Goal: Task Accomplishment & Management: Complete application form

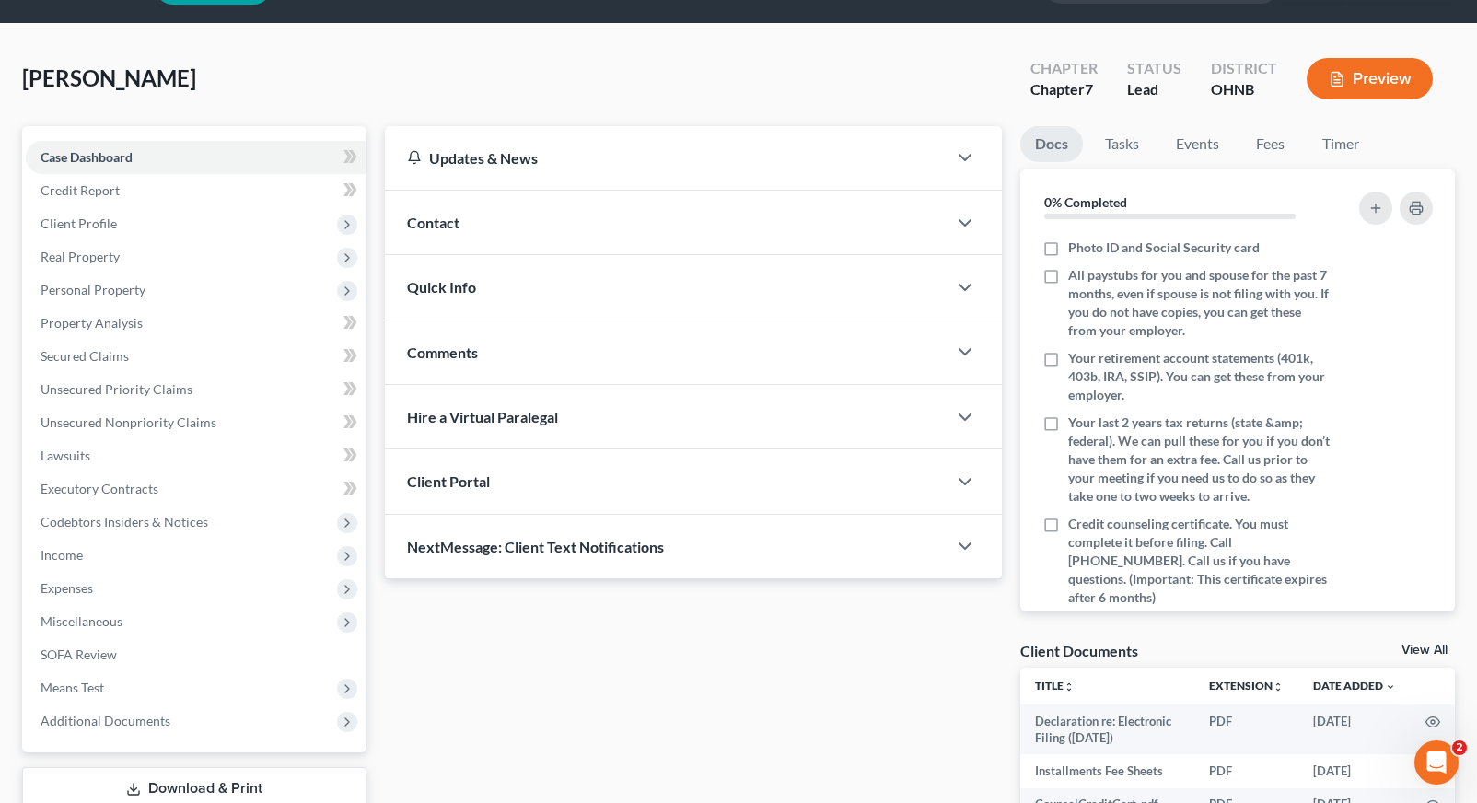
scroll to position [72, 0]
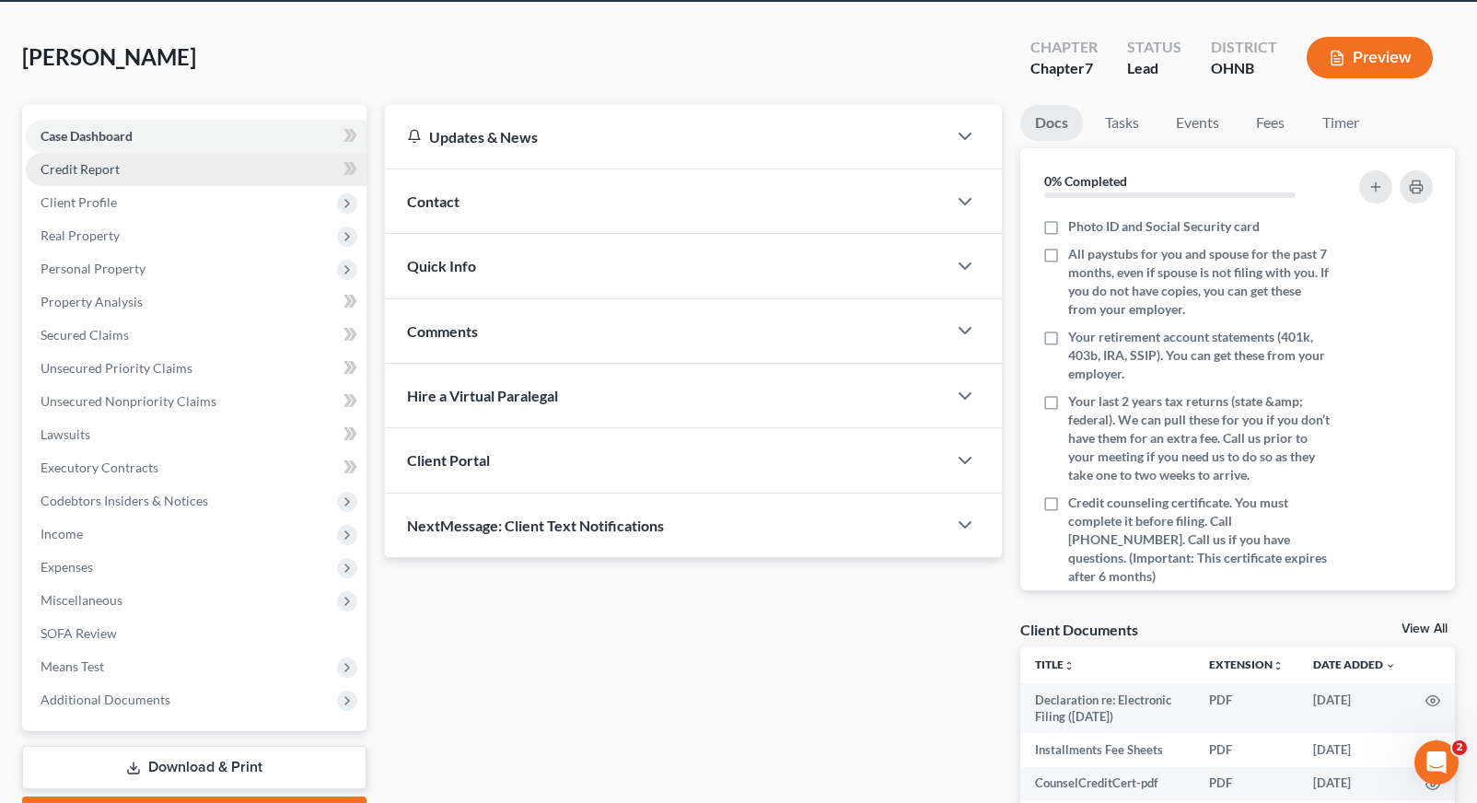
click at [249, 173] on link "Credit Report" at bounding box center [196, 169] width 341 height 33
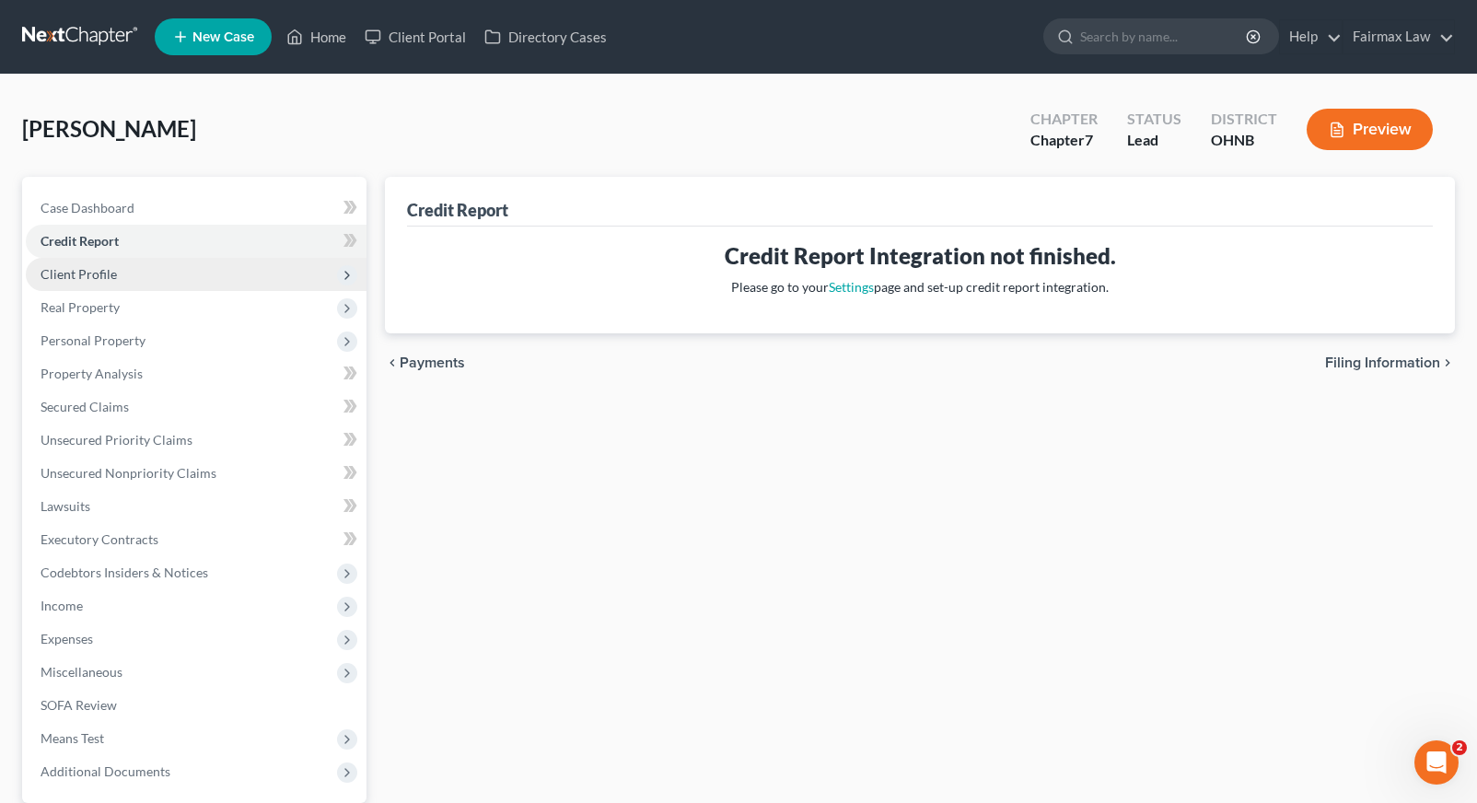
click at [273, 278] on span "Client Profile" at bounding box center [196, 274] width 341 height 33
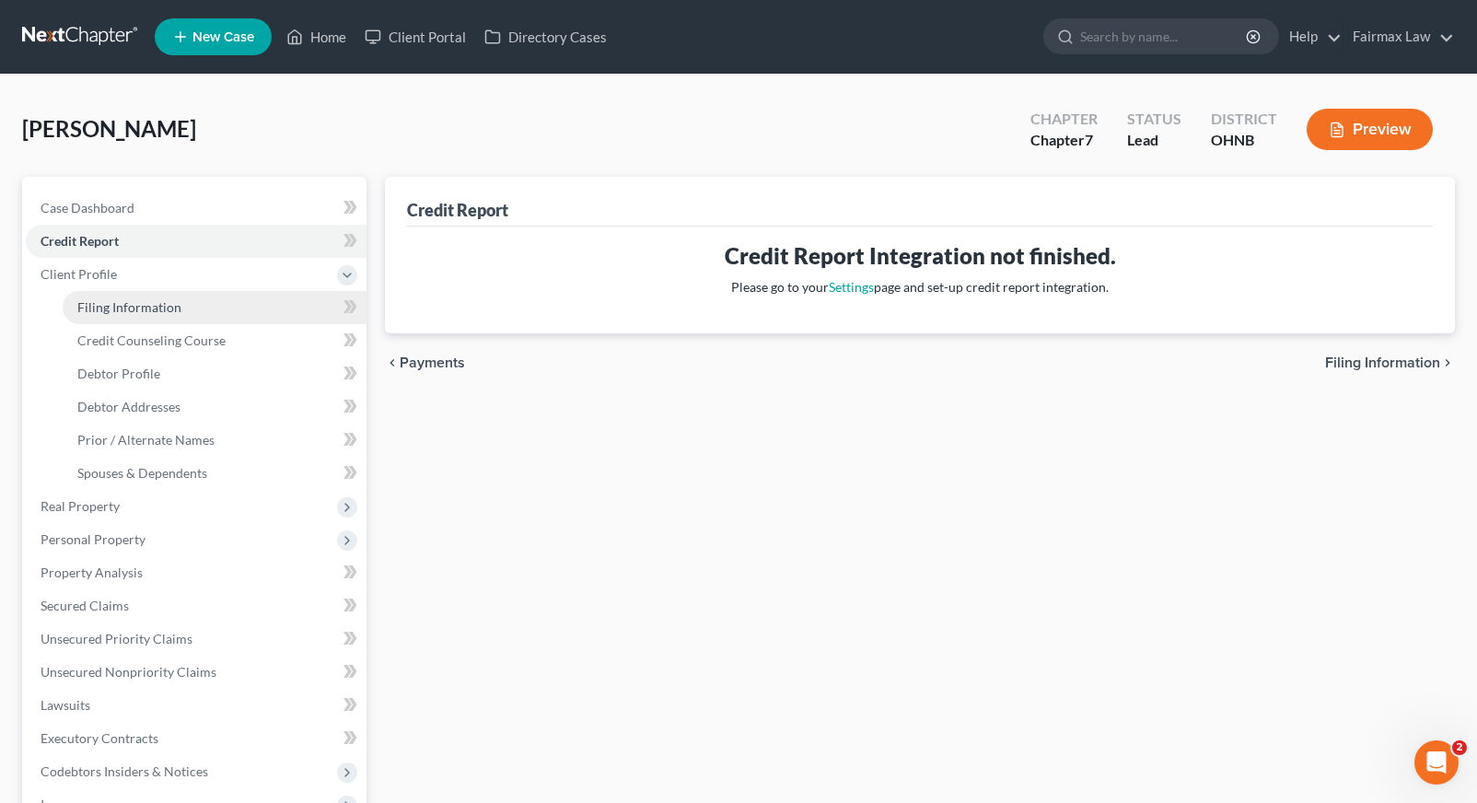
click at [269, 308] on link "Filing Information" at bounding box center [215, 307] width 304 height 33
select select "1"
select select "0"
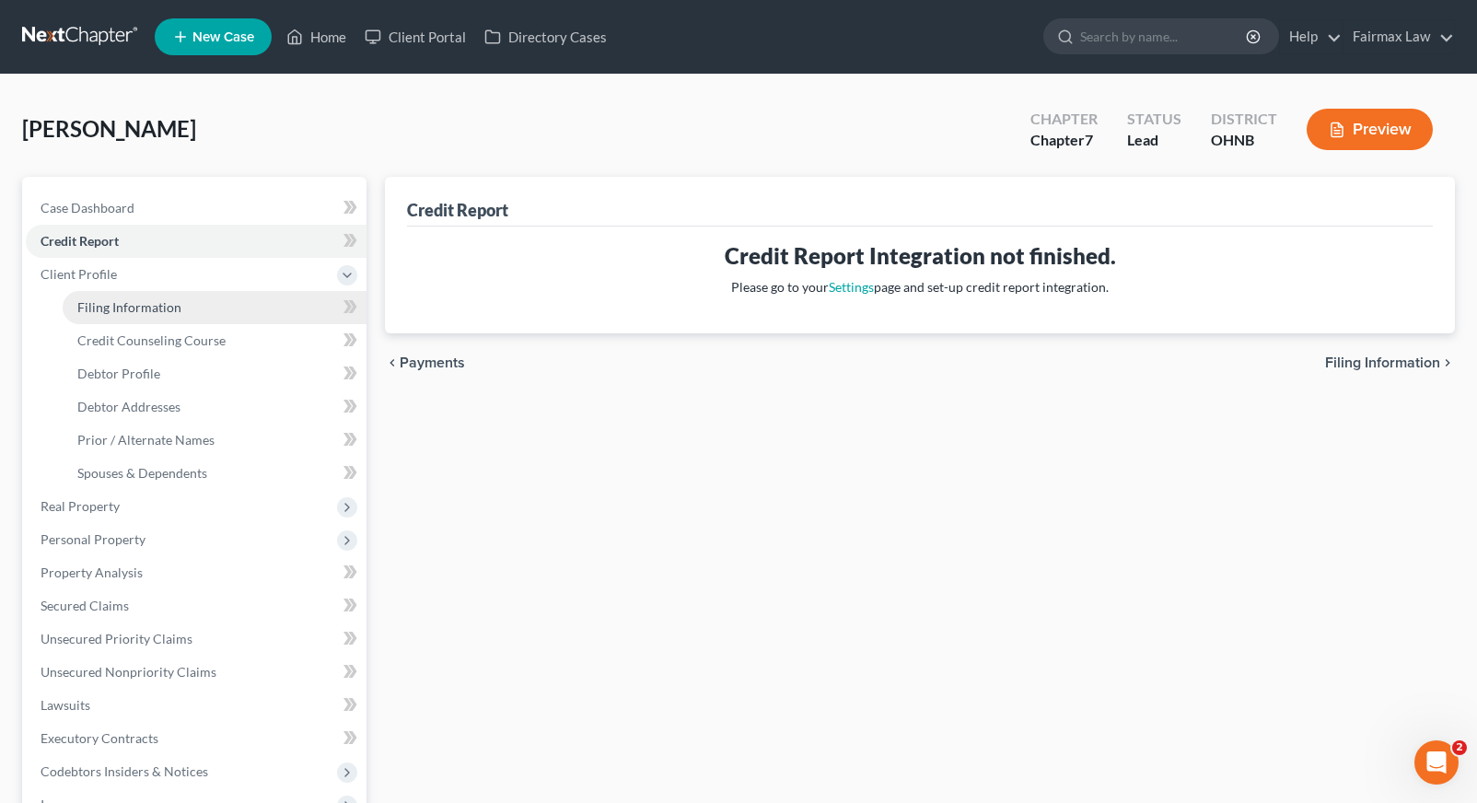
select select "36"
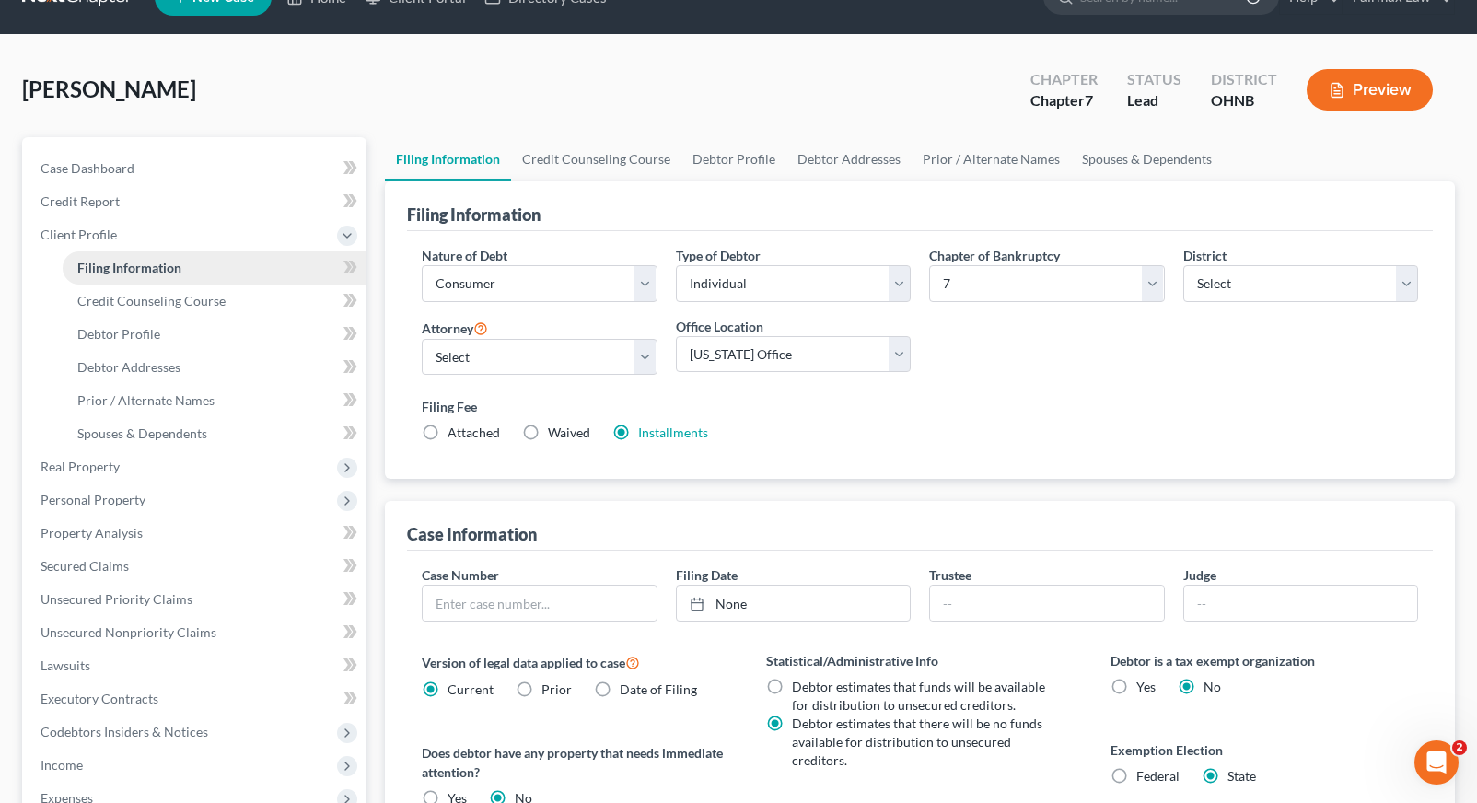
scroll to position [42, 0]
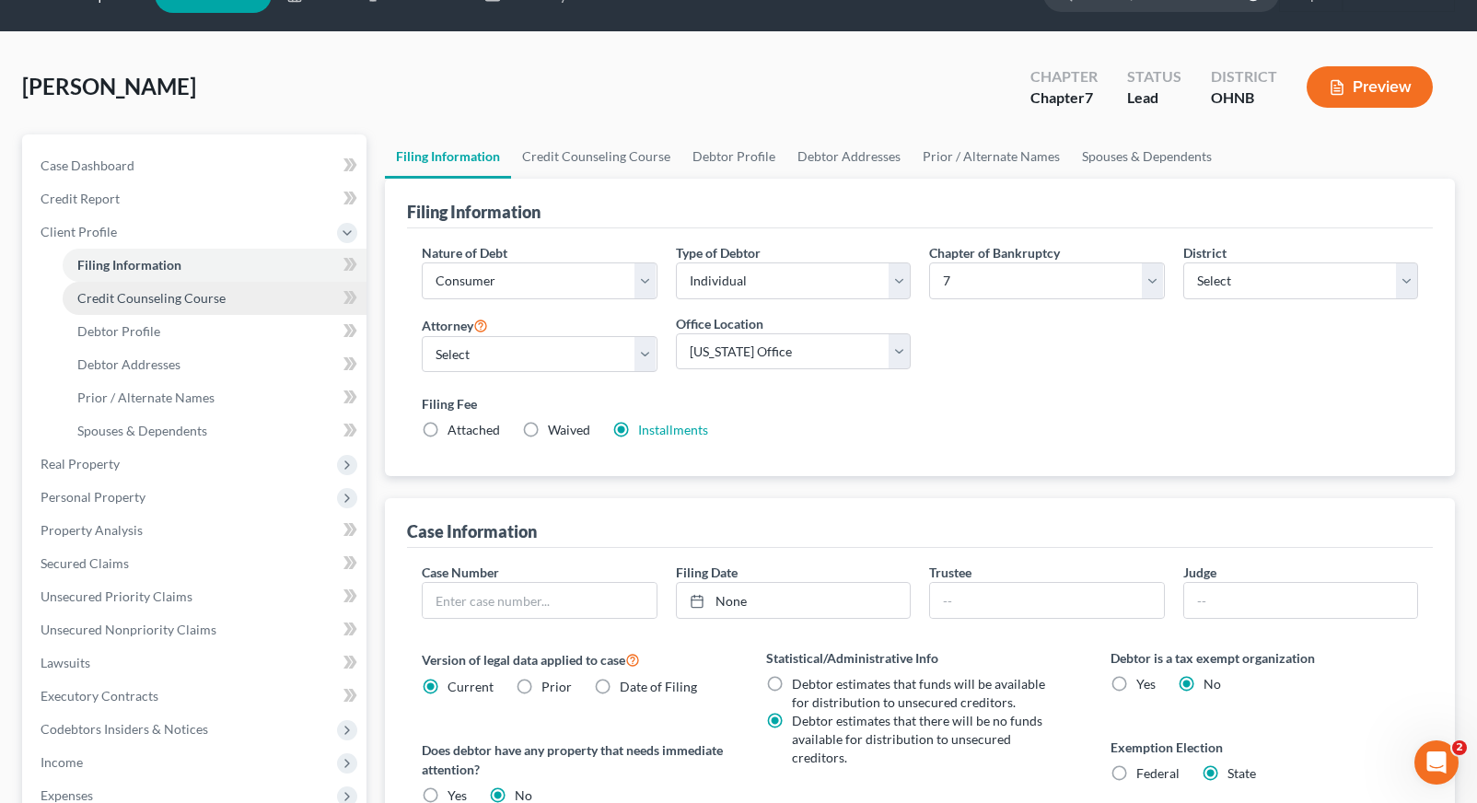
click at [269, 308] on link "Credit Counseling Course" at bounding box center [215, 298] width 304 height 33
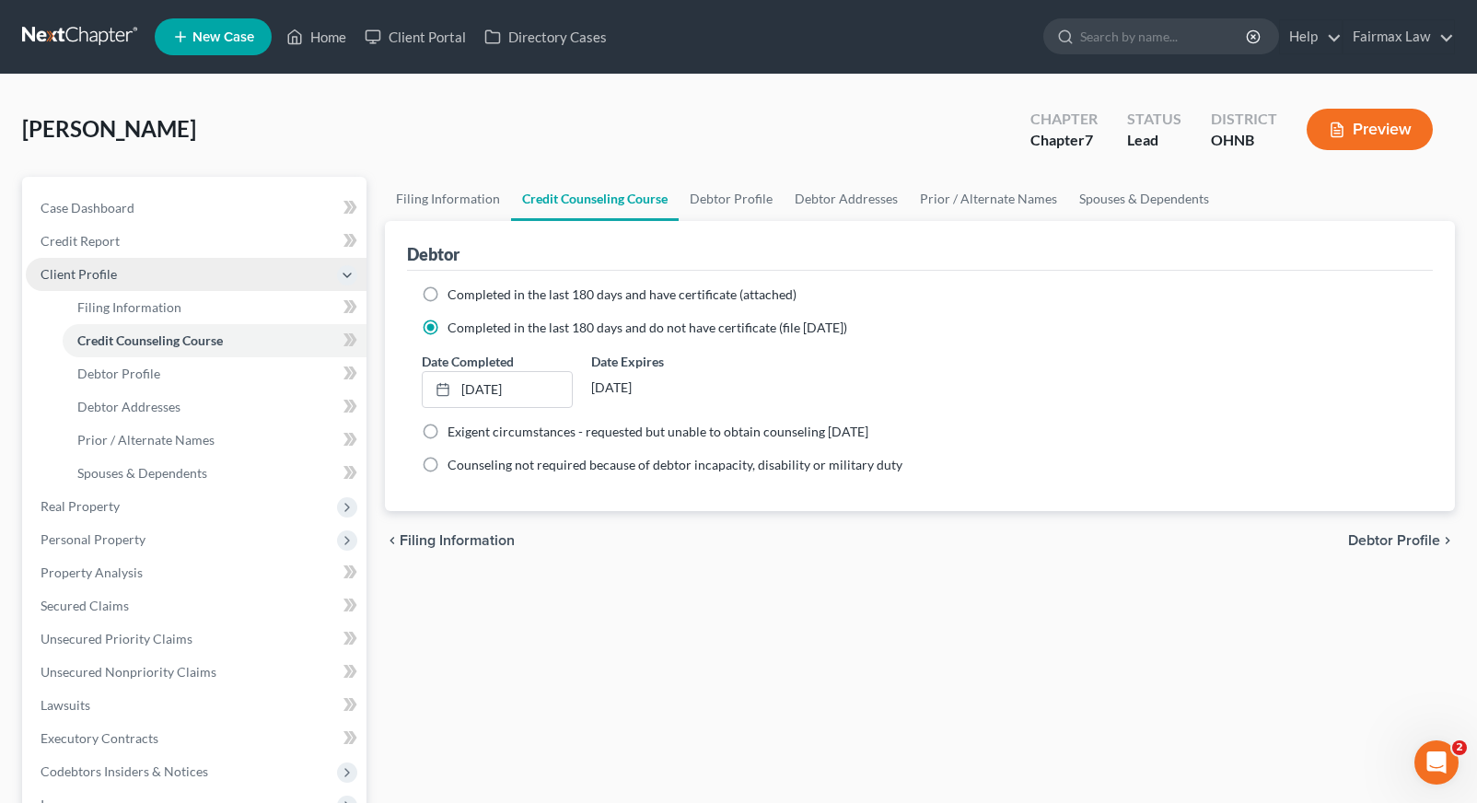
click at [261, 288] on span "Client Profile" at bounding box center [196, 274] width 341 height 33
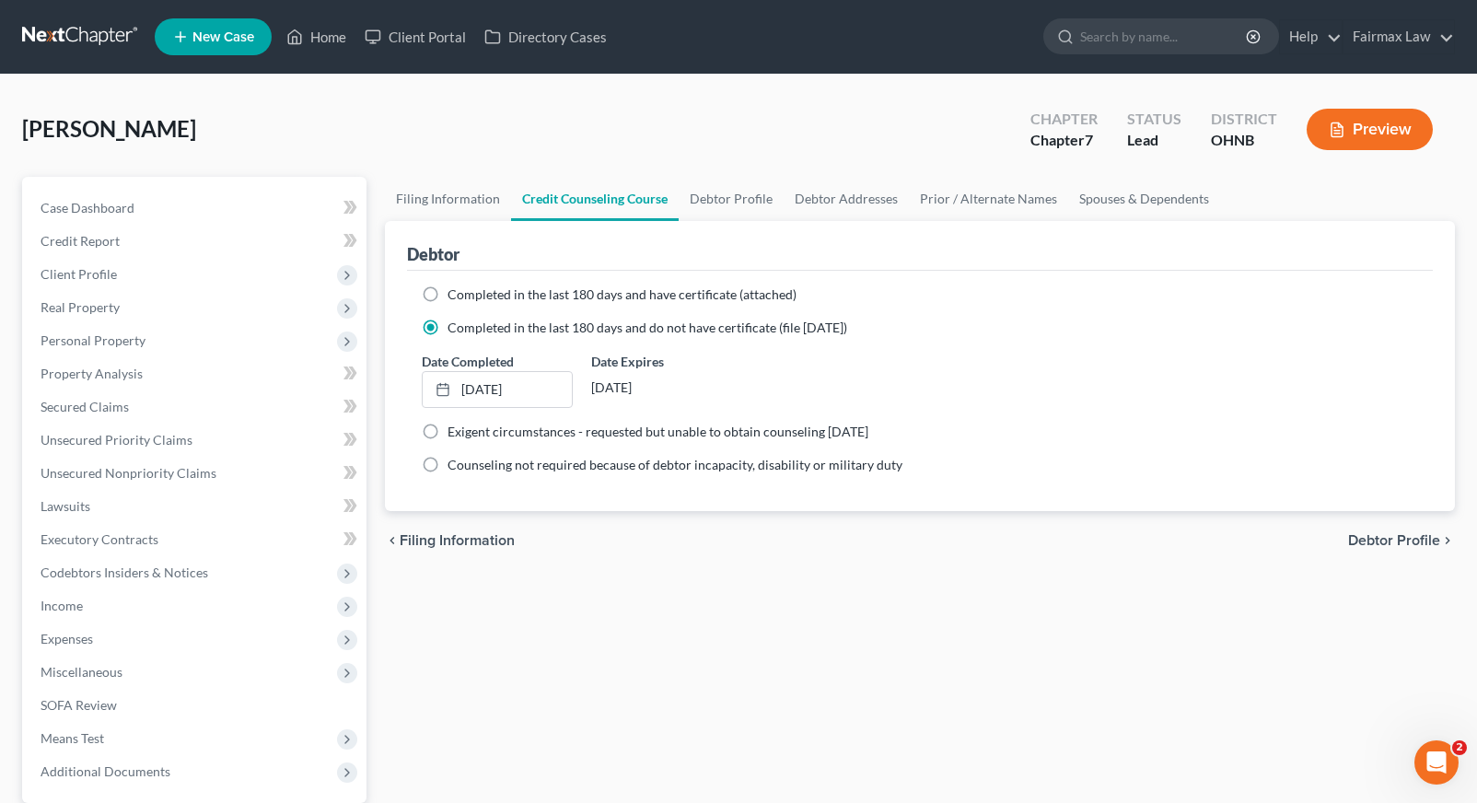
click at [261, 292] on span "Real Property" at bounding box center [196, 307] width 341 height 33
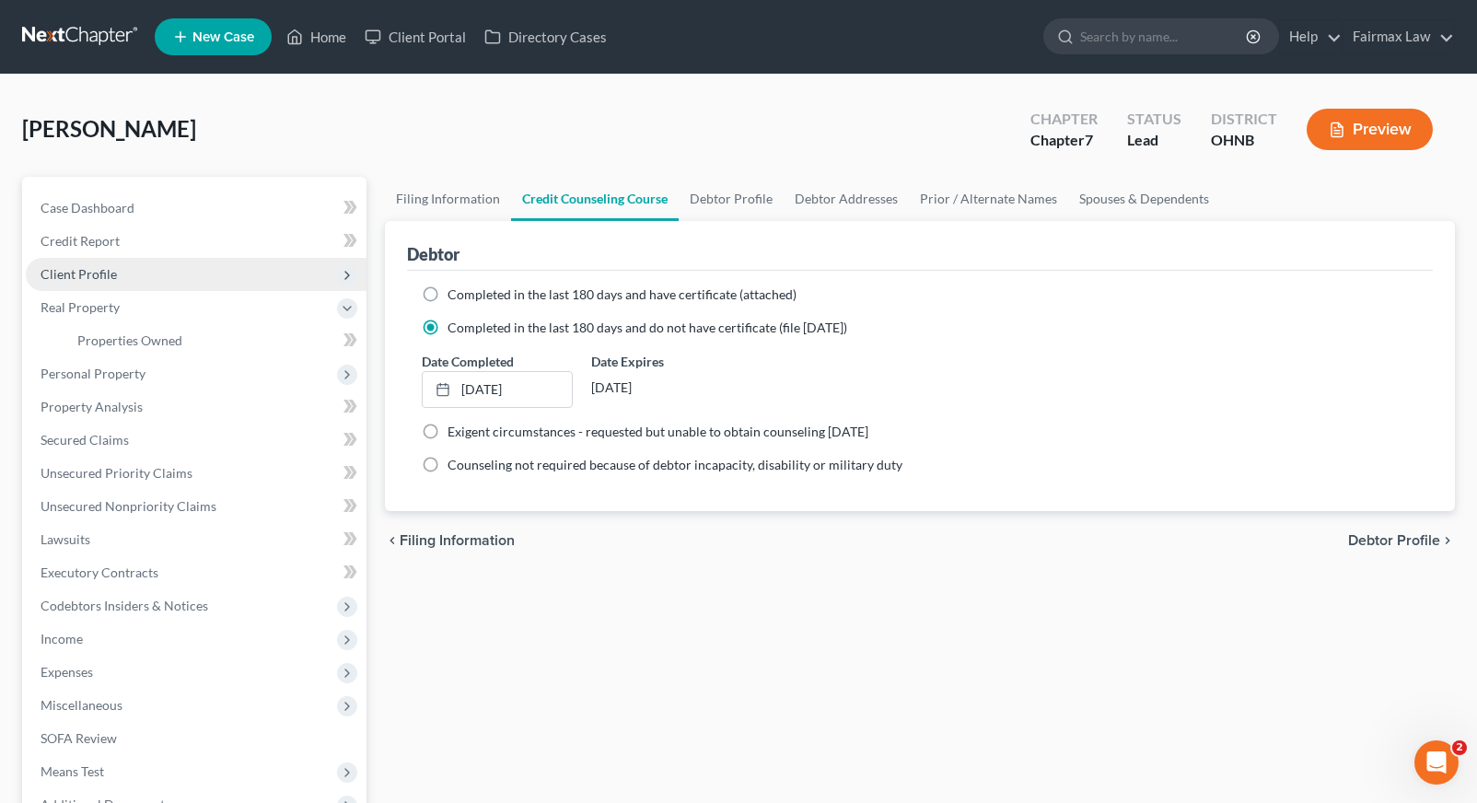
click at [256, 280] on span "Client Profile" at bounding box center [196, 274] width 341 height 33
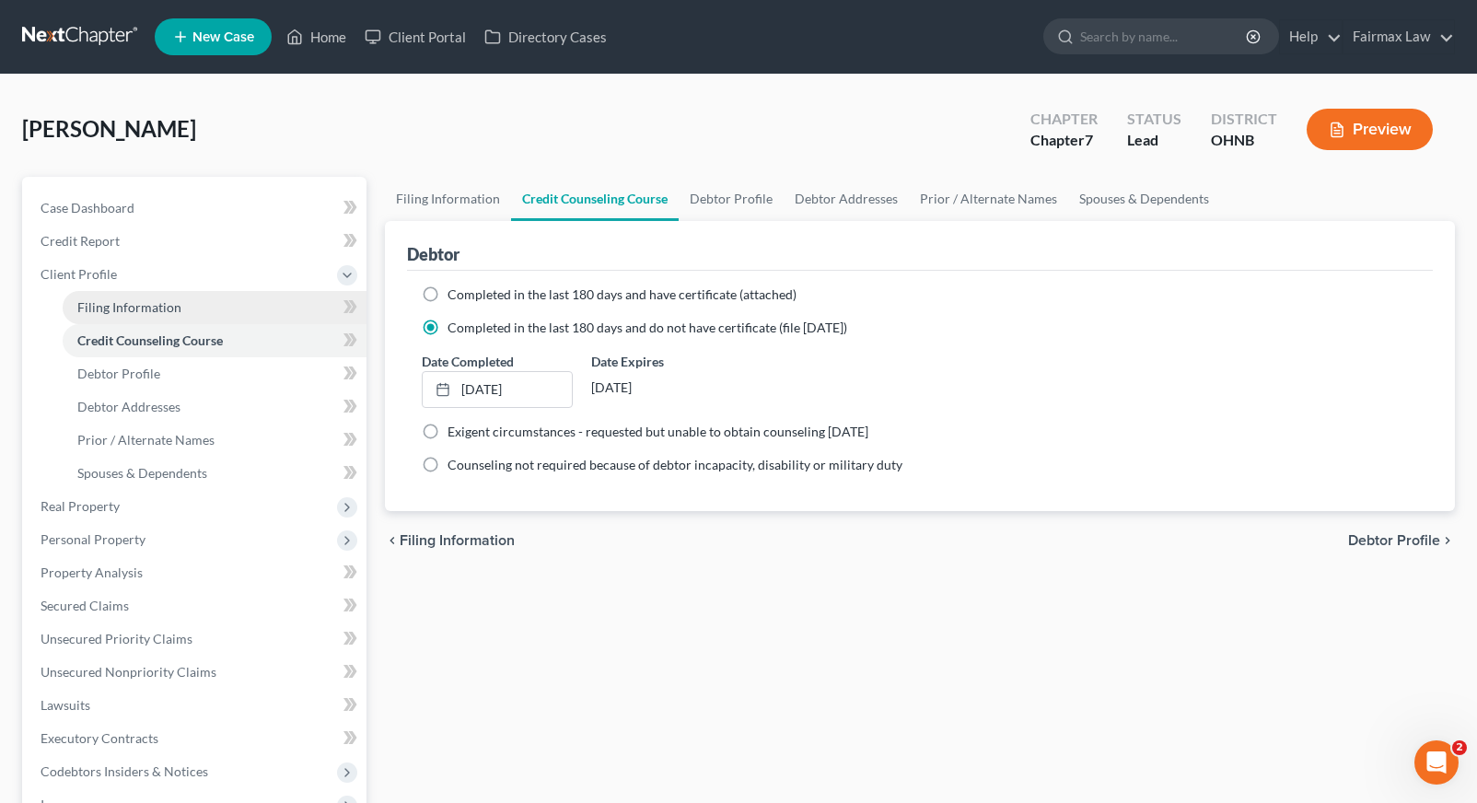
click at [255, 303] on link "Filing Information" at bounding box center [215, 307] width 304 height 33
select select "1"
select select "0"
select select "61"
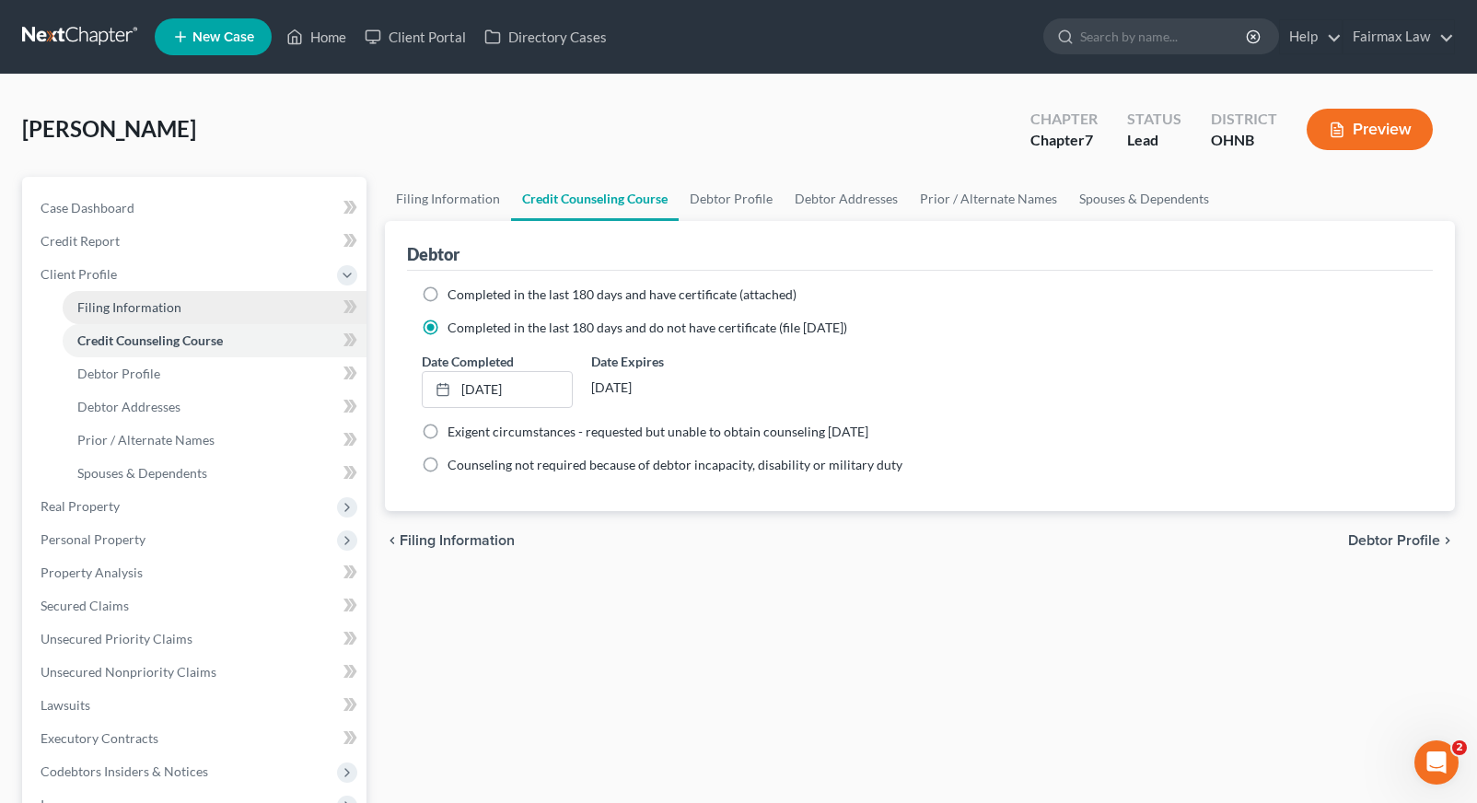
select select "12"
select select "0"
select select "36"
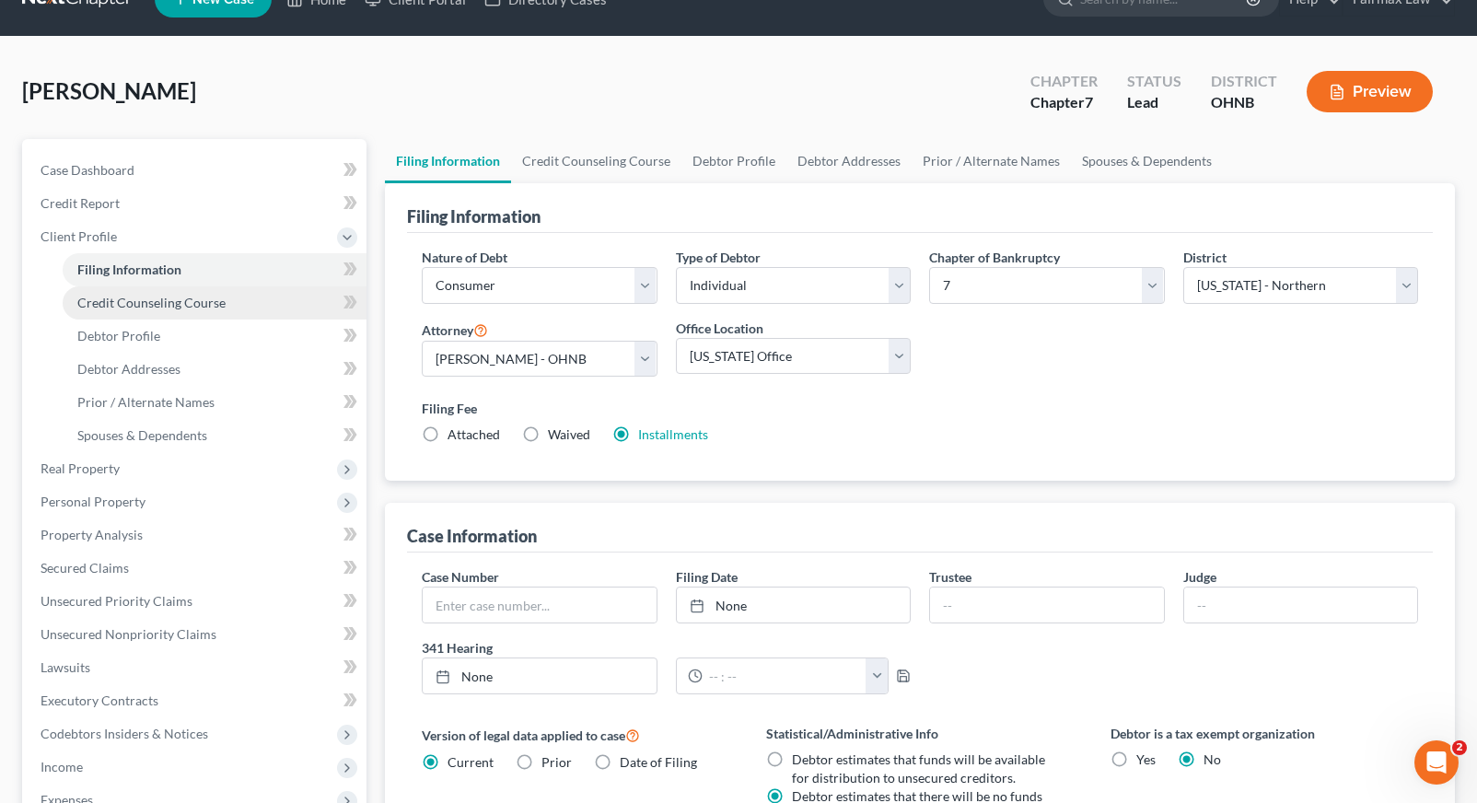
scroll to position [40, 0]
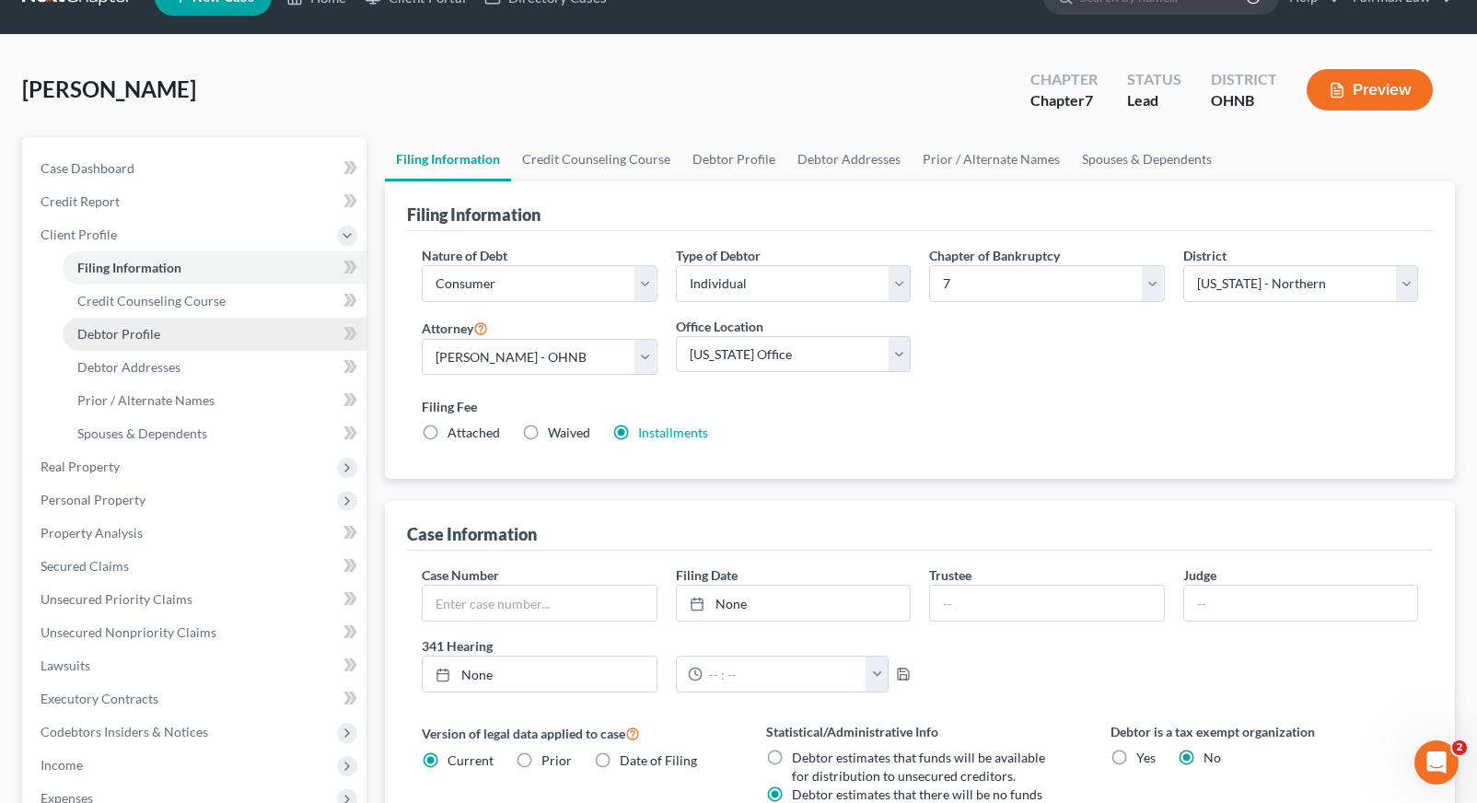
click at [262, 329] on link "Debtor Profile" at bounding box center [215, 334] width 304 height 33
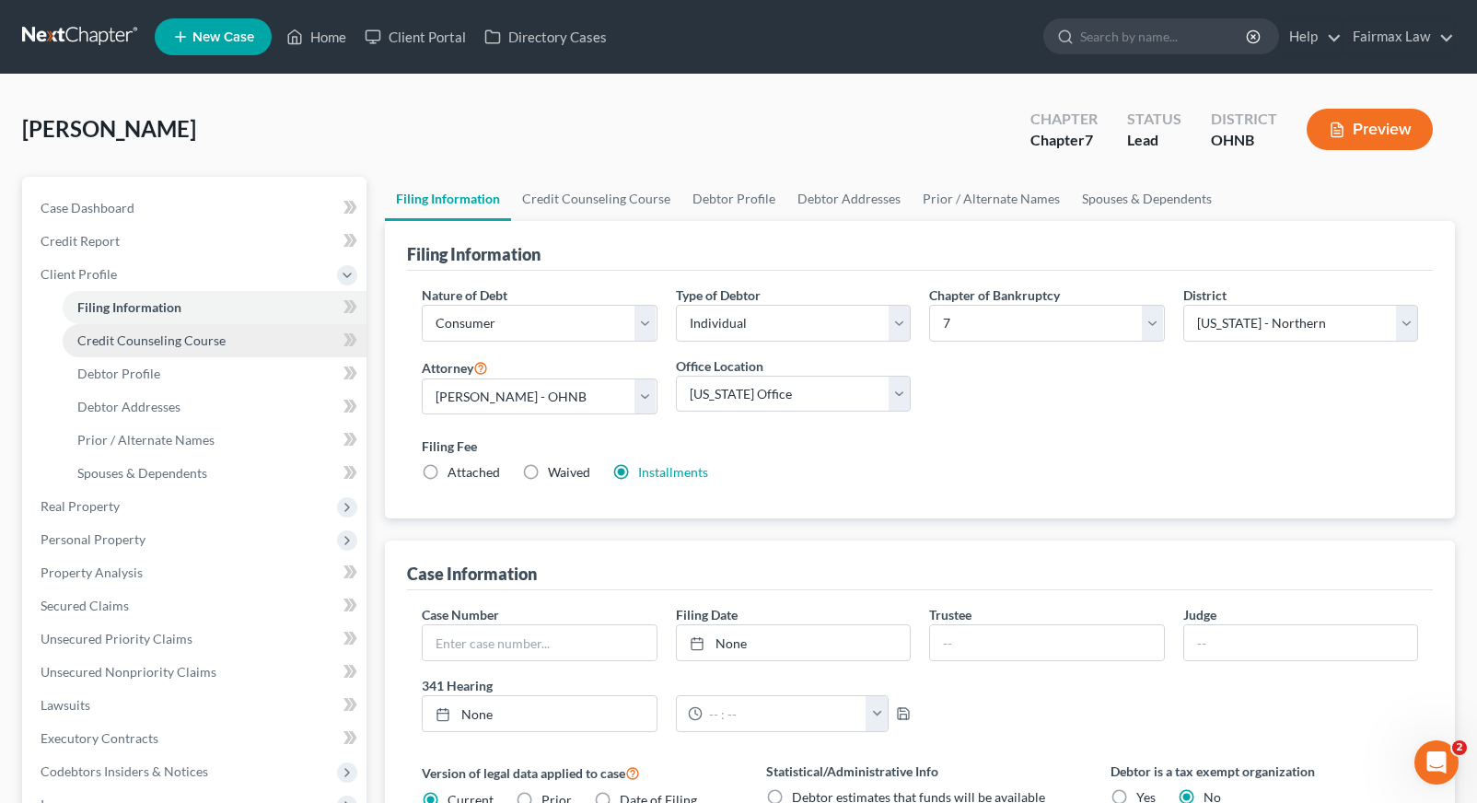
select select "0"
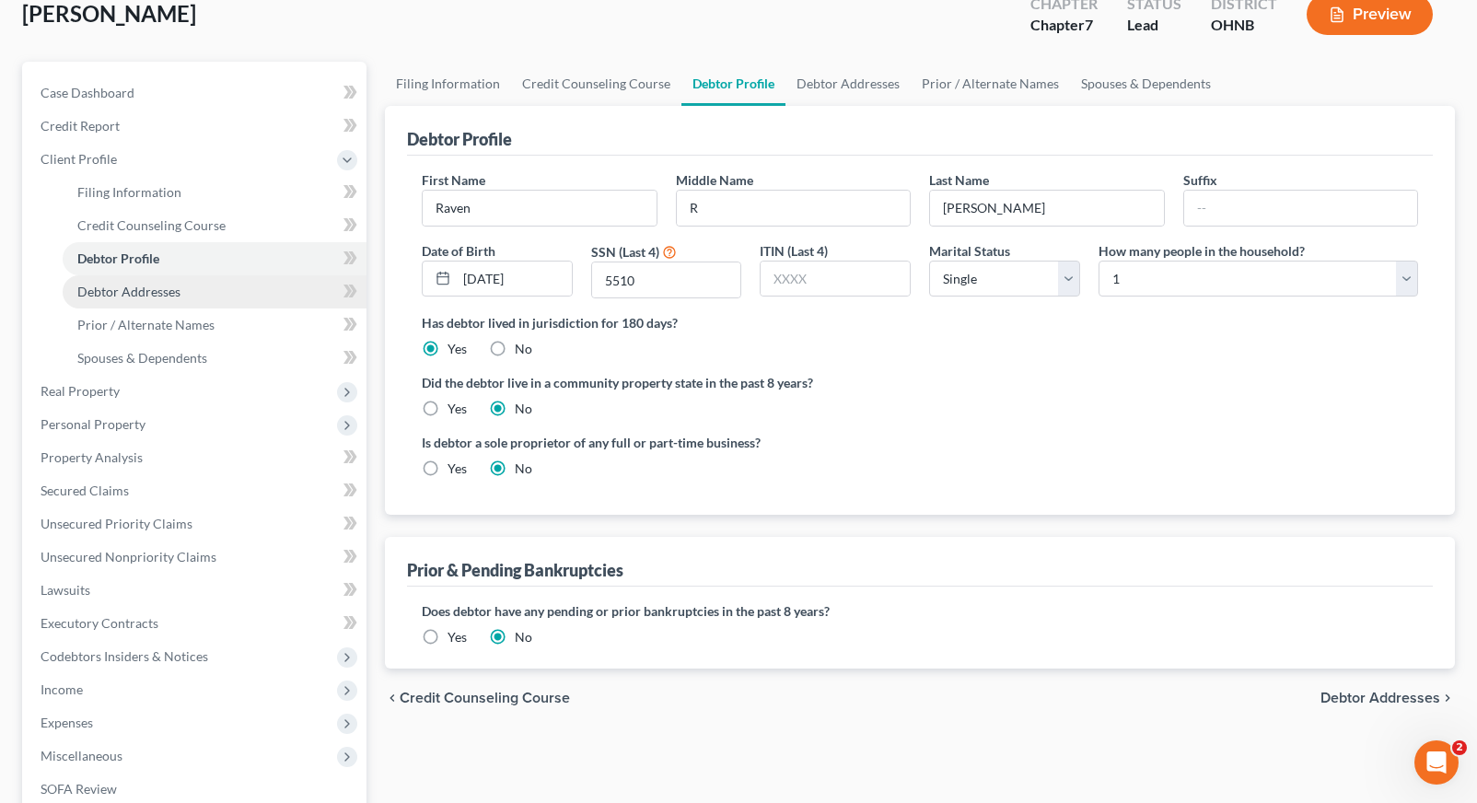
scroll to position [119, 0]
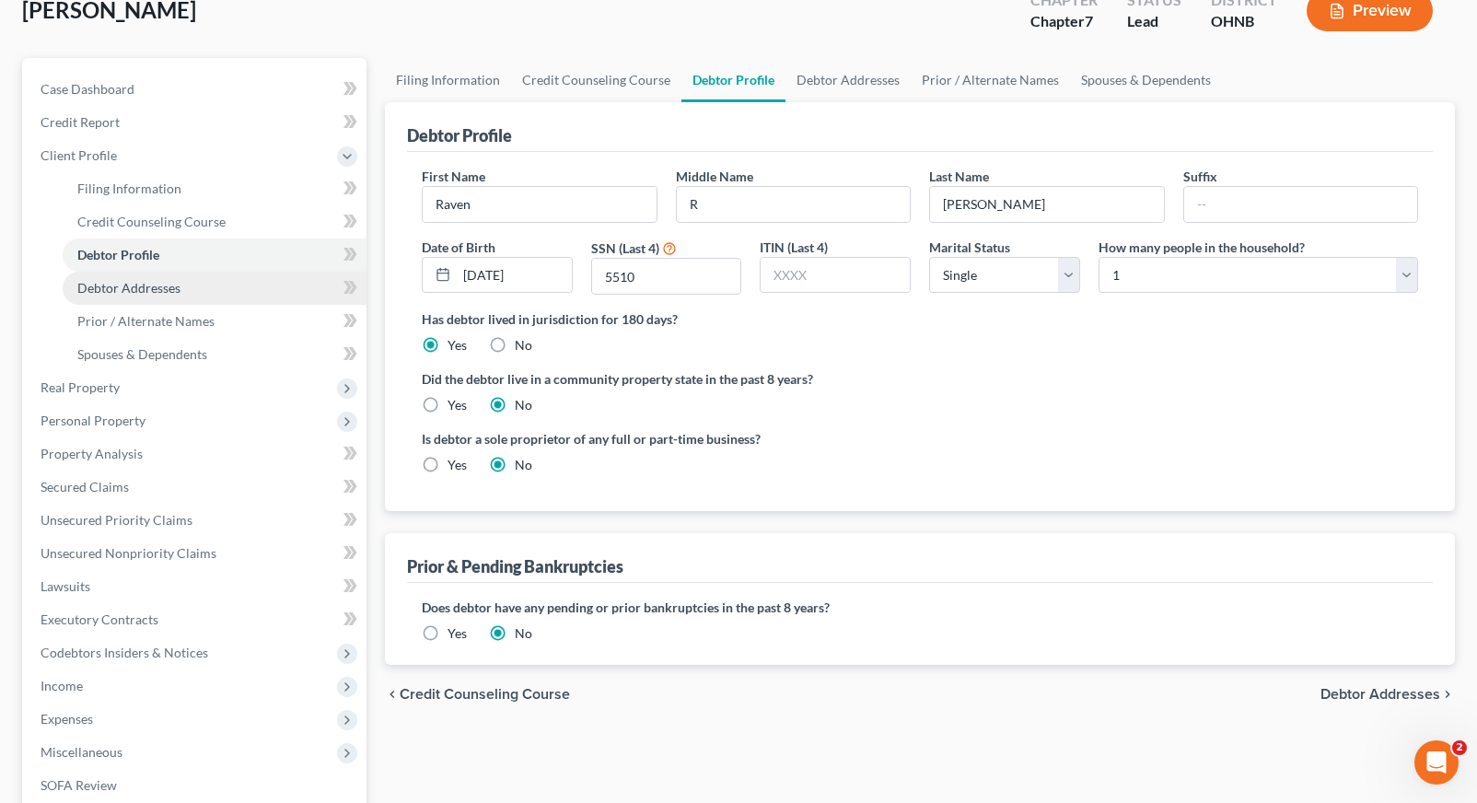
click at [245, 296] on link "Debtor Addresses" at bounding box center [215, 288] width 304 height 33
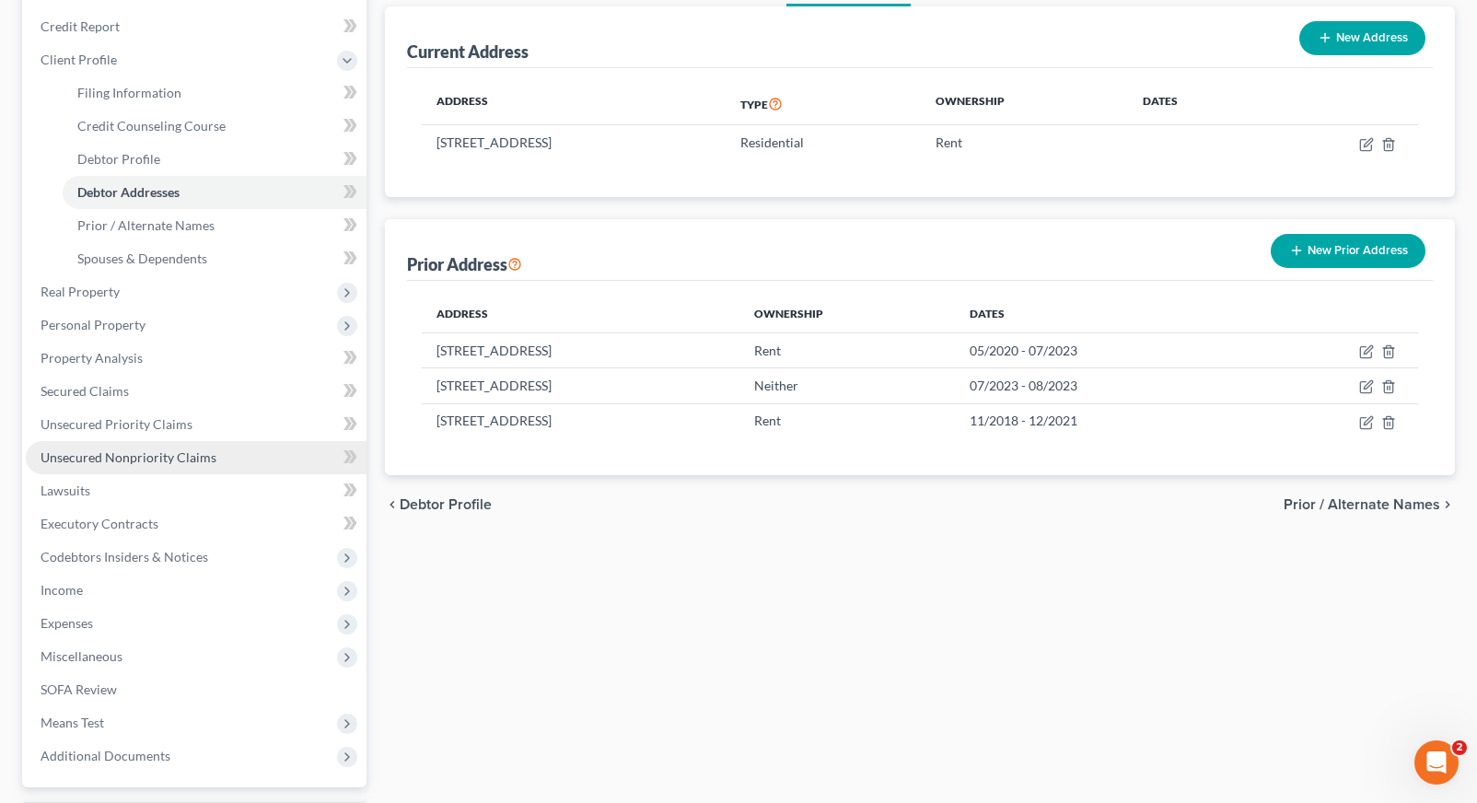
scroll to position [107, 0]
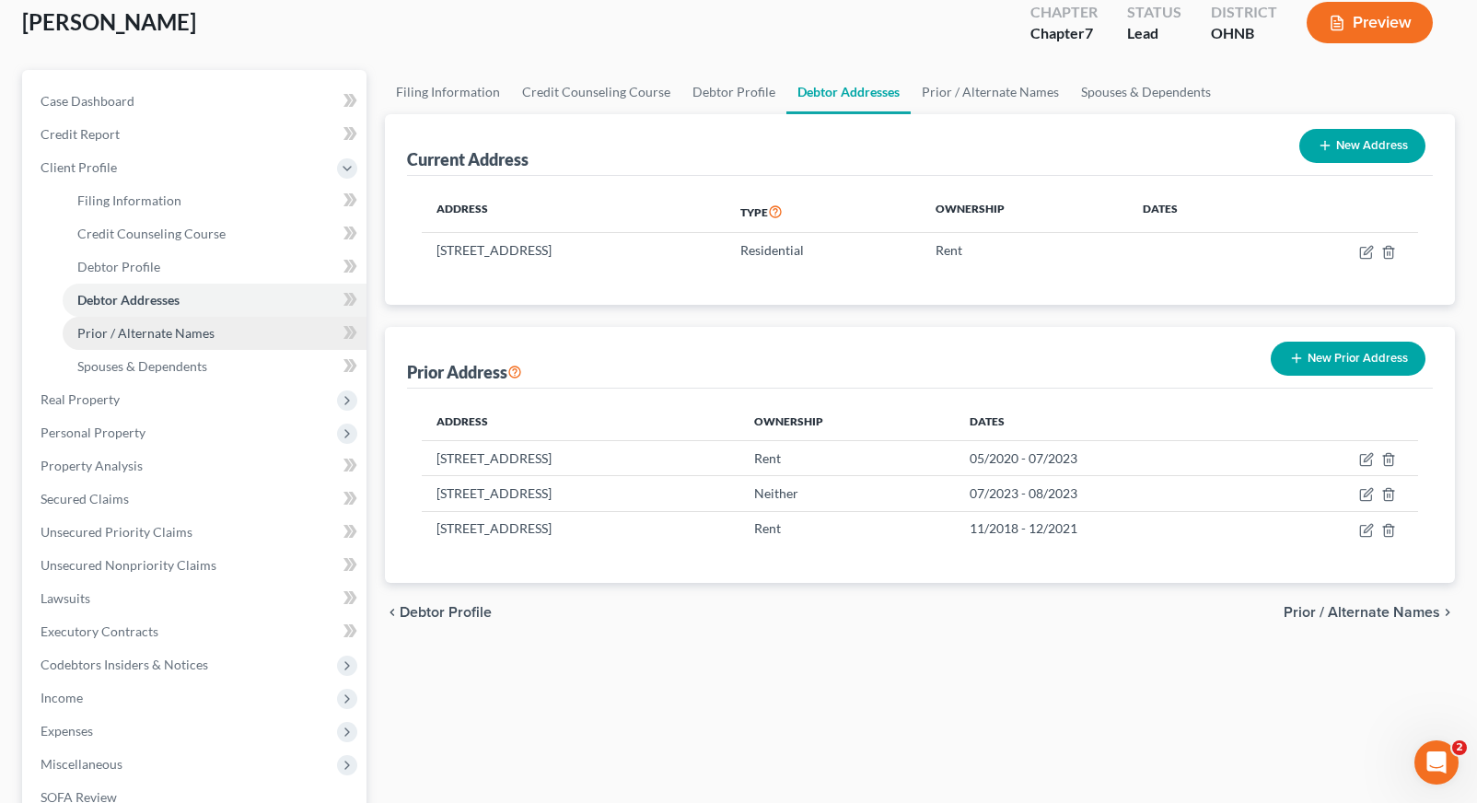
click at [224, 342] on link "Prior / Alternate Names" at bounding box center [215, 333] width 304 height 33
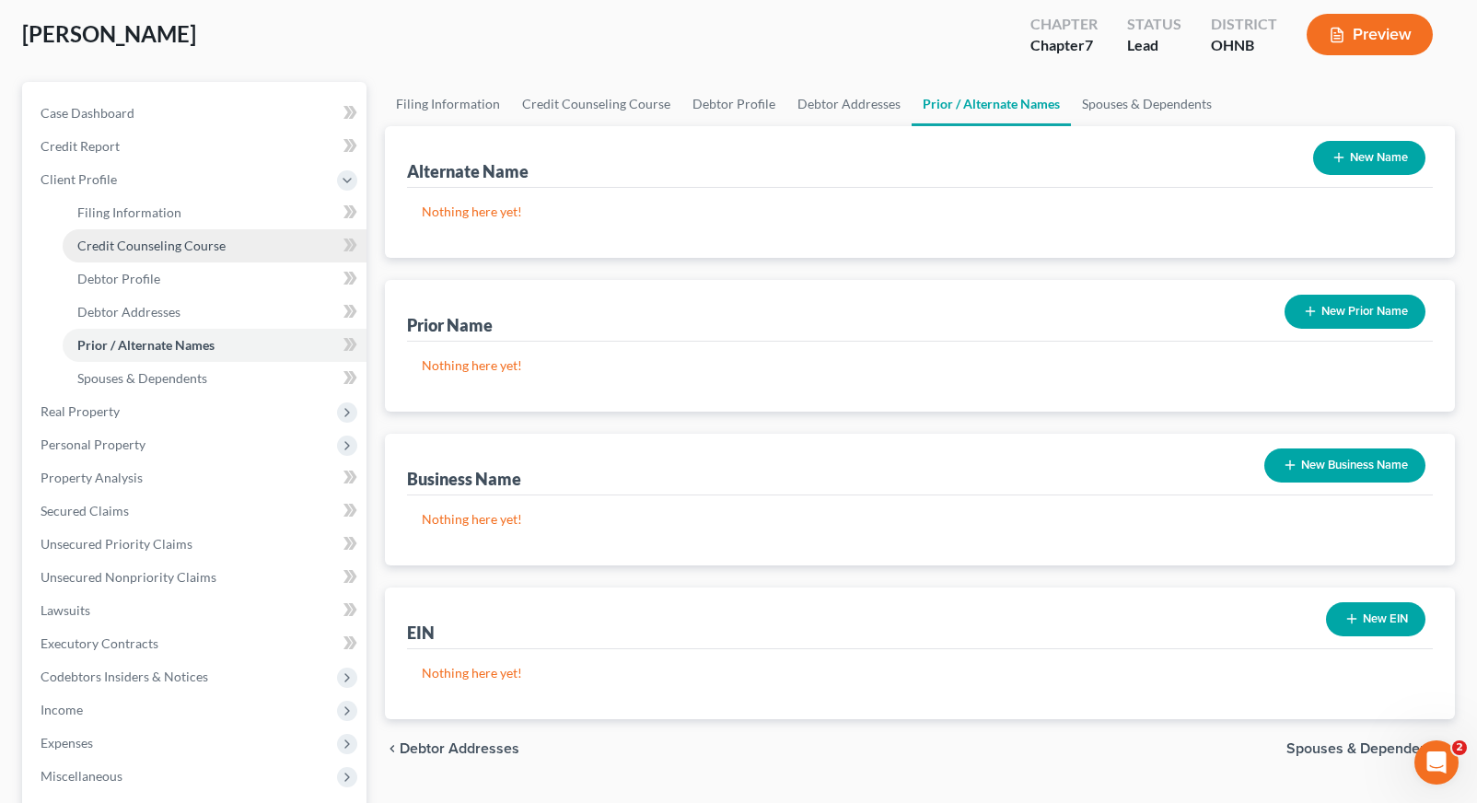
scroll to position [99, 0]
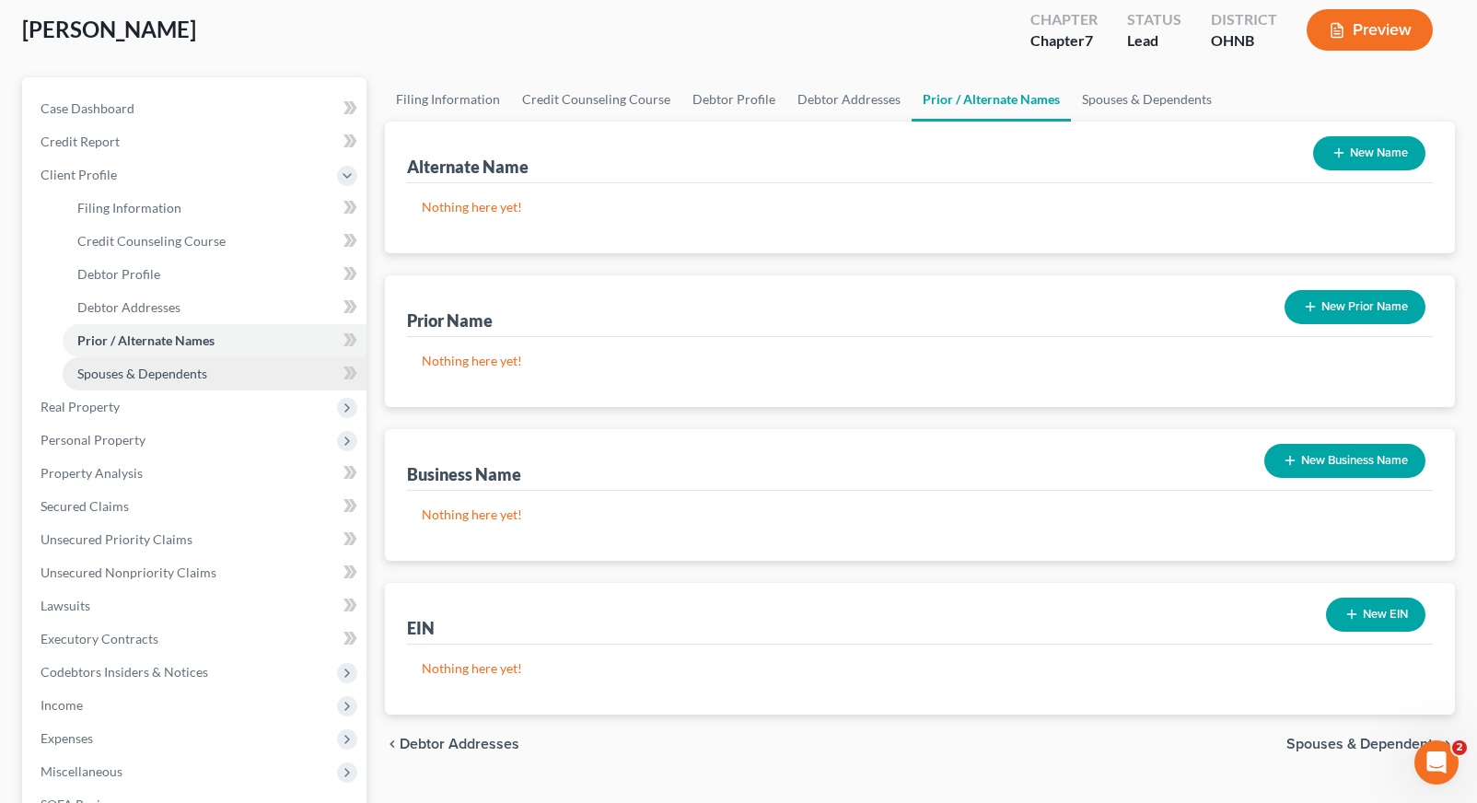
click at [224, 366] on link "Spouses & Dependents" at bounding box center [215, 373] width 304 height 33
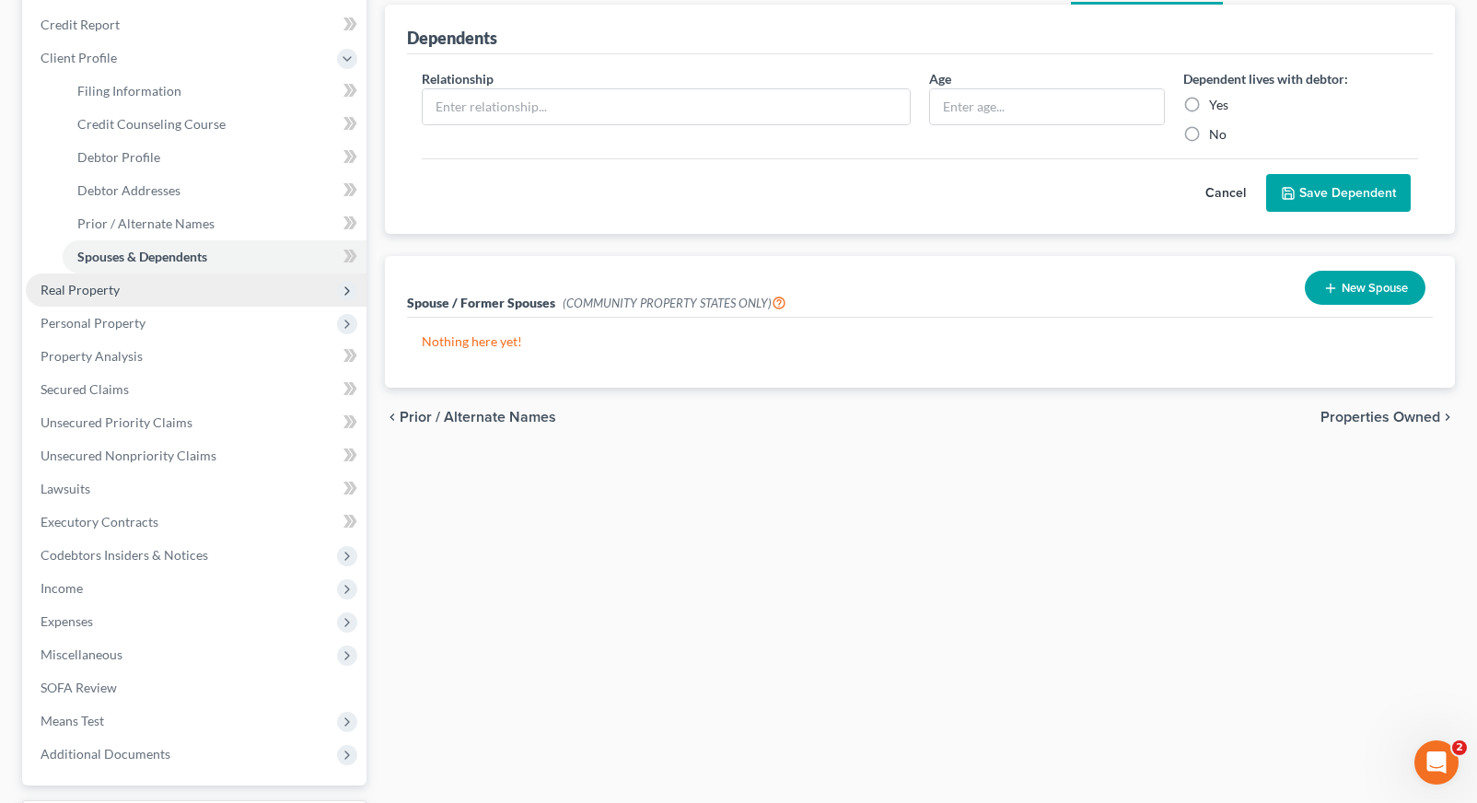
click at [175, 302] on span "Real Property" at bounding box center [196, 289] width 341 height 33
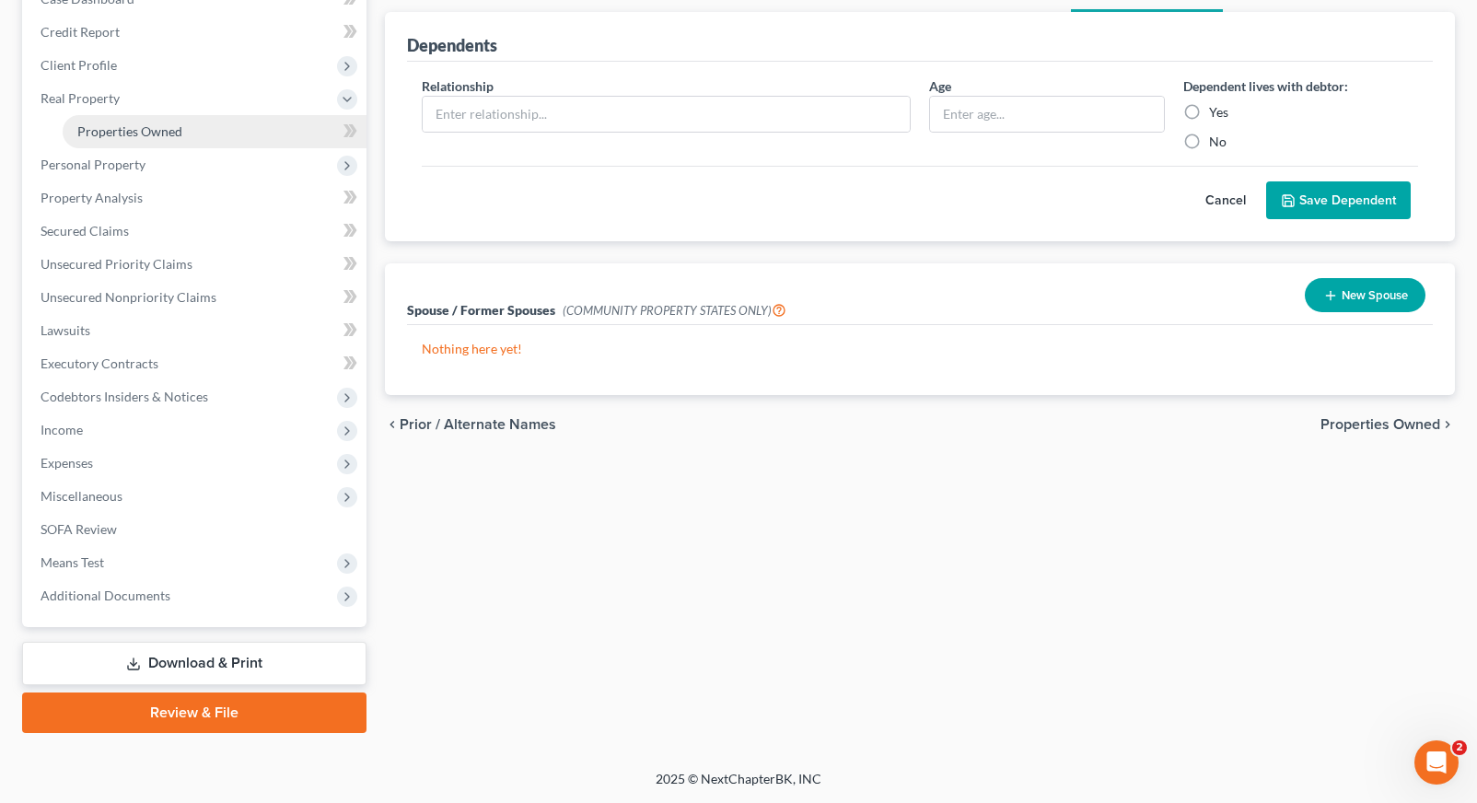
click at [130, 125] on span "Properties Owned" at bounding box center [129, 131] width 105 height 16
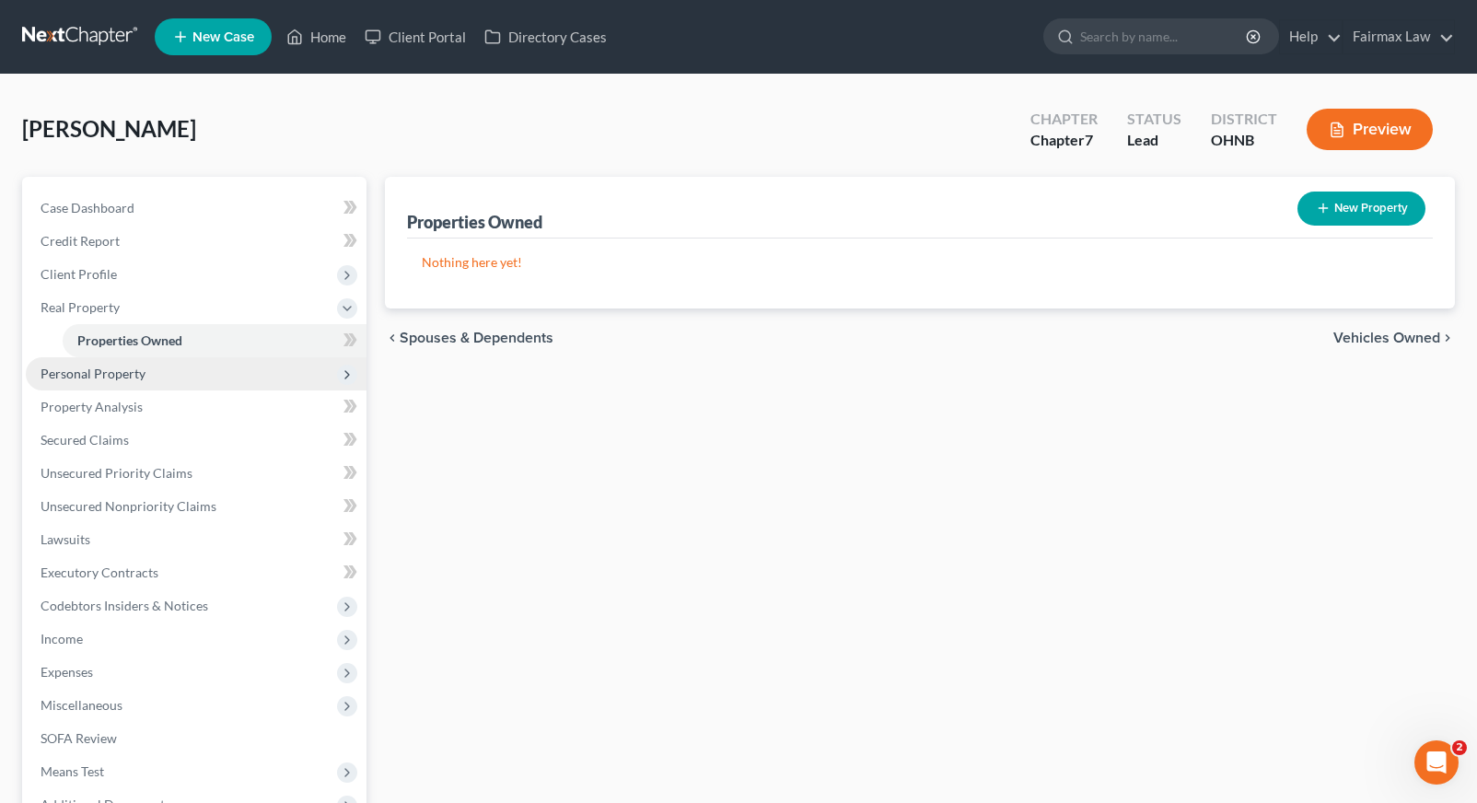
click at [160, 370] on span "Personal Property" at bounding box center [196, 373] width 341 height 33
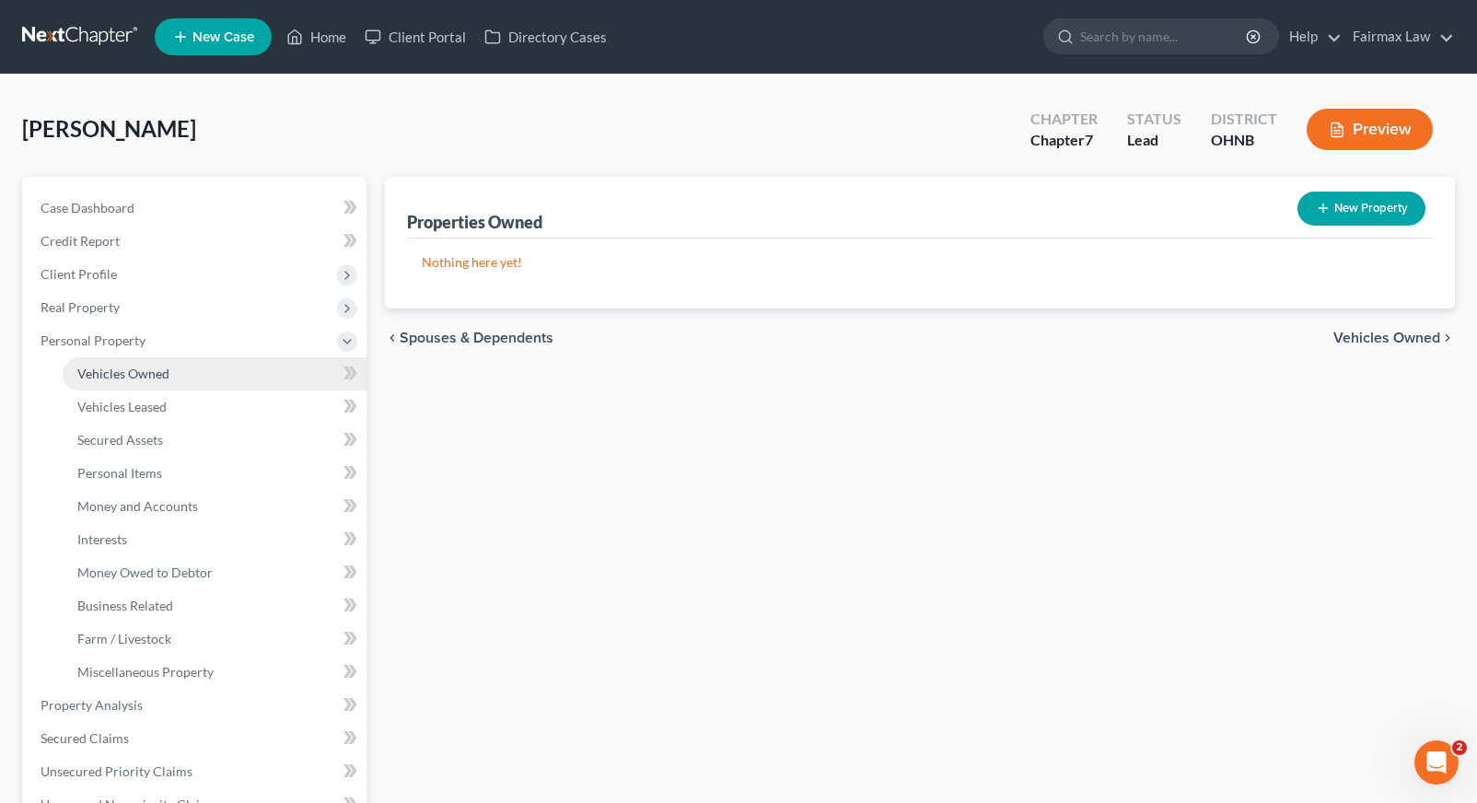
click at [160, 387] on link "Vehicles Owned" at bounding box center [215, 373] width 304 height 33
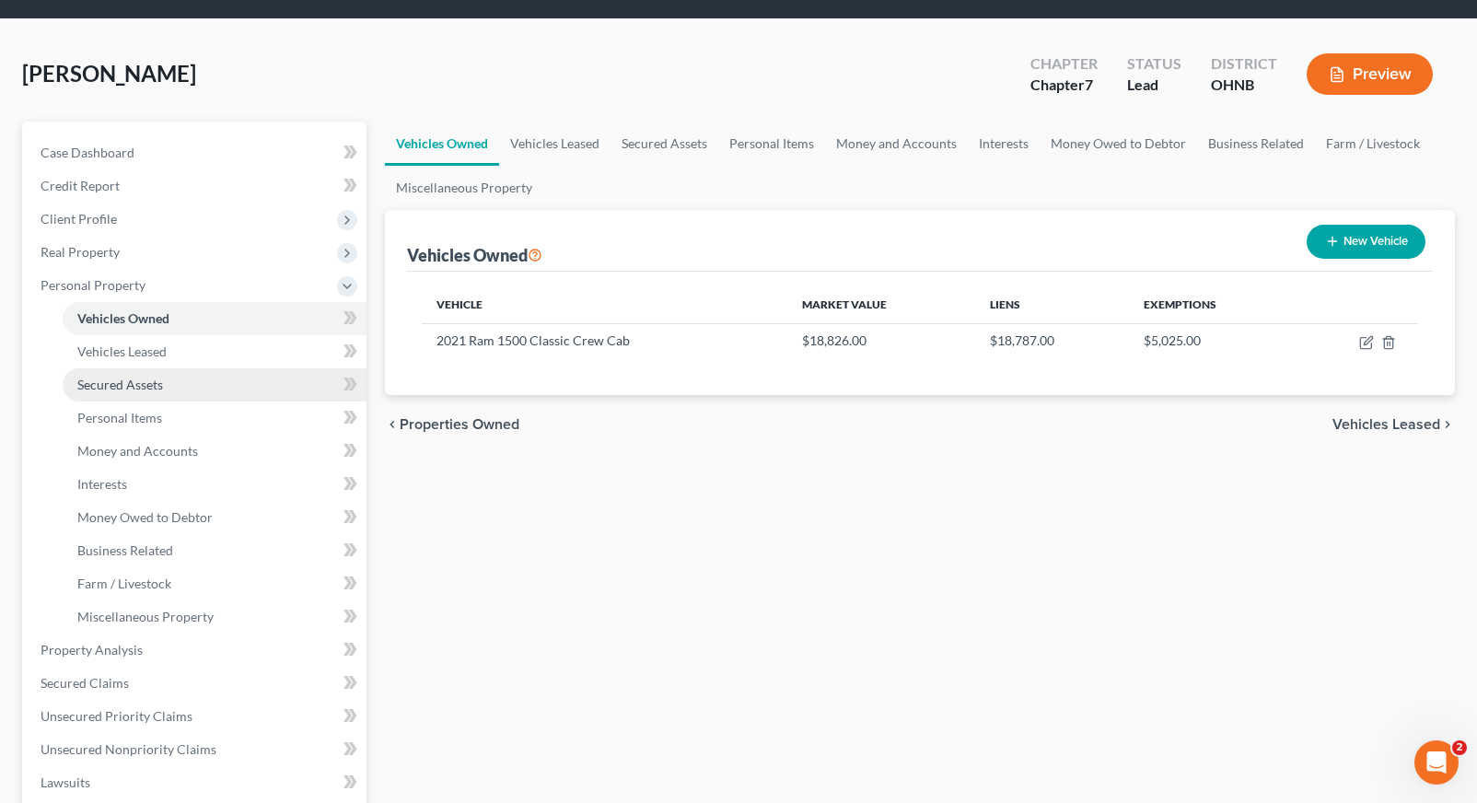
scroll to position [57, 0]
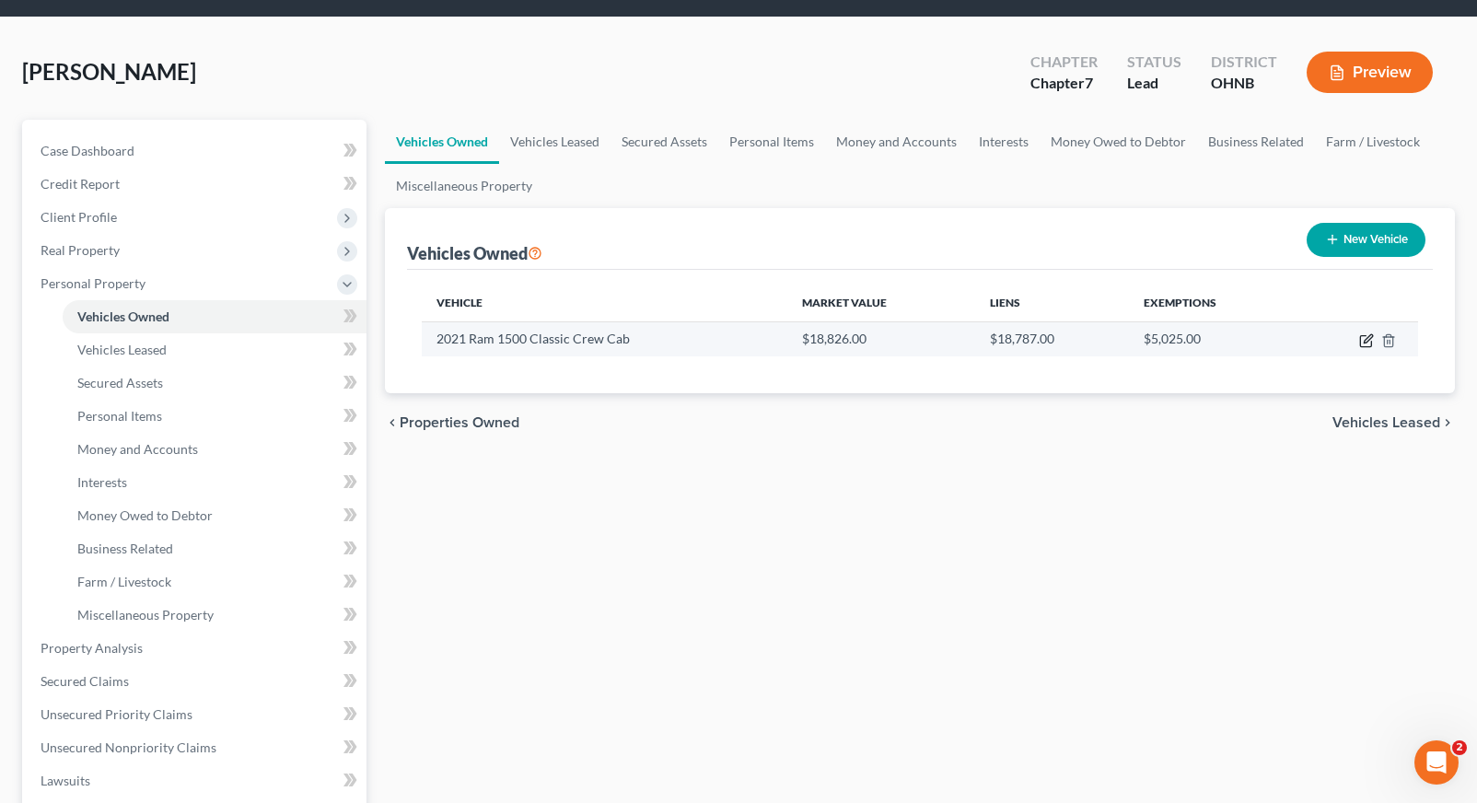
click at [1371, 346] on icon "button" at bounding box center [1365, 341] width 11 height 11
select select "0"
select select "5"
select select "2"
select select "0"
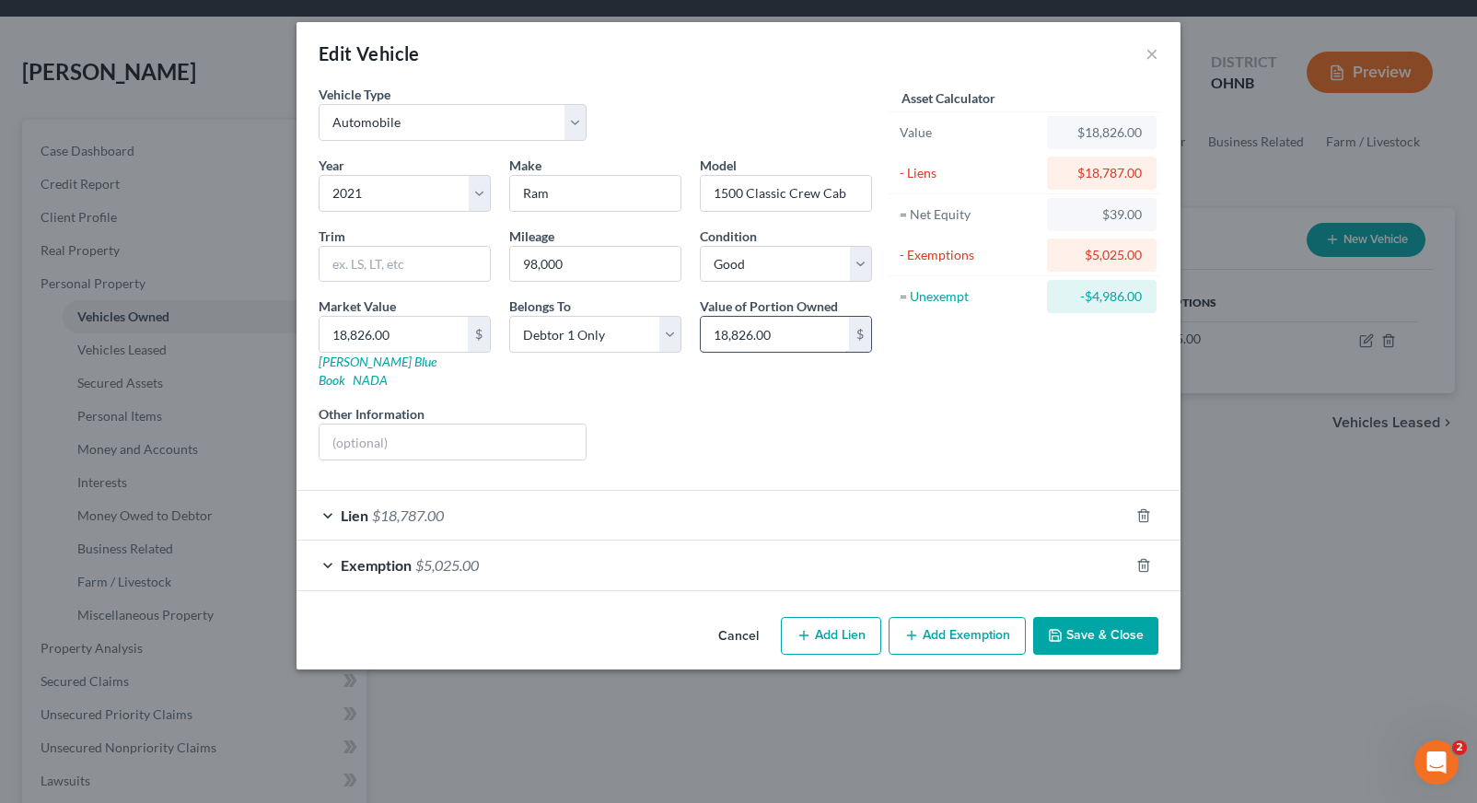
click at [809, 336] on input "18,826.00" at bounding box center [775, 334] width 148 height 35
drag, startPoint x: 809, startPoint y: 336, endPoint x: 670, endPoint y: 336, distance: 139.0
click at [670, 336] on div "Year Select 2026 2025 2024 2023 2022 2021 2020 2019 2018 2017 2016 2015 2014 20…" at bounding box center [595, 316] width 572 height 320
type input "0.00"
click at [595, 541] on div "Exemption $5,025.00" at bounding box center [712, 565] width 832 height 49
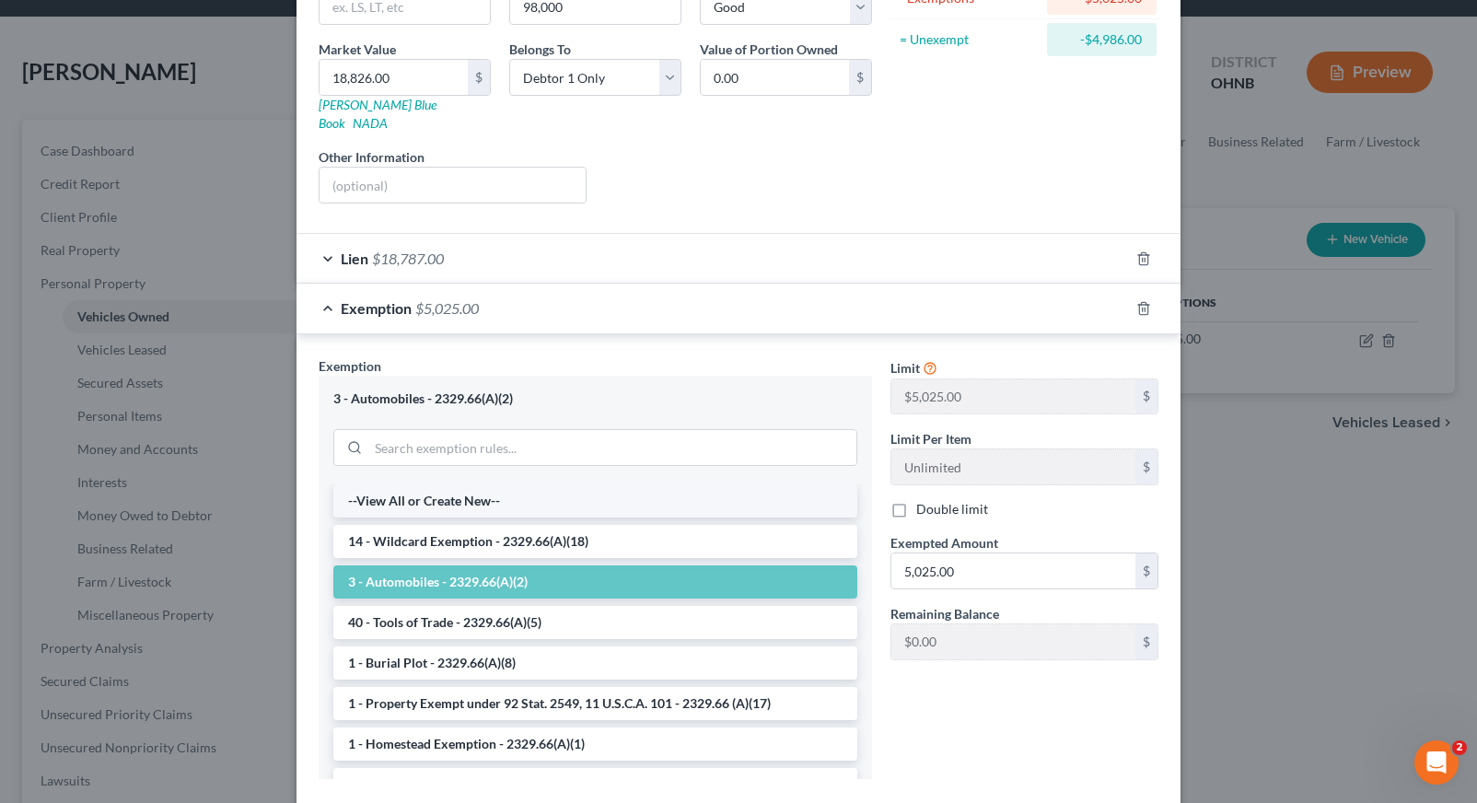
scroll to position [277, 0]
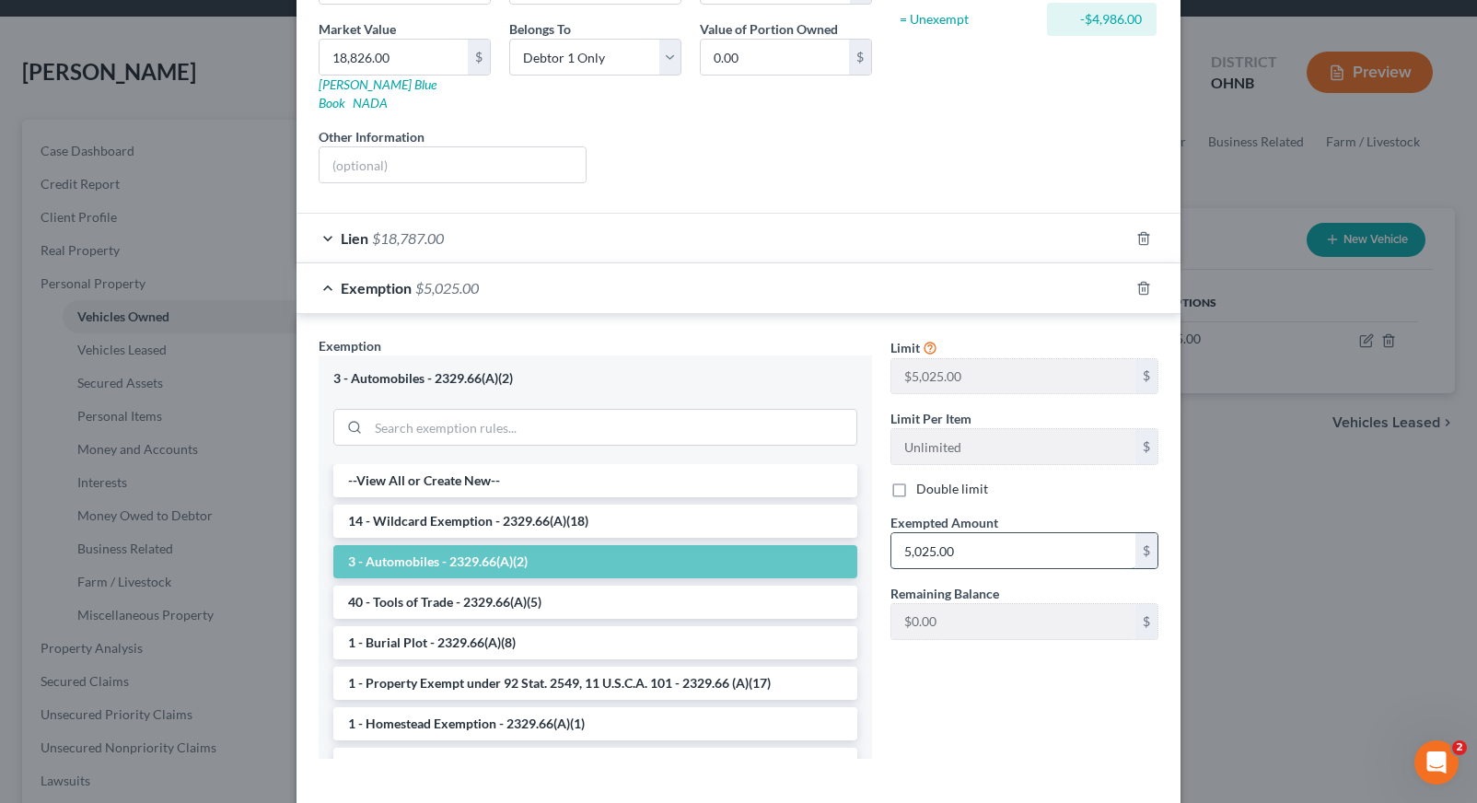
click at [933, 533] on input "5,025.00" at bounding box center [1013, 550] width 244 height 35
type input "5"
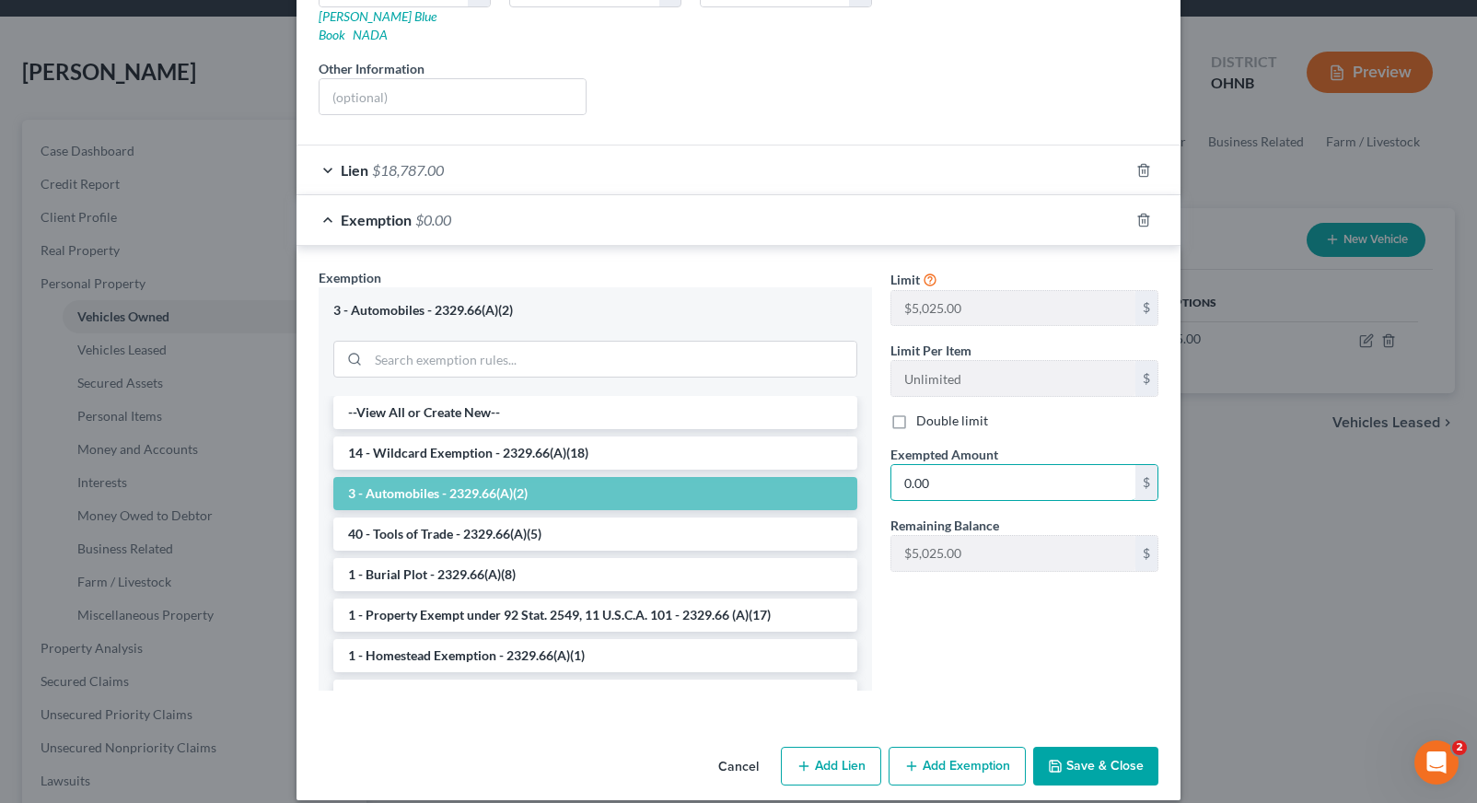
scroll to position [344, 0]
type input "0.00"
click at [1109, 748] on button "Save & Close" at bounding box center [1095, 767] width 125 height 39
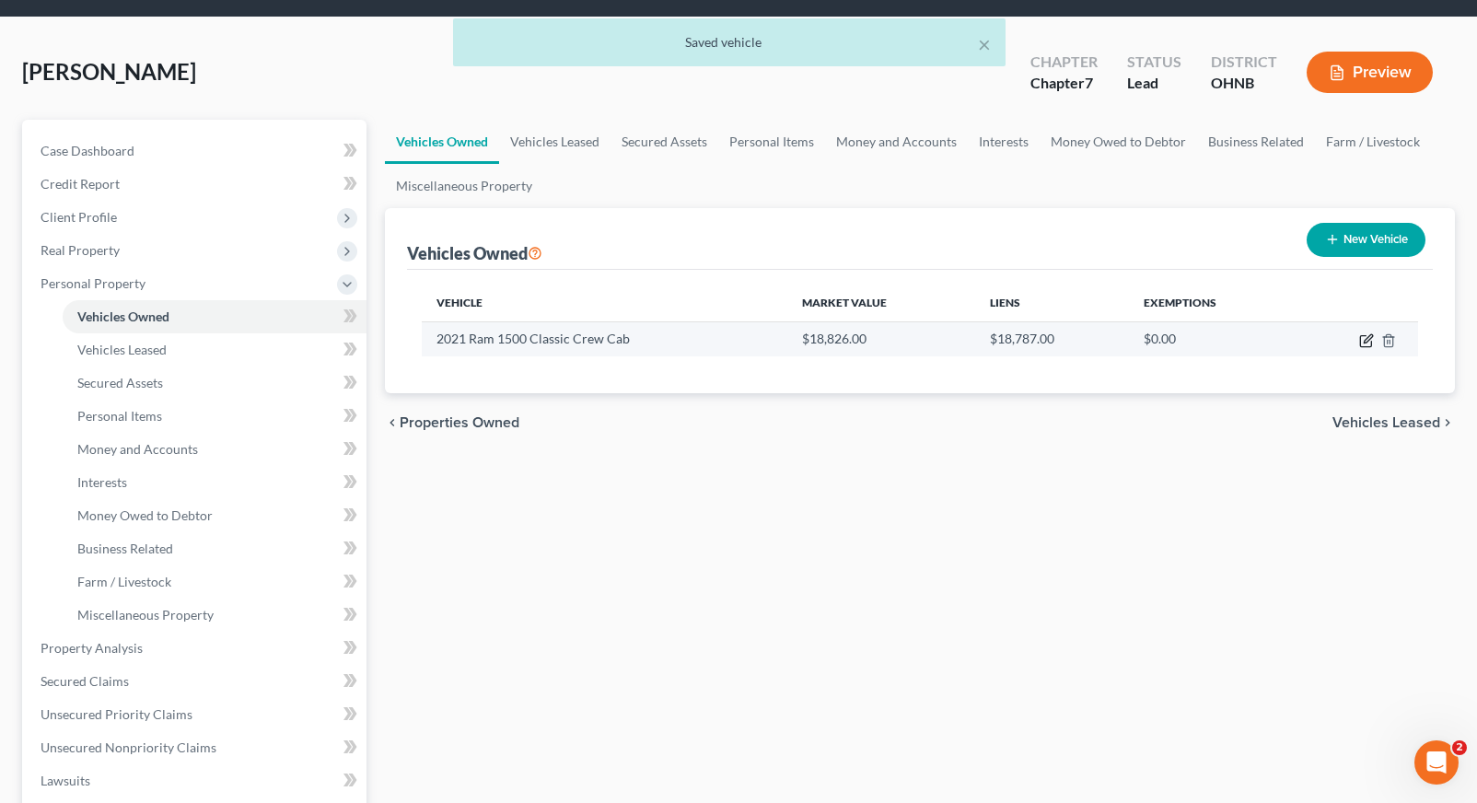
click at [1369, 339] on icon "button" at bounding box center [1368, 338] width 8 height 8
select select "0"
select select "5"
select select "2"
select select "0"
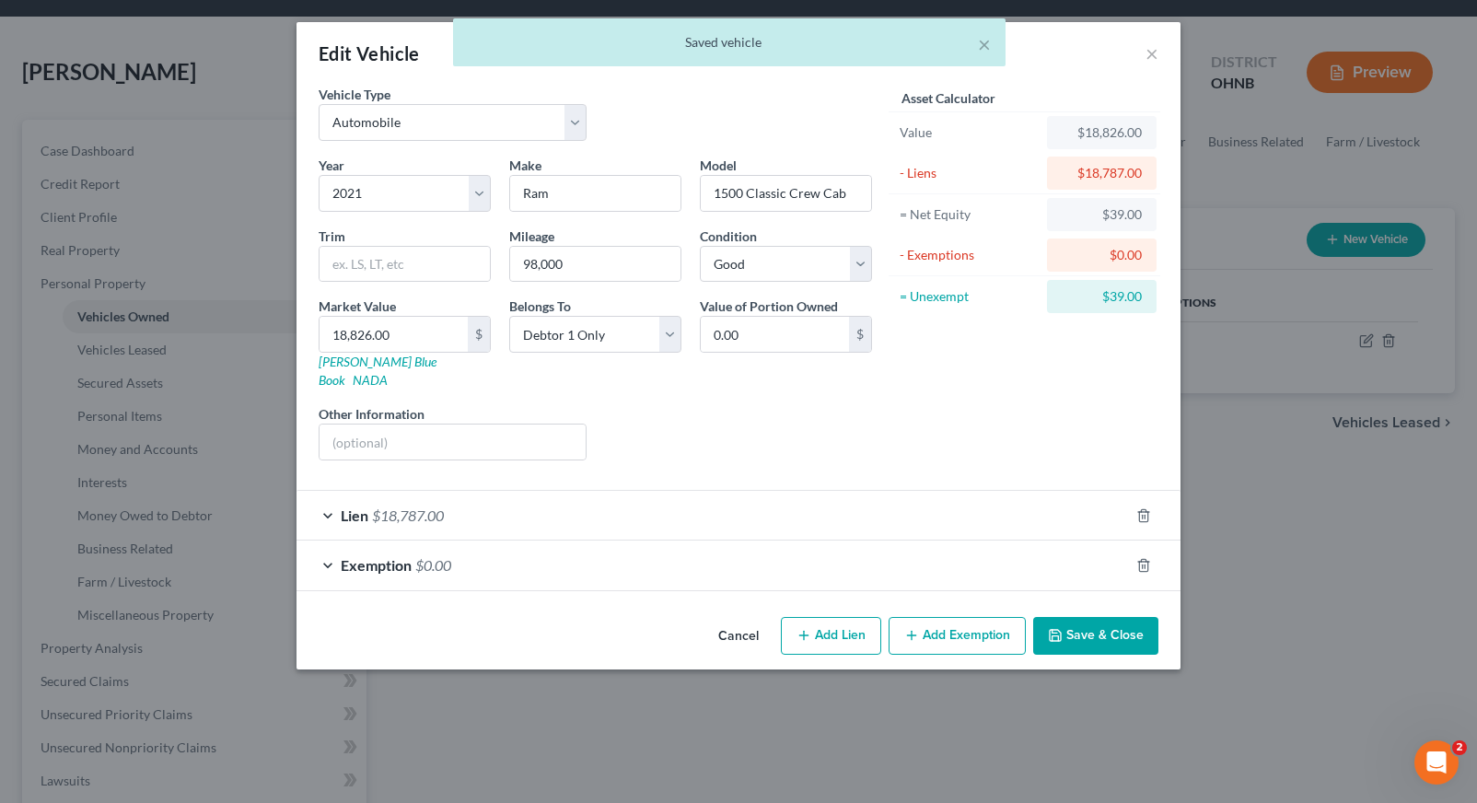
click at [1011, 552] on div "Exemption $0.00" at bounding box center [712, 565] width 832 height 49
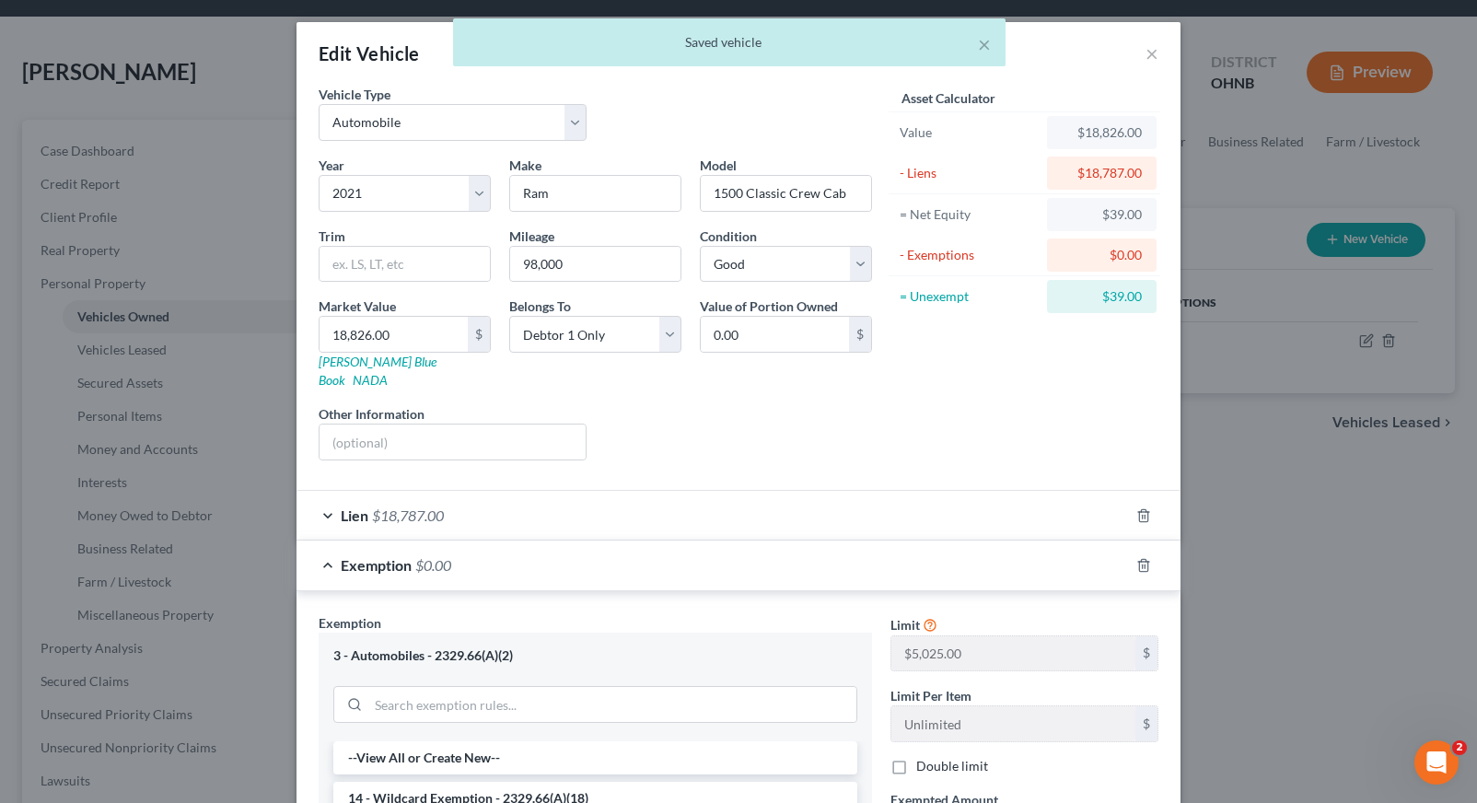
click at [1011, 552] on div "Exemption $0.00" at bounding box center [712, 565] width 832 height 49
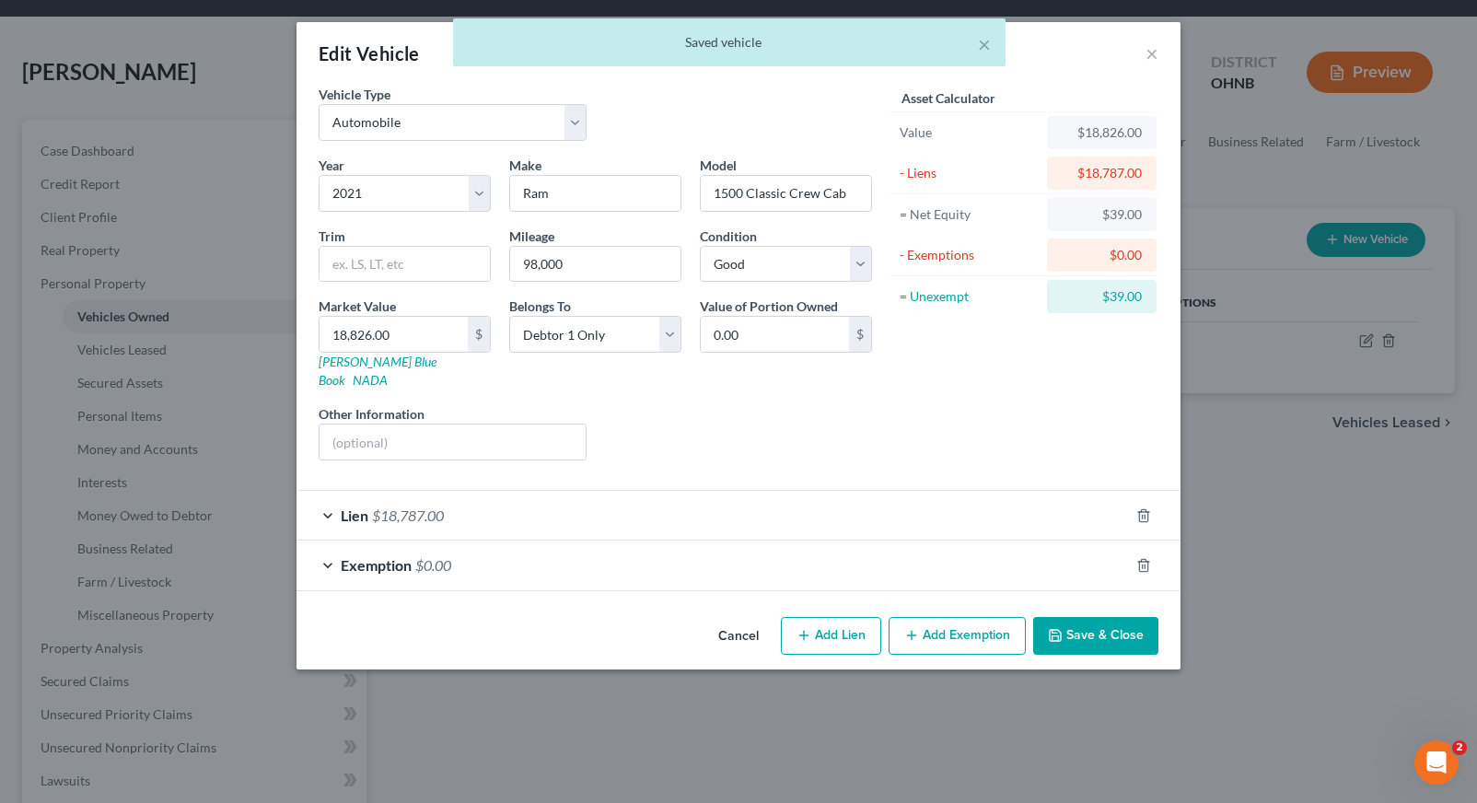
click at [1012, 503] on div "Lien $18,787.00" at bounding box center [712, 515] width 832 height 49
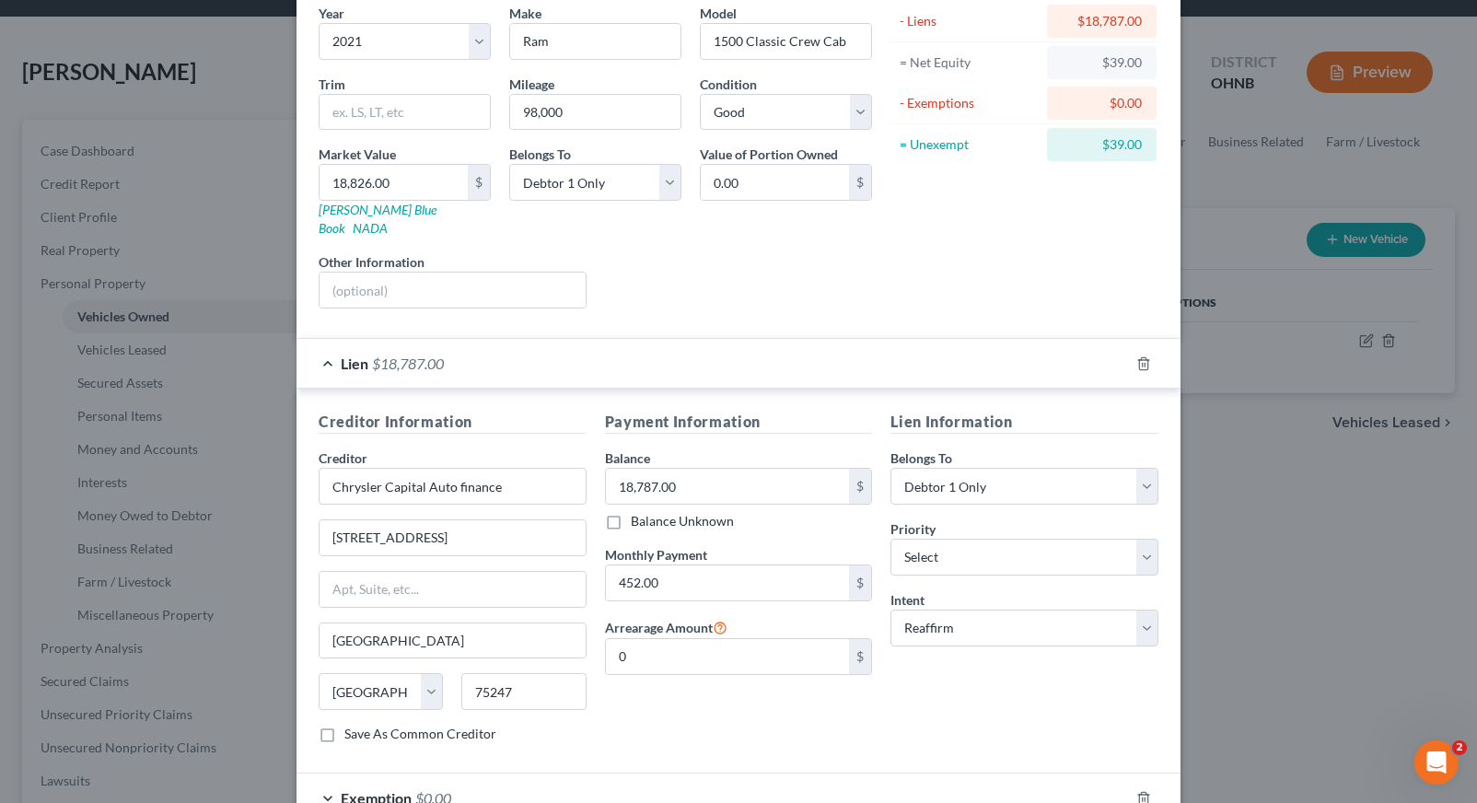
scroll to position [155, 0]
click at [987, 350] on div "Lien $18,787.00" at bounding box center [712, 360] width 832 height 49
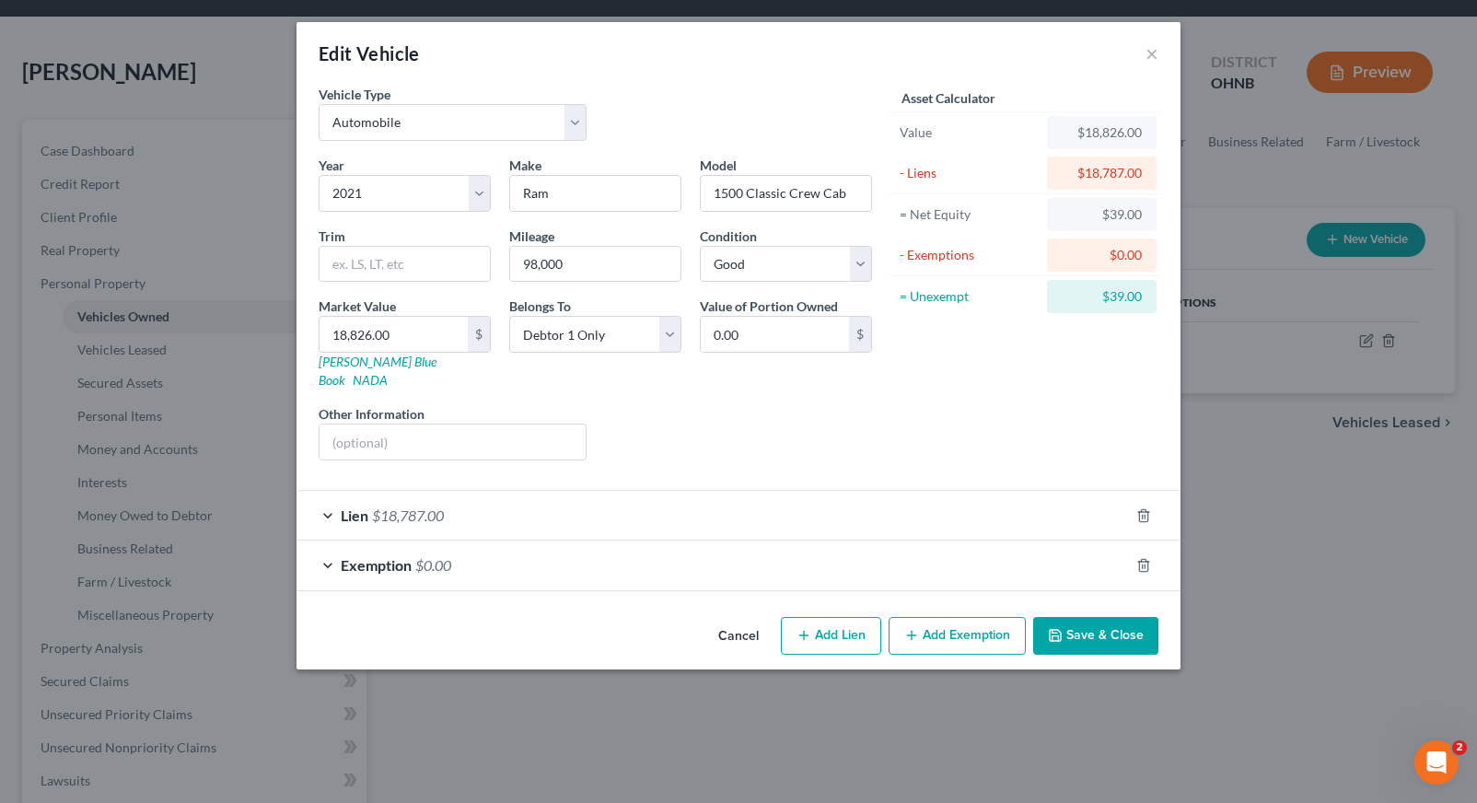
scroll to position [0, 0]
click at [744, 619] on button "Cancel" at bounding box center [738, 637] width 70 height 37
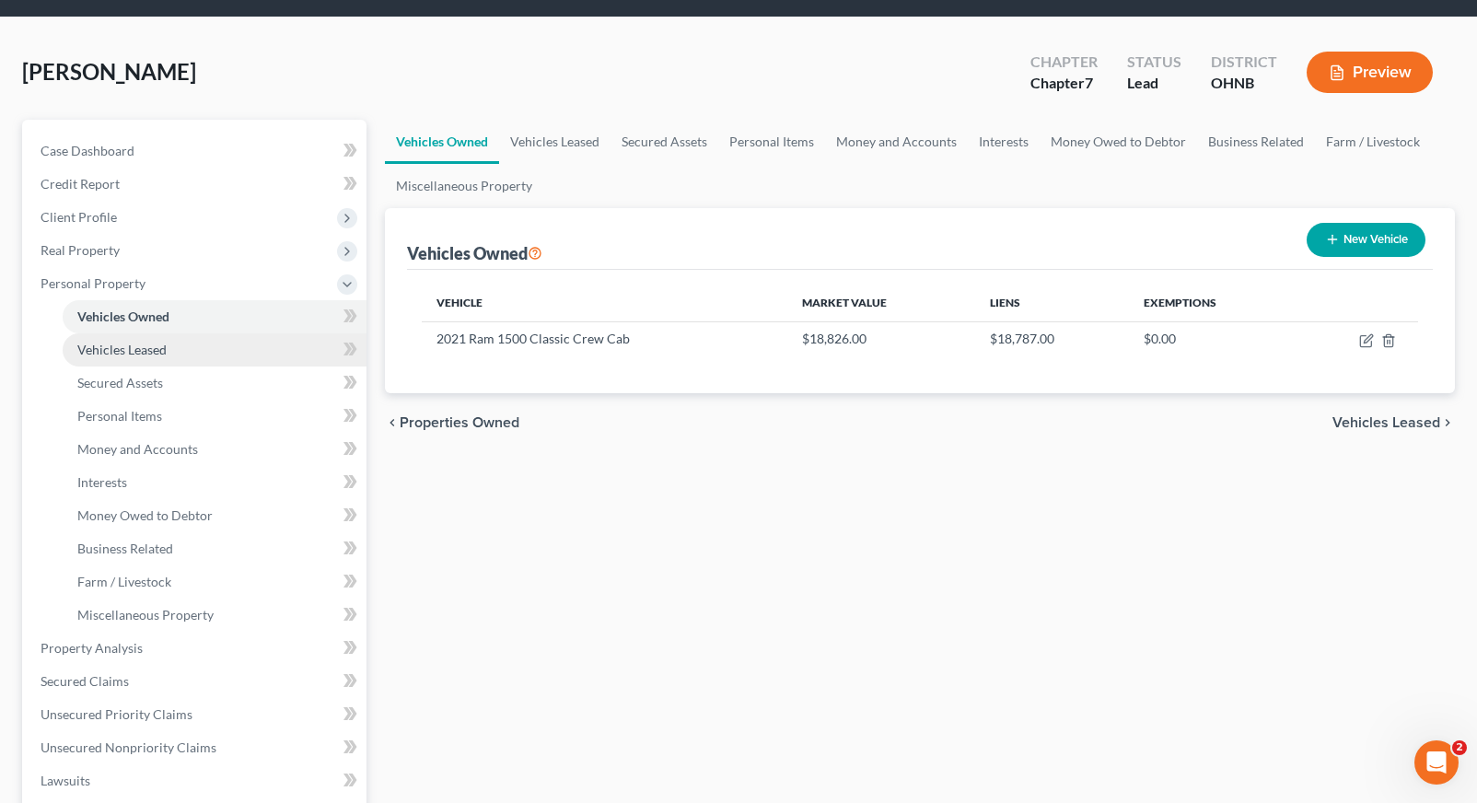
click at [182, 347] on link "Vehicles Leased" at bounding box center [215, 349] width 304 height 33
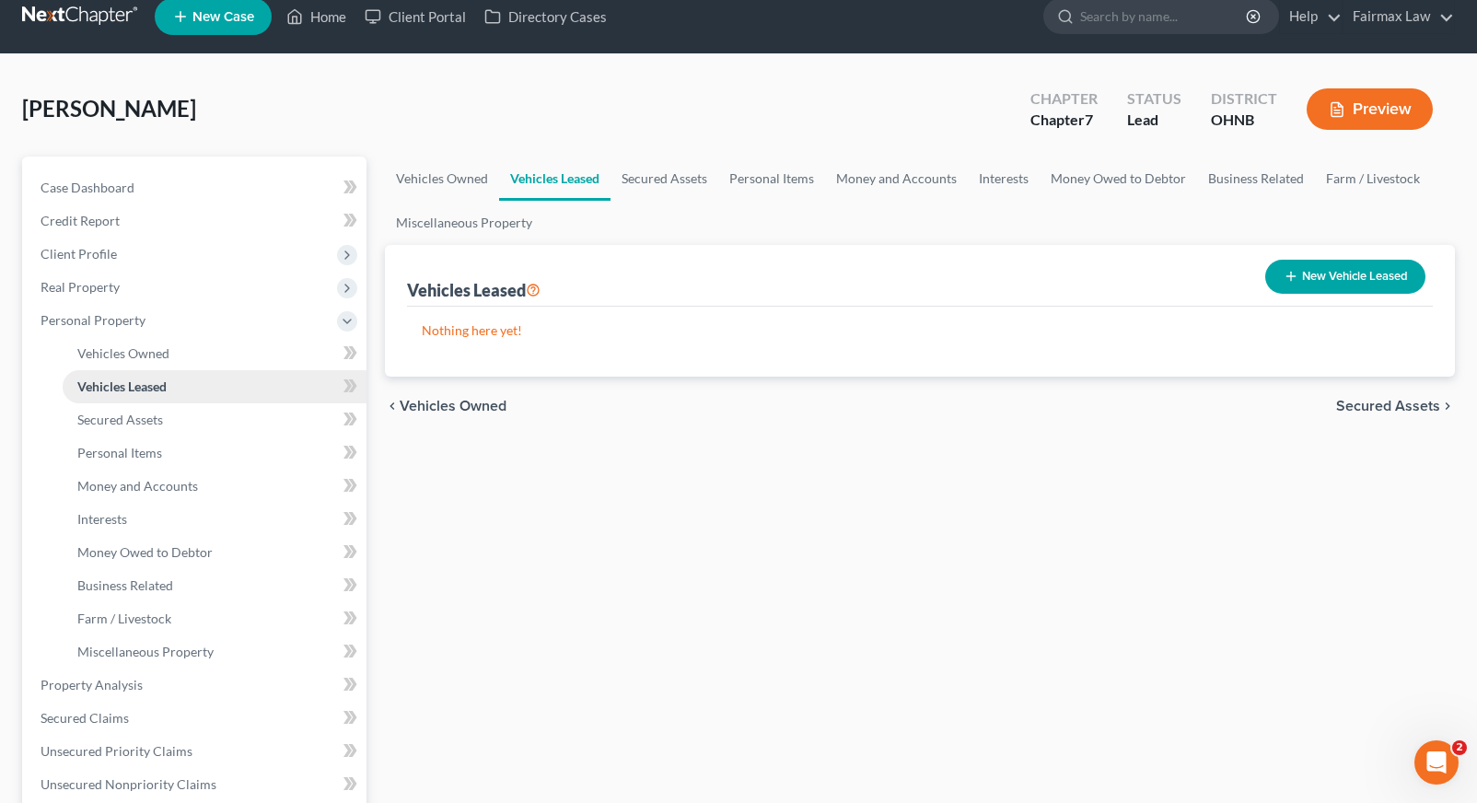
scroll to position [24, 0]
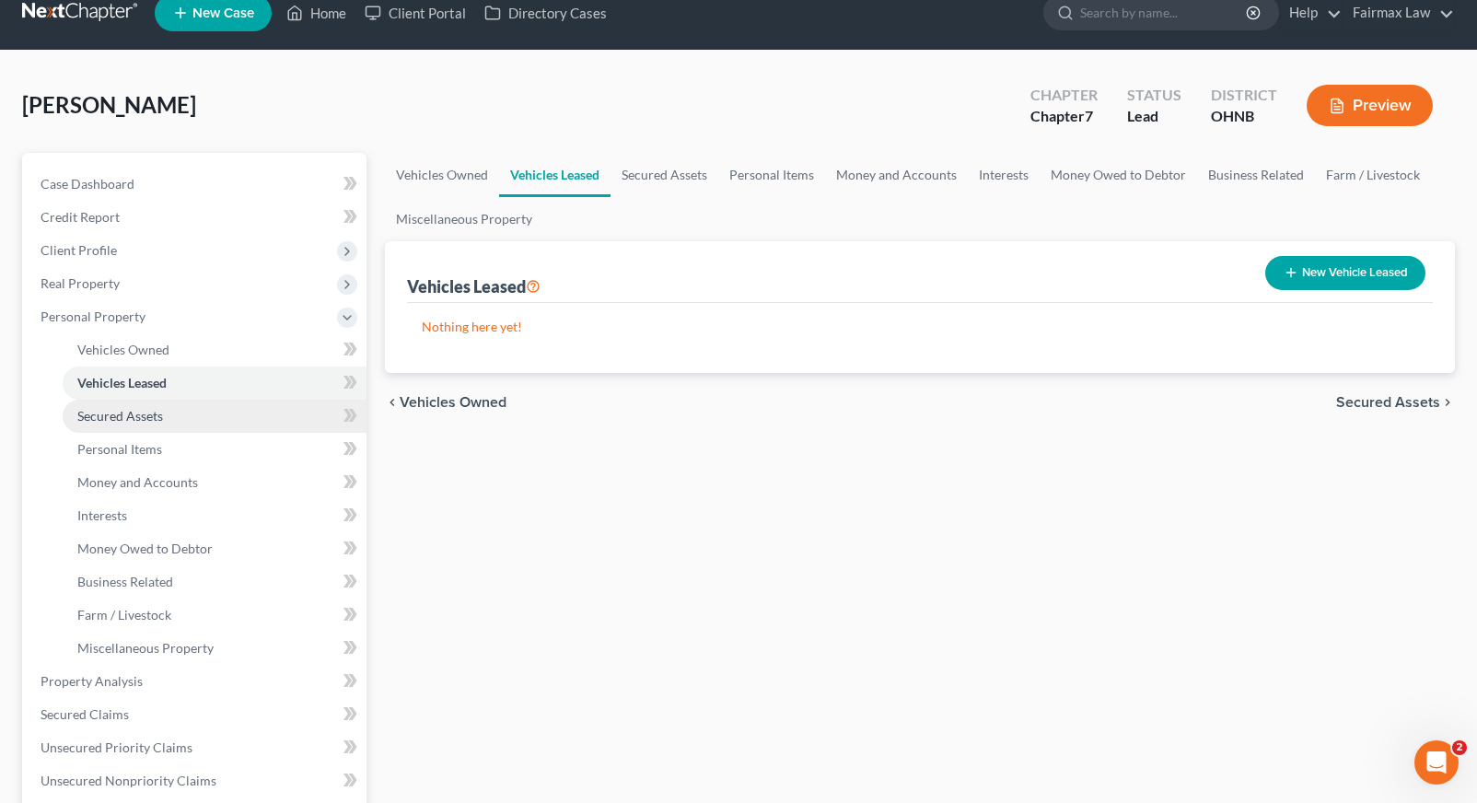
click at [174, 414] on link "Secured Assets" at bounding box center [215, 416] width 304 height 33
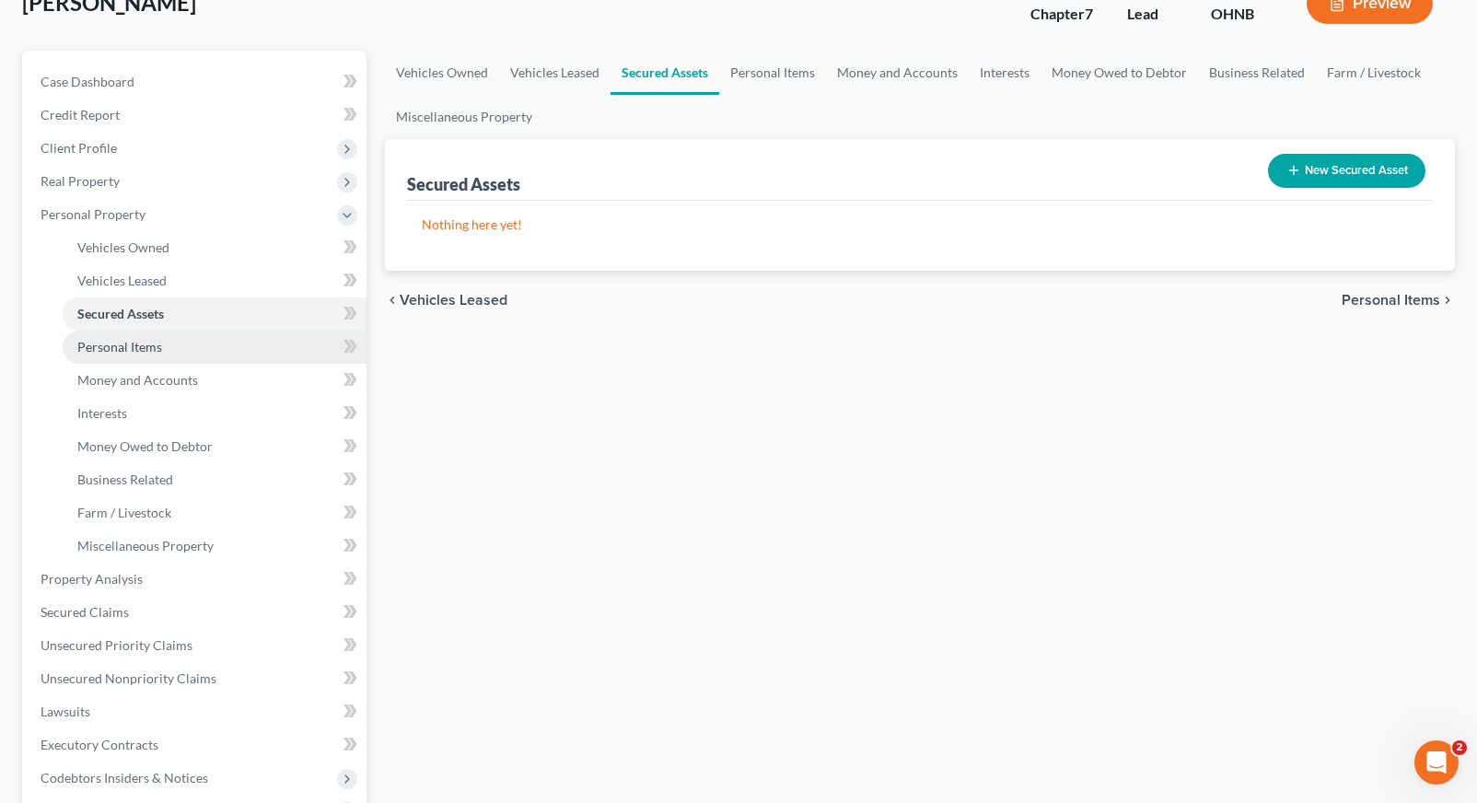
click at [169, 359] on link "Personal Items" at bounding box center [215, 347] width 304 height 33
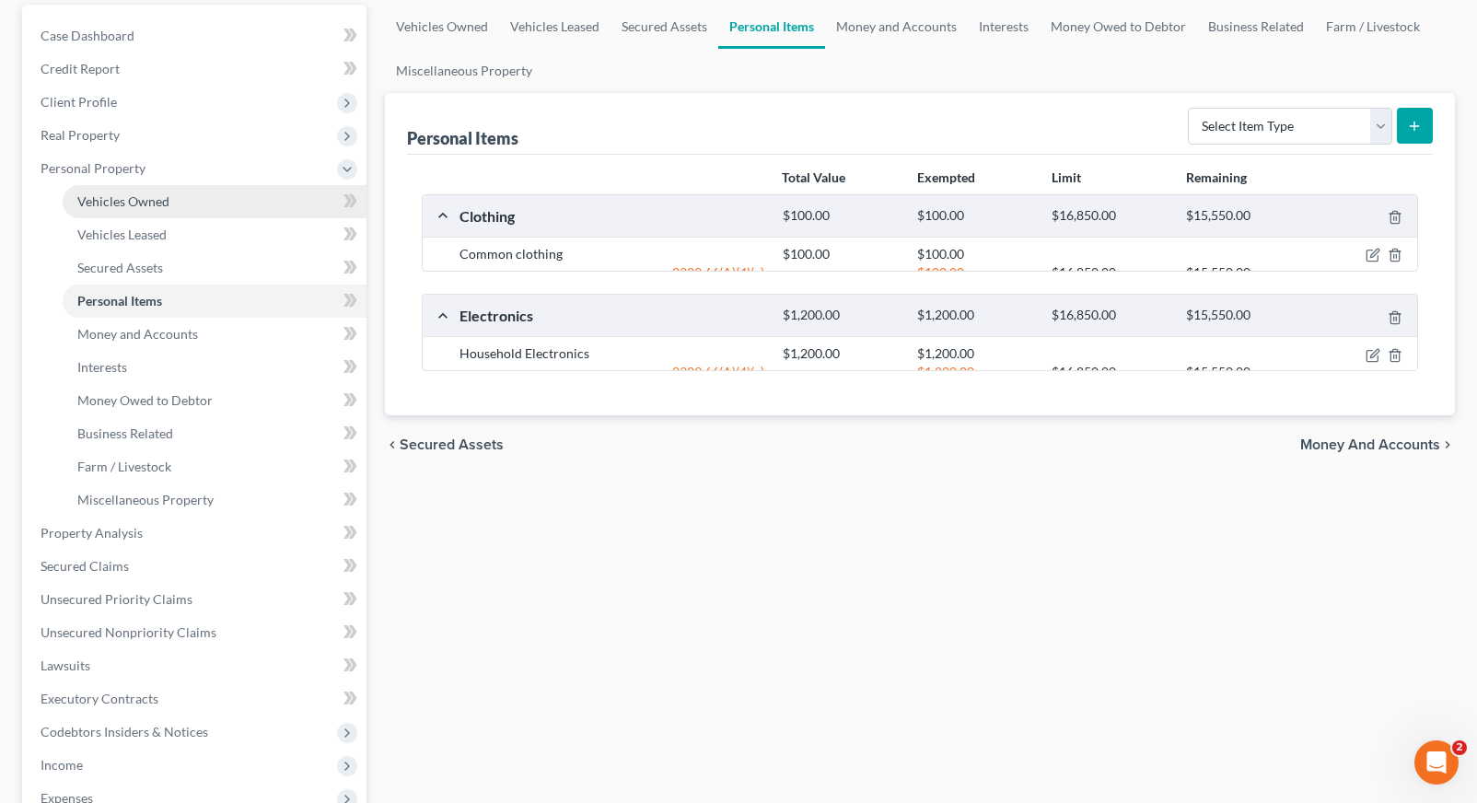
scroll to position [179, 0]
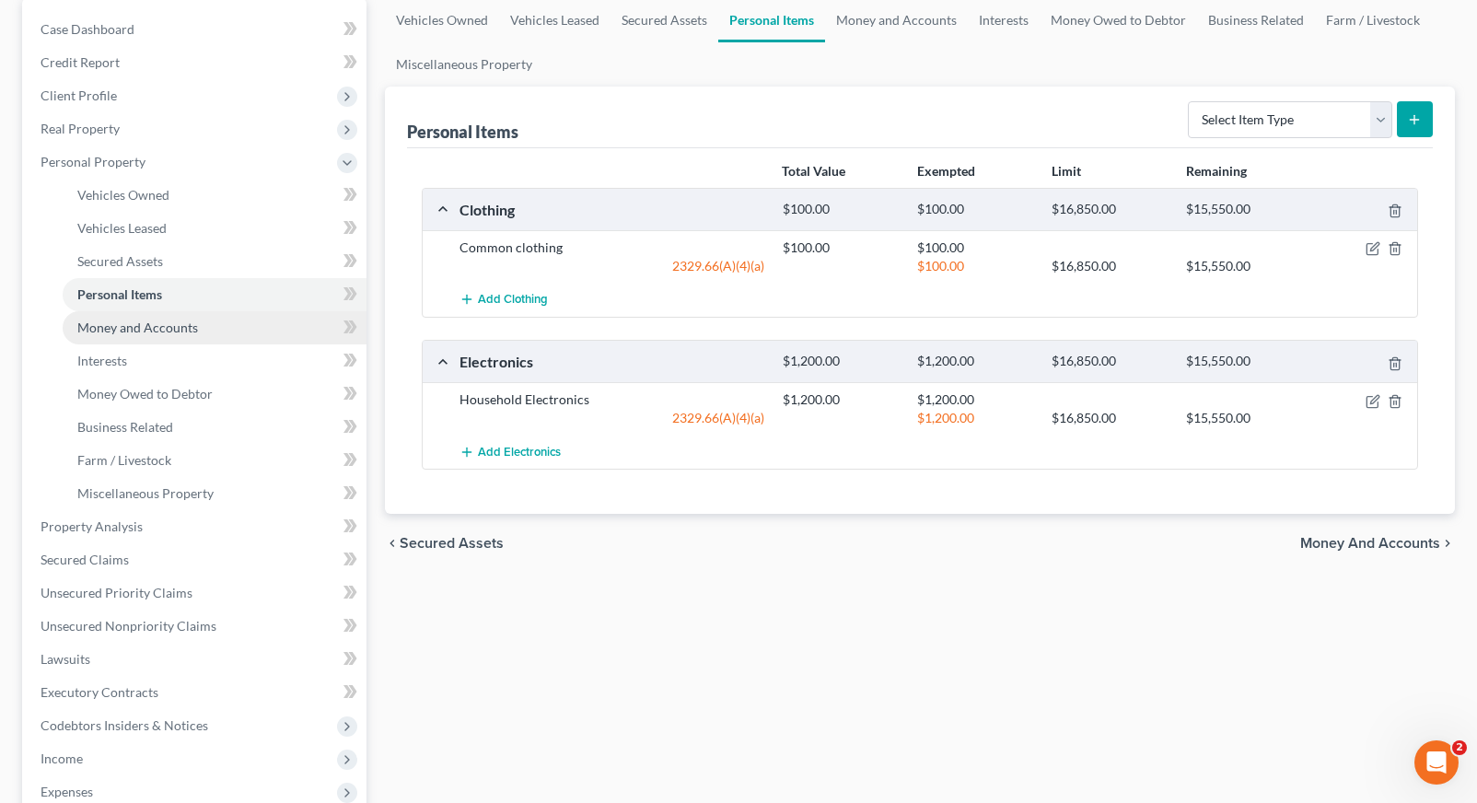
click at [143, 340] on link "Money and Accounts" at bounding box center [215, 327] width 304 height 33
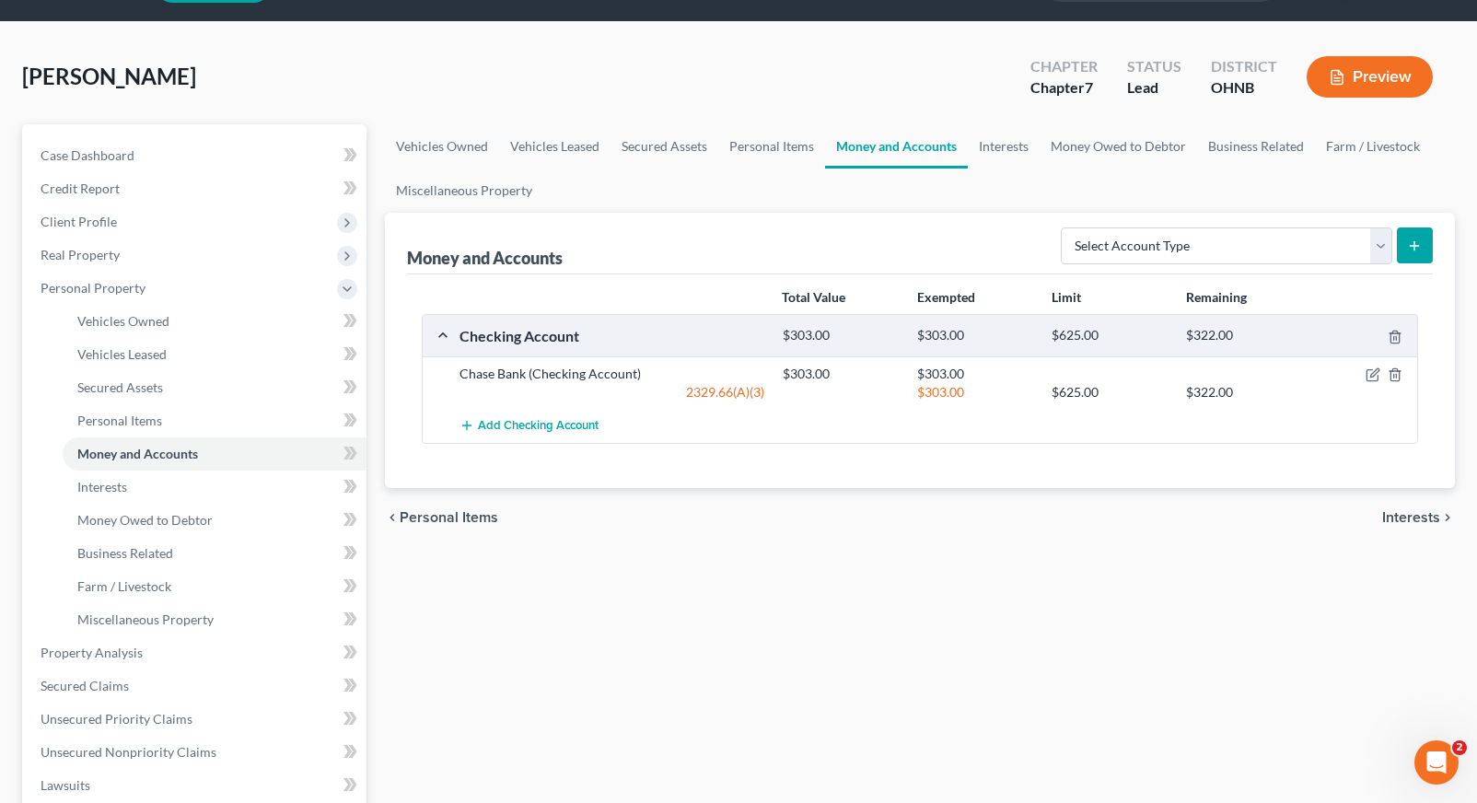
scroll to position [74, 0]
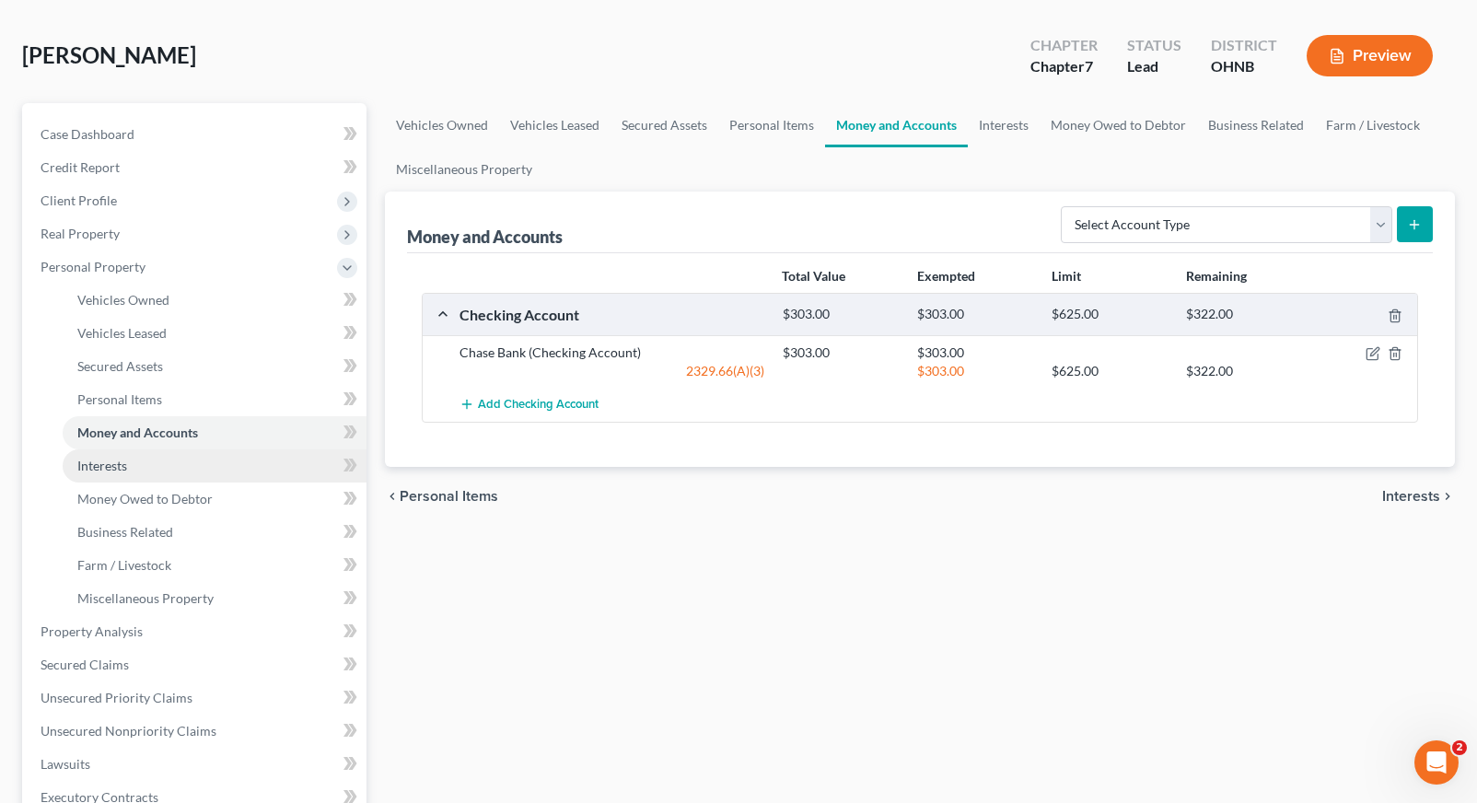
click at [199, 468] on link "Interests" at bounding box center [215, 465] width 304 height 33
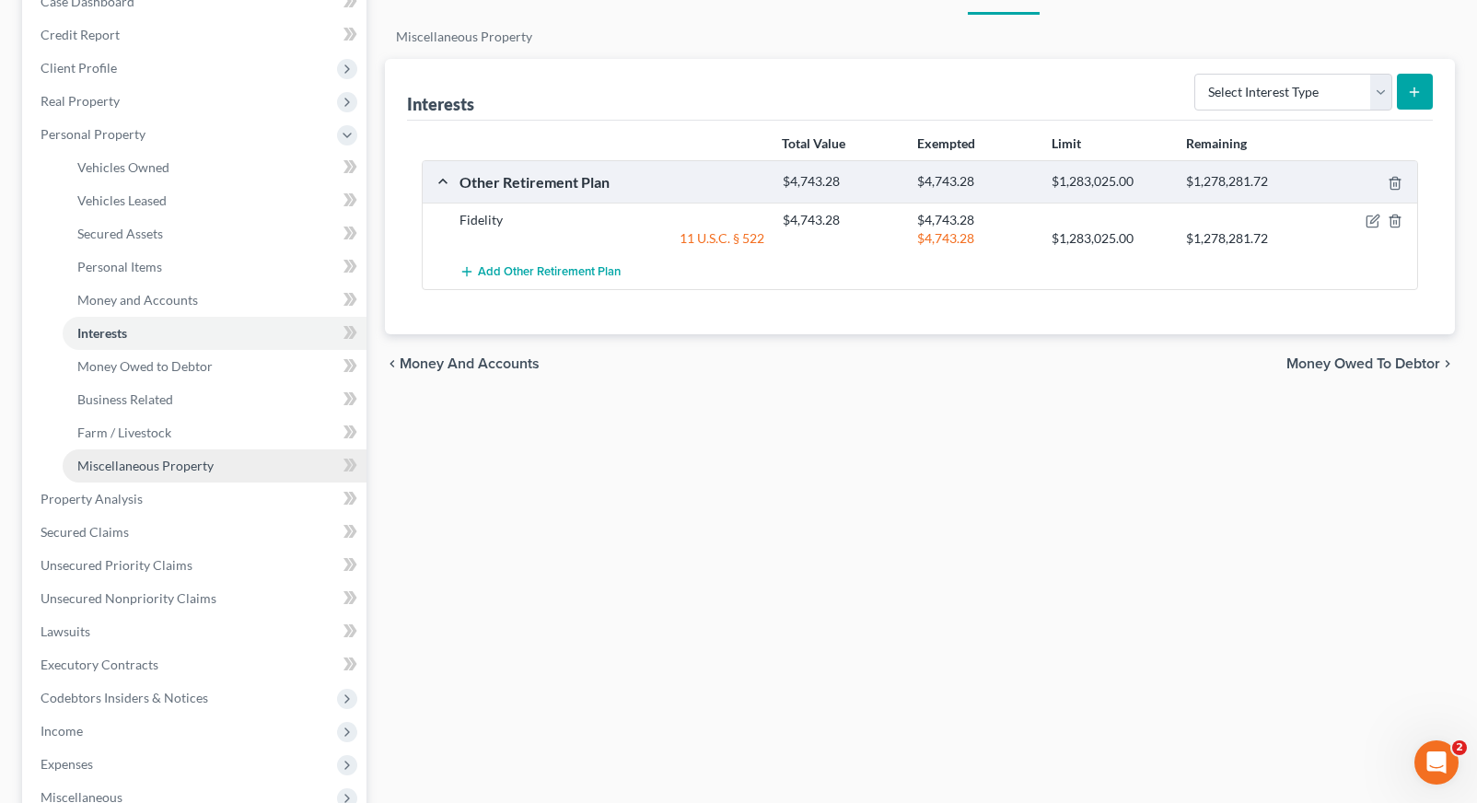
scroll to position [208, 0]
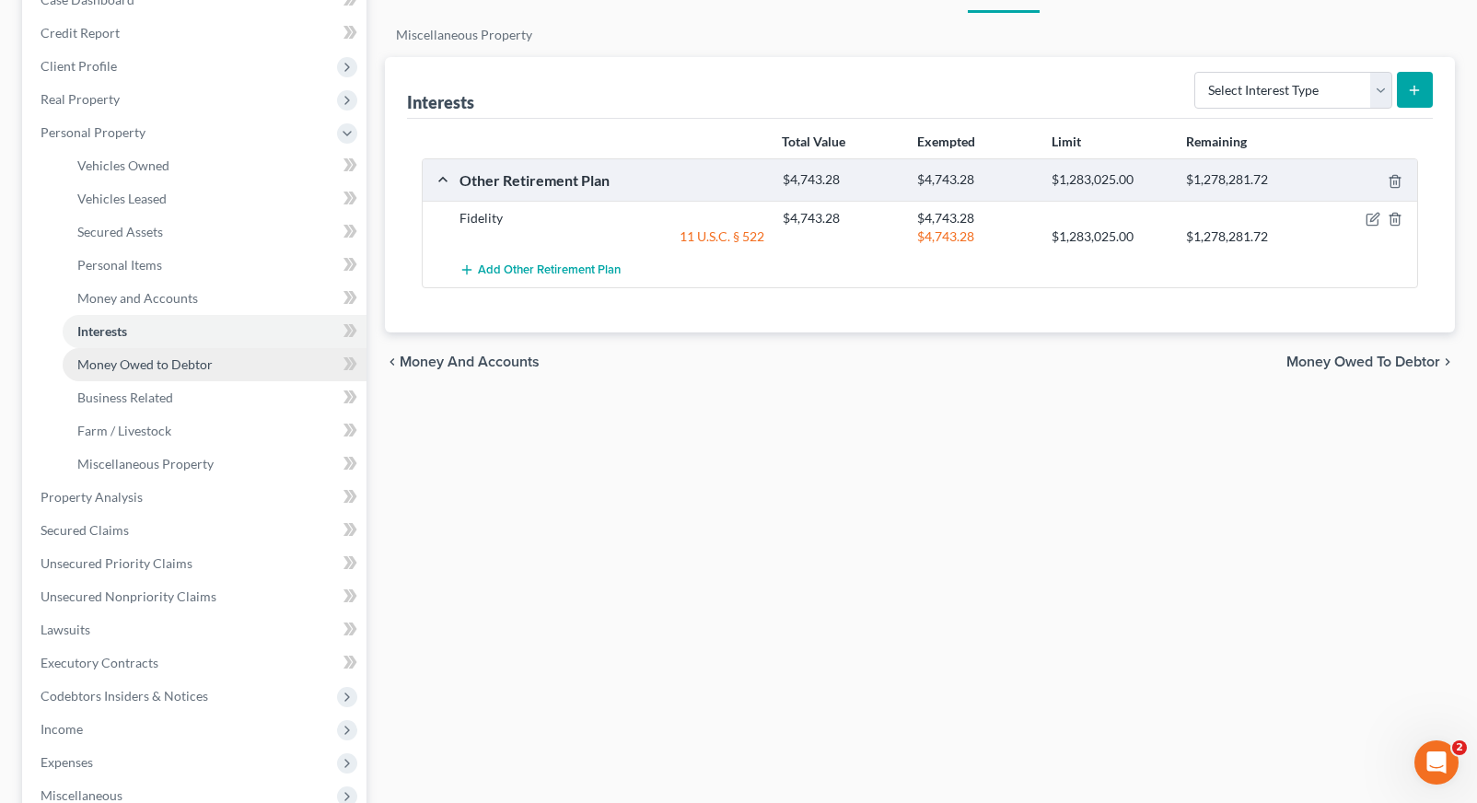
click at [182, 368] on span "Money Owed to Debtor" at bounding box center [144, 364] width 135 height 16
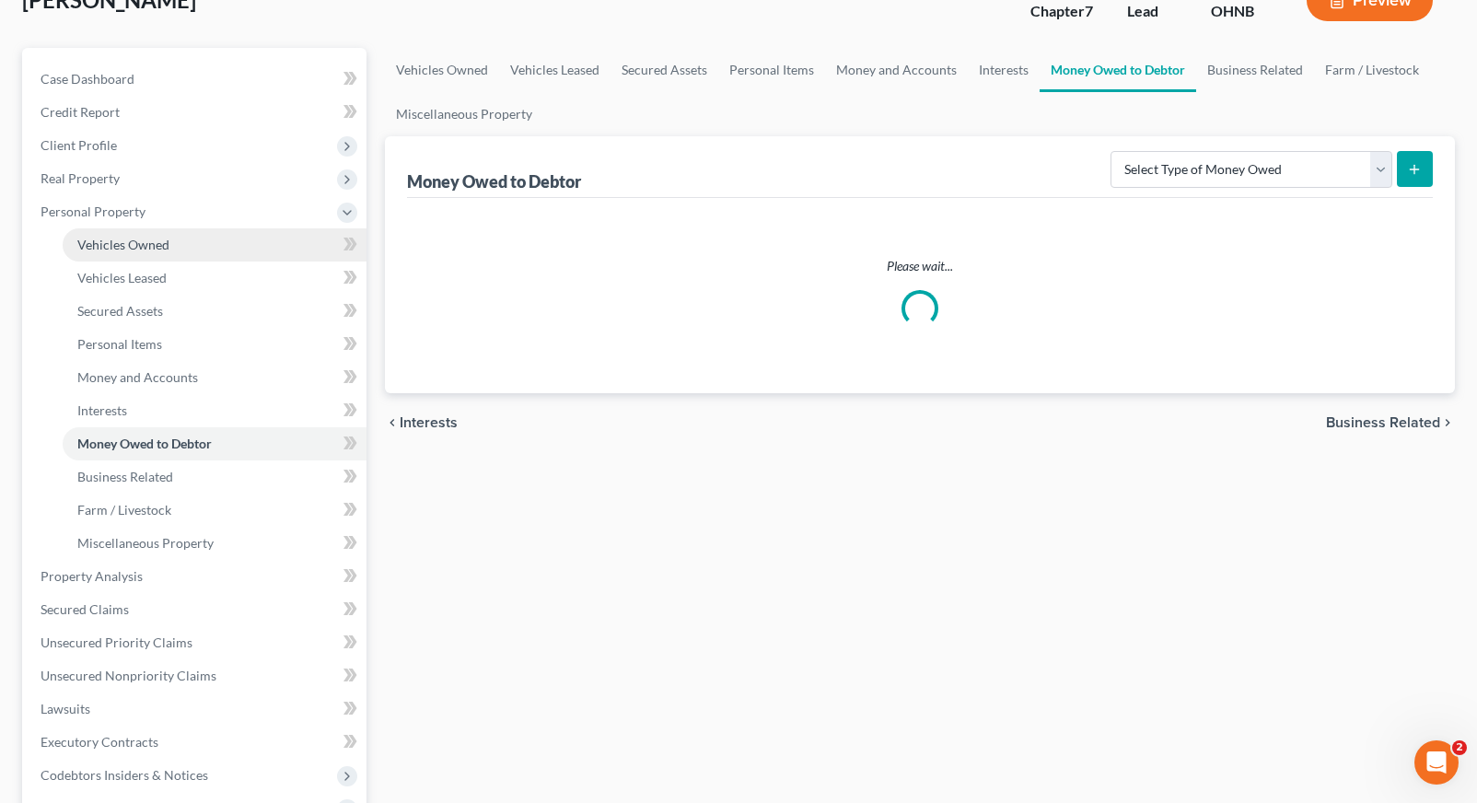
scroll to position [167, 0]
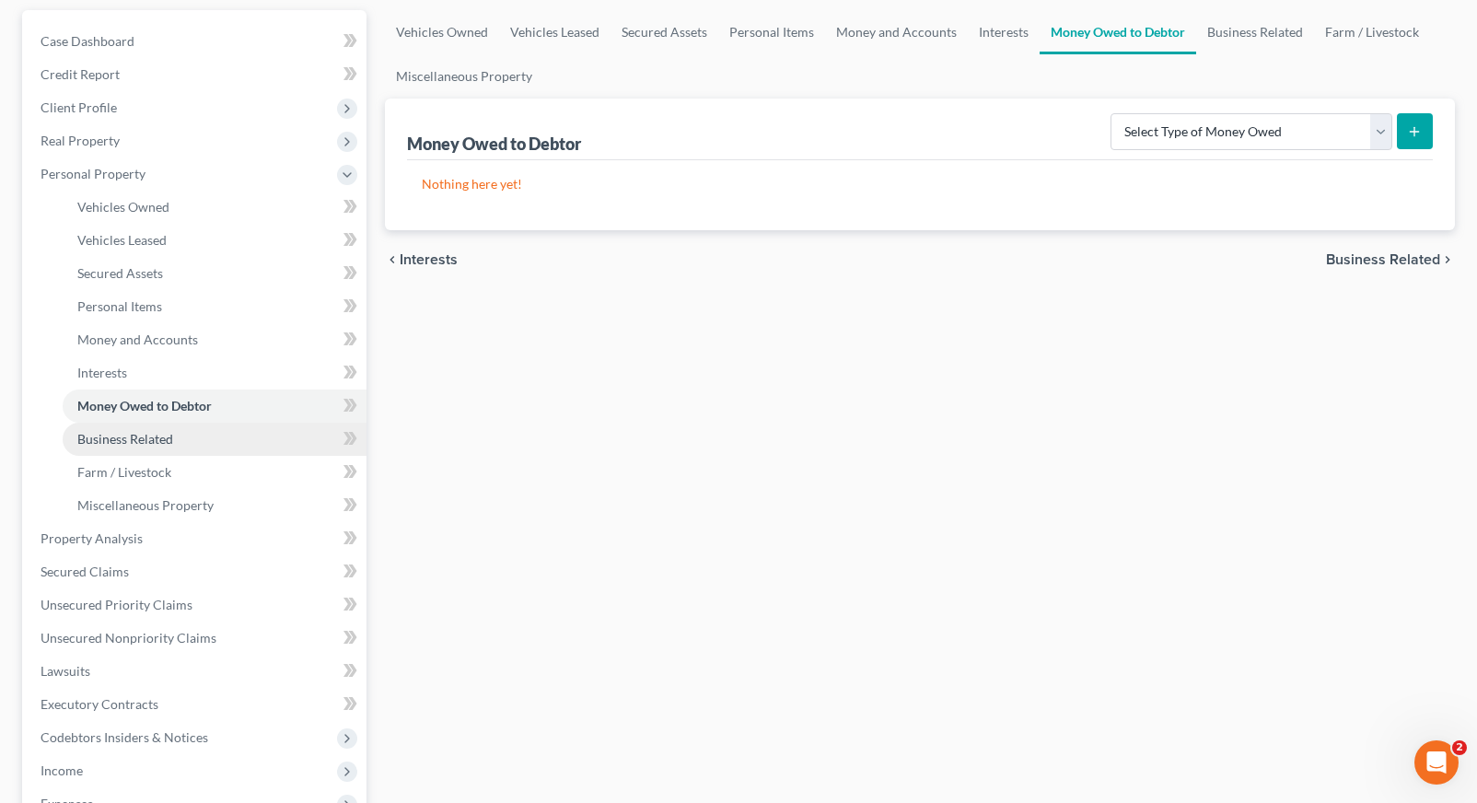
click at [173, 448] on link "Business Related" at bounding box center [215, 439] width 304 height 33
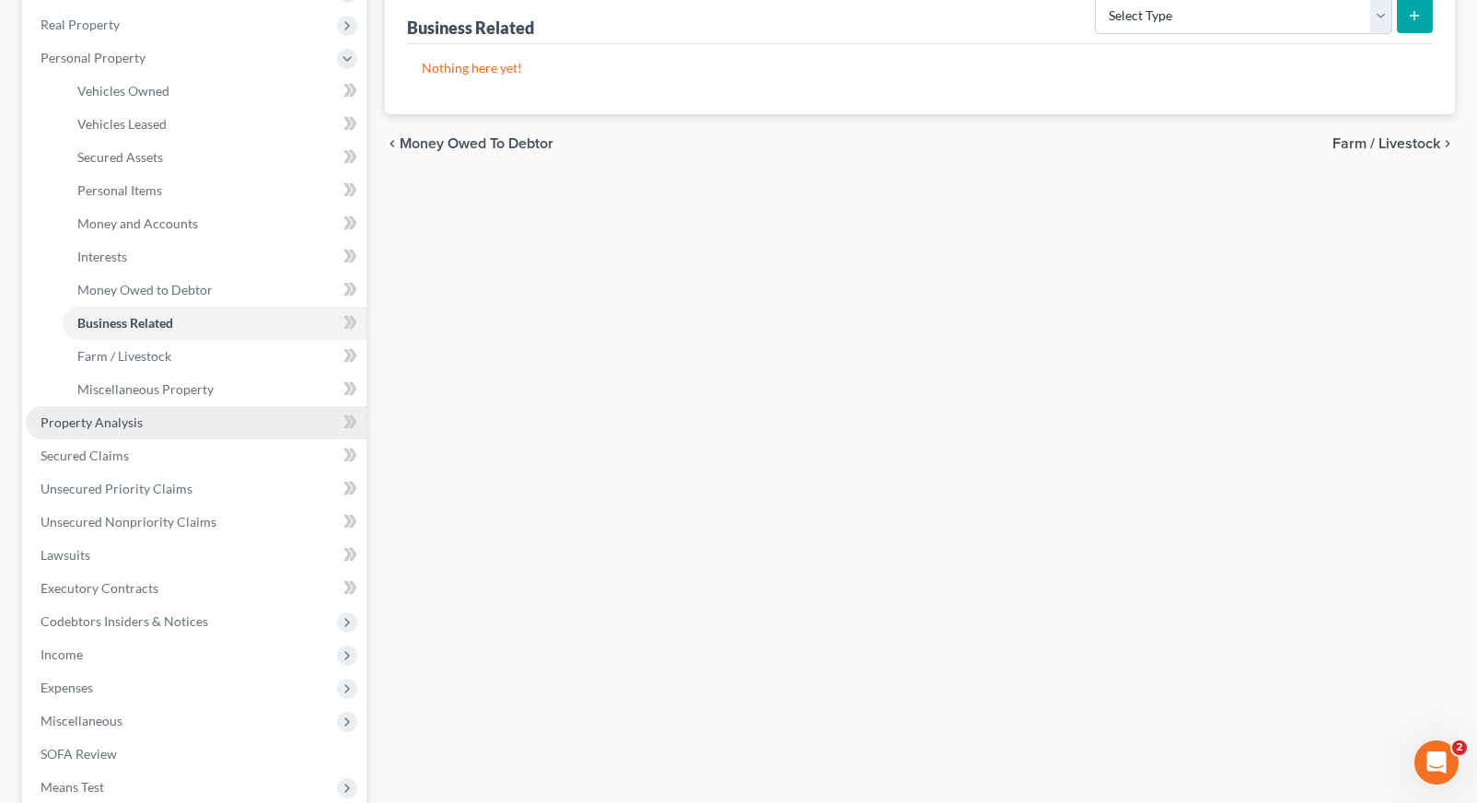
click at [151, 424] on link "Property Analysis" at bounding box center [196, 422] width 341 height 33
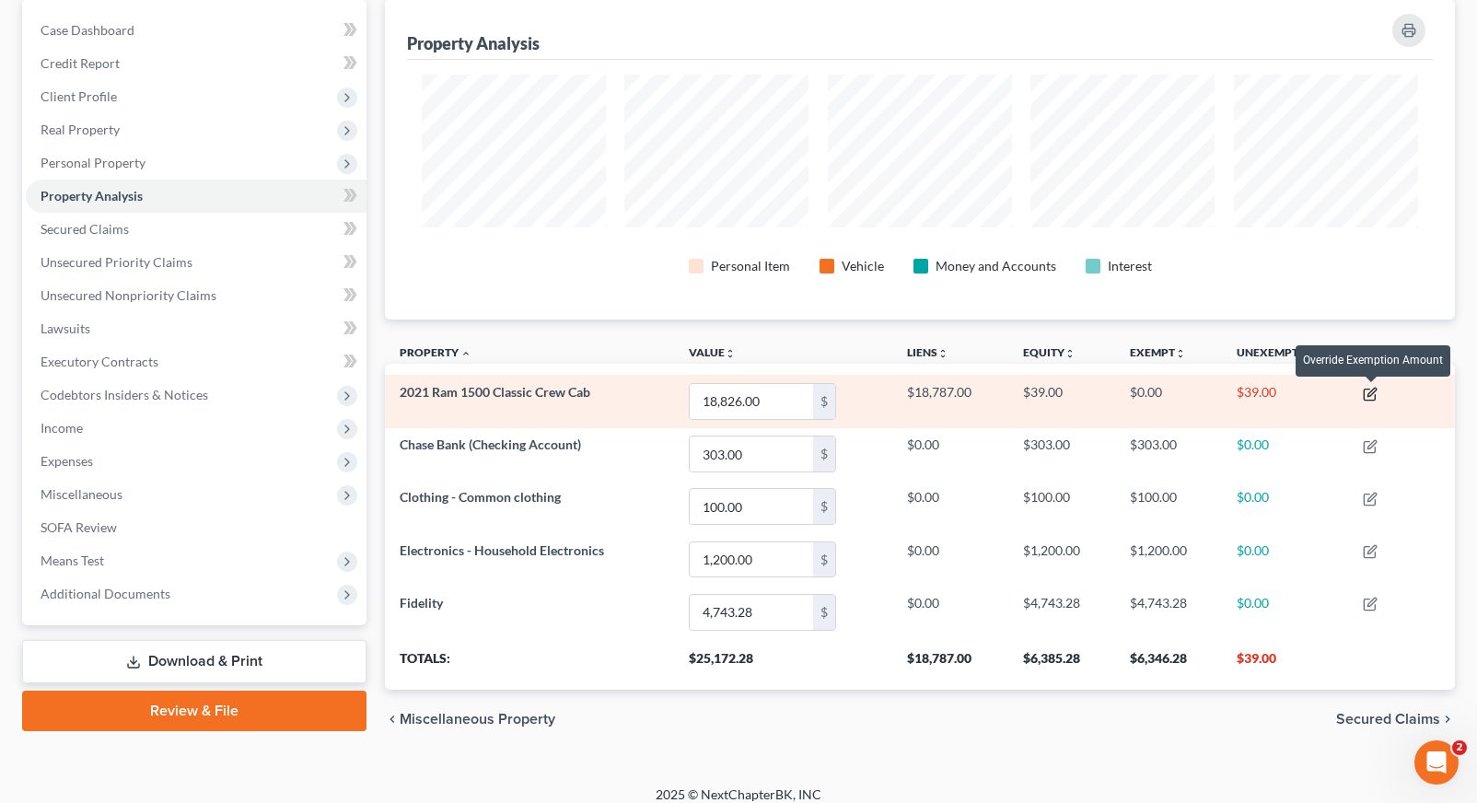
click at [1366, 394] on icon "button" at bounding box center [1369, 394] width 11 height 11
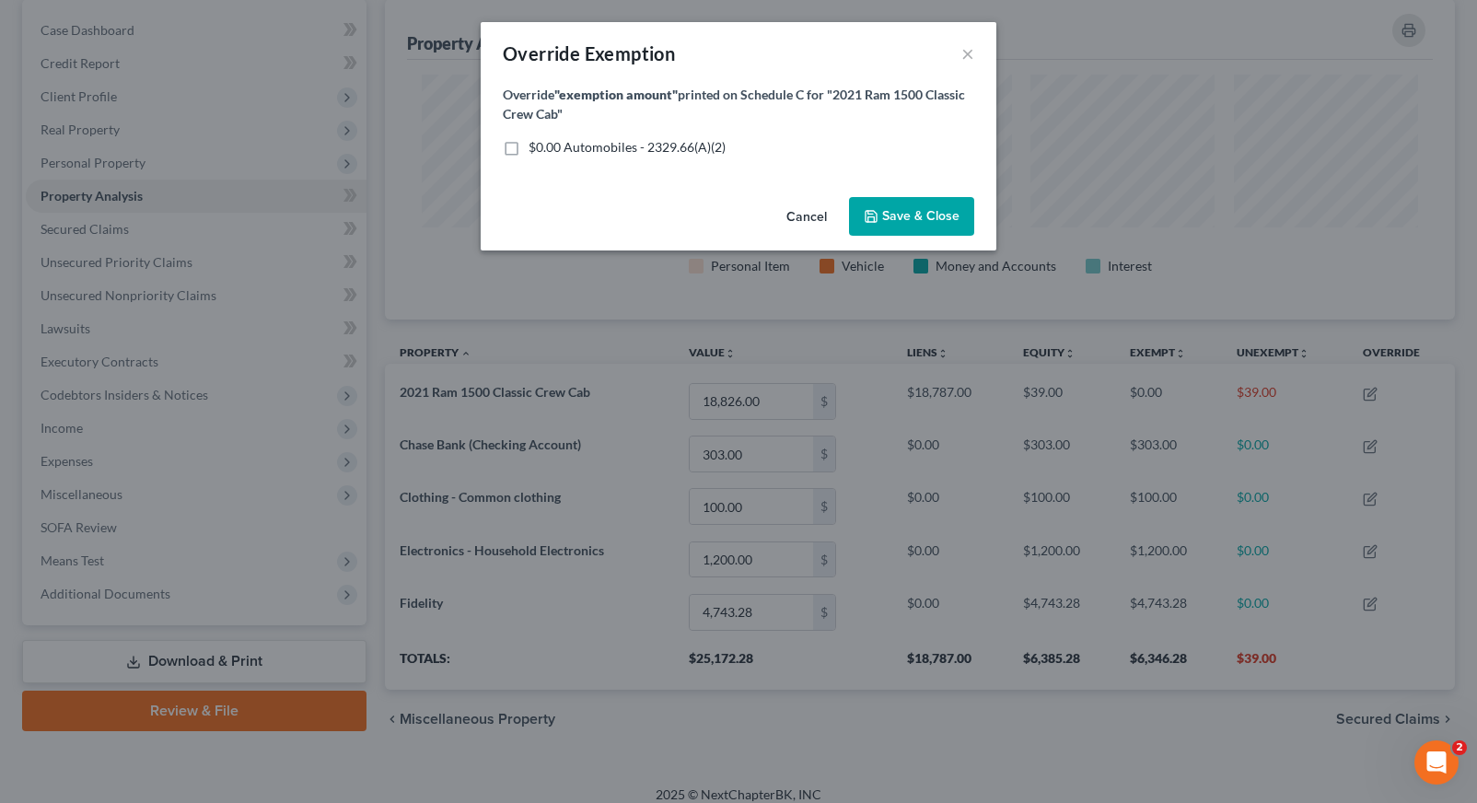
click at [799, 217] on button "Cancel" at bounding box center [807, 217] width 70 height 37
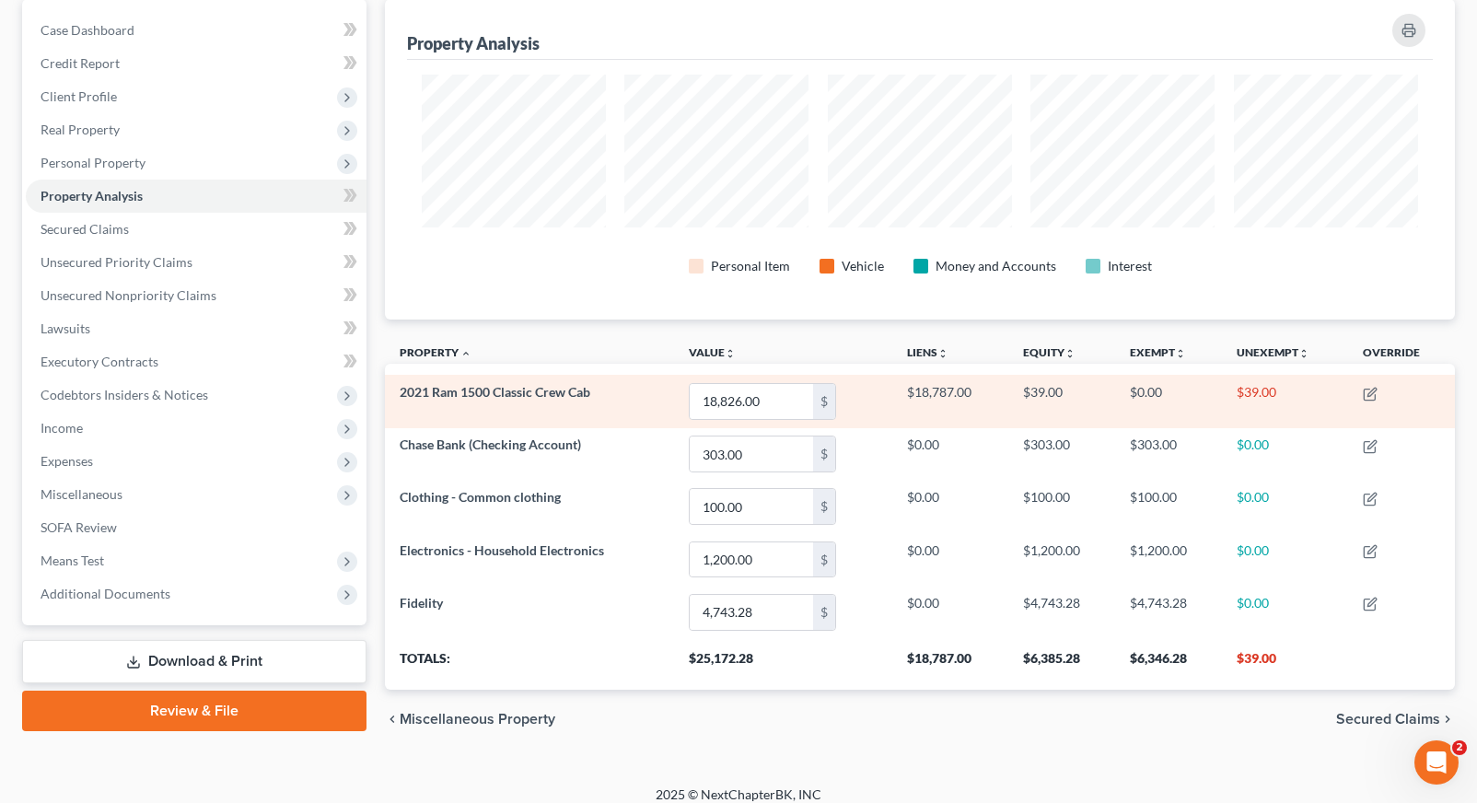
click at [1359, 395] on td at bounding box center [1401, 401] width 107 height 52
click at [1373, 395] on icon "button" at bounding box center [1371, 392] width 8 height 8
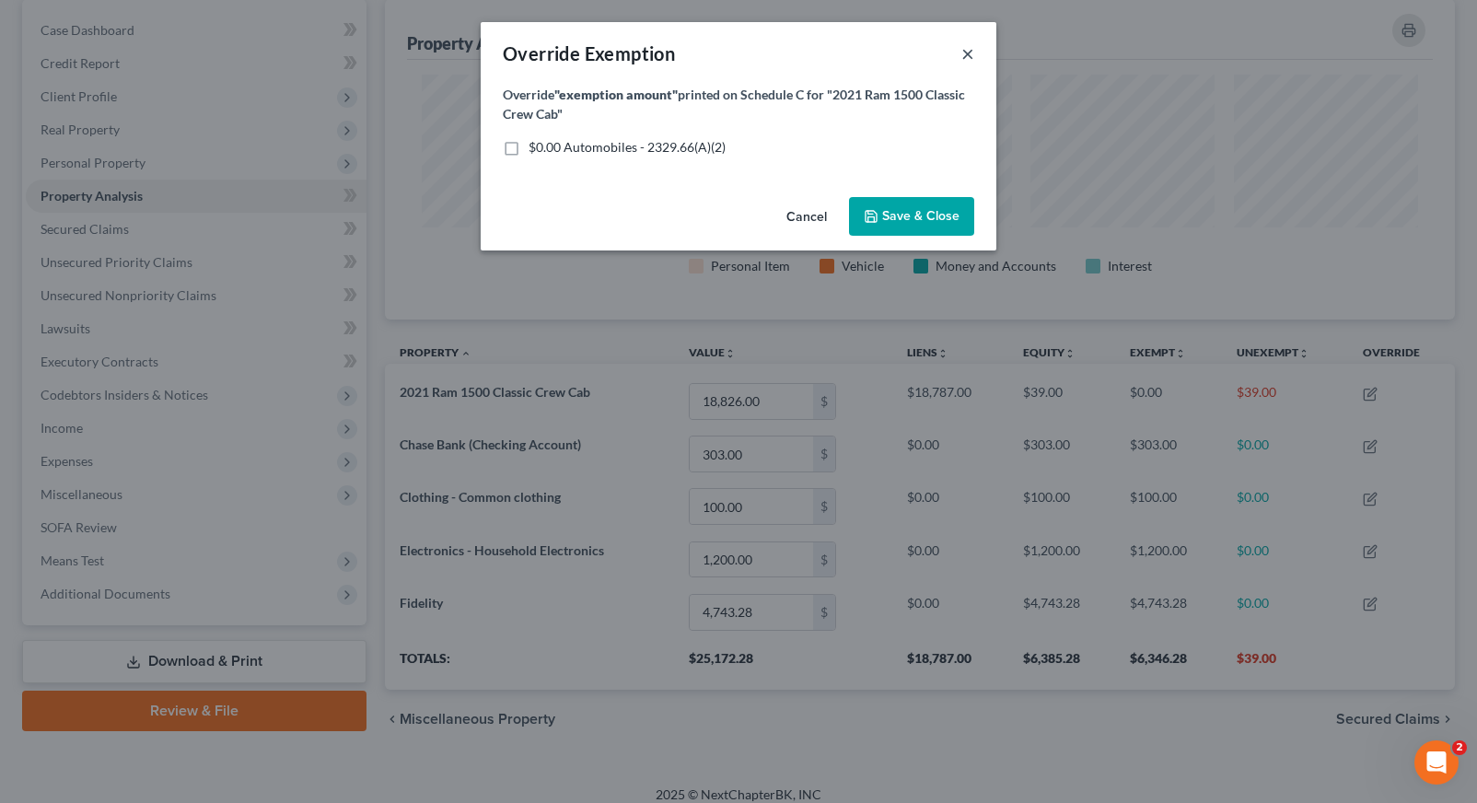
click at [965, 43] on button "×" at bounding box center [967, 53] width 13 height 22
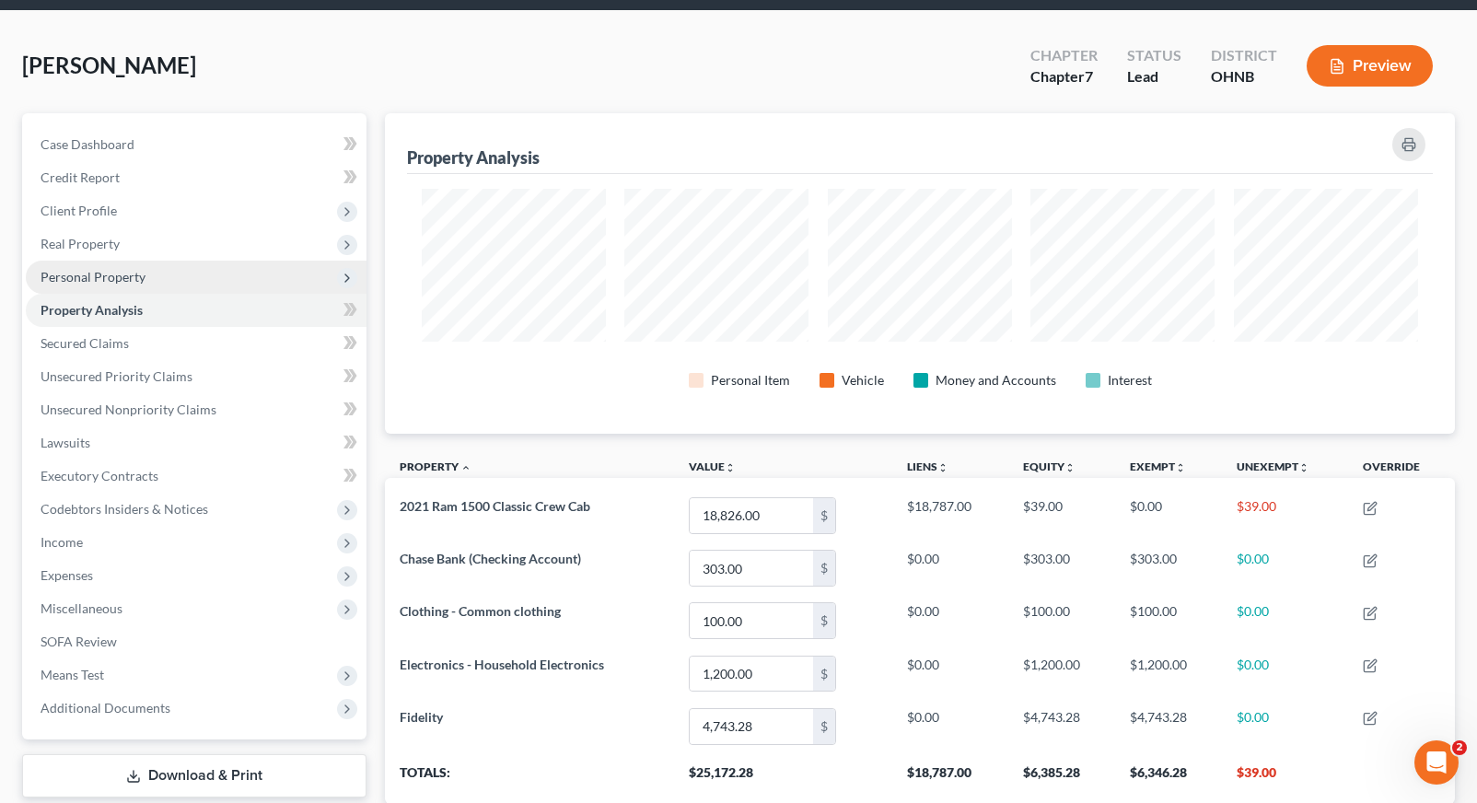
click at [171, 290] on span "Personal Property" at bounding box center [196, 277] width 341 height 33
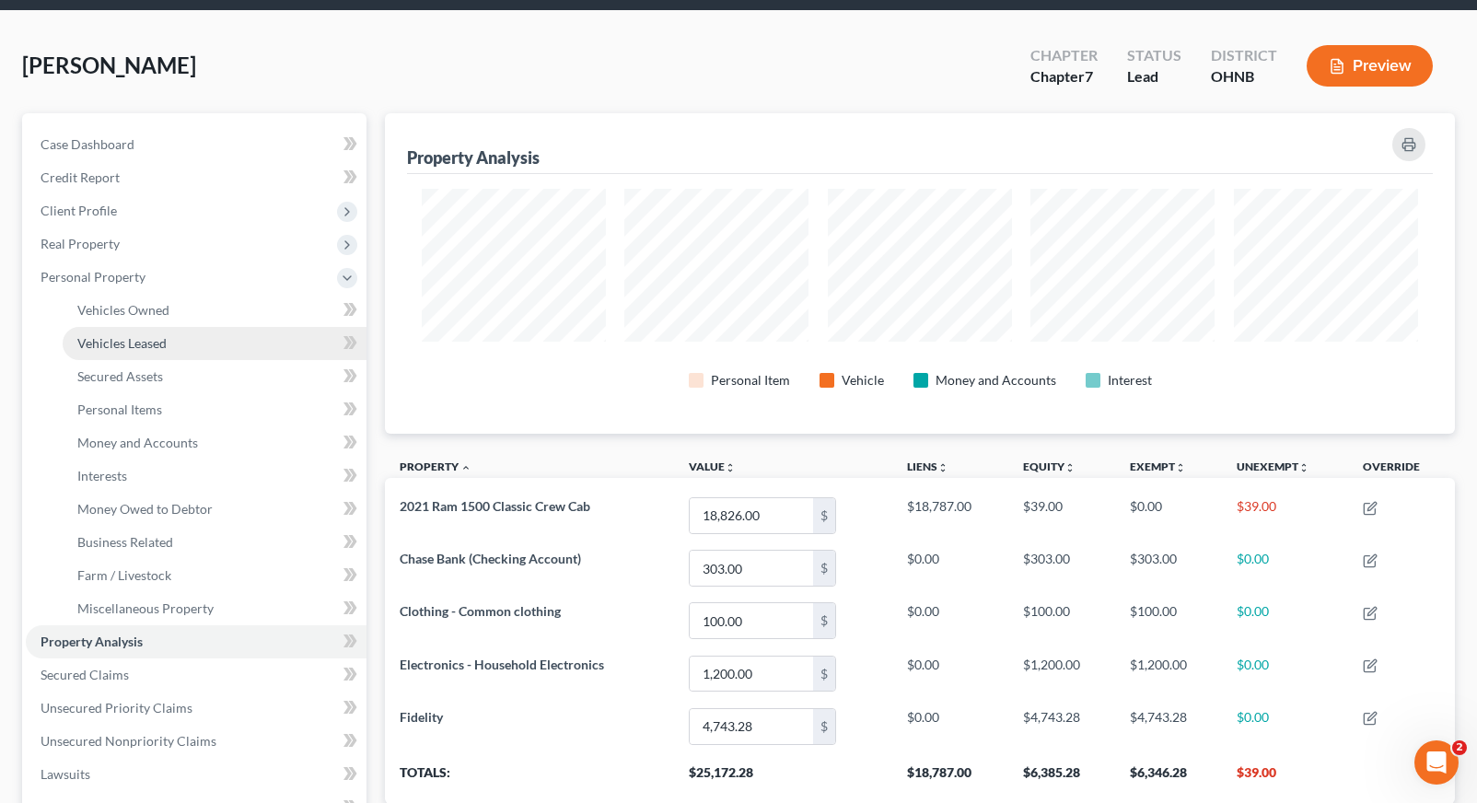
drag, startPoint x: 172, startPoint y: 346, endPoint x: 179, endPoint y: 326, distance: 21.3
click at [179, 327] on link "Vehicles Leased" at bounding box center [215, 343] width 304 height 33
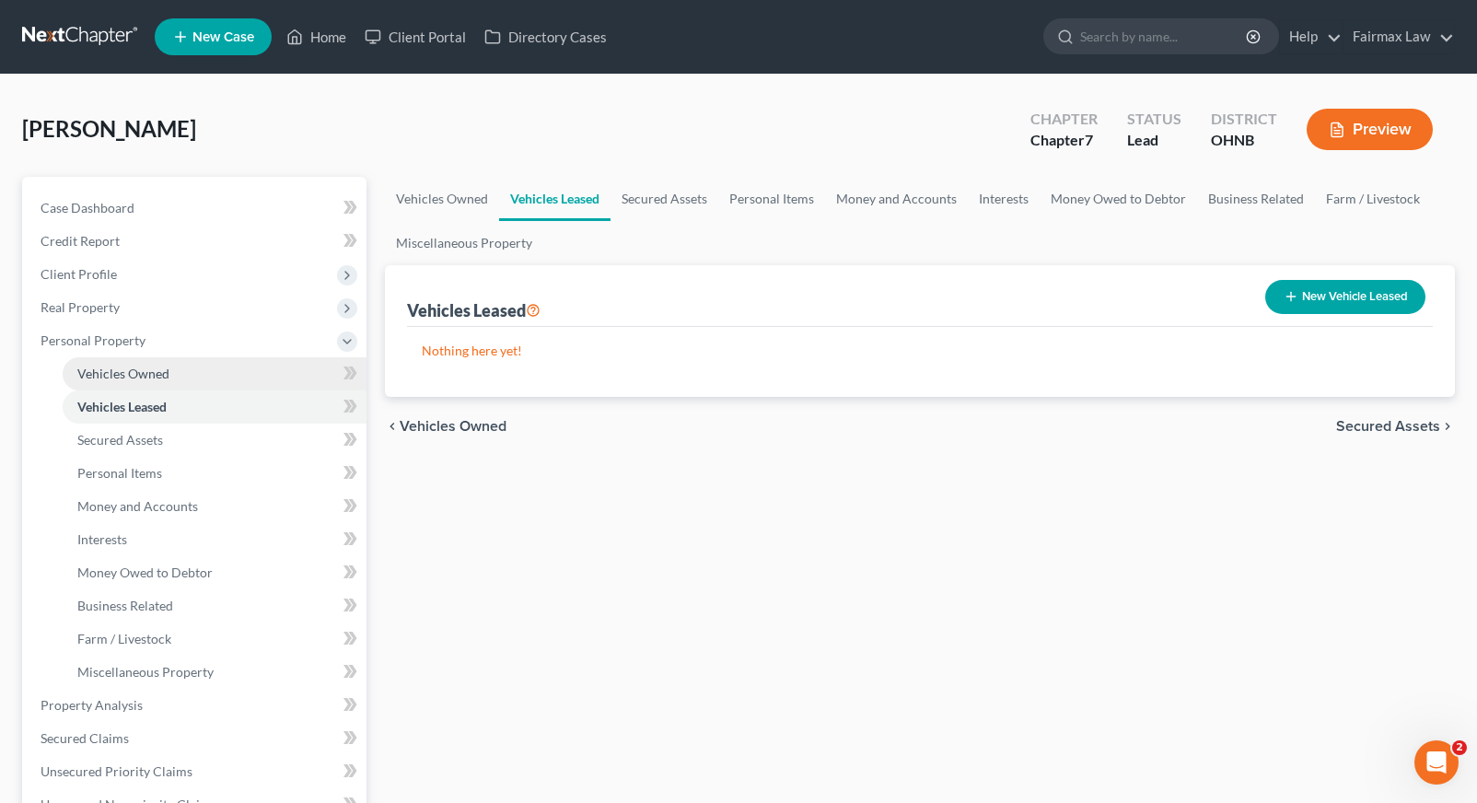
click at [178, 377] on link "Vehicles Owned" at bounding box center [215, 373] width 304 height 33
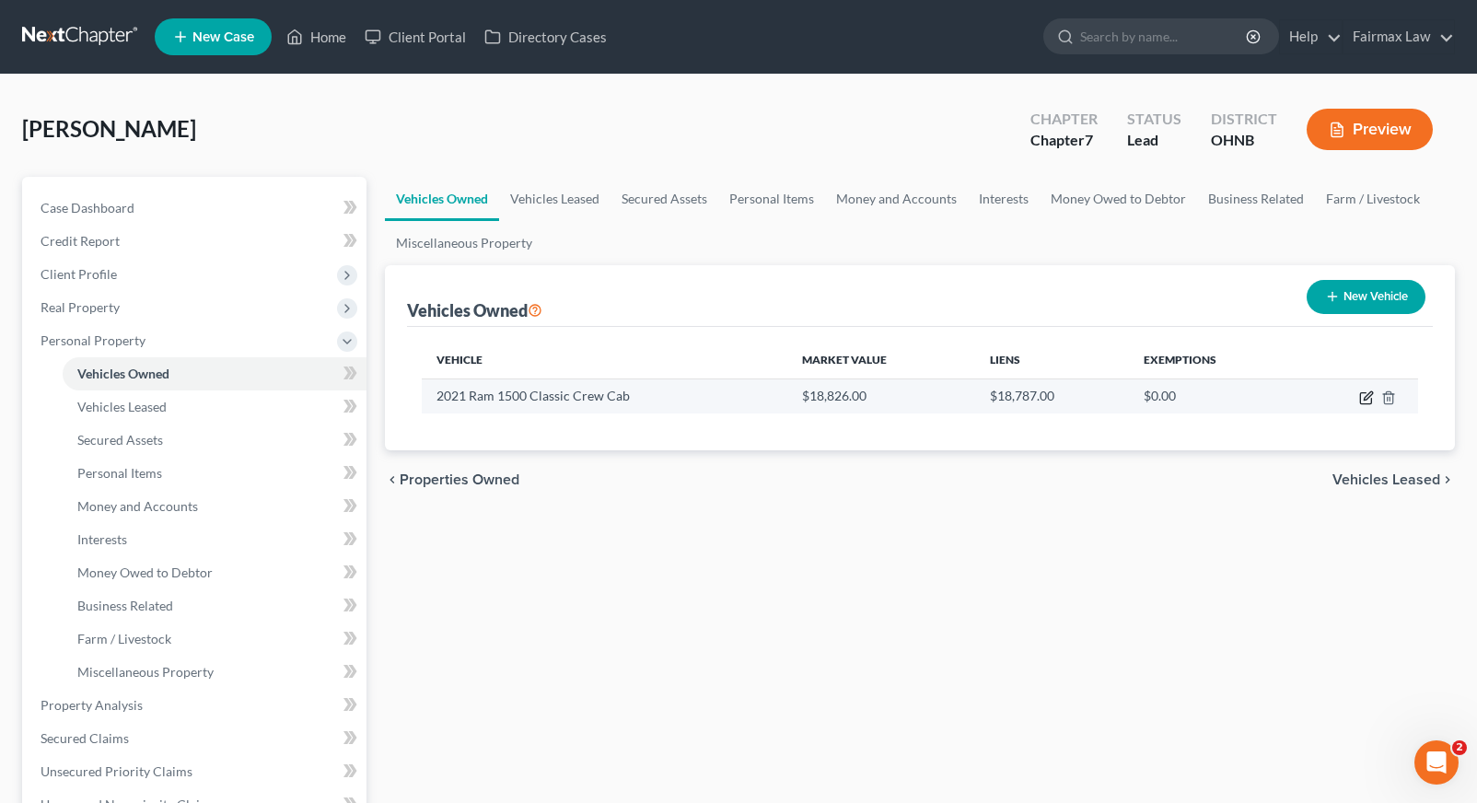
click at [1366, 403] on icon "button" at bounding box center [1365, 398] width 11 height 11
select select "0"
select select "5"
select select "2"
select select "0"
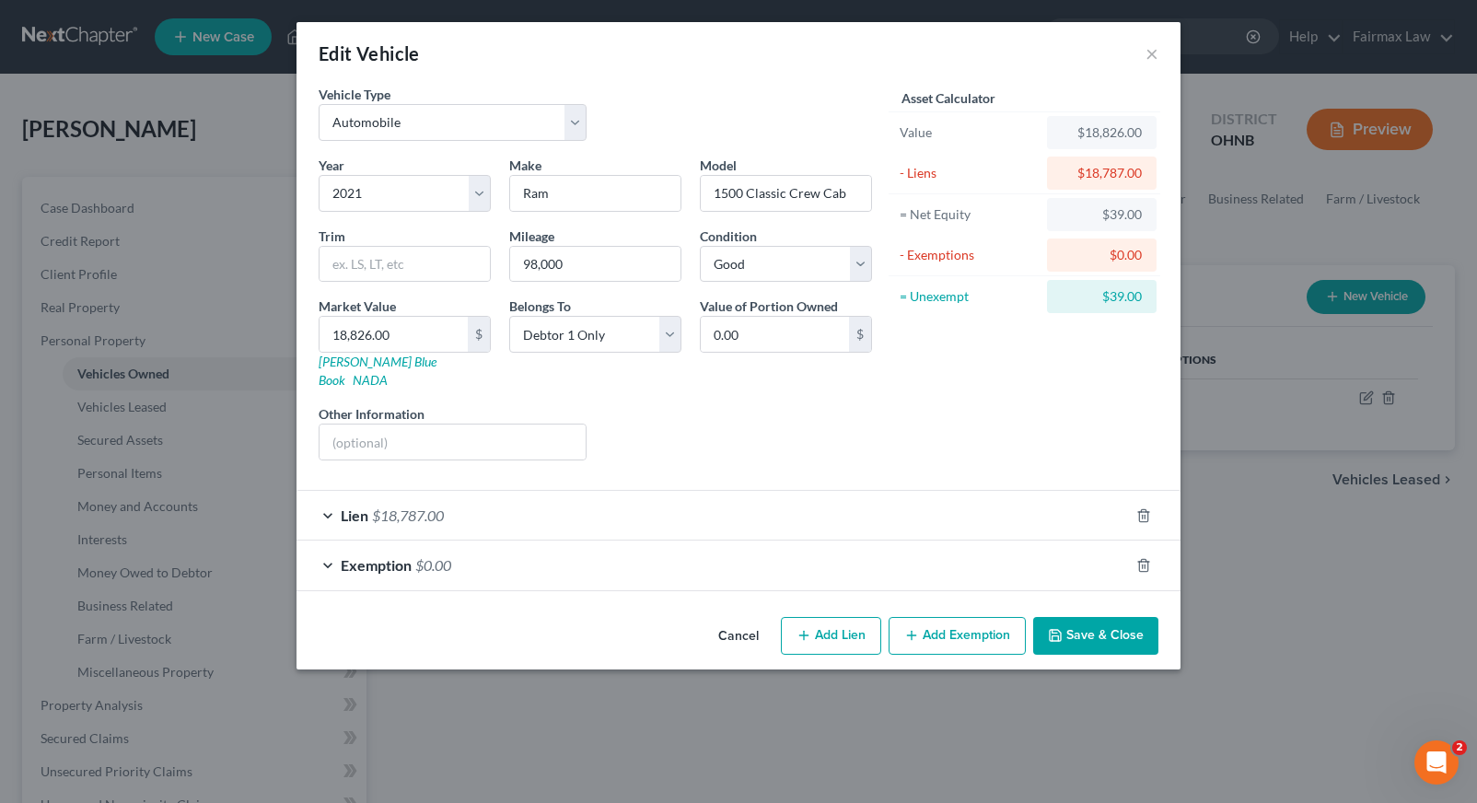
click at [1030, 502] on div "Lien $18,787.00" at bounding box center [712, 515] width 832 height 49
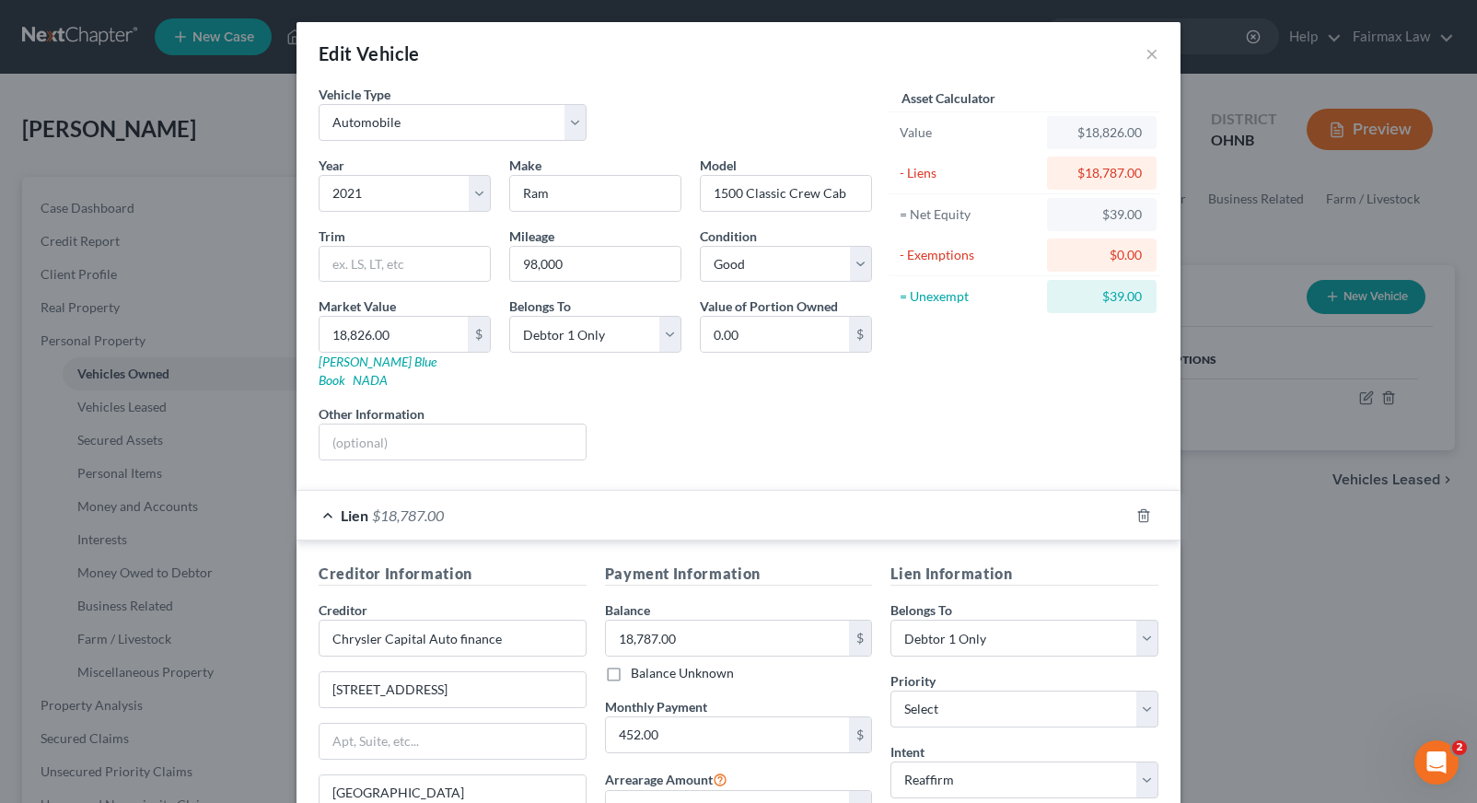
click at [1030, 502] on div "Lien $18,787.00" at bounding box center [712, 515] width 832 height 49
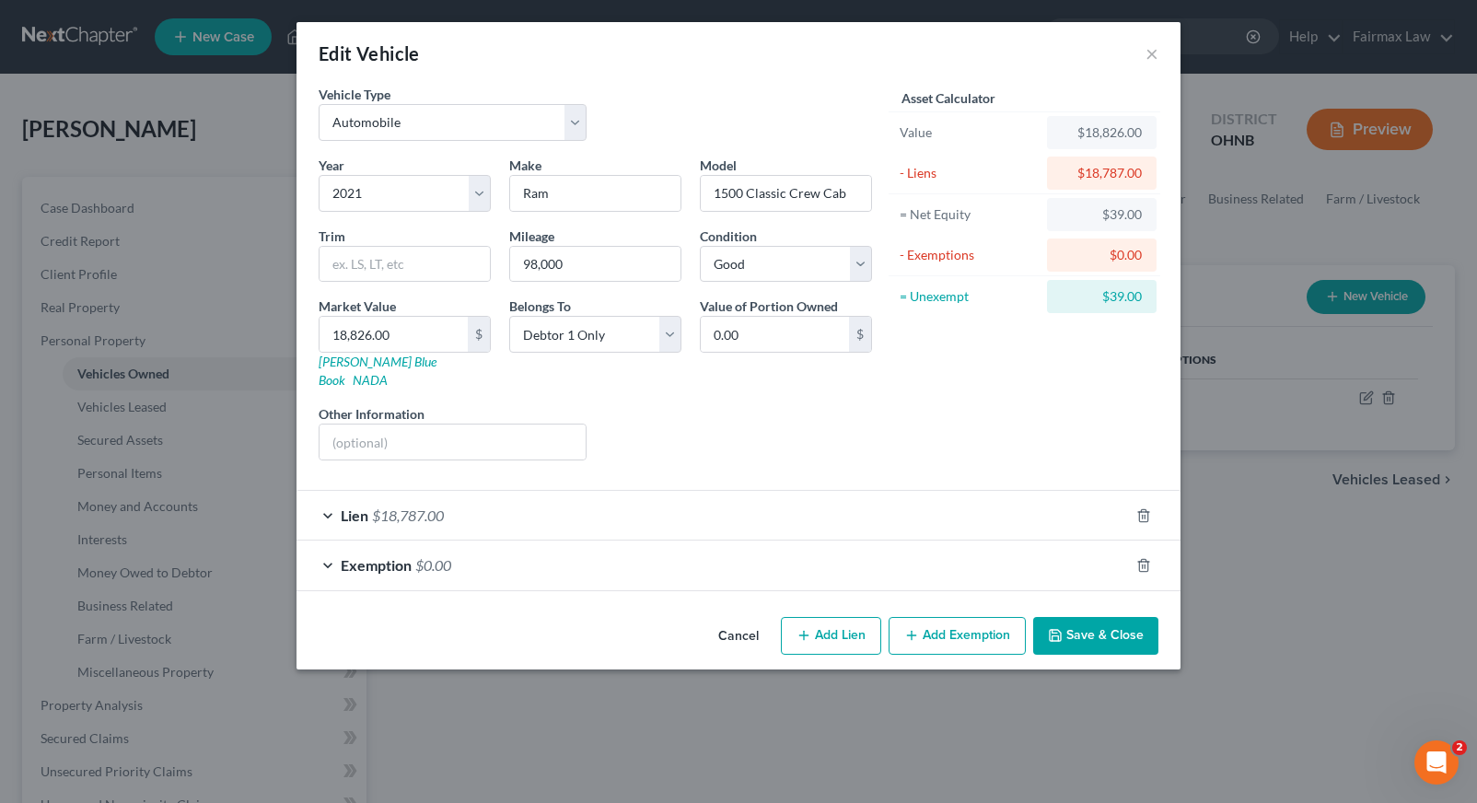
click at [1018, 561] on div "Exemption $0.00" at bounding box center [712, 565] width 832 height 49
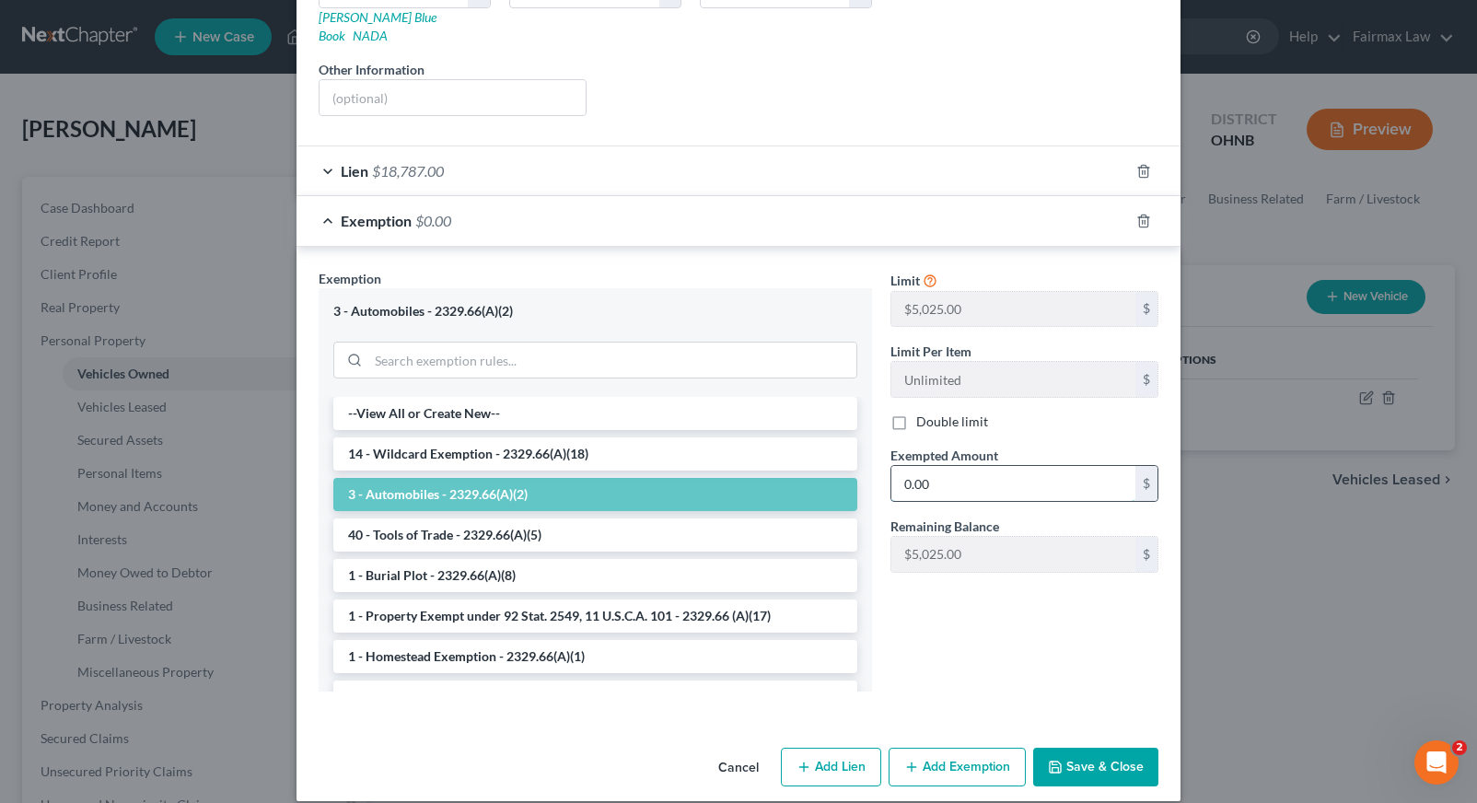
click at [904, 466] on input "0.00" at bounding box center [1013, 483] width 244 height 35
type input "39.00"
click at [1094, 748] on button "Save & Close" at bounding box center [1095, 767] width 125 height 39
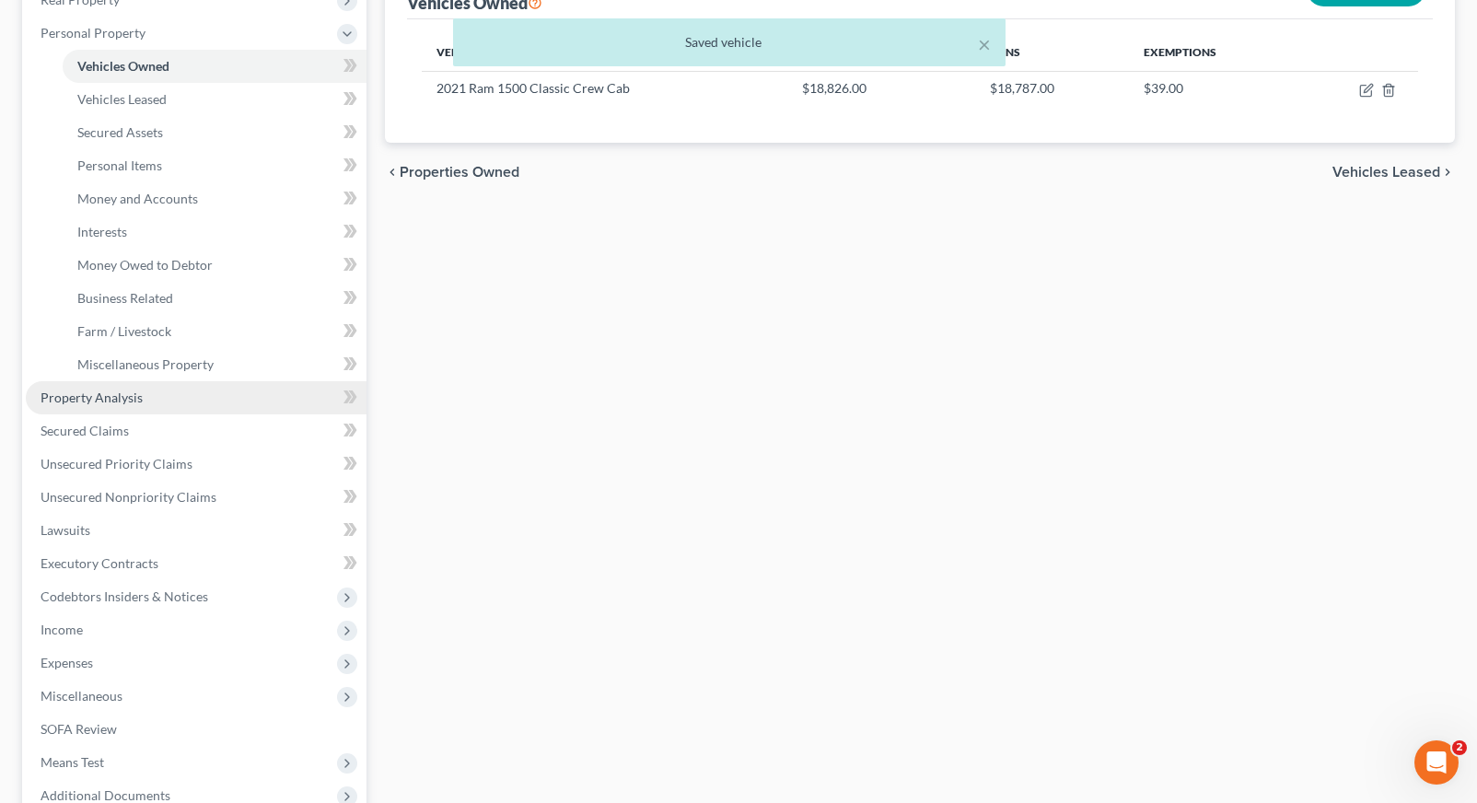
click at [145, 409] on link "Property Analysis" at bounding box center [196, 397] width 341 height 33
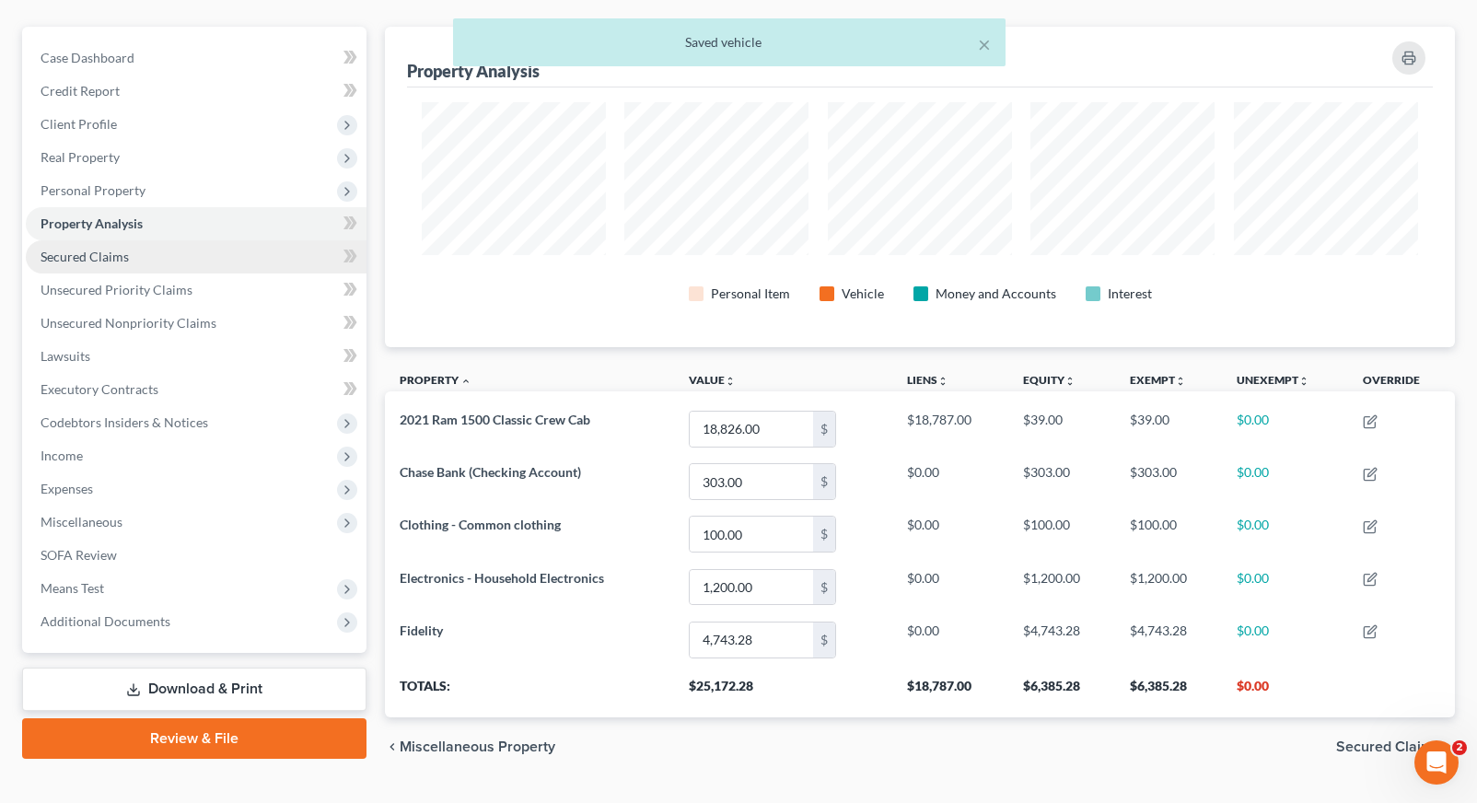
click at [121, 258] on span "Secured Claims" at bounding box center [85, 257] width 88 height 16
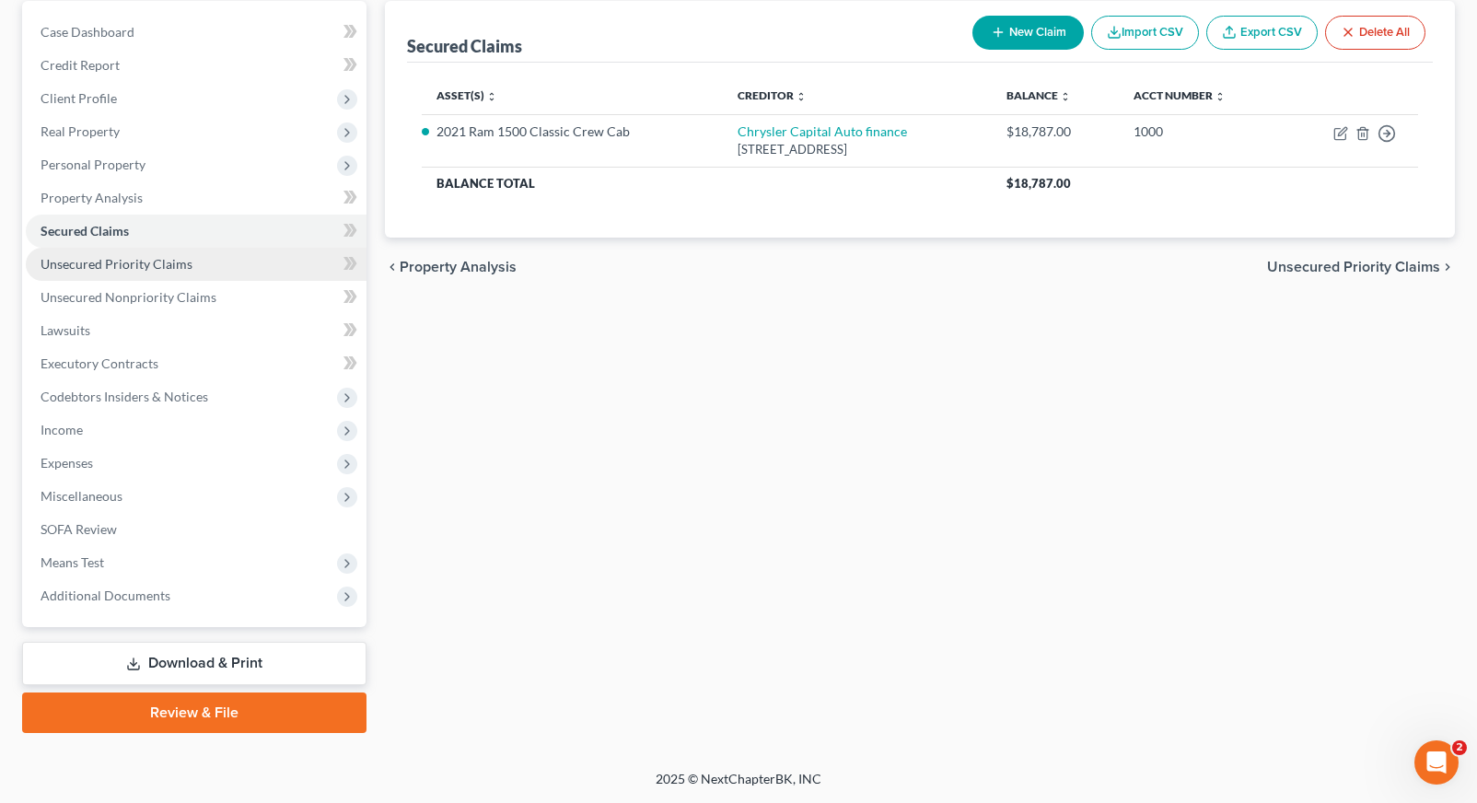
click at [193, 270] on link "Unsecured Priority Claims" at bounding box center [196, 264] width 341 height 33
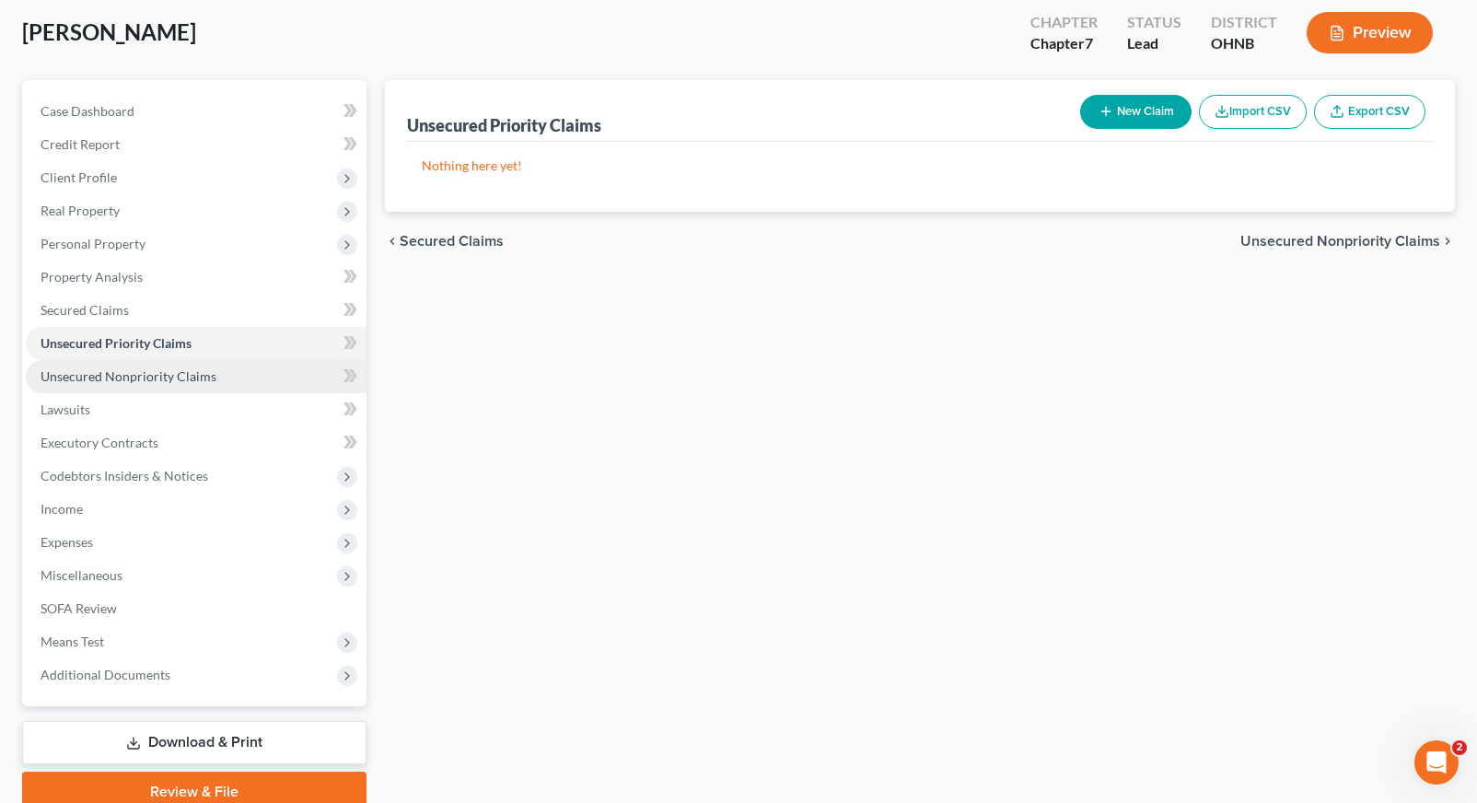
click at [186, 384] on link "Unsecured Nonpriority Claims" at bounding box center [196, 376] width 341 height 33
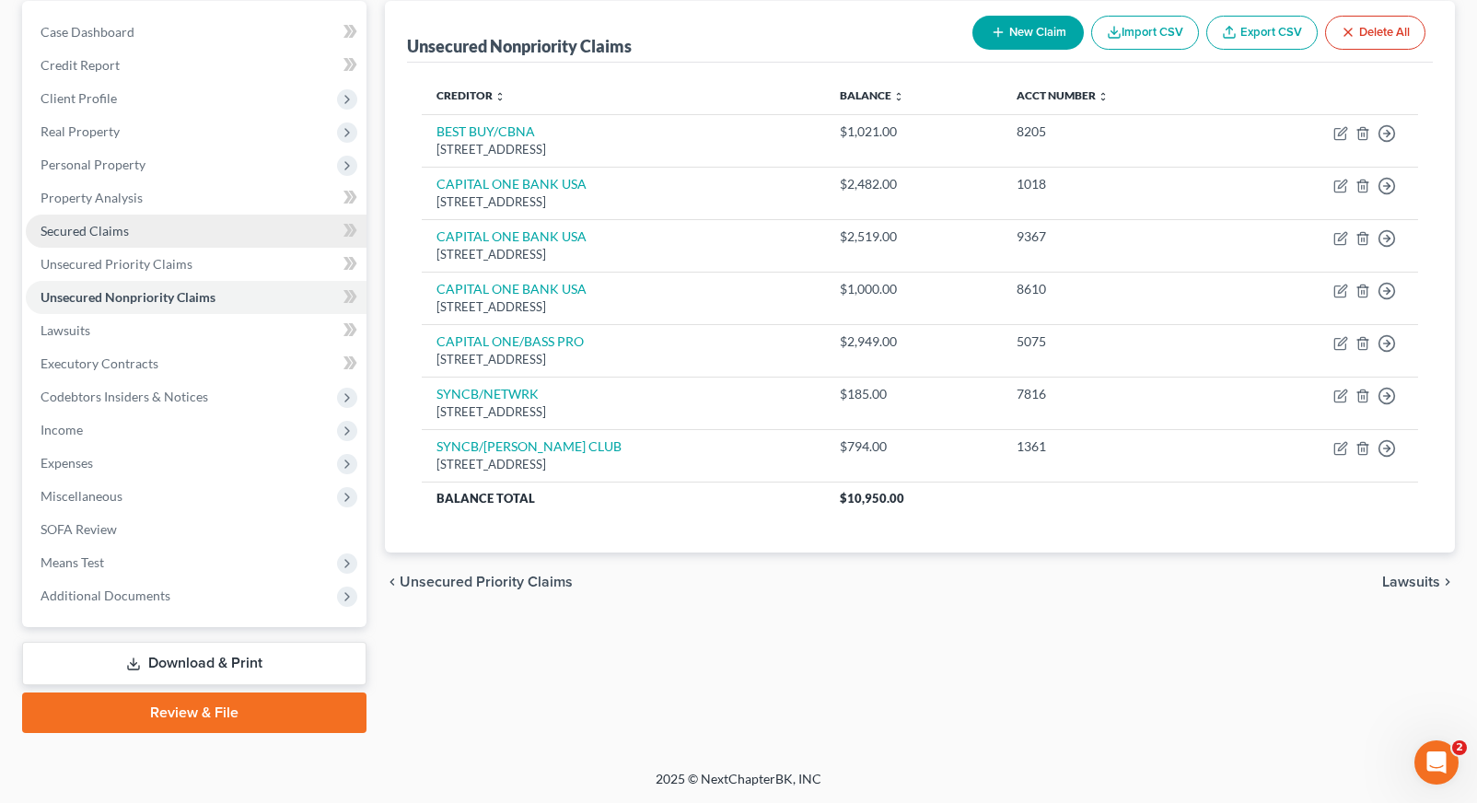
click at [151, 238] on link "Secured Claims" at bounding box center [196, 231] width 341 height 33
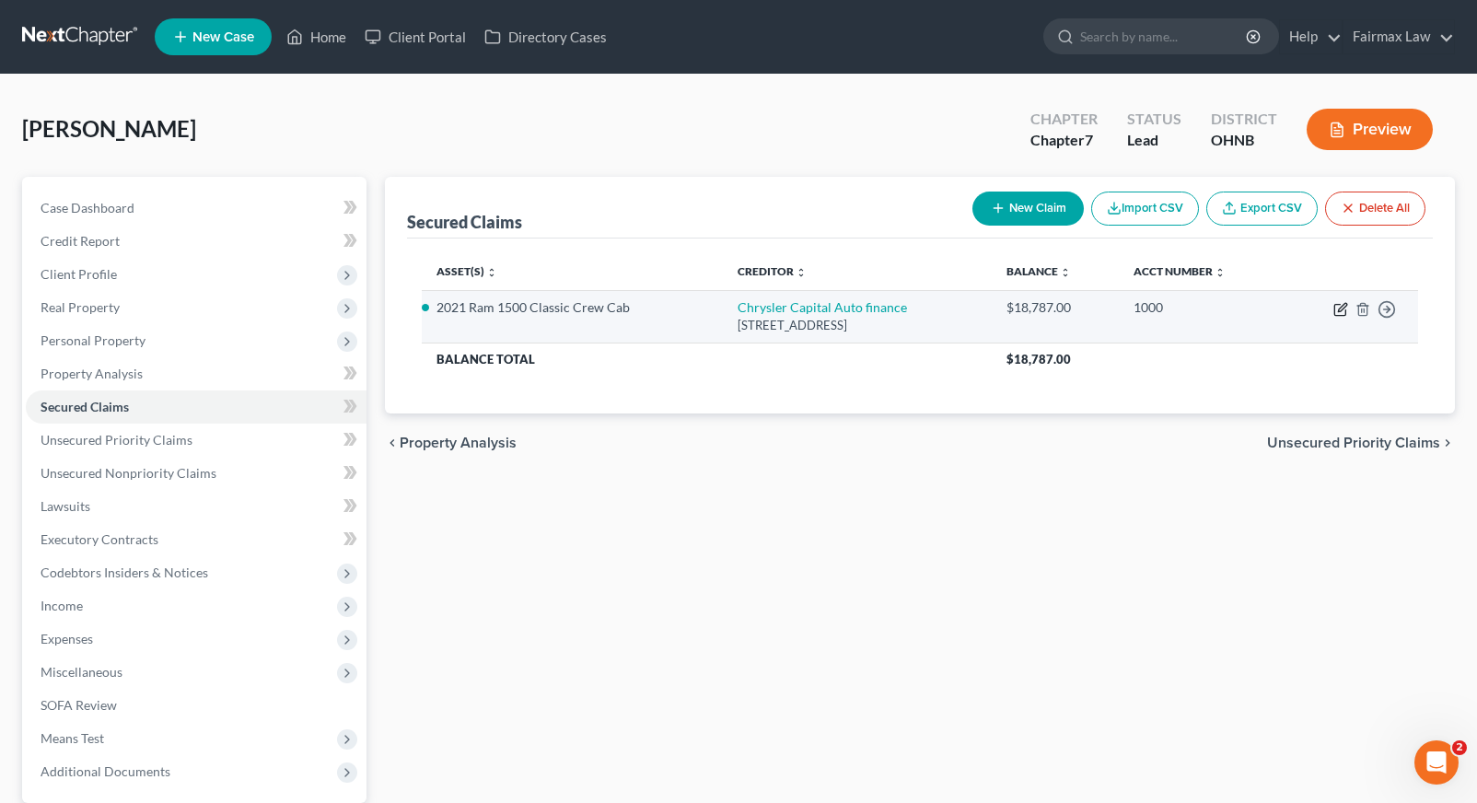
click at [1347, 306] on icon "button" at bounding box center [1340, 309] width 15 height 15
select select "45"
select select "4"
select select "2"
select select "0"
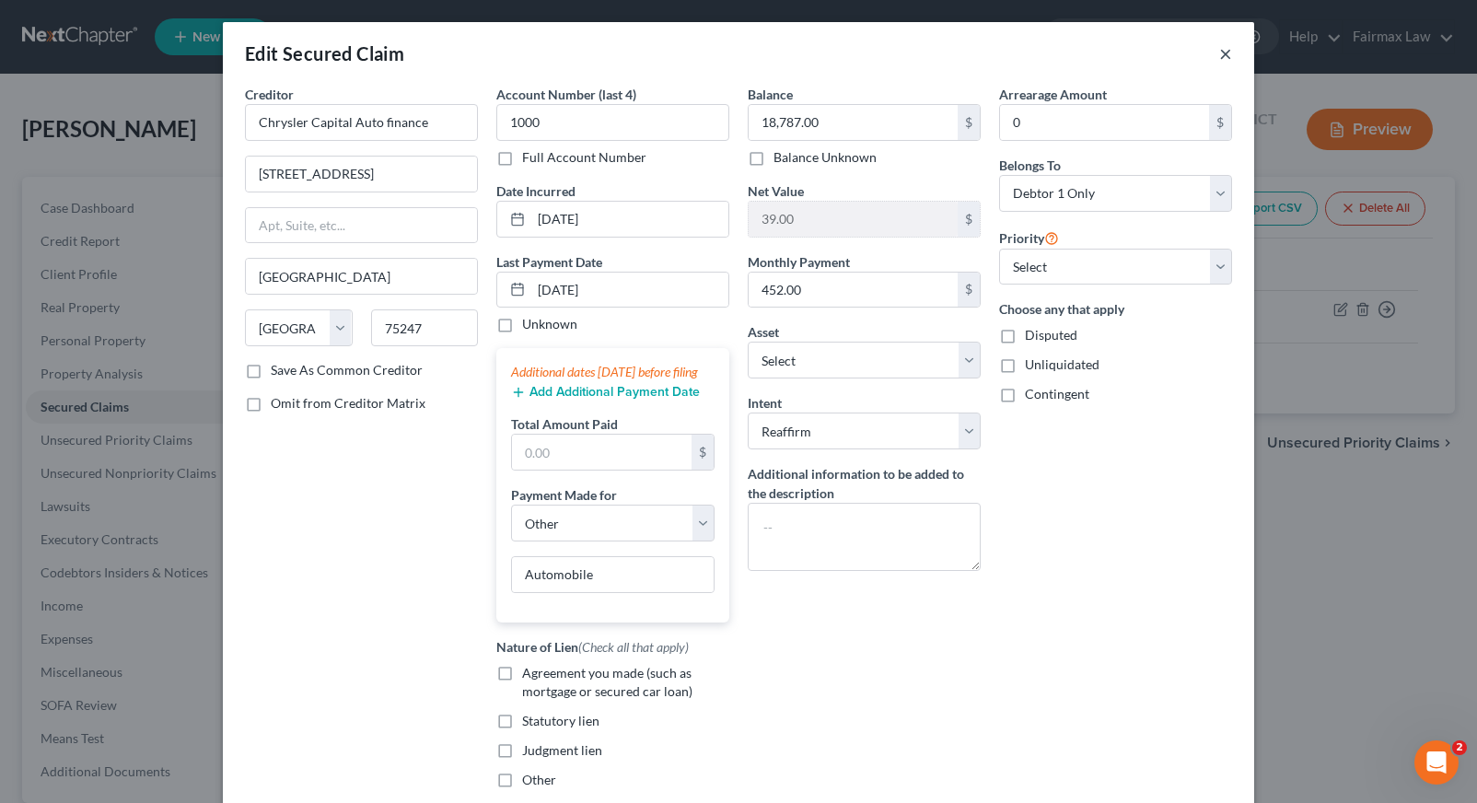
click at [1225, 55] on button "×" at bounding box center [1225, 53] width 13 height 22
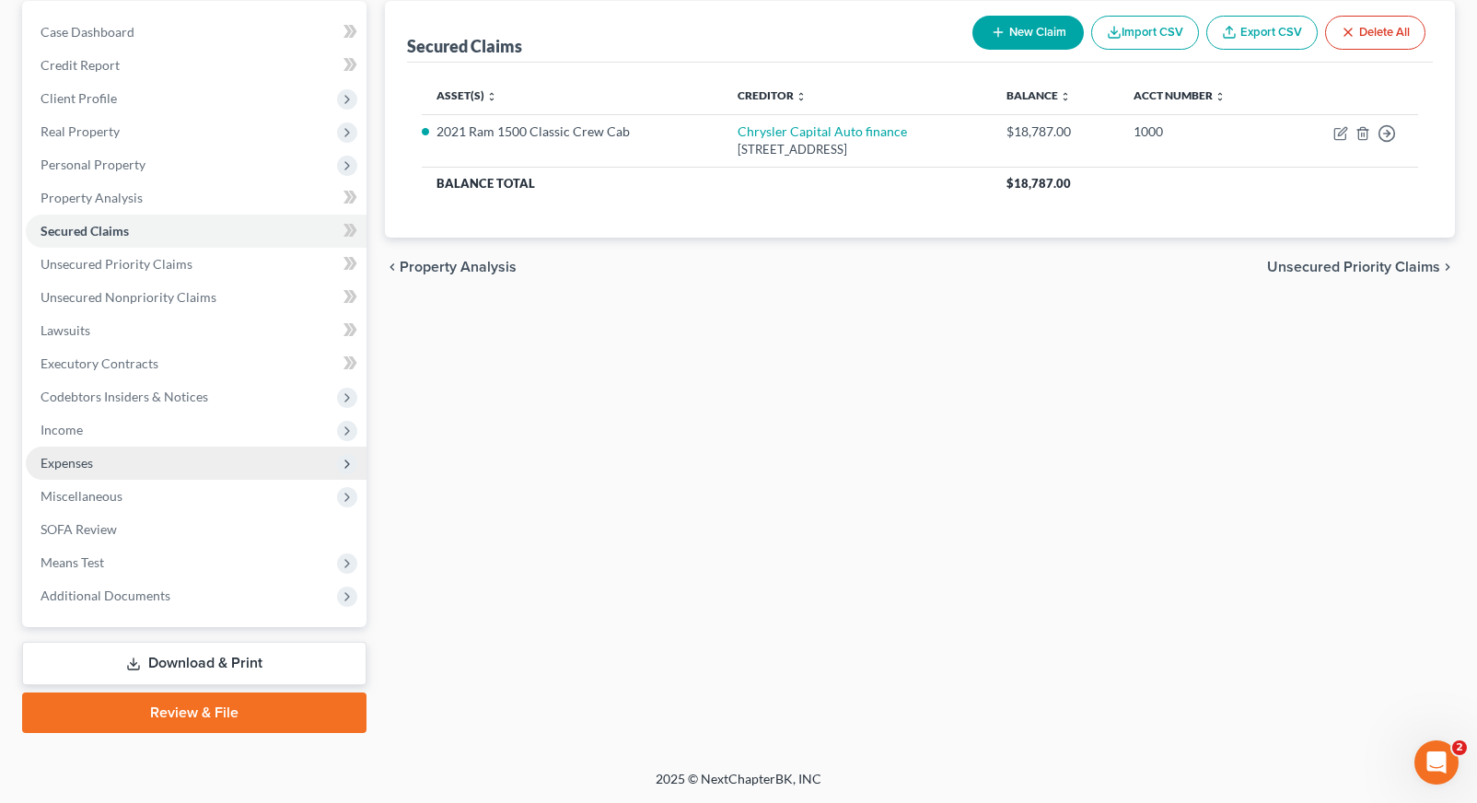
scroll to position [176, 0]
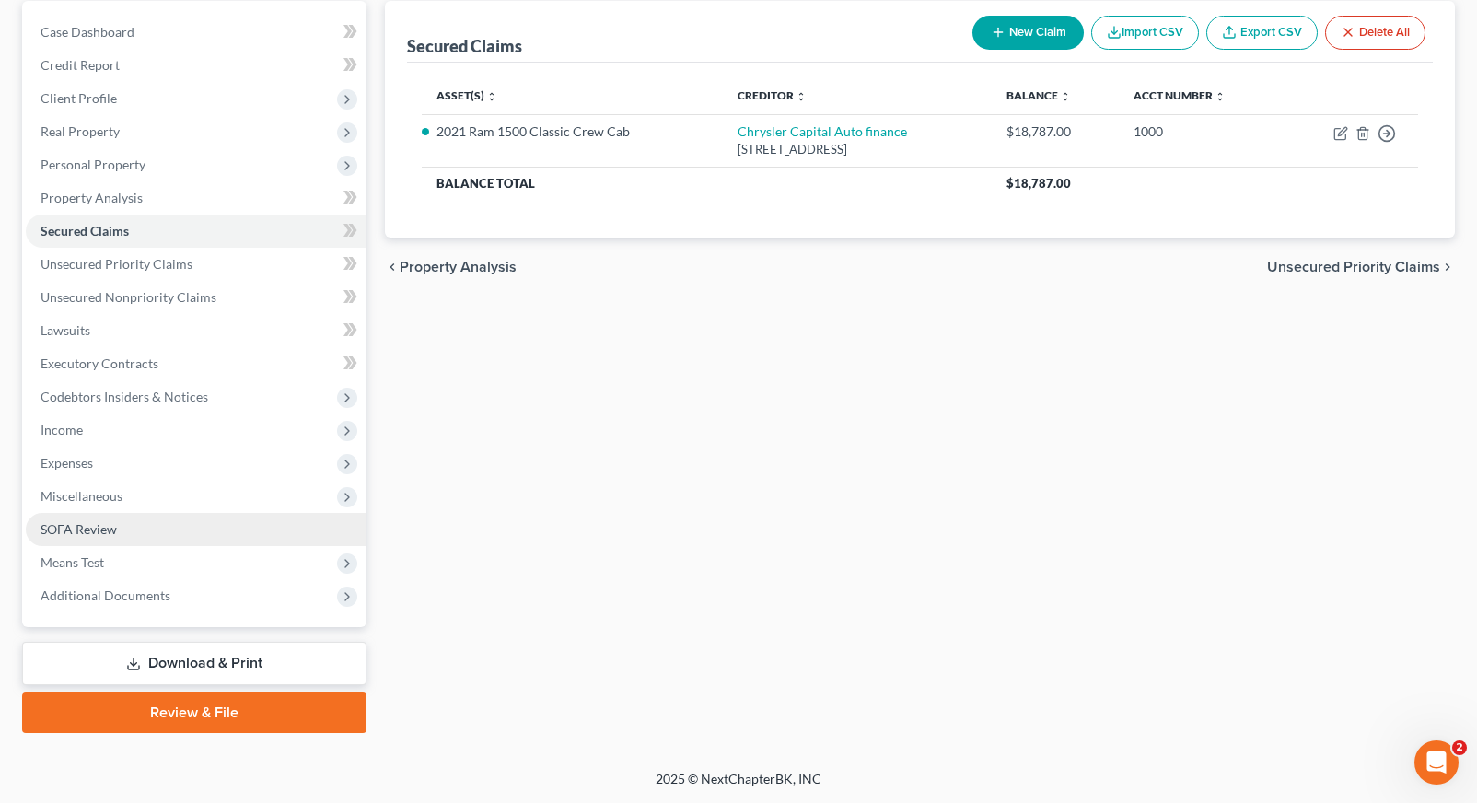
click at [233, 530] on link "SOFA Review" at bounding box center [196, 529] width 341 height 33
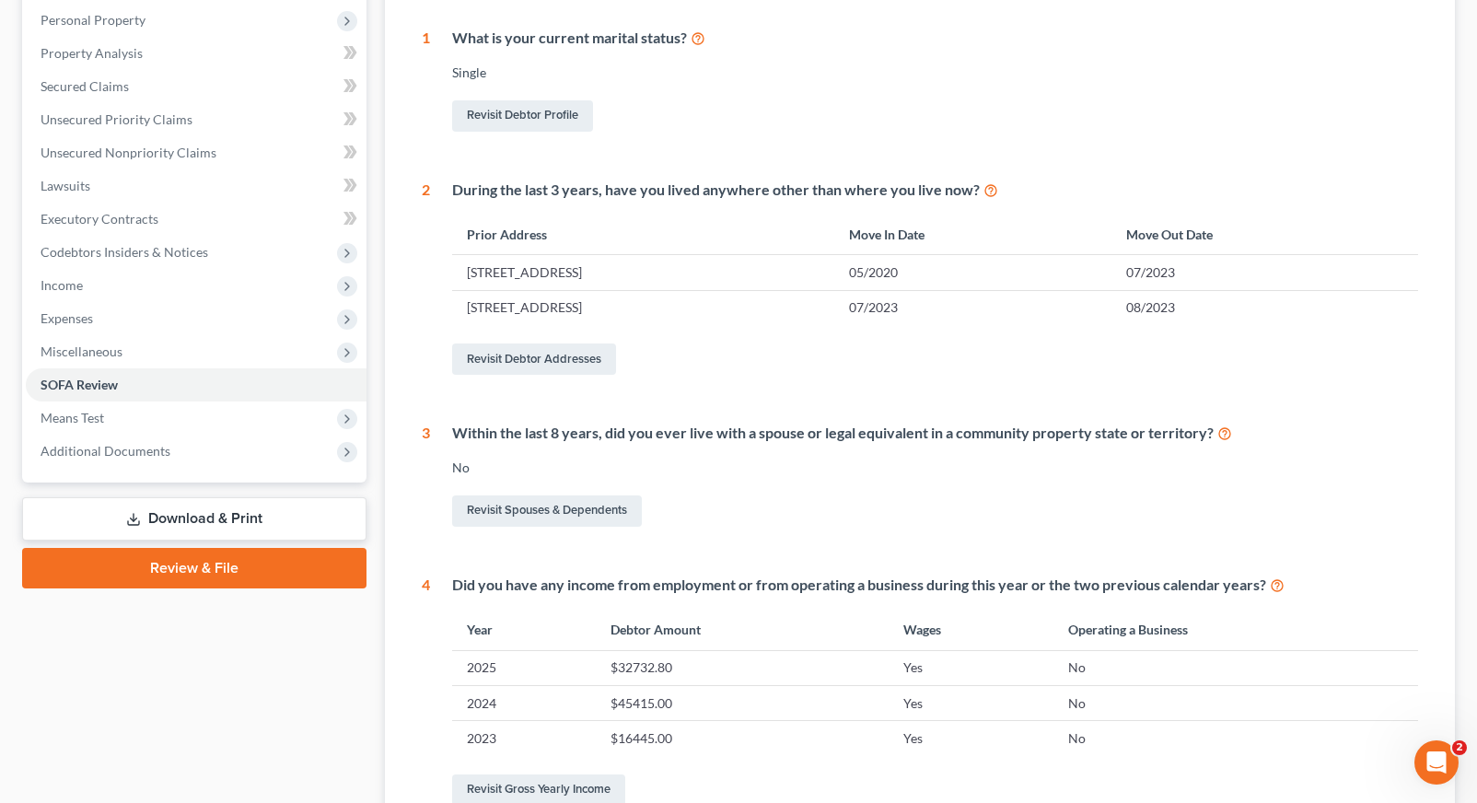
scroll to position [349, 0]
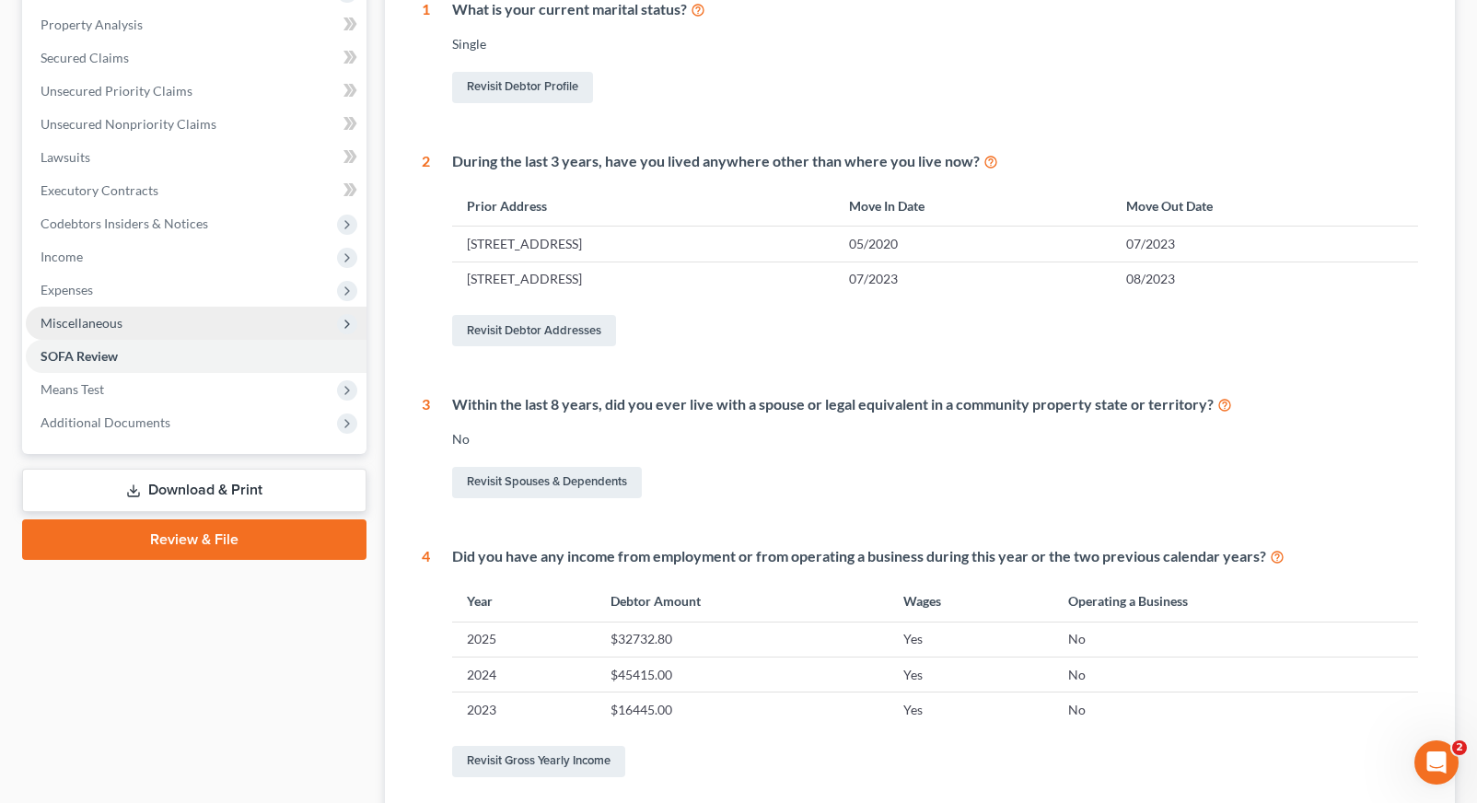
click at [184, 326] on span "Miscellaneous" at bounding box center [196, 323] width 341 height 33
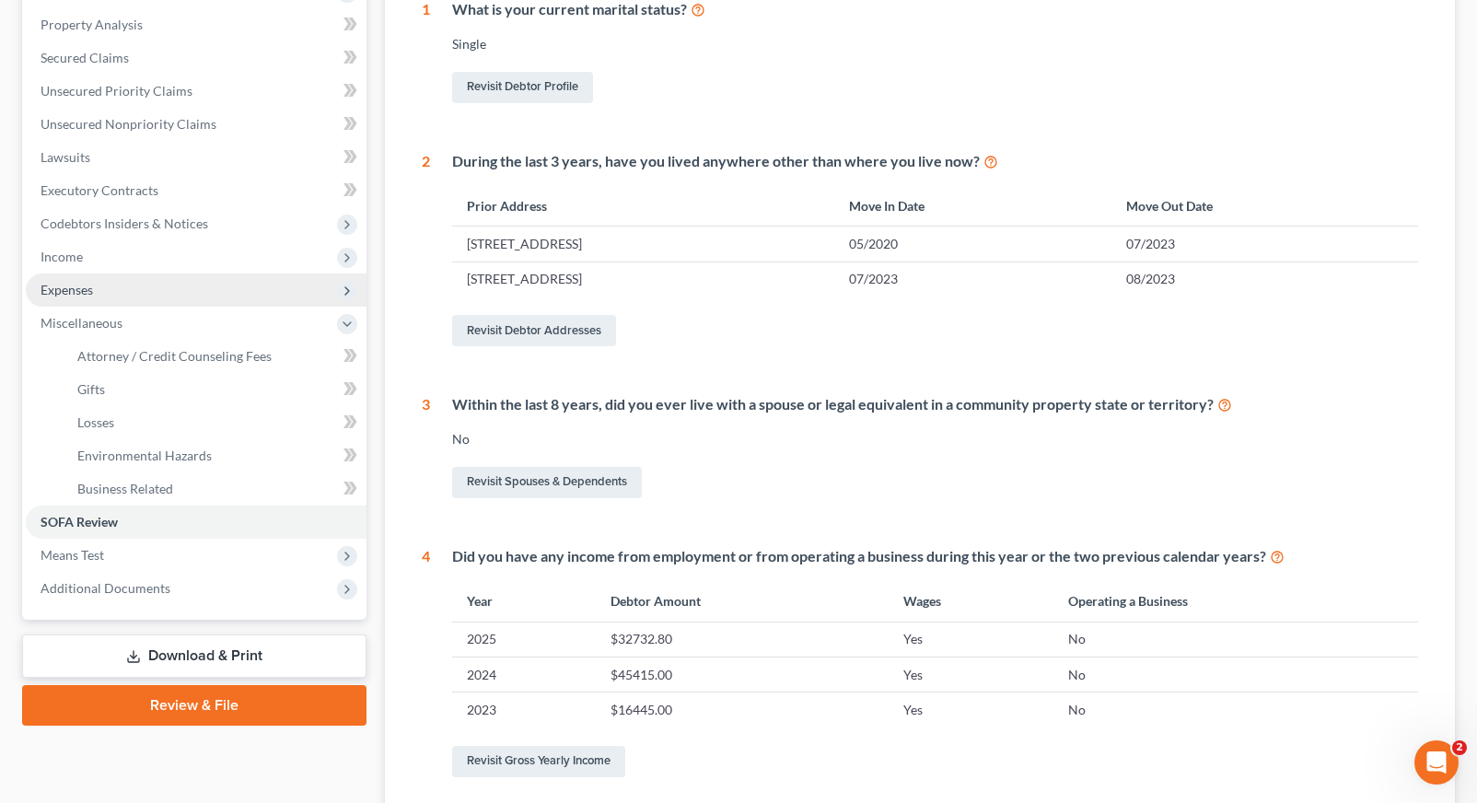
click at [143, 276] on span "Expenses" at bounding box center [196, 289] width 341 height 33
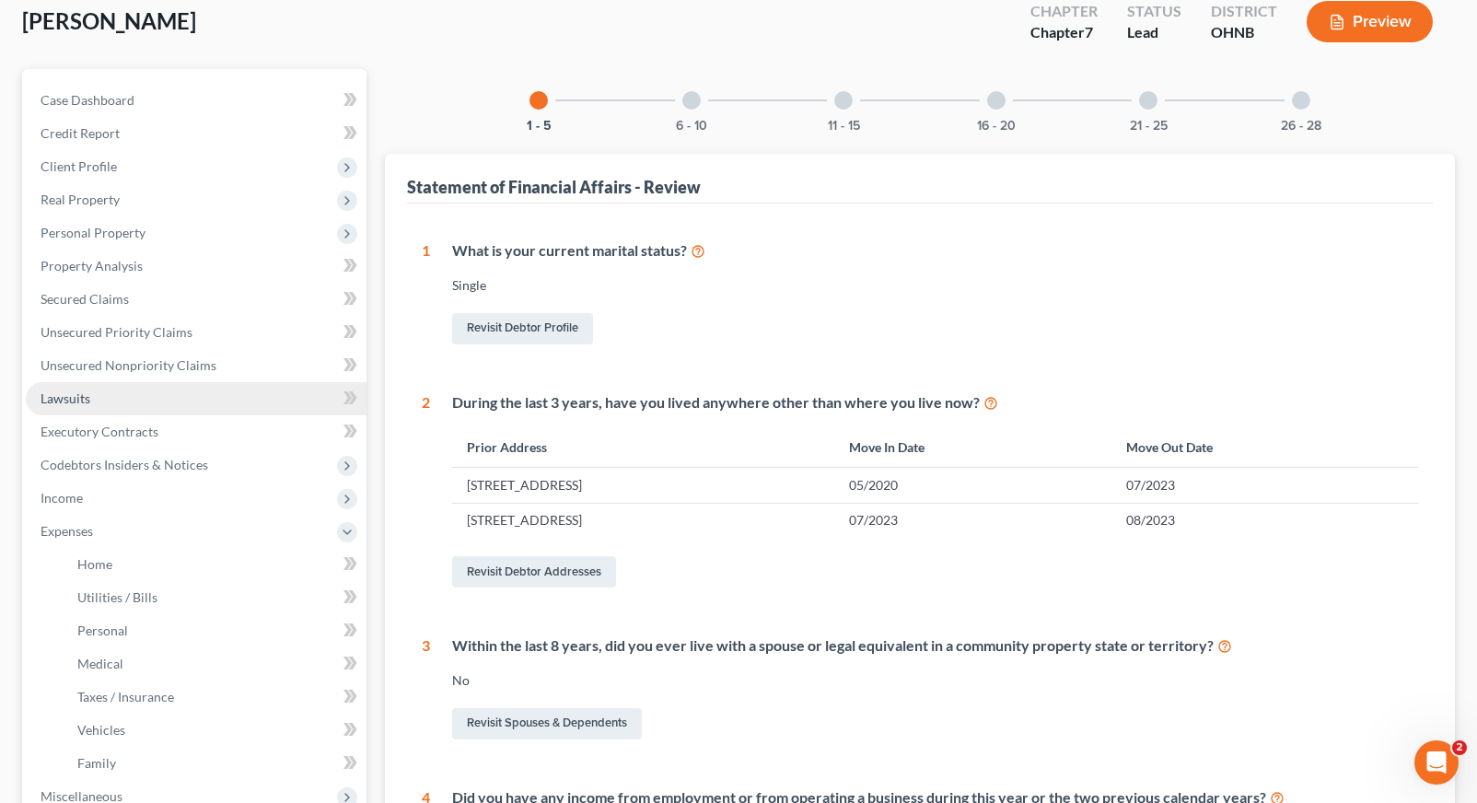
click at [122, 385] on link "Lawsuits" at bounding box center [196, 398] width 341 height 33
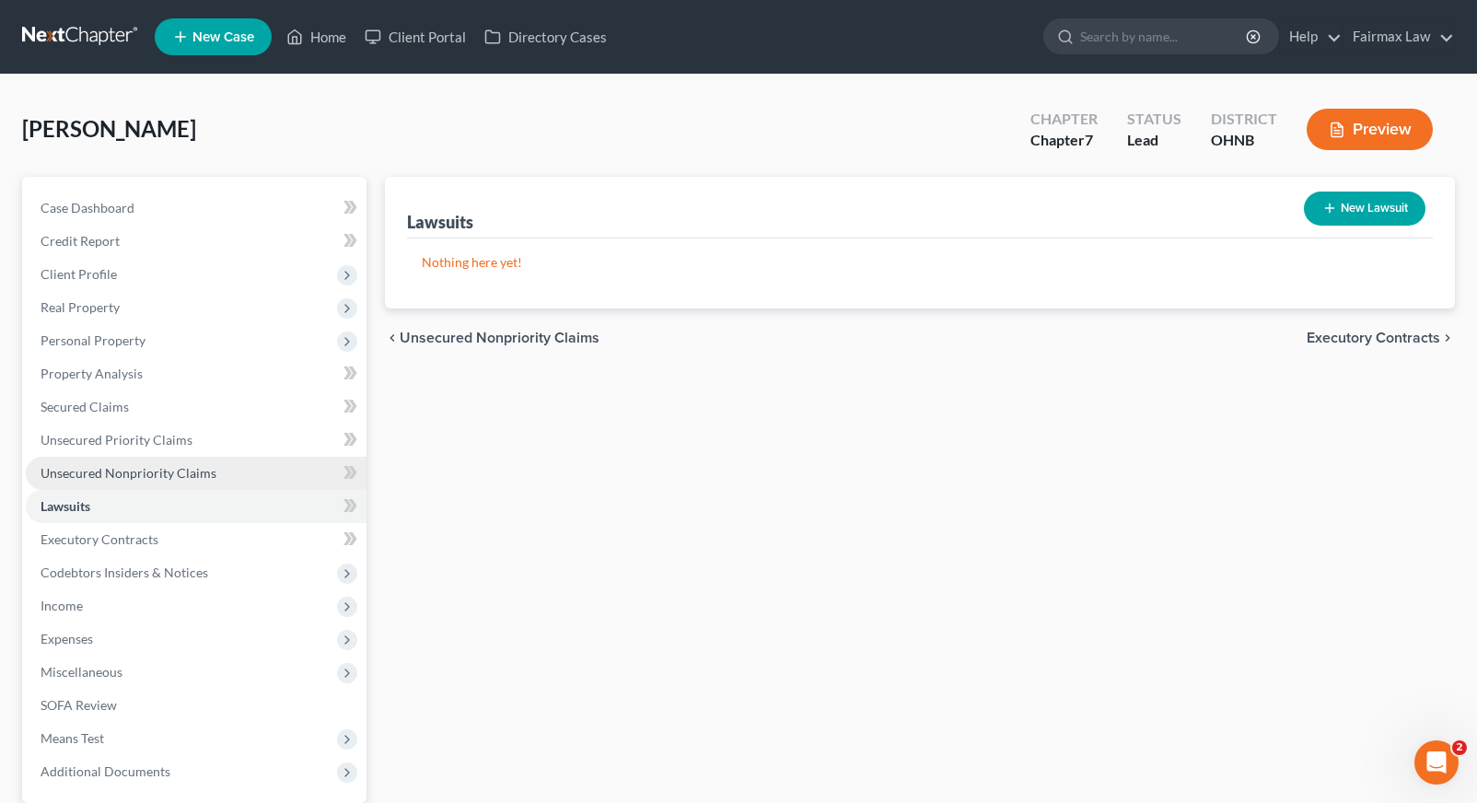
click at [128, 469] on span "Unsecured Nonpriority Claims" at bounding box center [129, 473] width 176 height 16
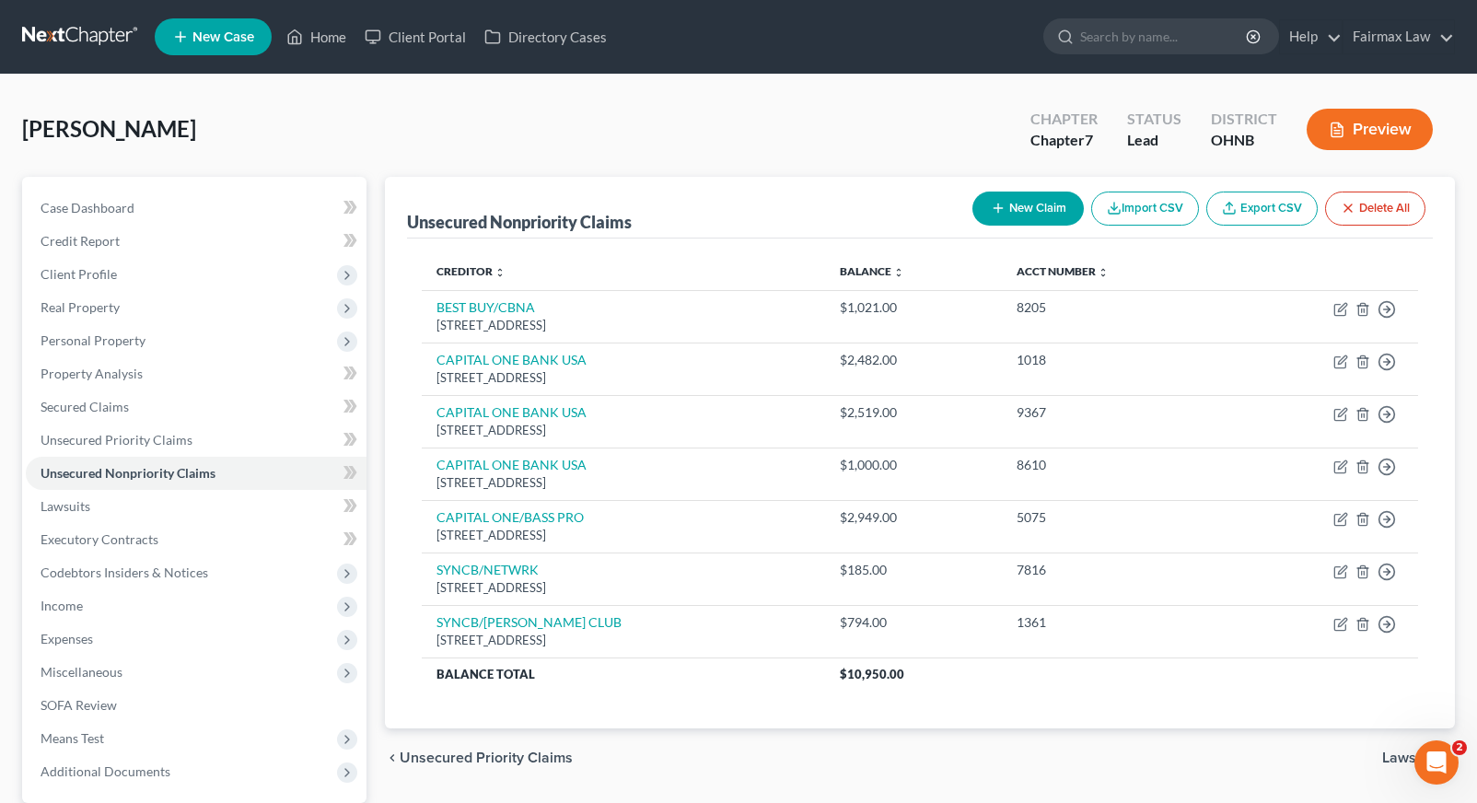
click at [138, 294] on span "Real Property" at bounding box center [196, 307] width 341 height 33
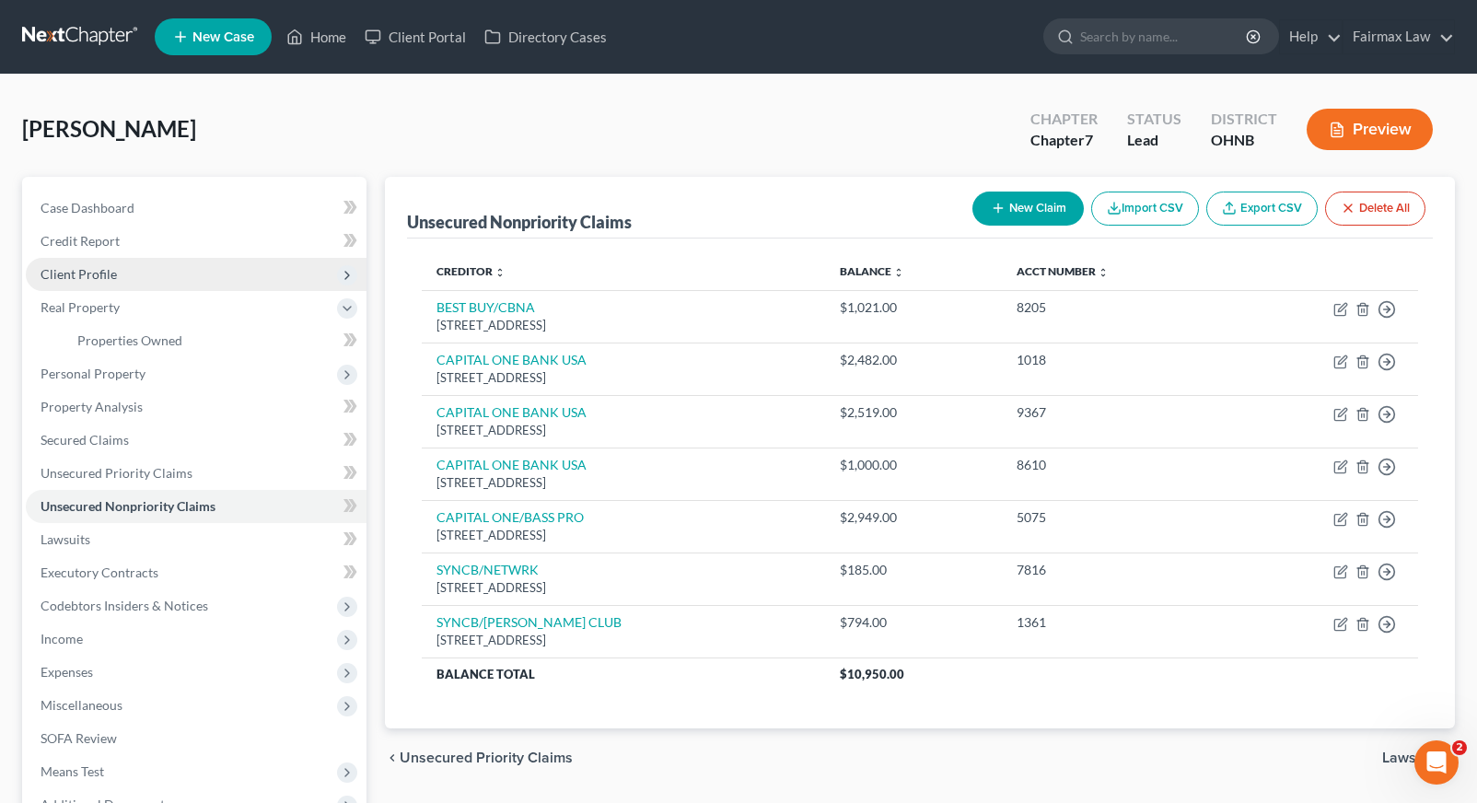
click at [138, 273] on span "Client Profile" at bounding box center [196, 274] width 341 height 33
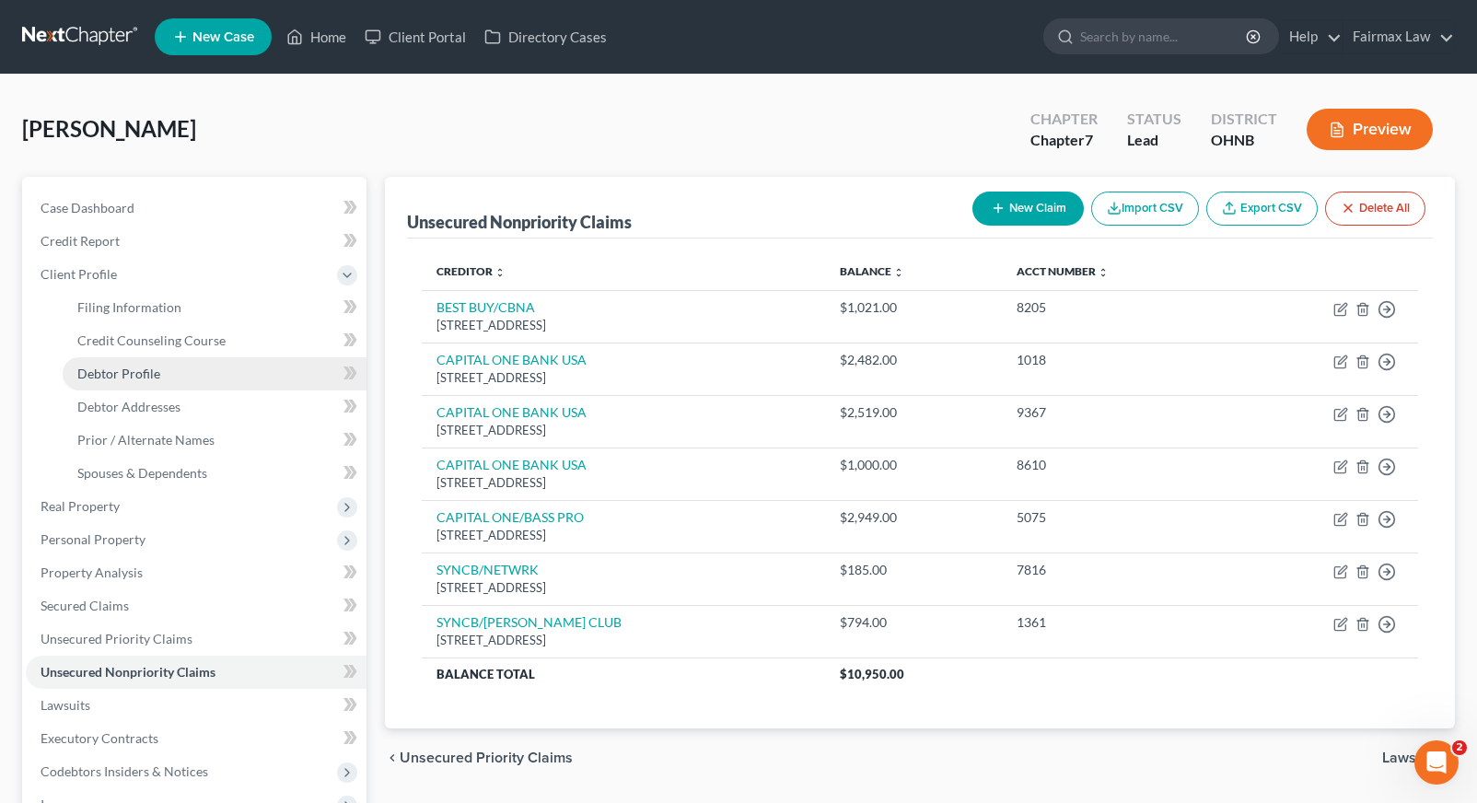
click at [193, 371] on link "Debtor Profile" at bounding box center [215, 373] width 304 height 33
select select "0"
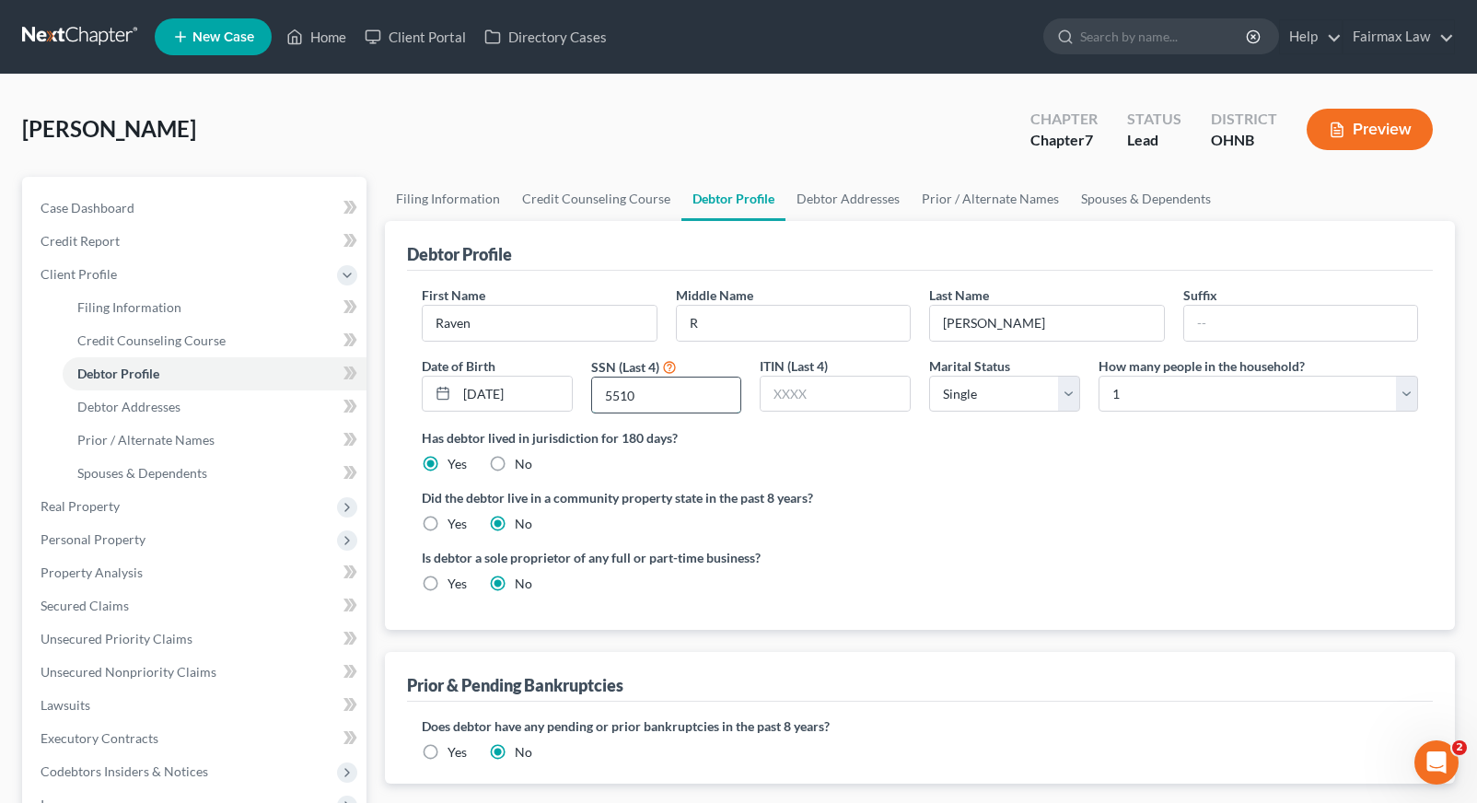
drag, startPoint x: 662, startPoint y: 401, endPoint x: 602, endPoint y: 401, distance: 59.9
click at [602, 401] on input "5510" at bounding box center [666, 395] width 149 height 35
click at [712, 481] on ng-include "First Name Raven Middle Name R Last Name Stevens Suffix Date of Birth 09/18/199…" at bounding box center [920, 446] width 996 height 322
click at [255, 411] on link "Debtor Addresses" at bounding box center [215, 406] width 304 height 33
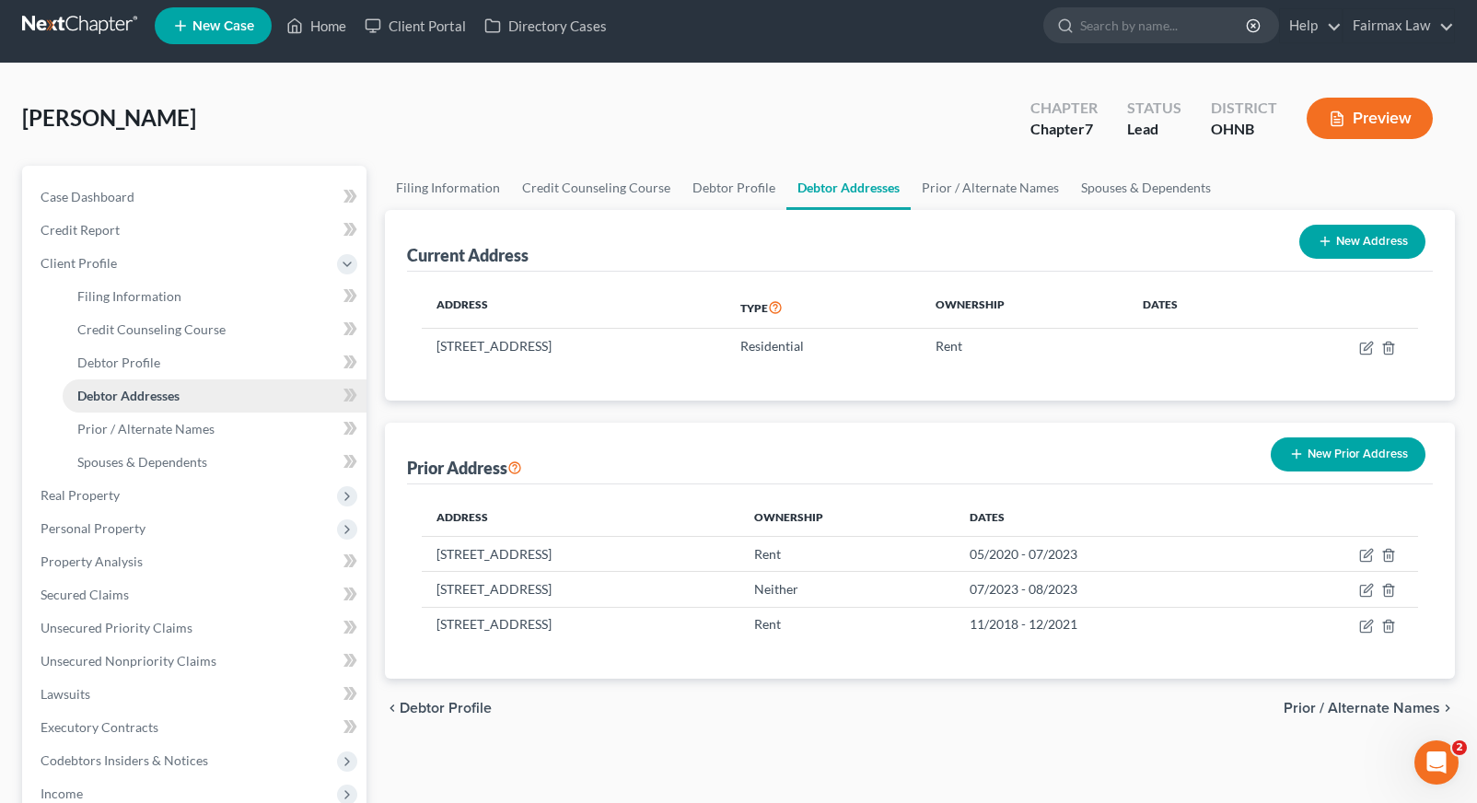
scroll to position [12, 0]
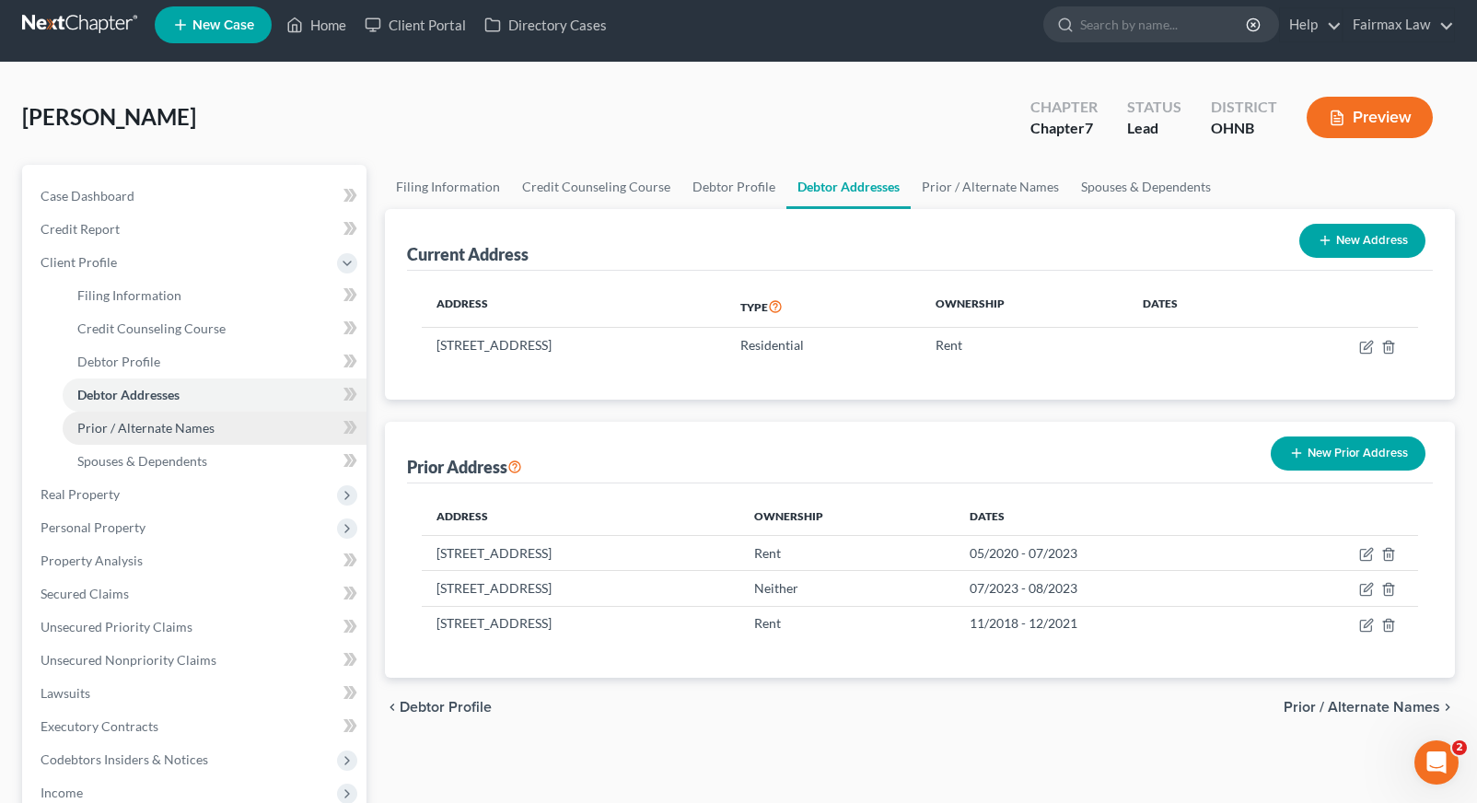
click at [210, 427] on span "Prior / Alternate Names" at bounding box center [145, 428] width 137 height 16
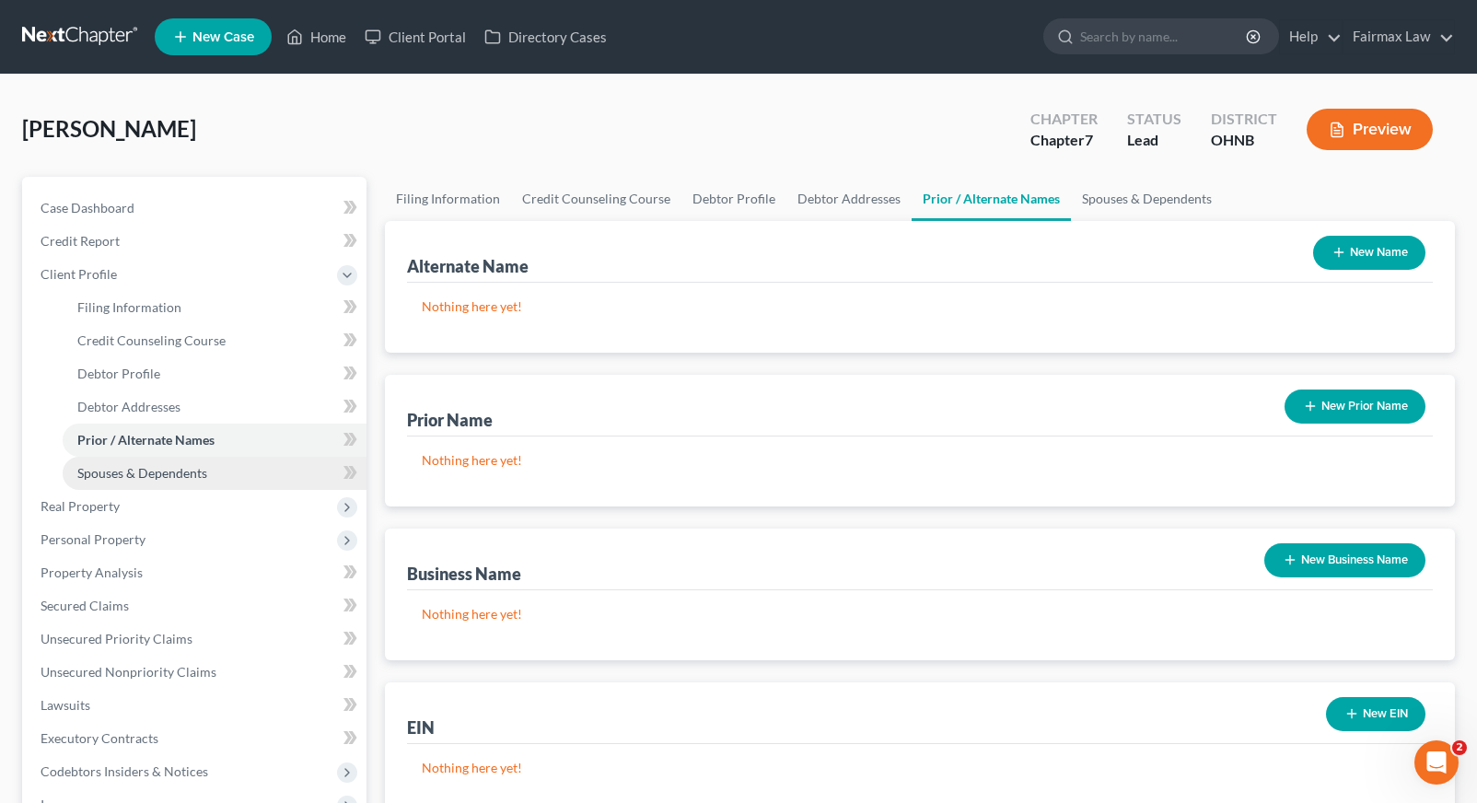
click at [201, 469] on span "Spouses & Dependents" at bounding box center [142, 473] width 130 height 16
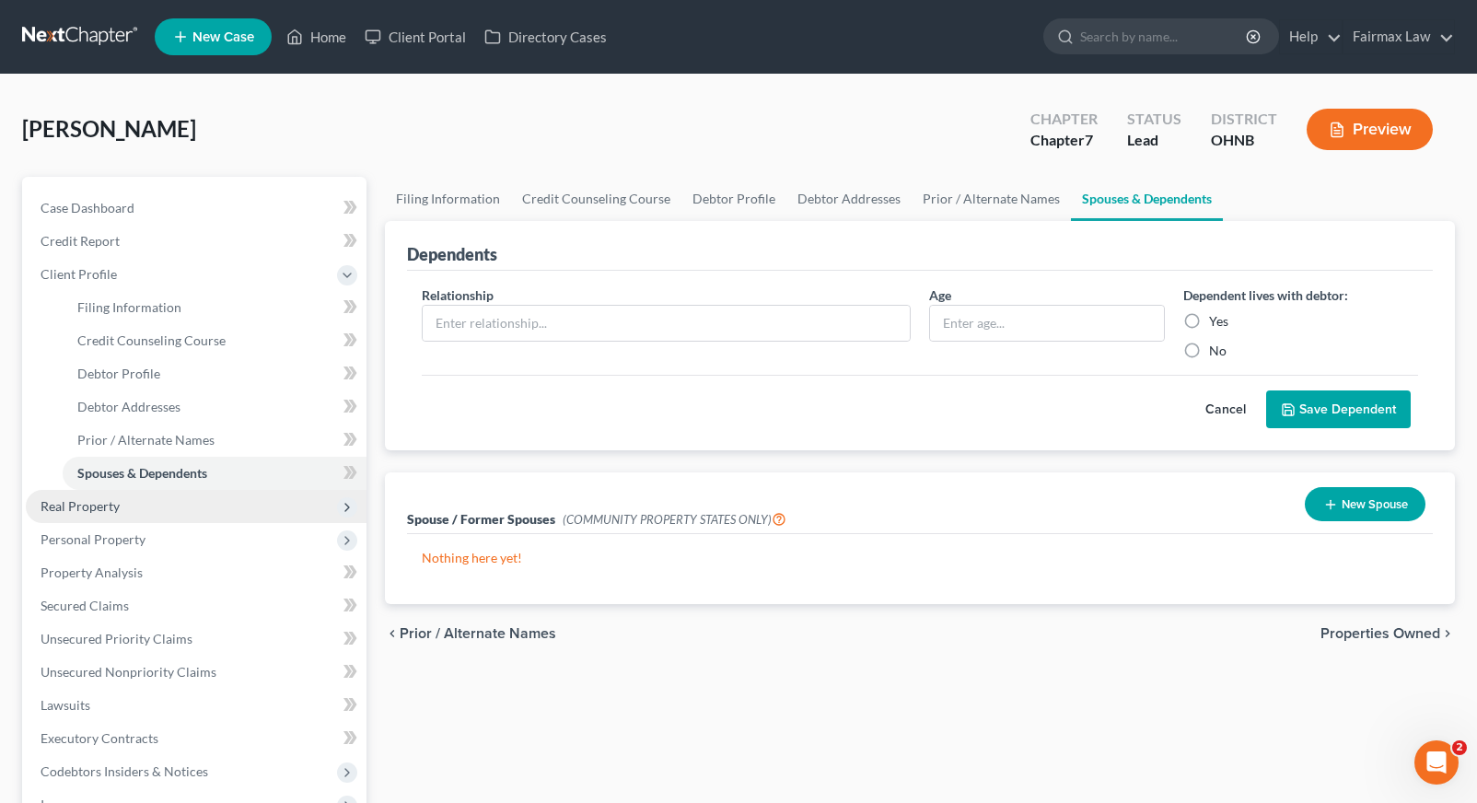
click at [130, 508] on span "Real Property" at bounding box center [196, 506] width 341 height 33
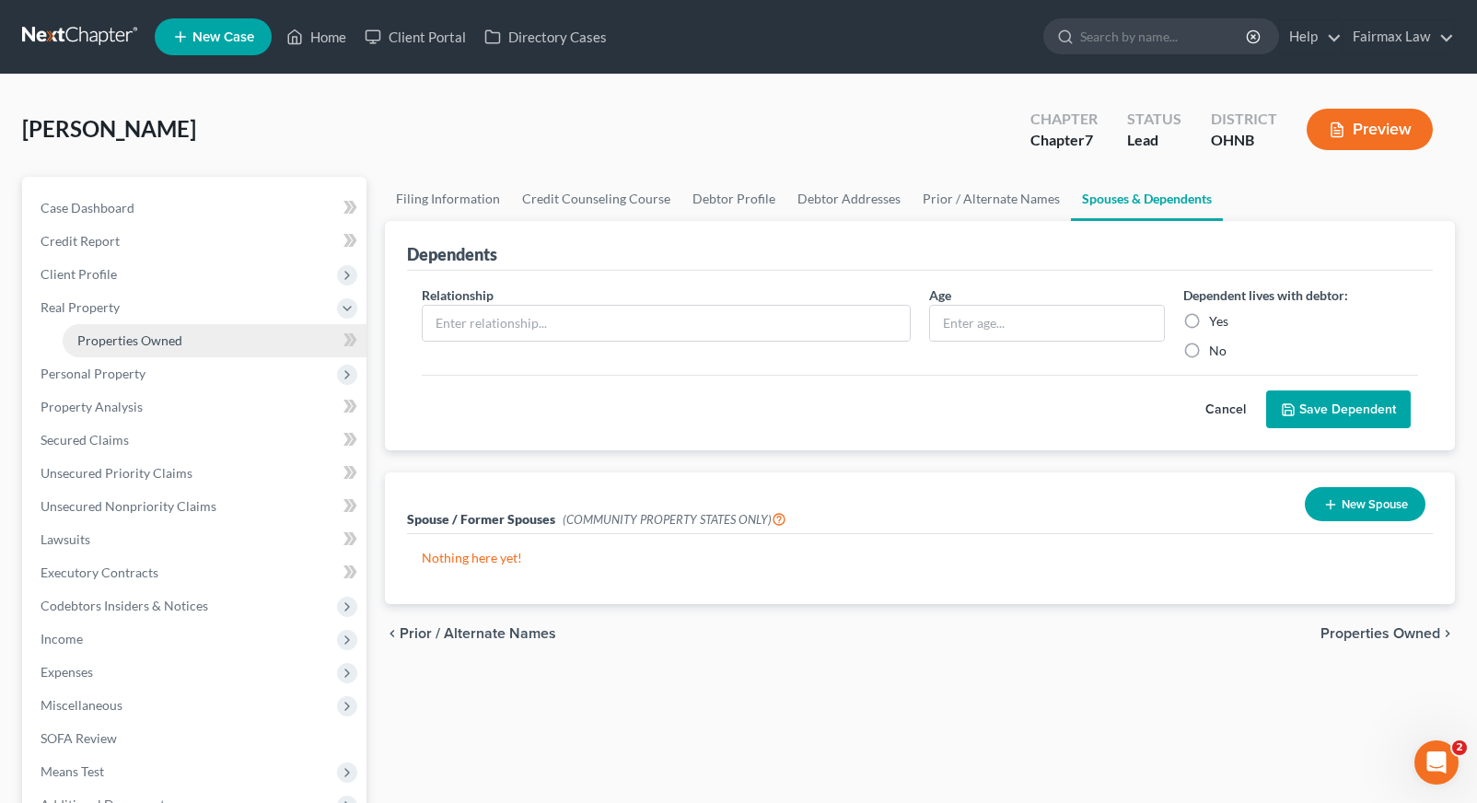
click at [155, 348] on link "Properties Owned" at bounding box center [215, 340] width 304 height 33
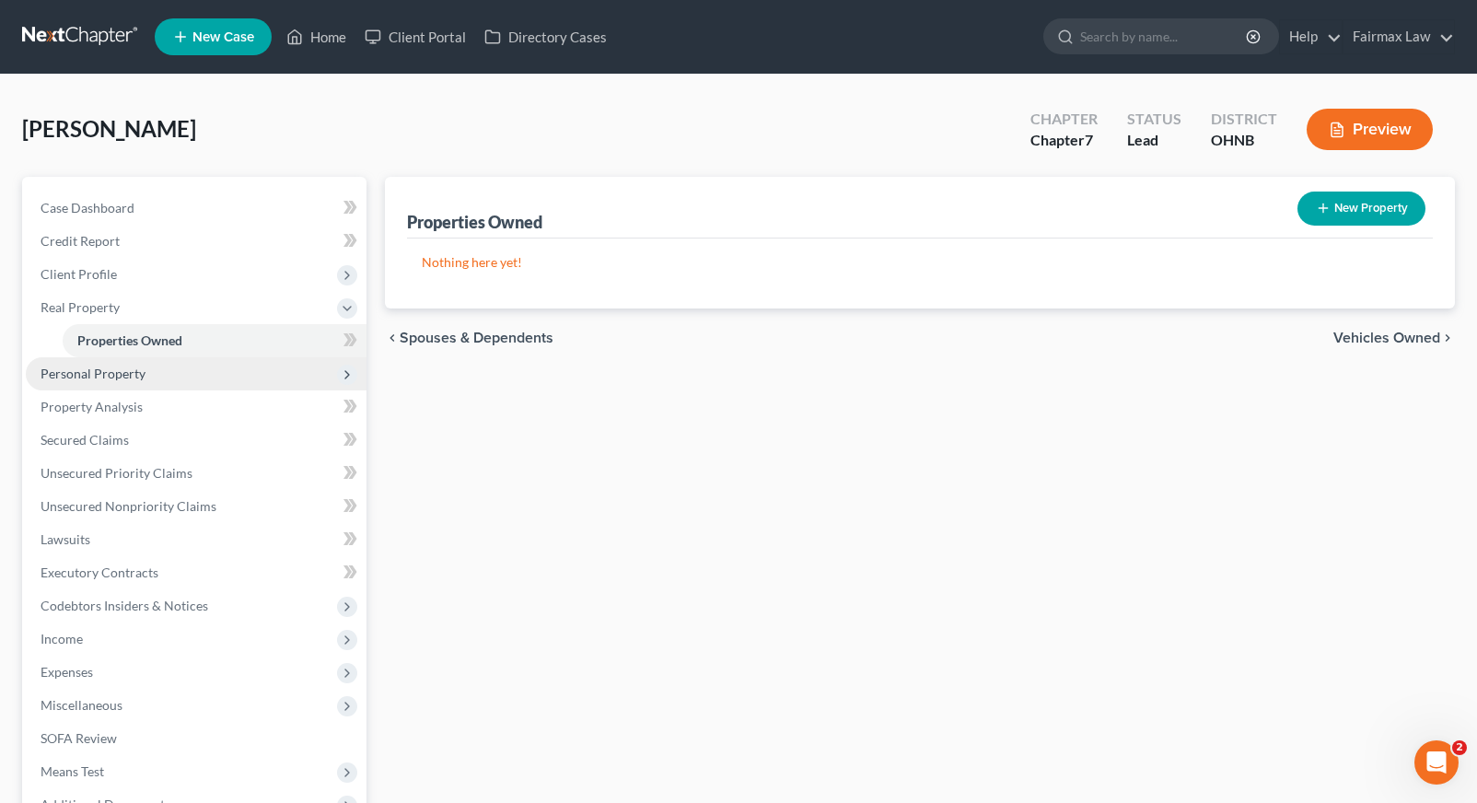
click at [139, 367] on span "Personal Property" at bounding box center [93, 374] width 105 height 16
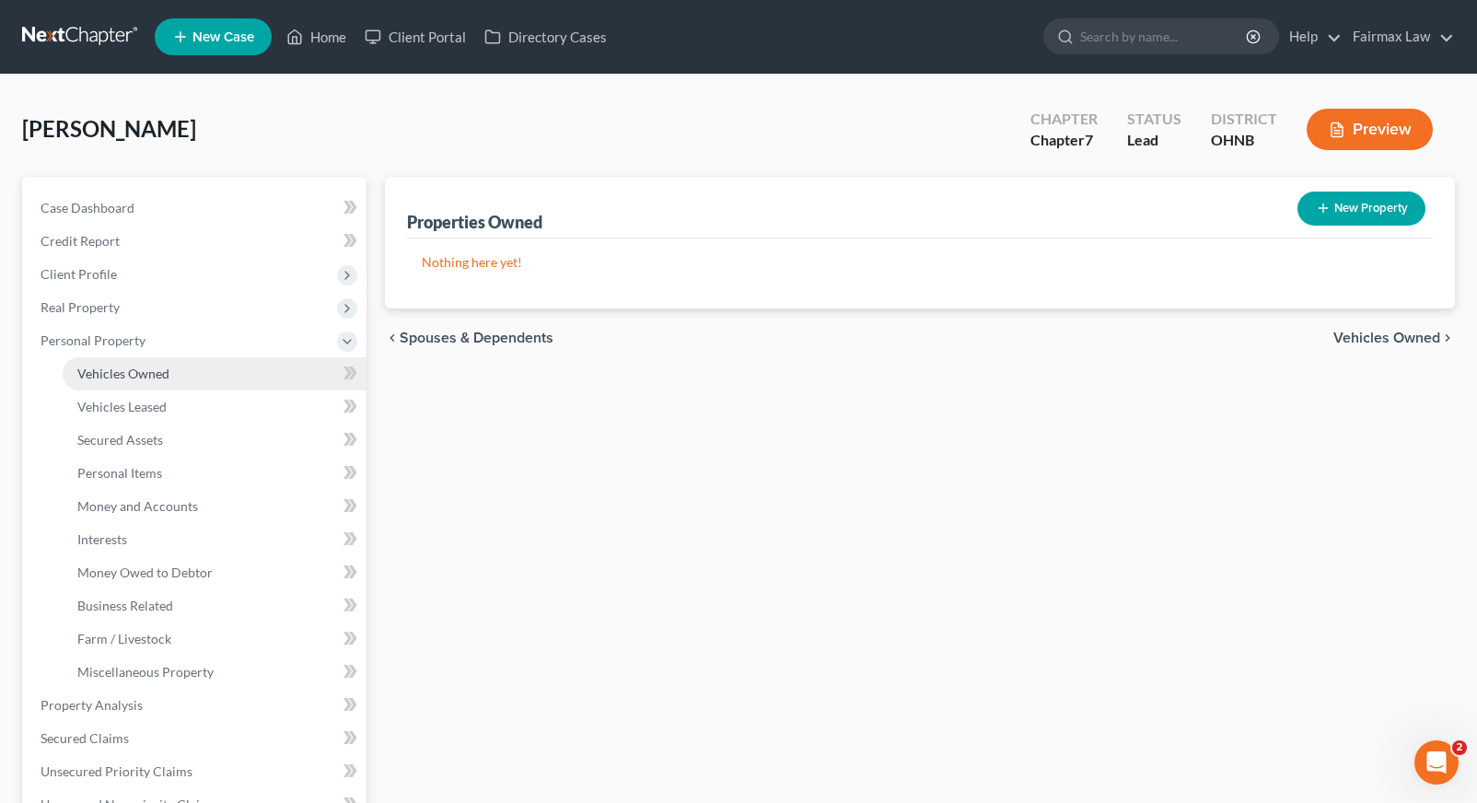
click at [140, 388] on link "Vehicles Owned" at bounding box center [215, 373] width 304 height 33
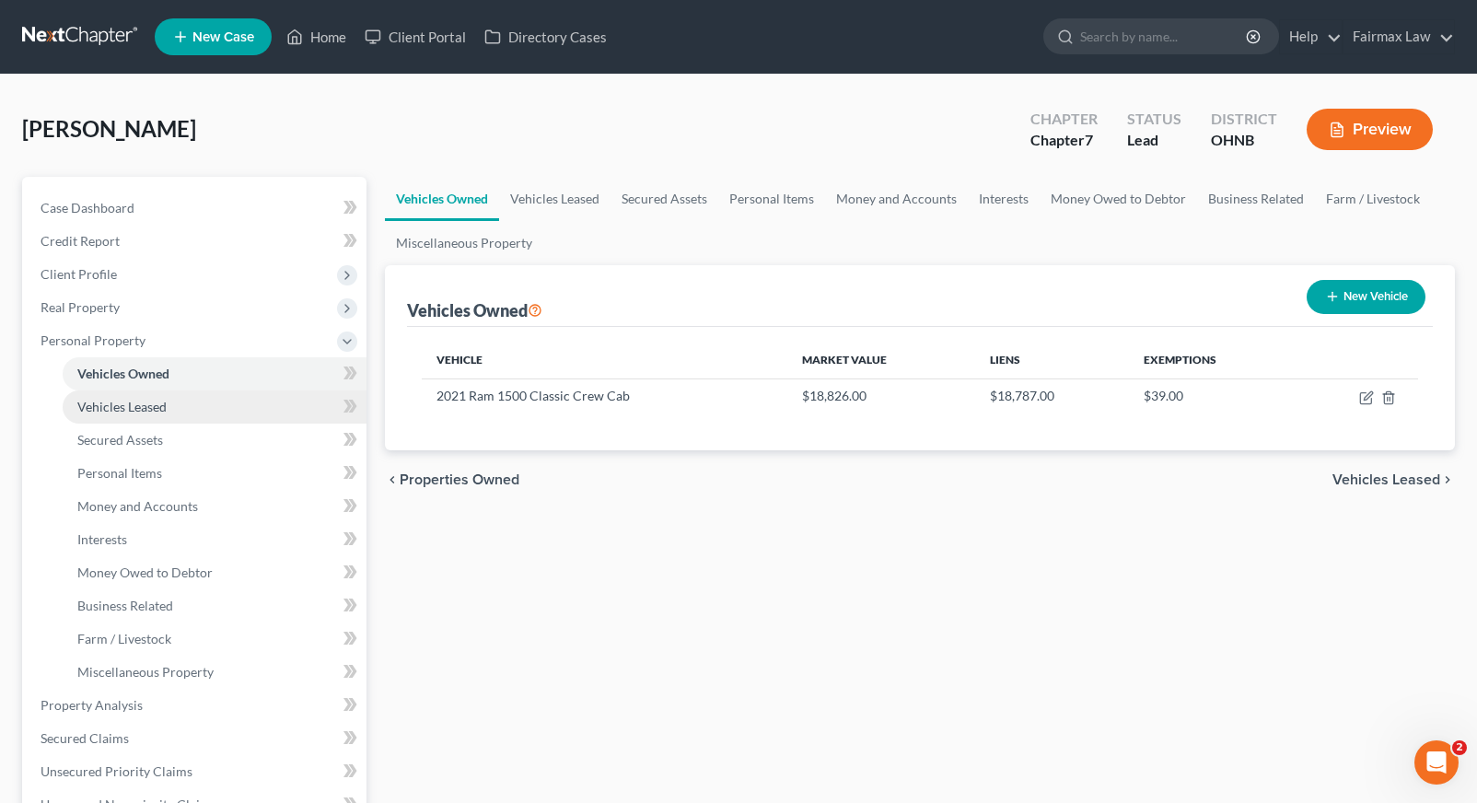
click at [211, 402] on link "Vehicles Leased" at bounding box center [215, 406] width 304 height 33
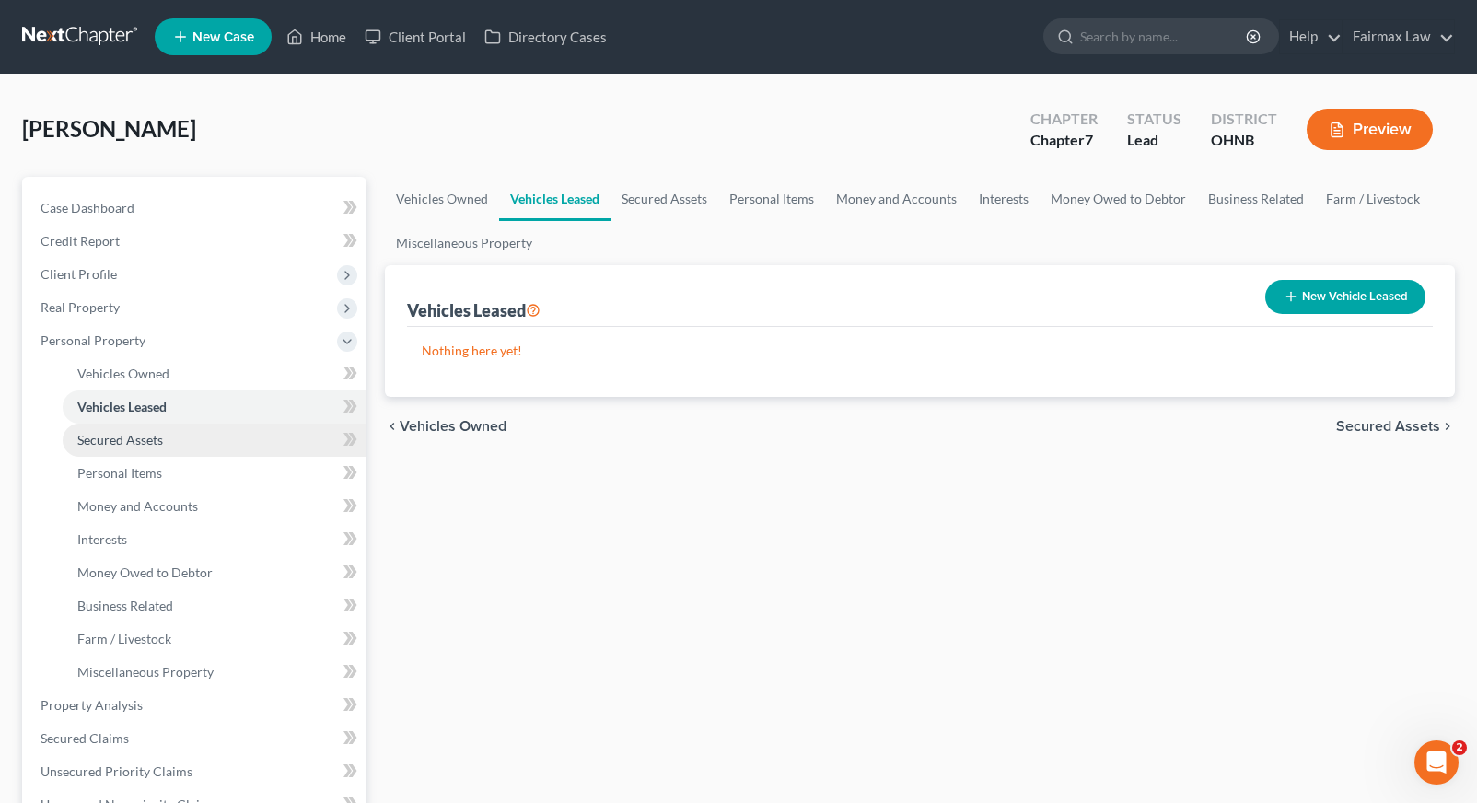
click at [200, 434] on link "Secured Assets" at bounding box center [215, 440] width 304 height 33
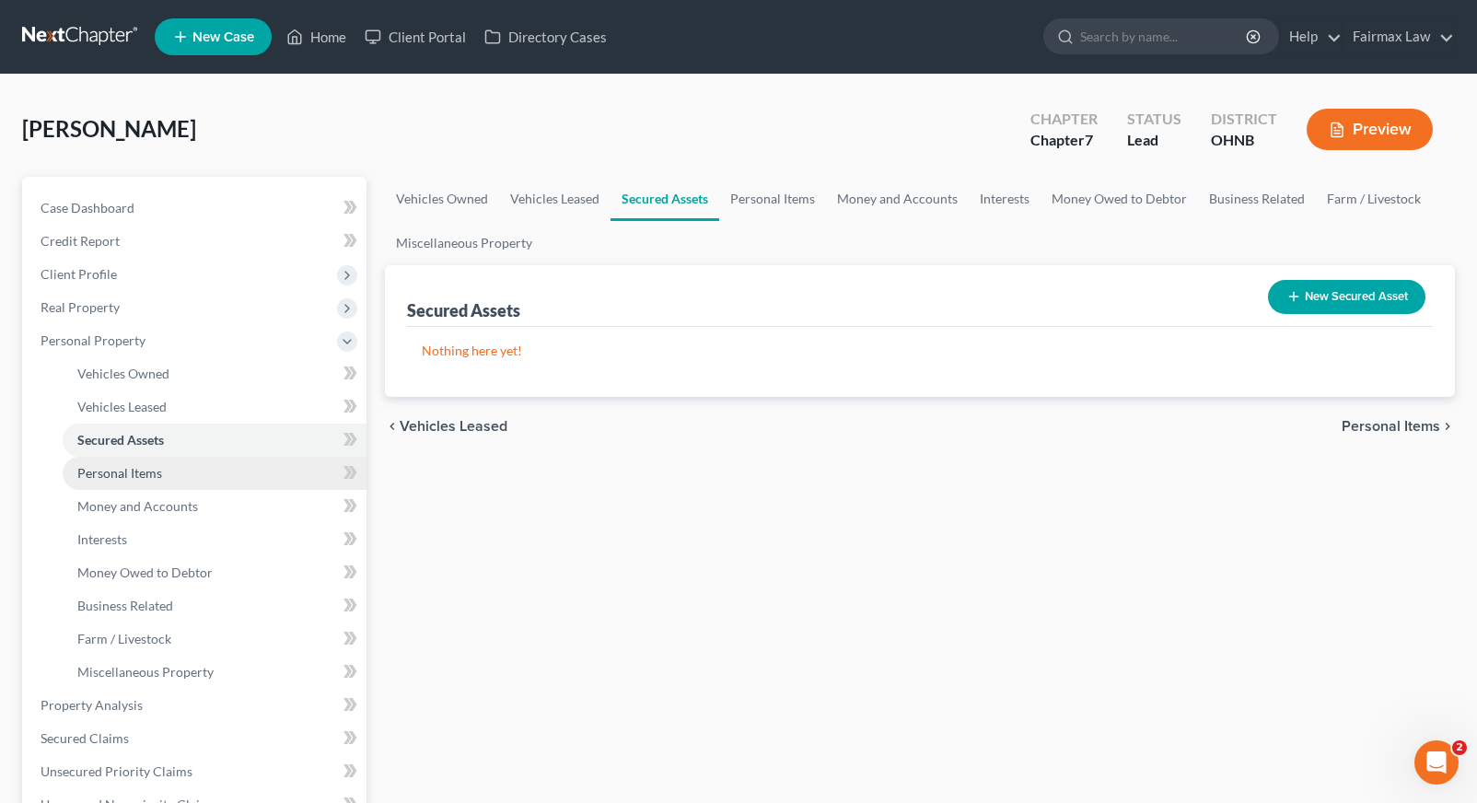
click at [227, 479] on link "Personal Items" at bounding box center [215, 473] width 304 height 33
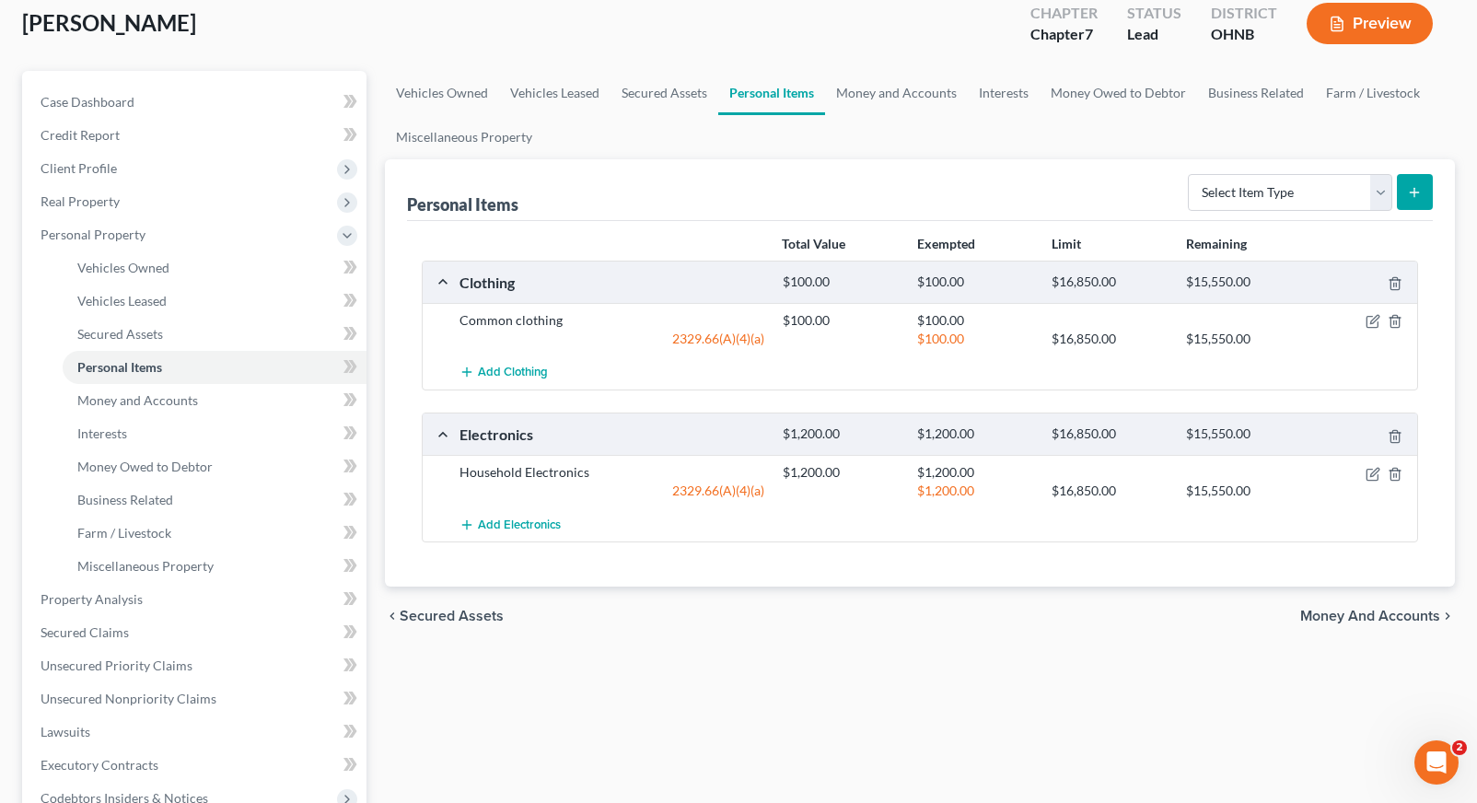
scroll to position [249, 0]
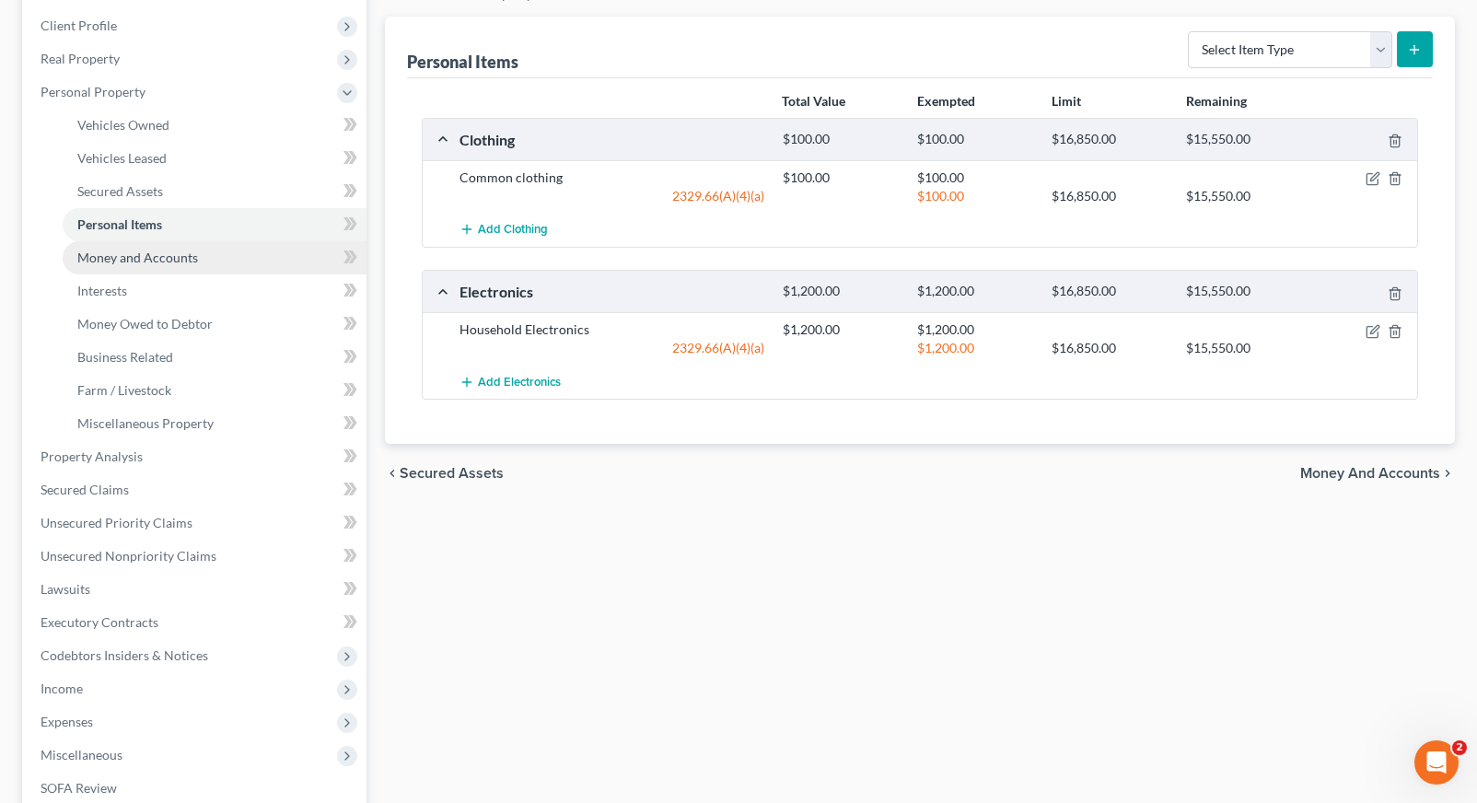
click at [169, 262] on span "Money and Accounts" at bounding box center [137, 258] width 121 height 16
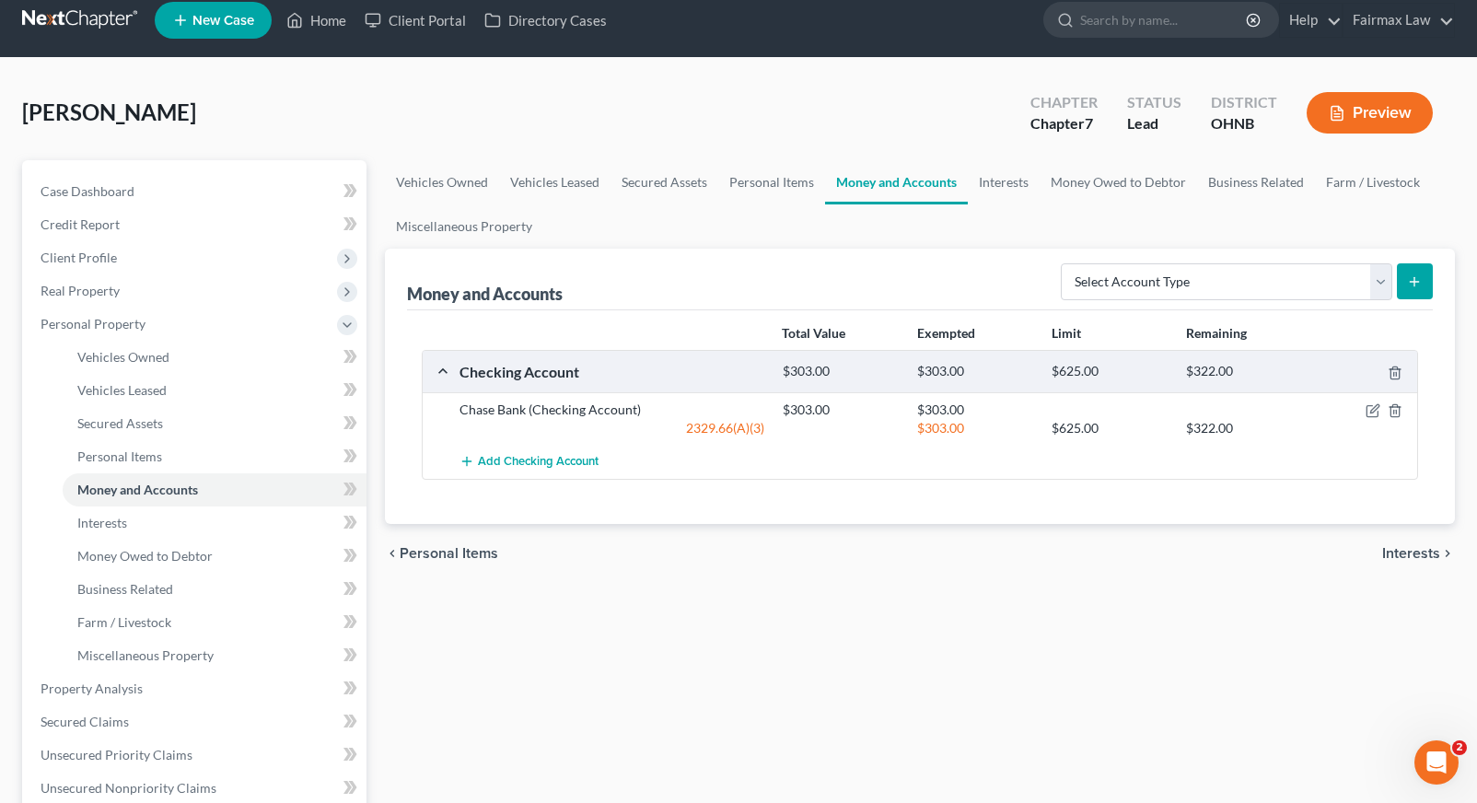
scroll to position [17, 0]
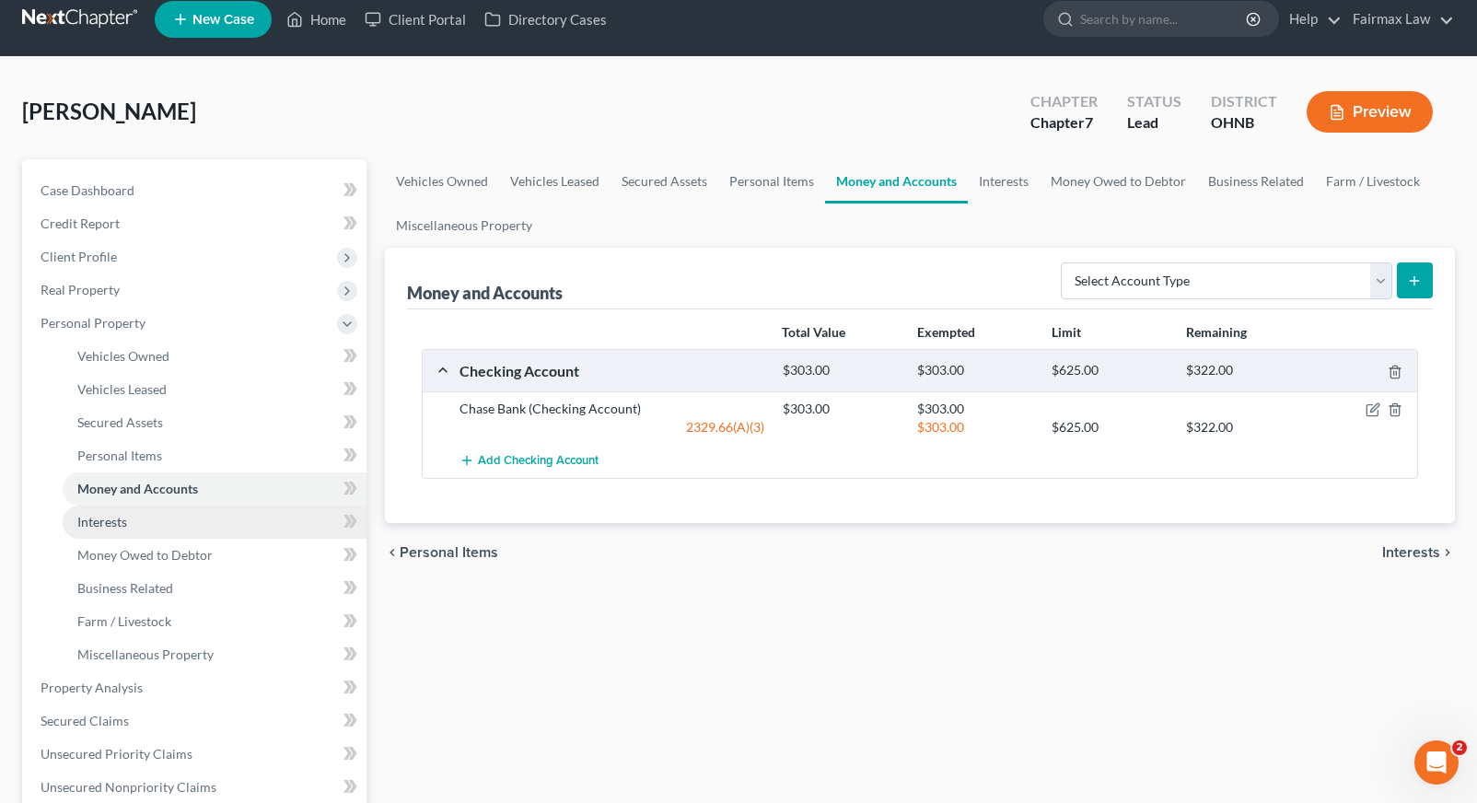
click at [150, 525] on link "Interests" at bounding box center [215, 522] width 304 height 33
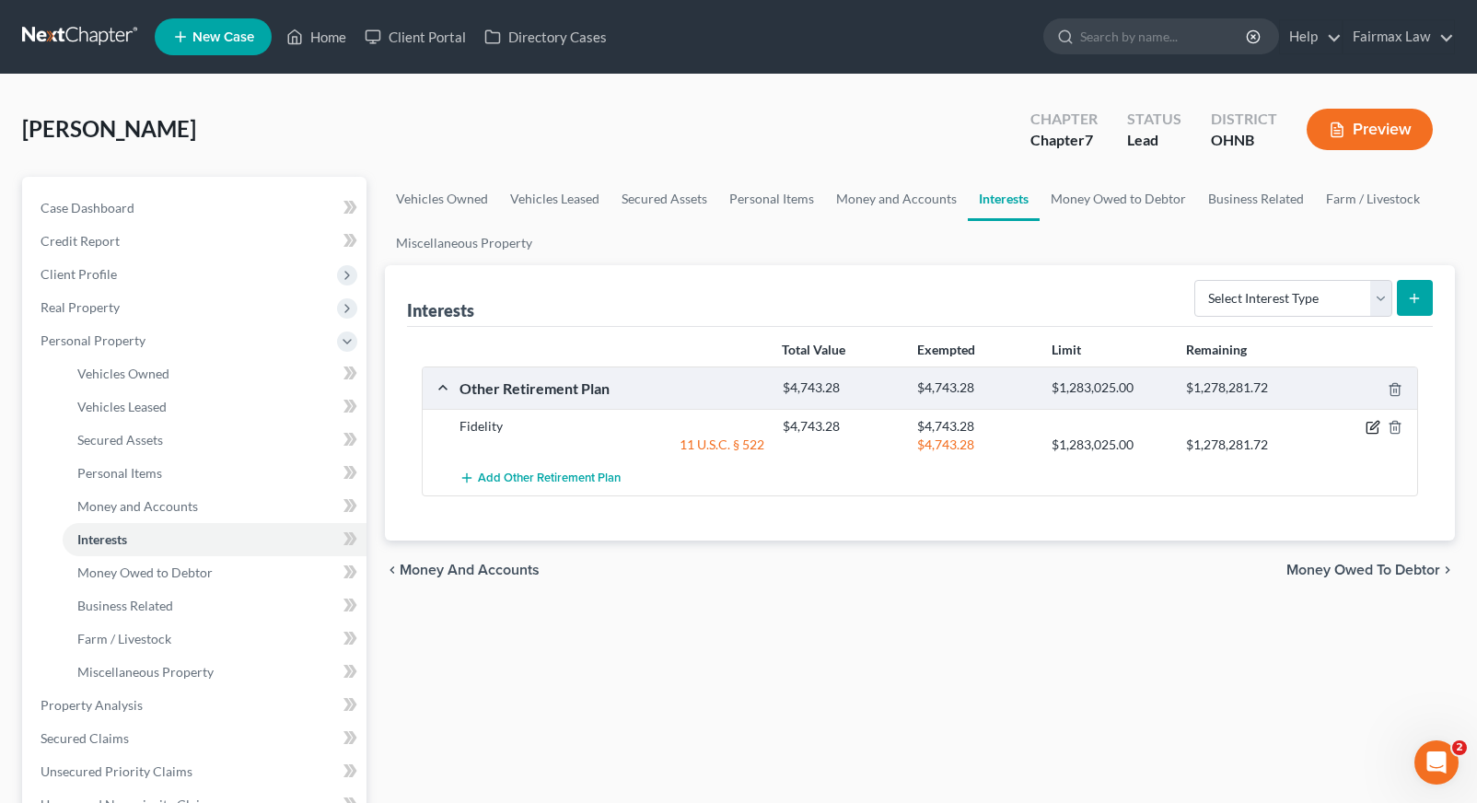
click at [1375, 425] on icon "button" at bounding box center [1373, 427] width 15 height 15
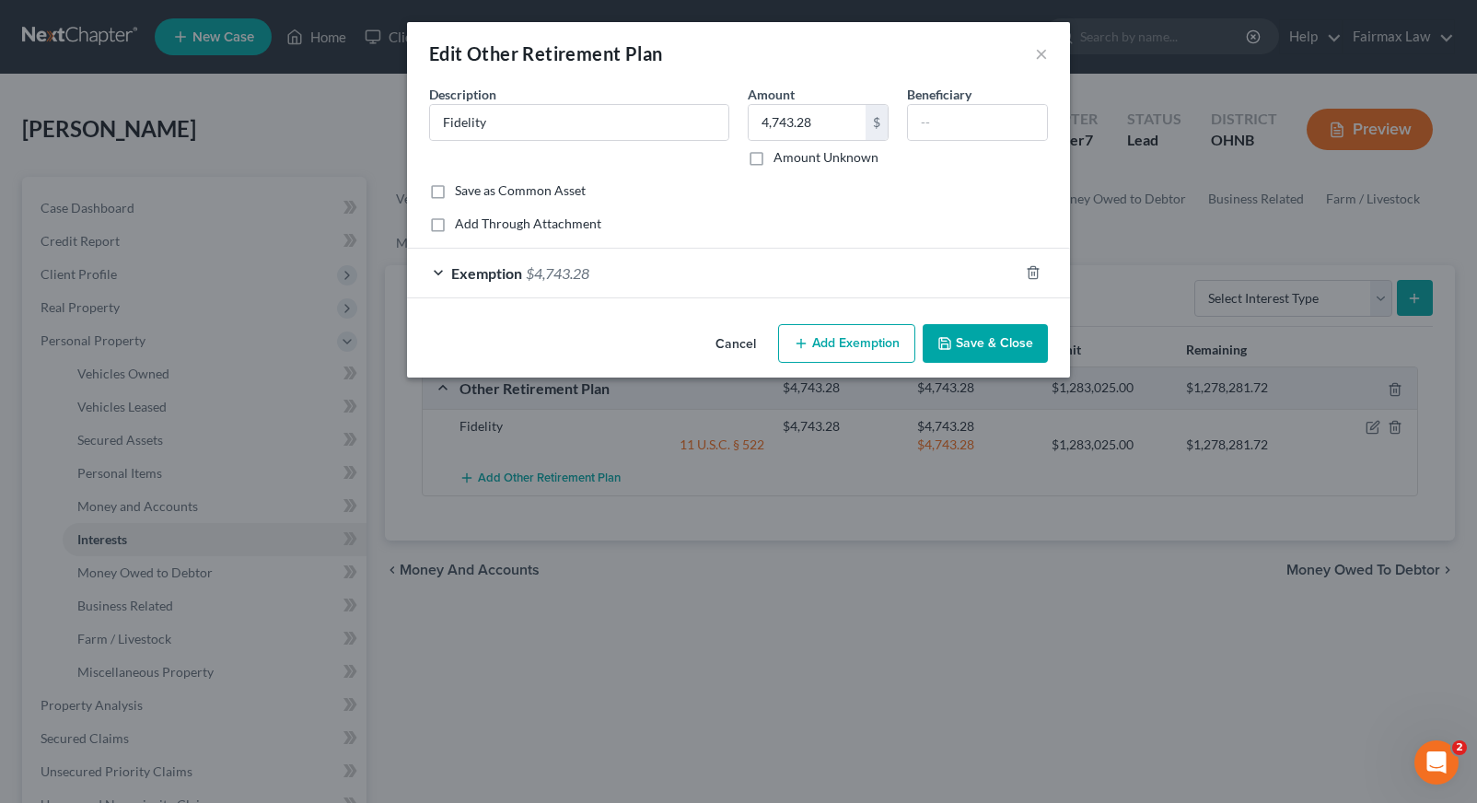
click at [740, 346] on button "Cancel" at bounding box center [736, 344] width 70 height 37
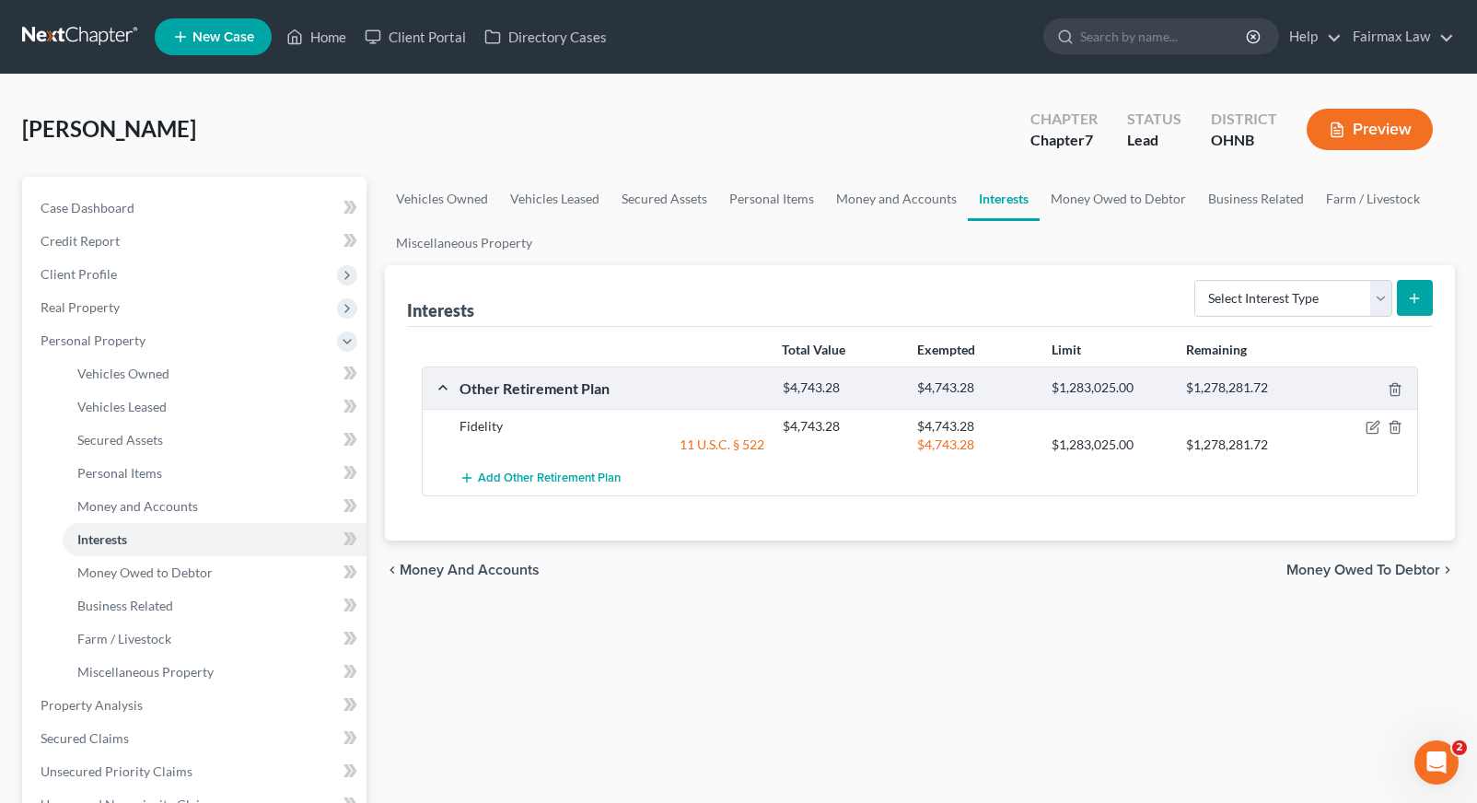
click at [1417, 298] on line "submit" at bounding box center [1415, 298] width 8 height 0
click at [109, 495] on link "Money and Accounts" at bounding box center [215, 506] width 304 height 33
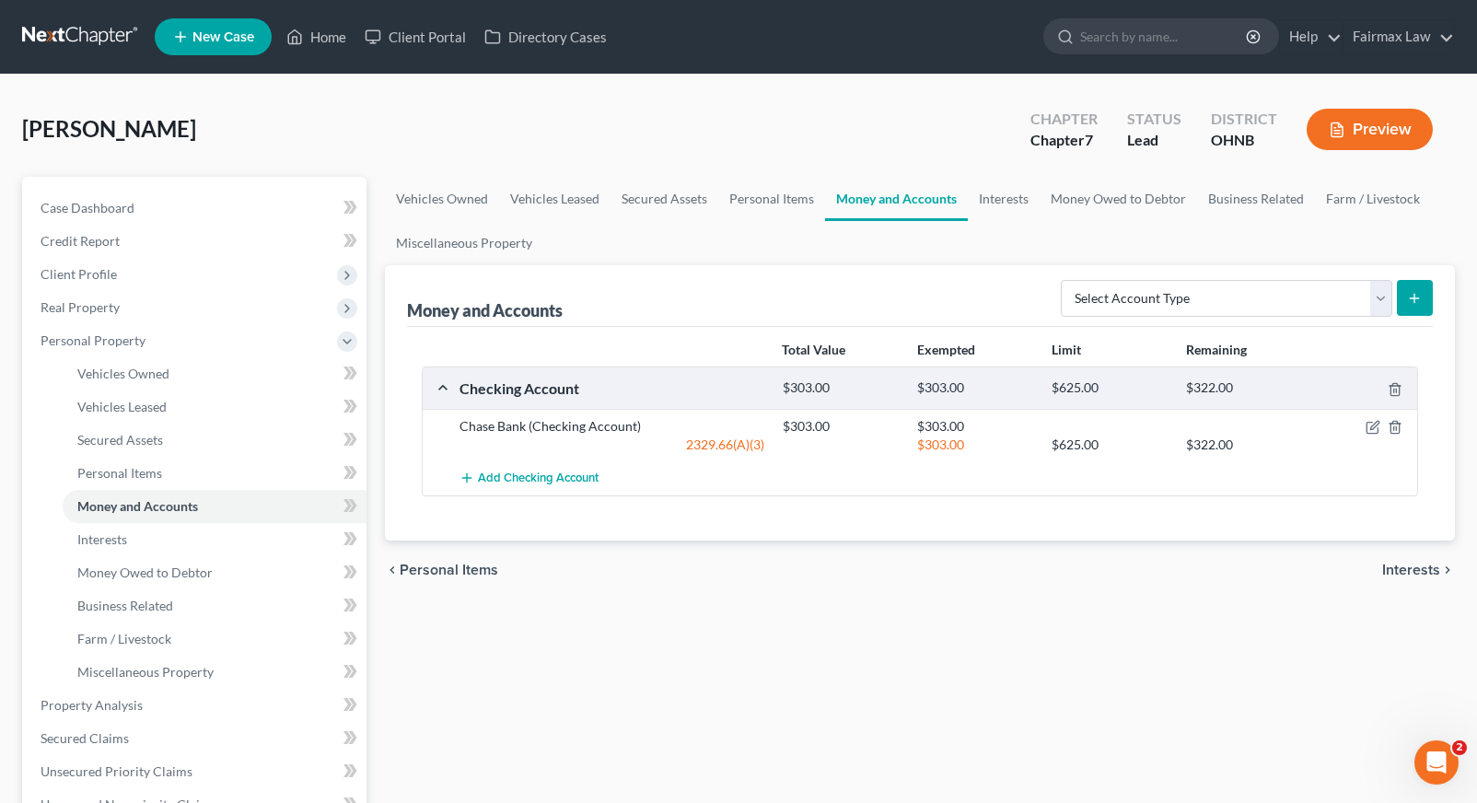
click at [1422, 301] on button "submit" at bounding box center [1415, 298] width 36 height 36
select select "other"
click at [1434, 294] on div "Money and Accounts Select Account Type Brokerage Cash on Hand Certificates of D…" at bounding box center [920, 402] width 1070 height 275
click at [1418, 294] on icon "submit" at bounding box center [1414, 298] width 15 height 15
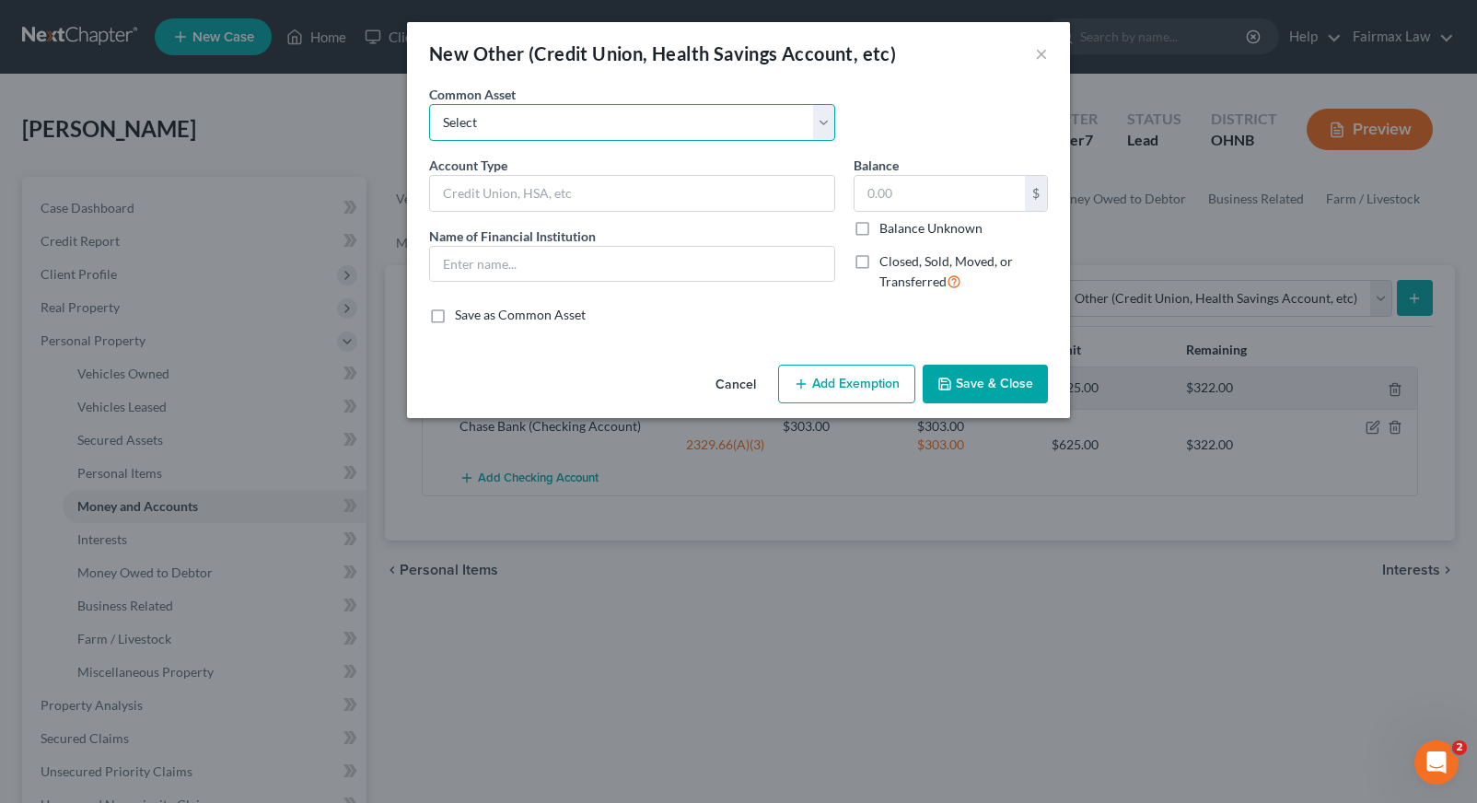
select select "14"
type input "Health Savings Account"
type input "Employer"
type input "0"
click at [965, 183] on input "0" at bounding box center [940, 193] width 170 height 35
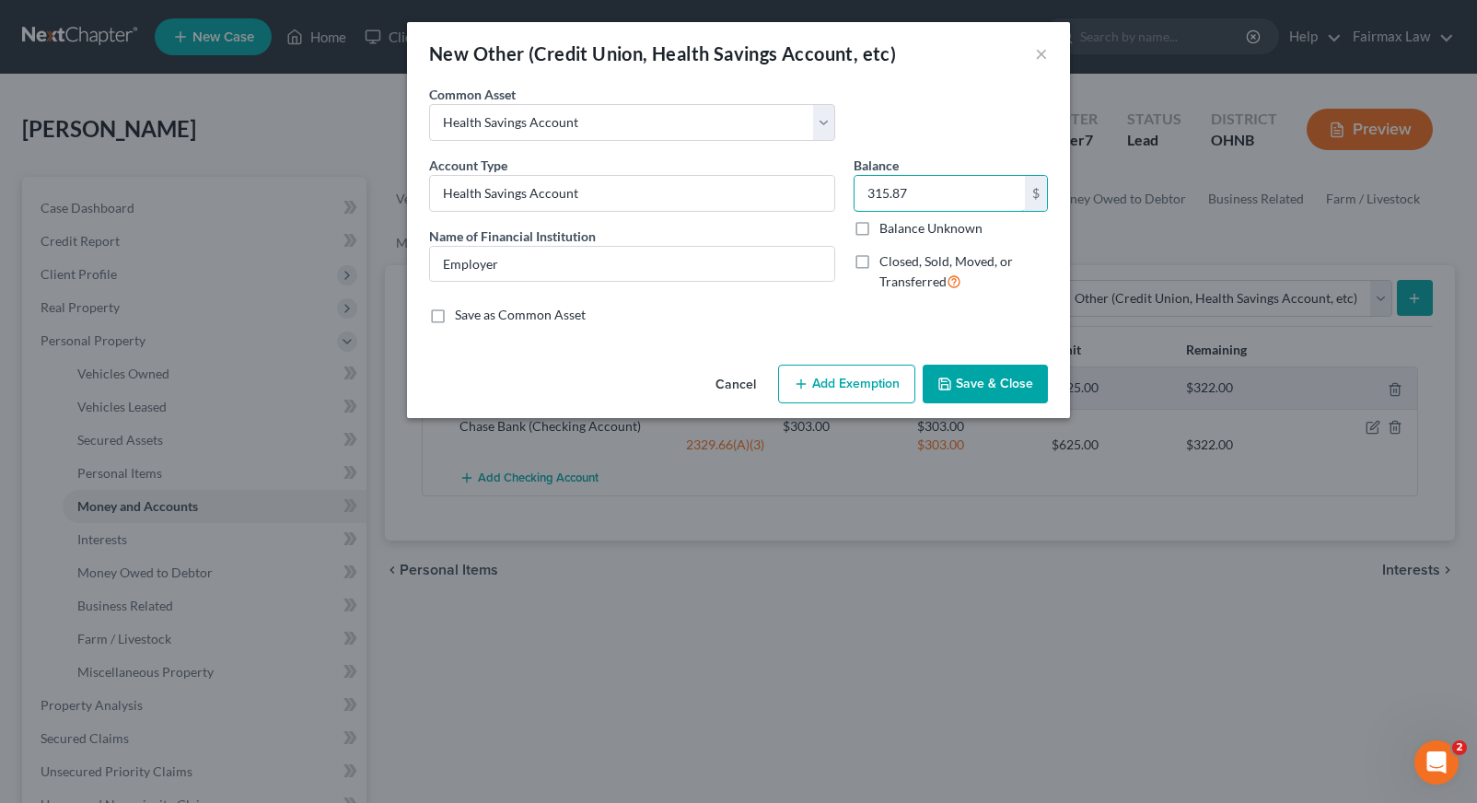
type input "315.87"
click at [843, 380] on button "Add Exemption" at bounding box center [846, 384] width 137 height 39
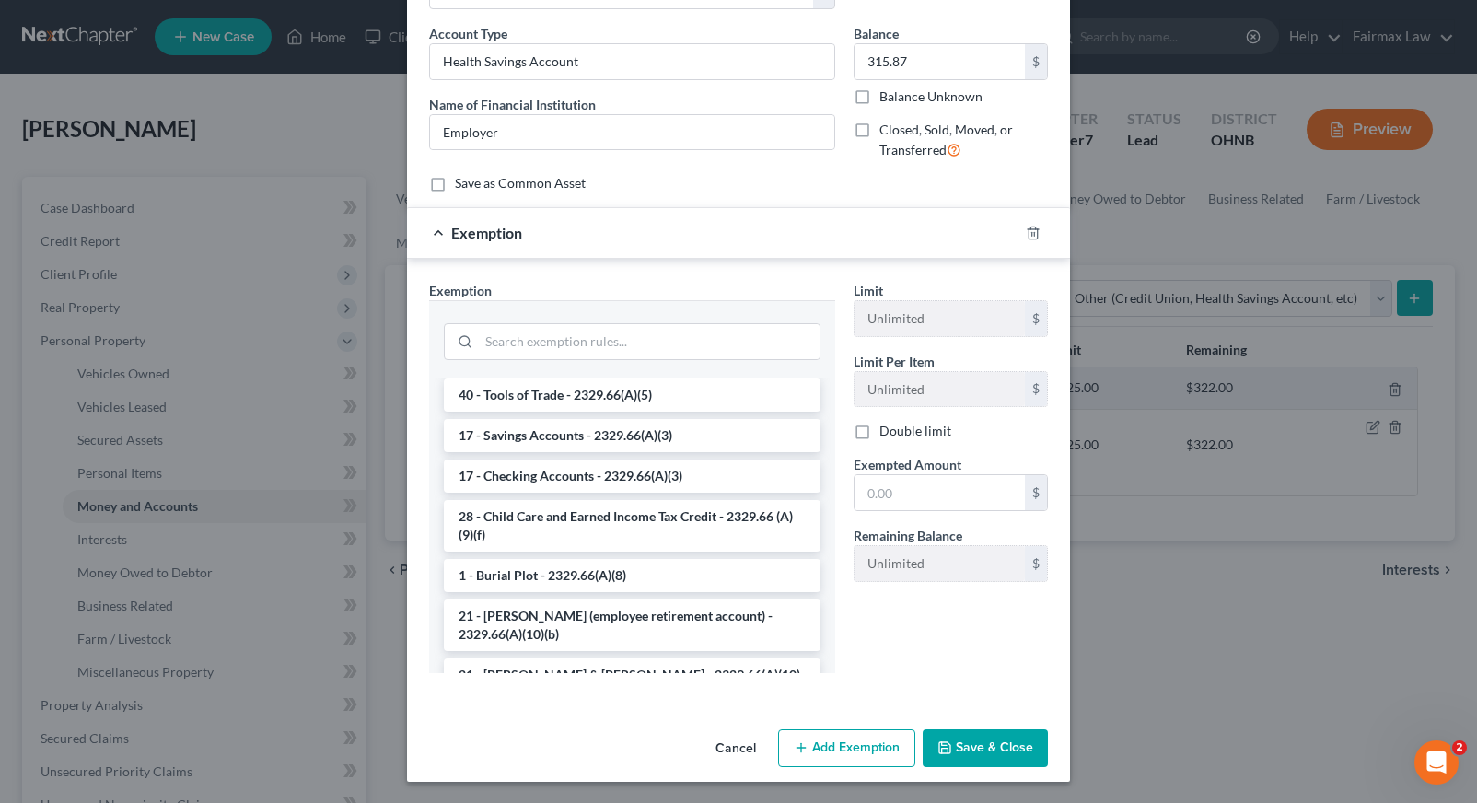
scroll to position [2100, 0]
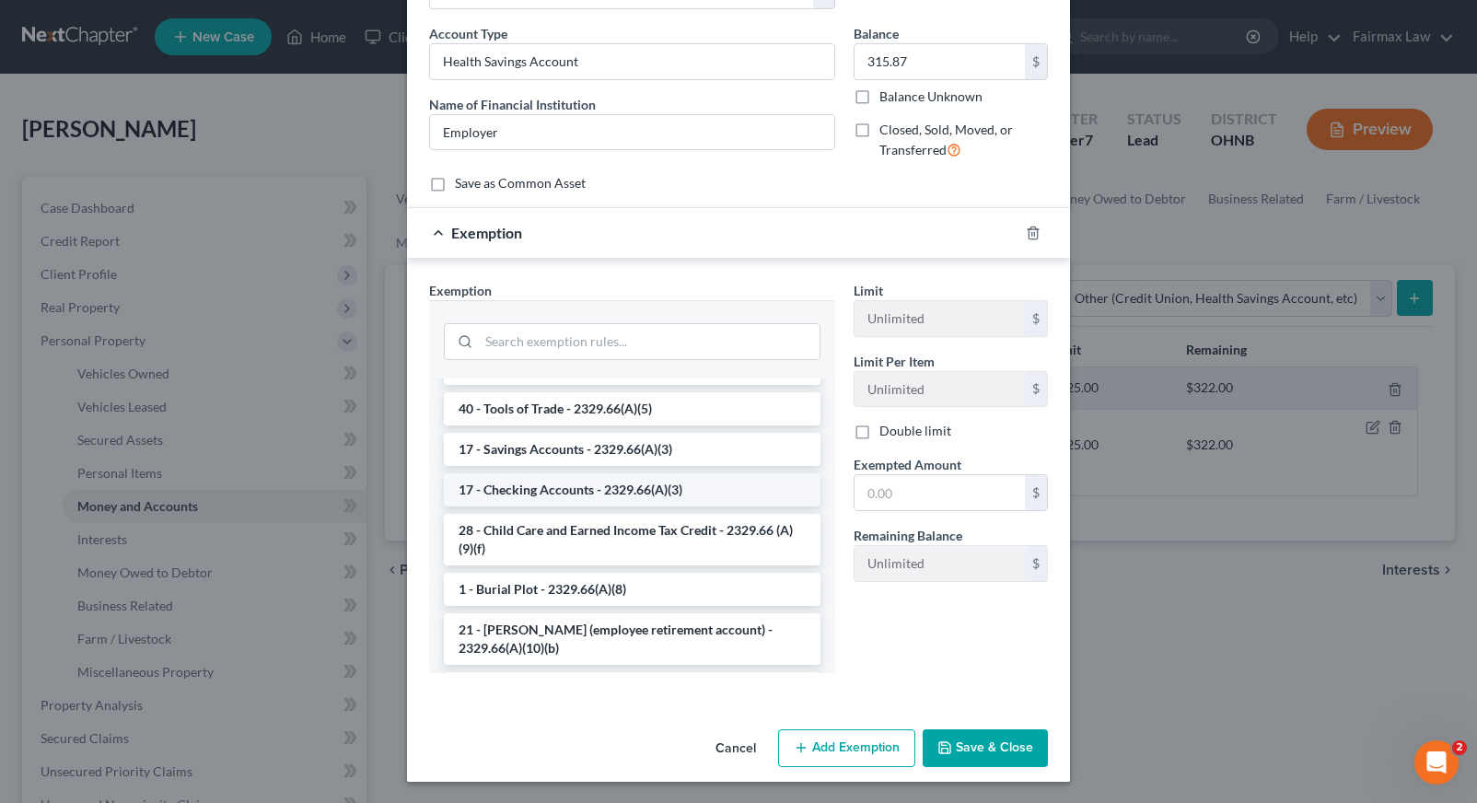
click at [721, 494] on li "17 - Checking Accounts - 2329.66(A)(3)" at bounding box center [632, 489] width 377 height 33
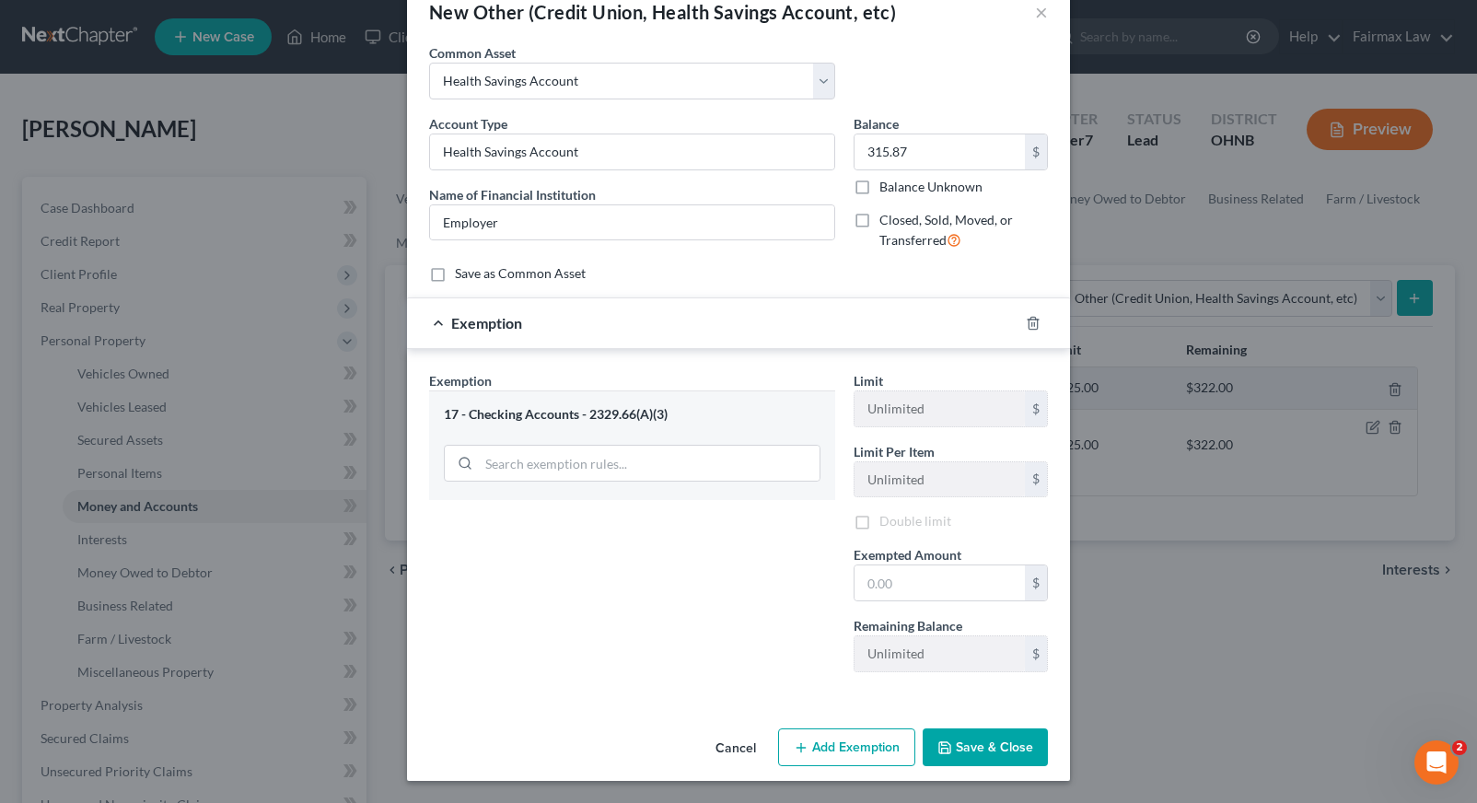
scroll to position [41, 0]
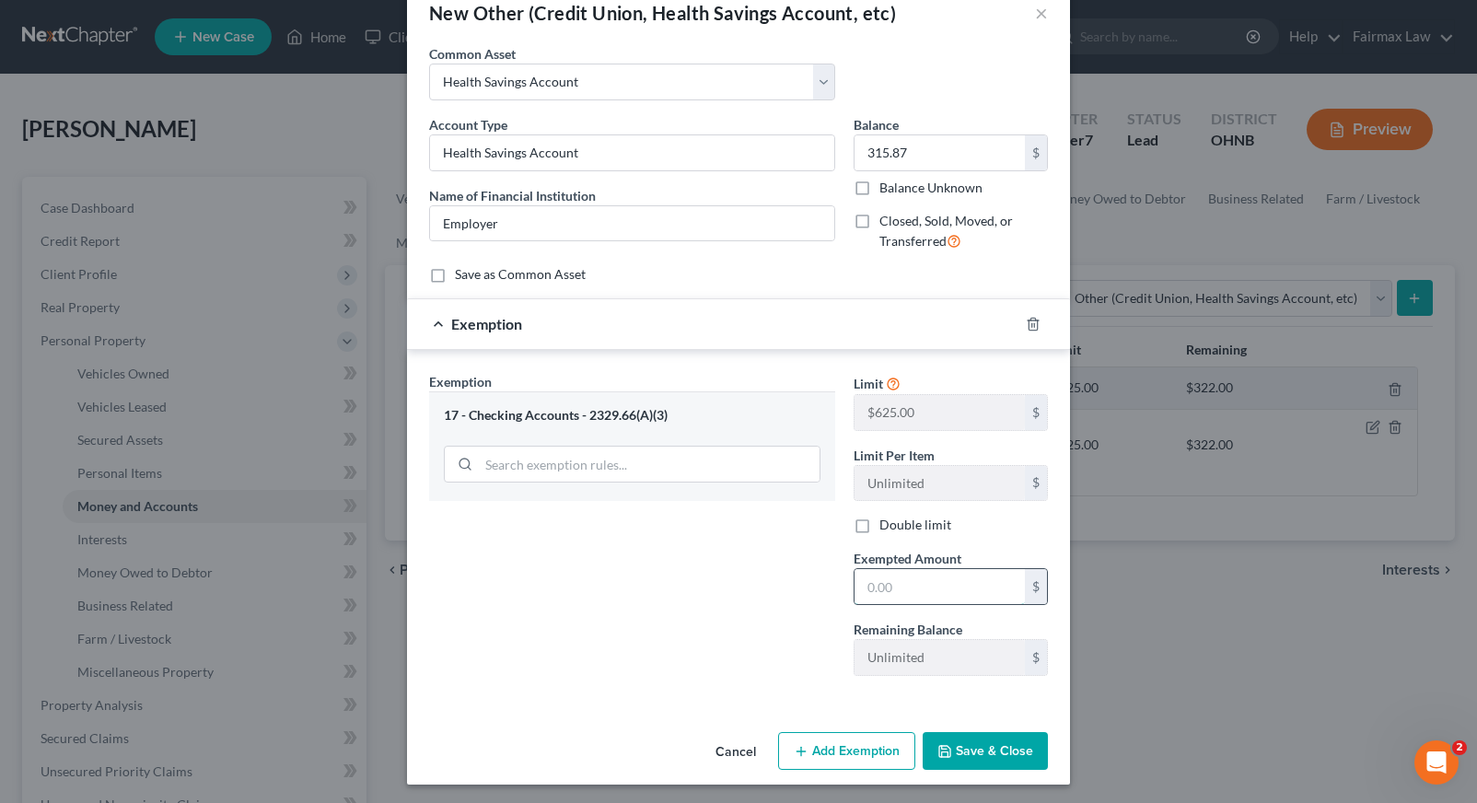
click at [872, 575] on input "text" at bounding box center [940, 586] width 170 height 35
type input "315.87"
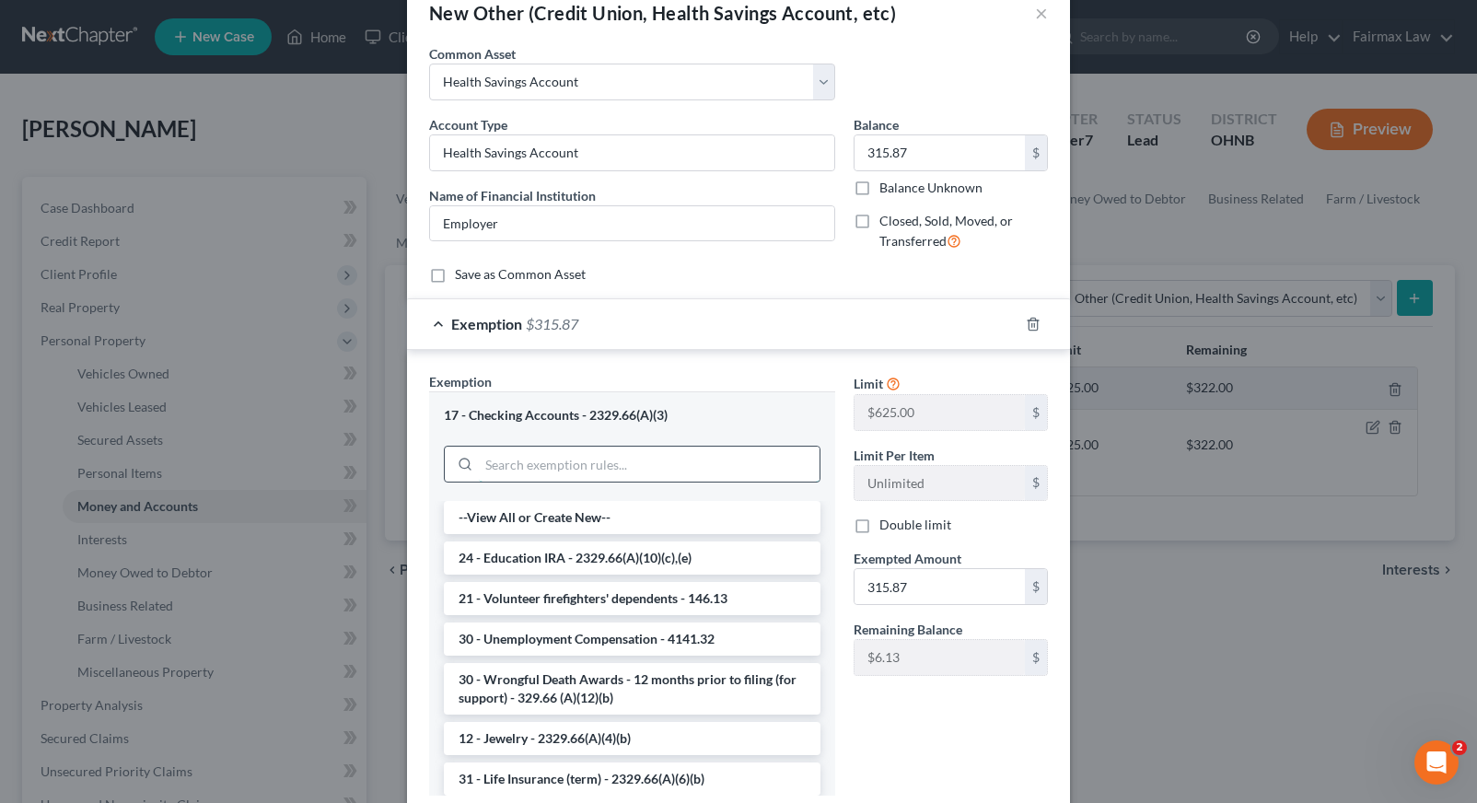
click at [657, 460] on input "search" at bounding box center [649, 464] width 341 height 35
click at [600, 426] on div "17 - Checking Accounts - 2329.66(A)(3)" at bounding box center [632, 446] width 406 height 110
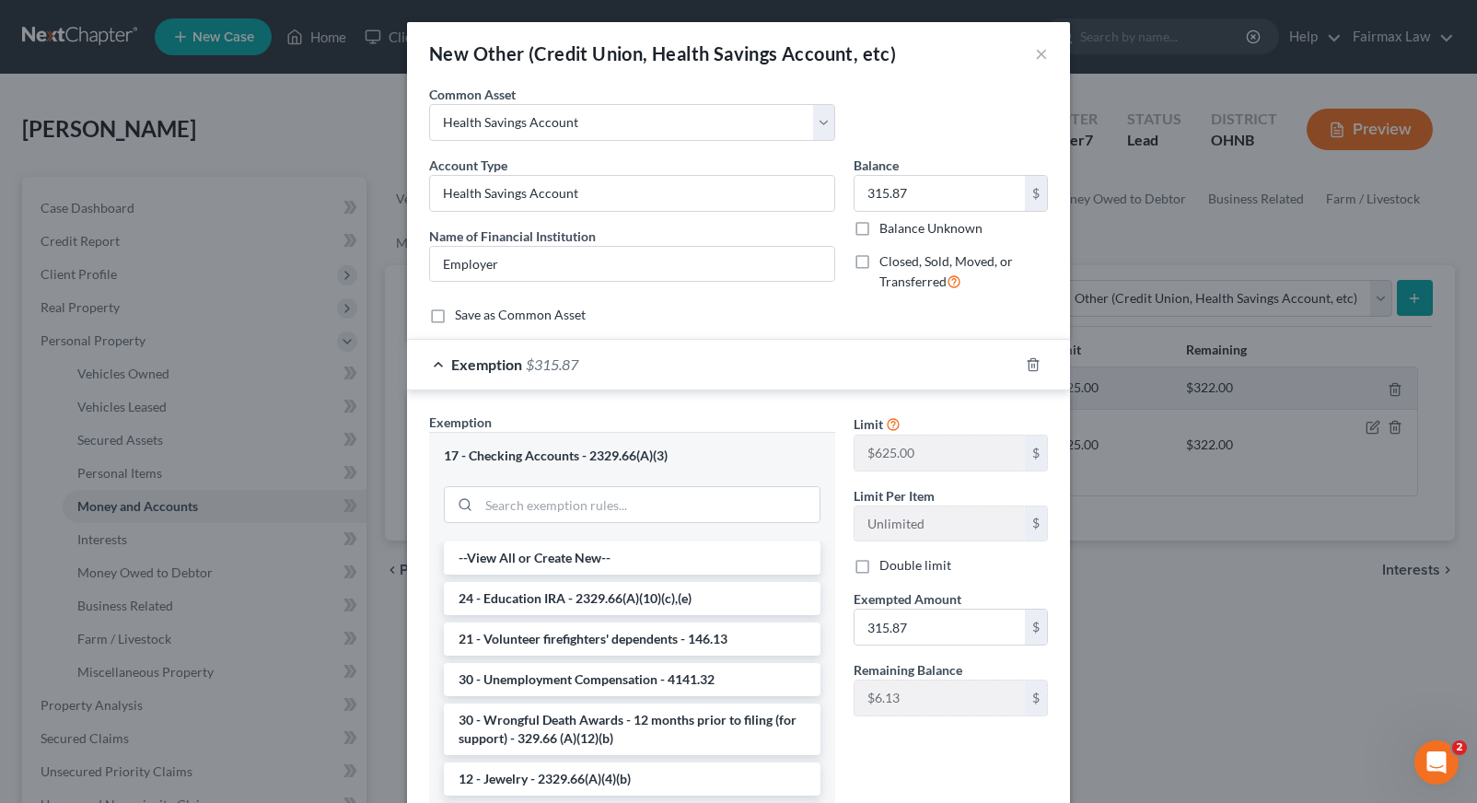
scroll to position [0, 0]
click at [1047, 63] on button "×" at bounding box center [1041, 53] width 13 height 22
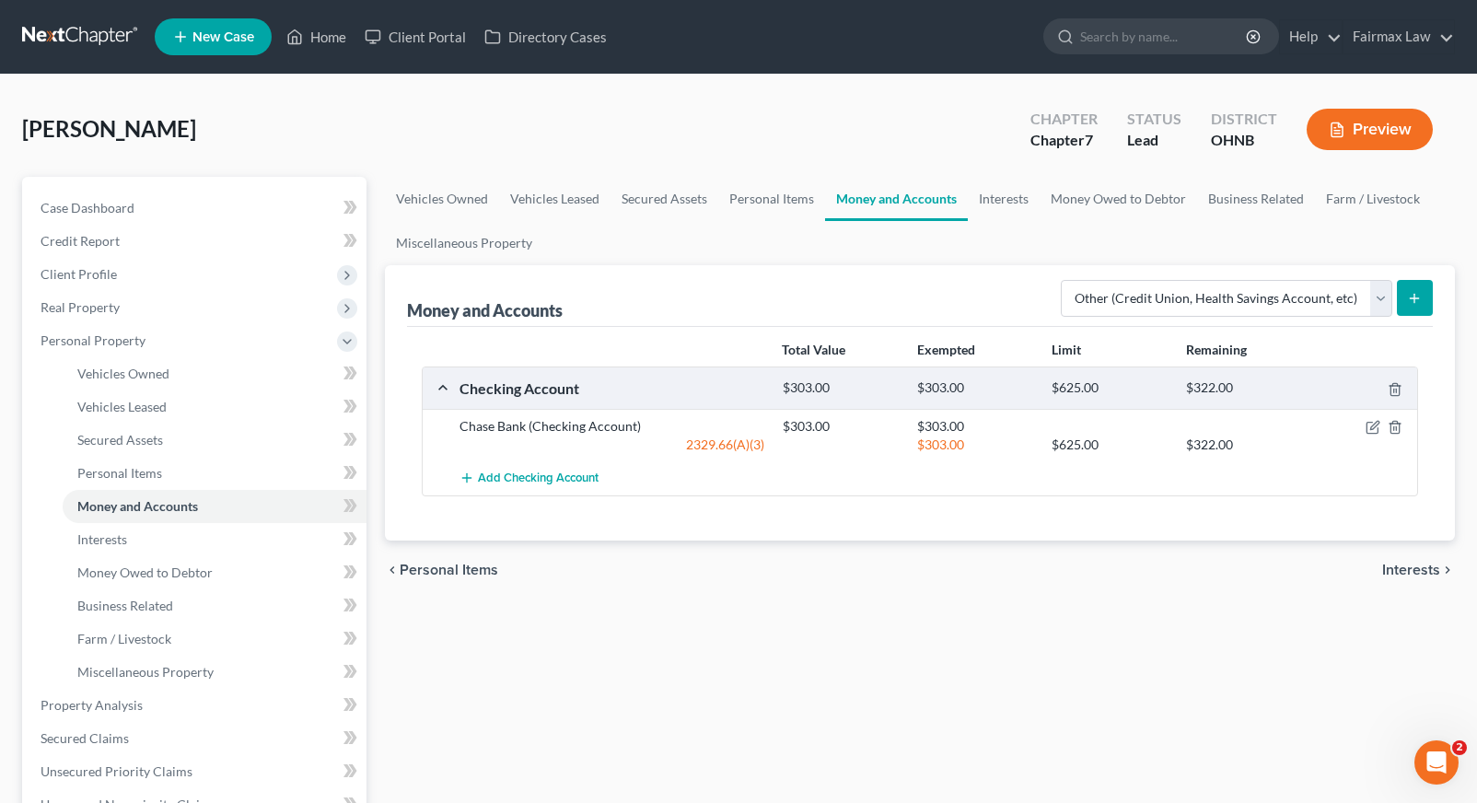
click at [1405, 305] on button "submit" at bounding box center [1415, 298] width 36 height 36
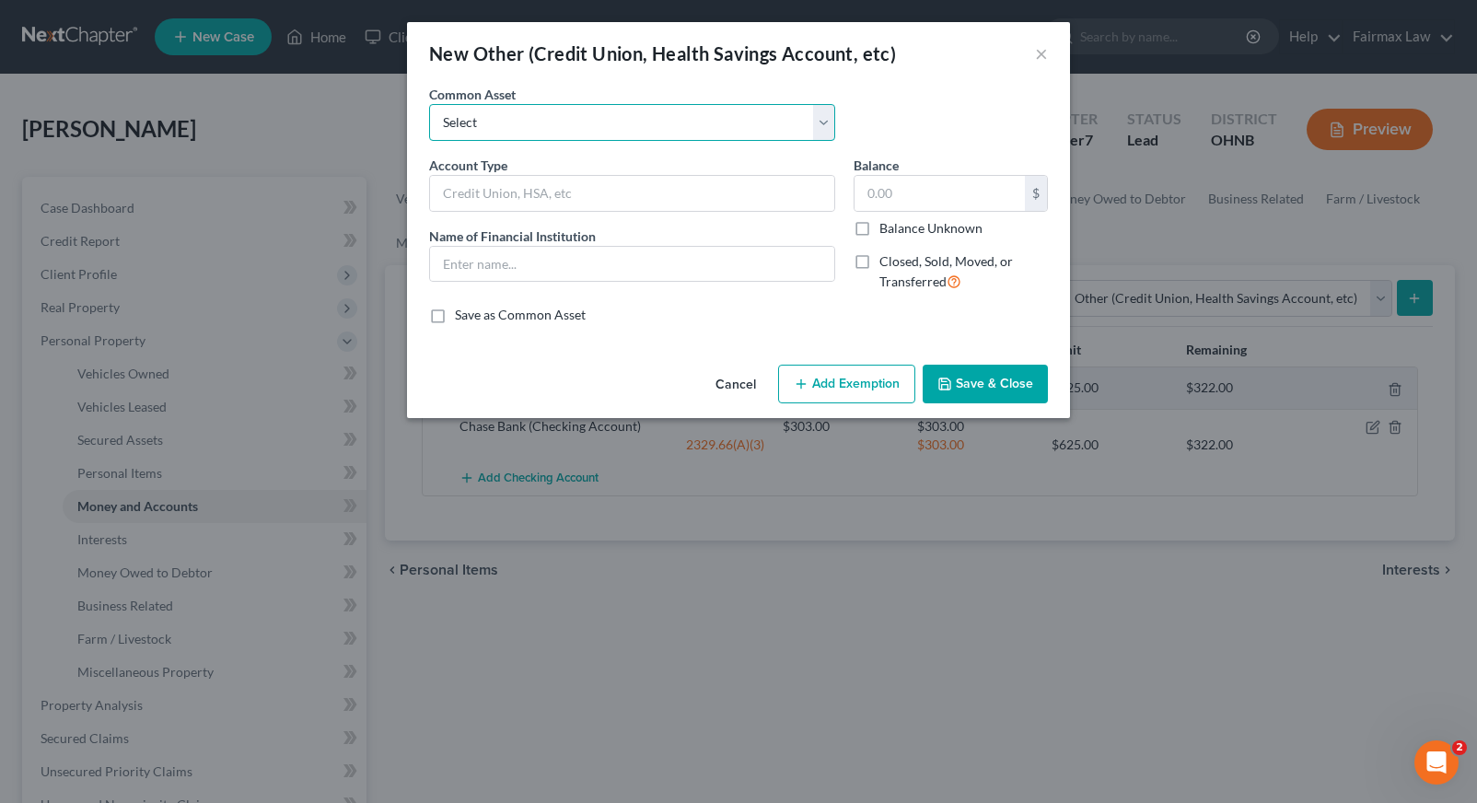
select select "14"
type input "Health Savings Account"
type input "Employer"
click at [922, 199] on input "0" at bounding box center [940, 193] width 170 height 35
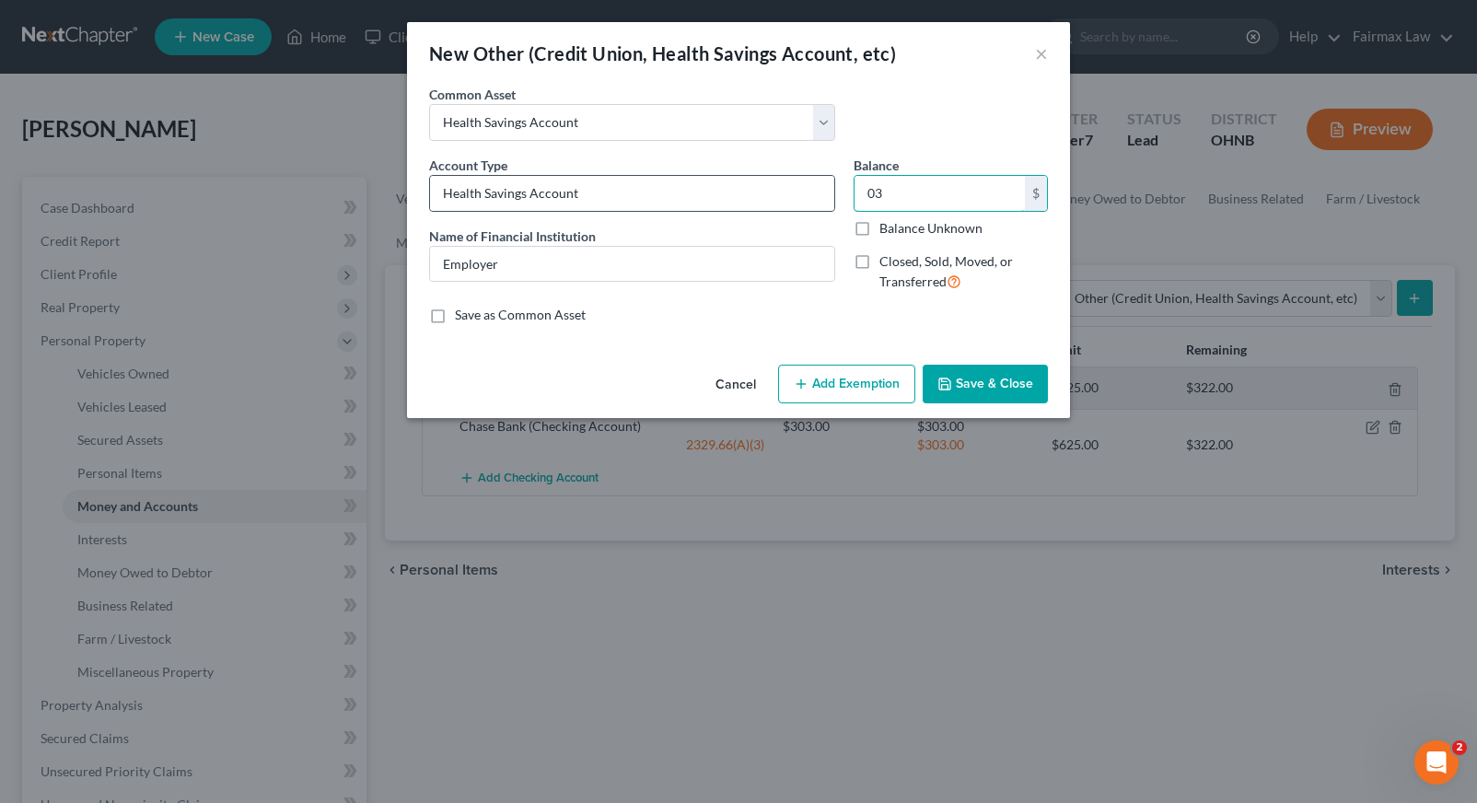
type input "0"
type input "315.87"
click at [662, 269] on input "Employer" at bounding box center [632, 264] width 404 height 35
click at [842, 389] on button "Add Exemption" at bounding box center [846, 384] width 137 height 39
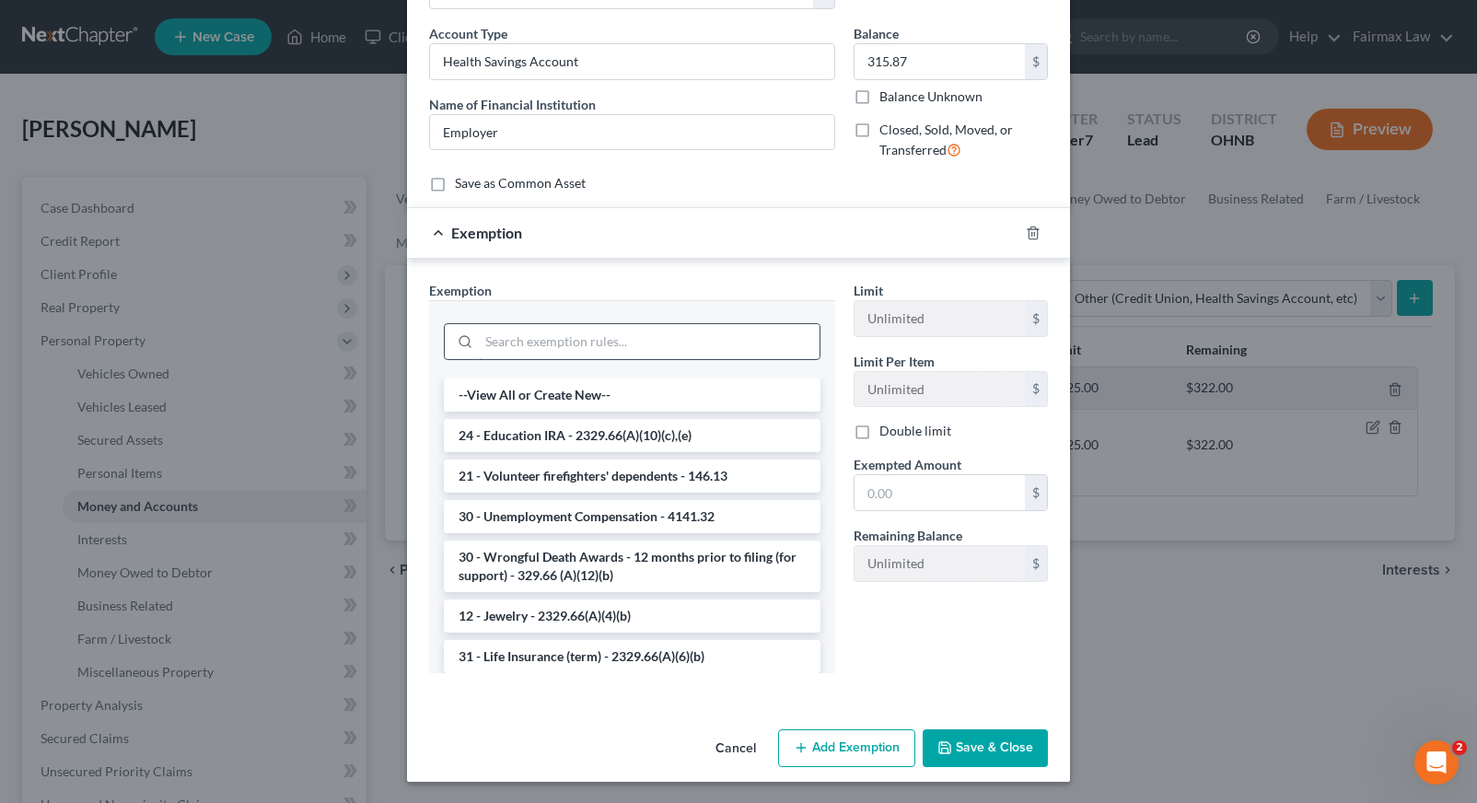
scroll to position [-1, 0]
click at [609, 340] on input "search" at bounding box center [649, 341] width 341 height 35
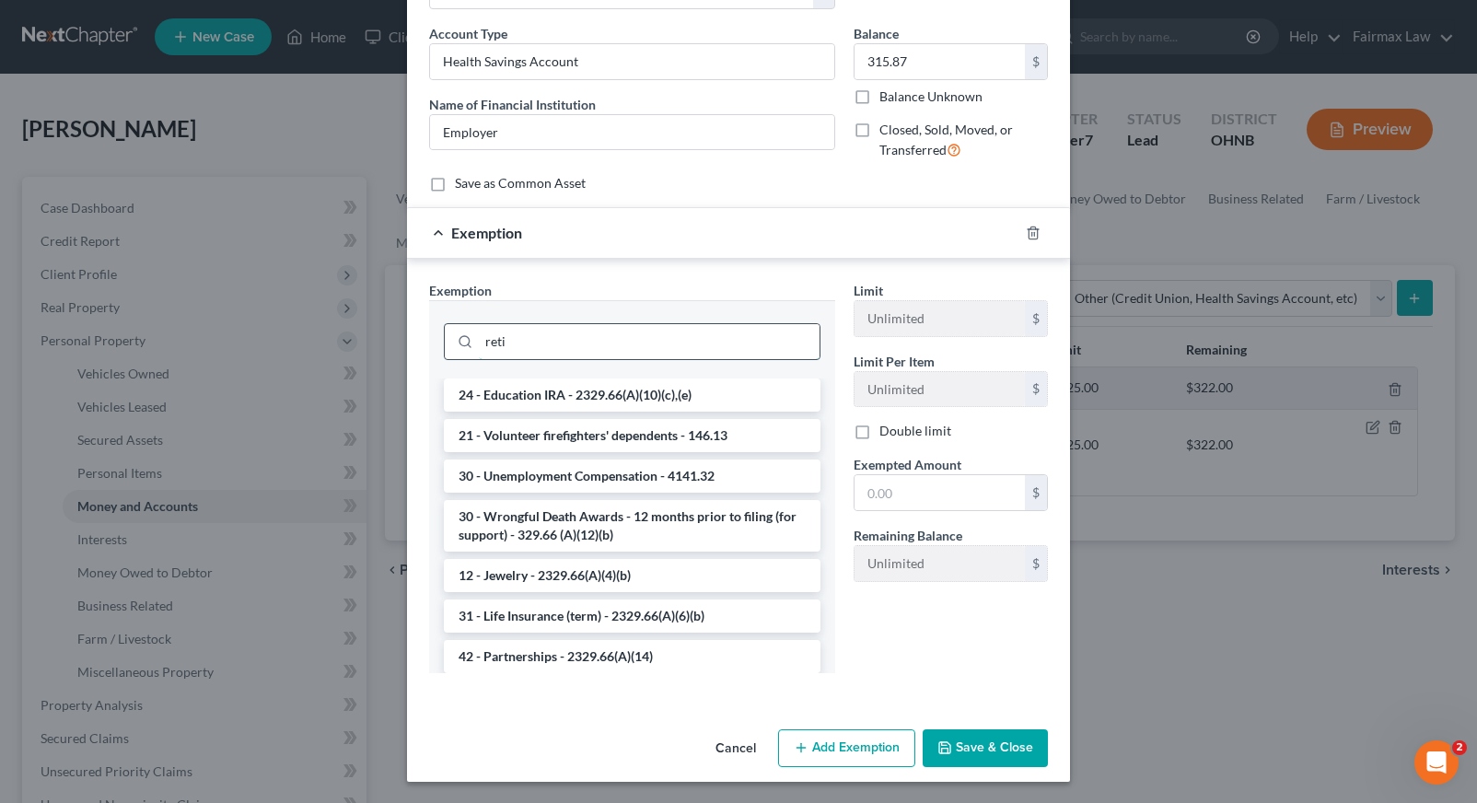
scroll to position [41, 0]
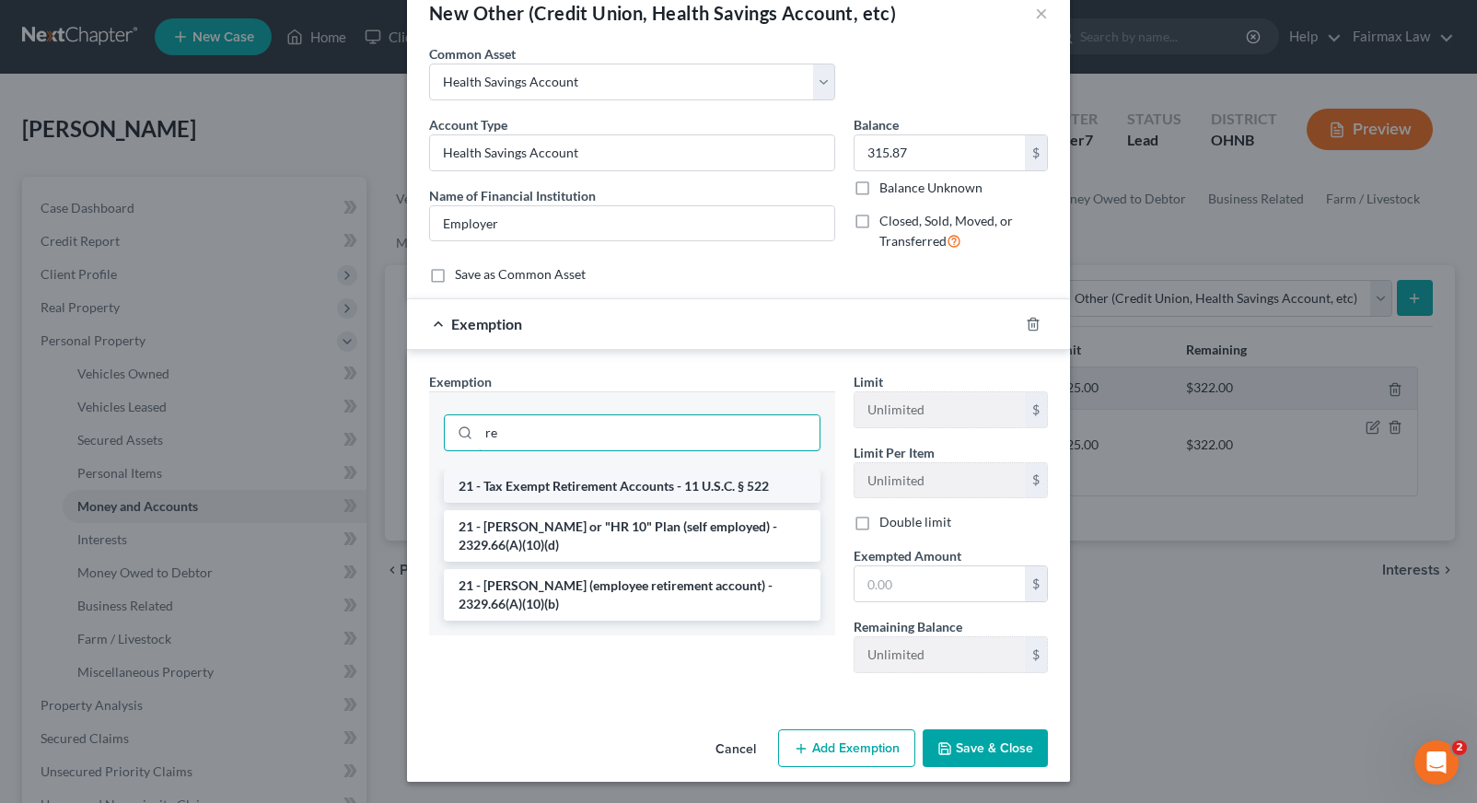
type input "r"
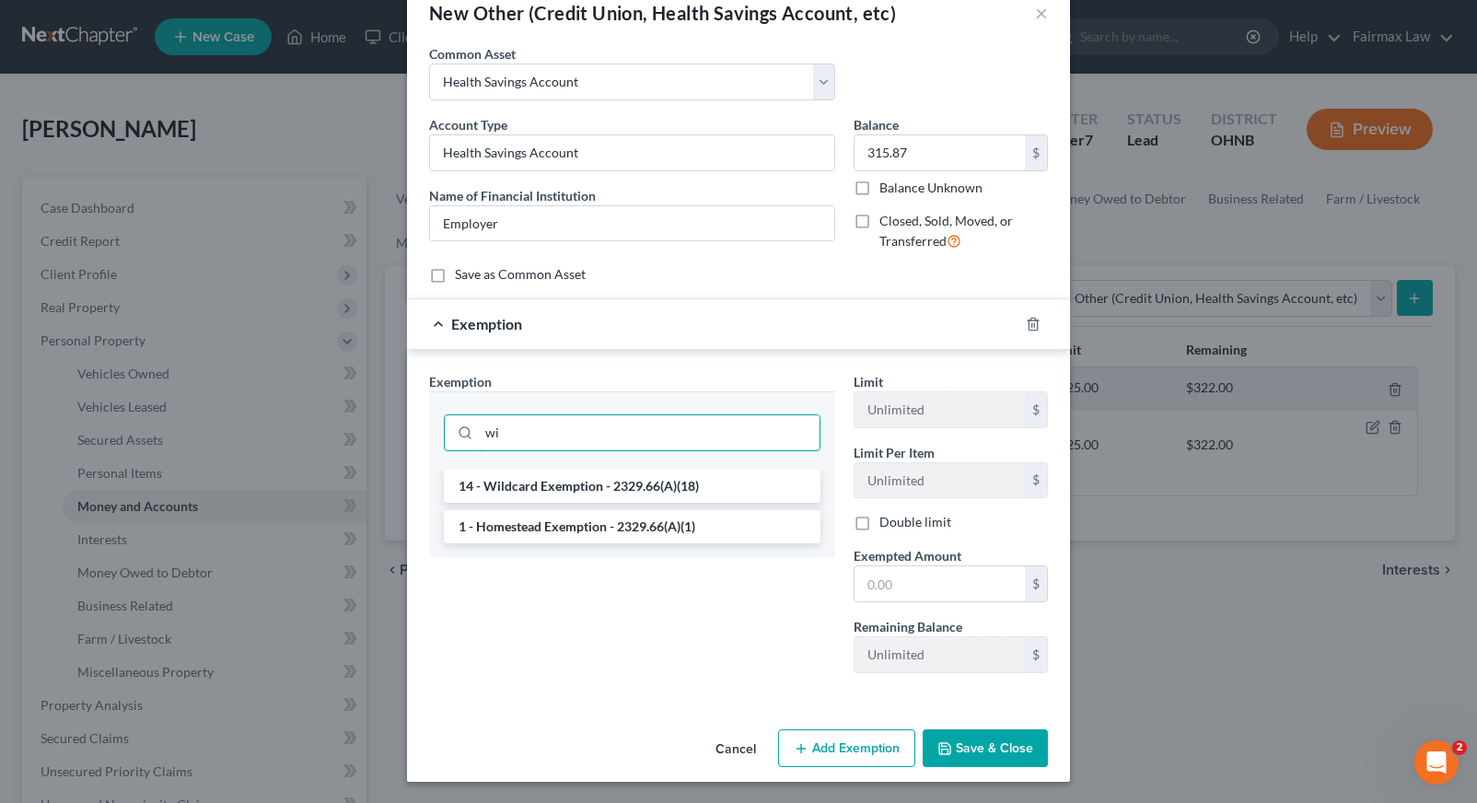
type input "w"
type input "checkin"
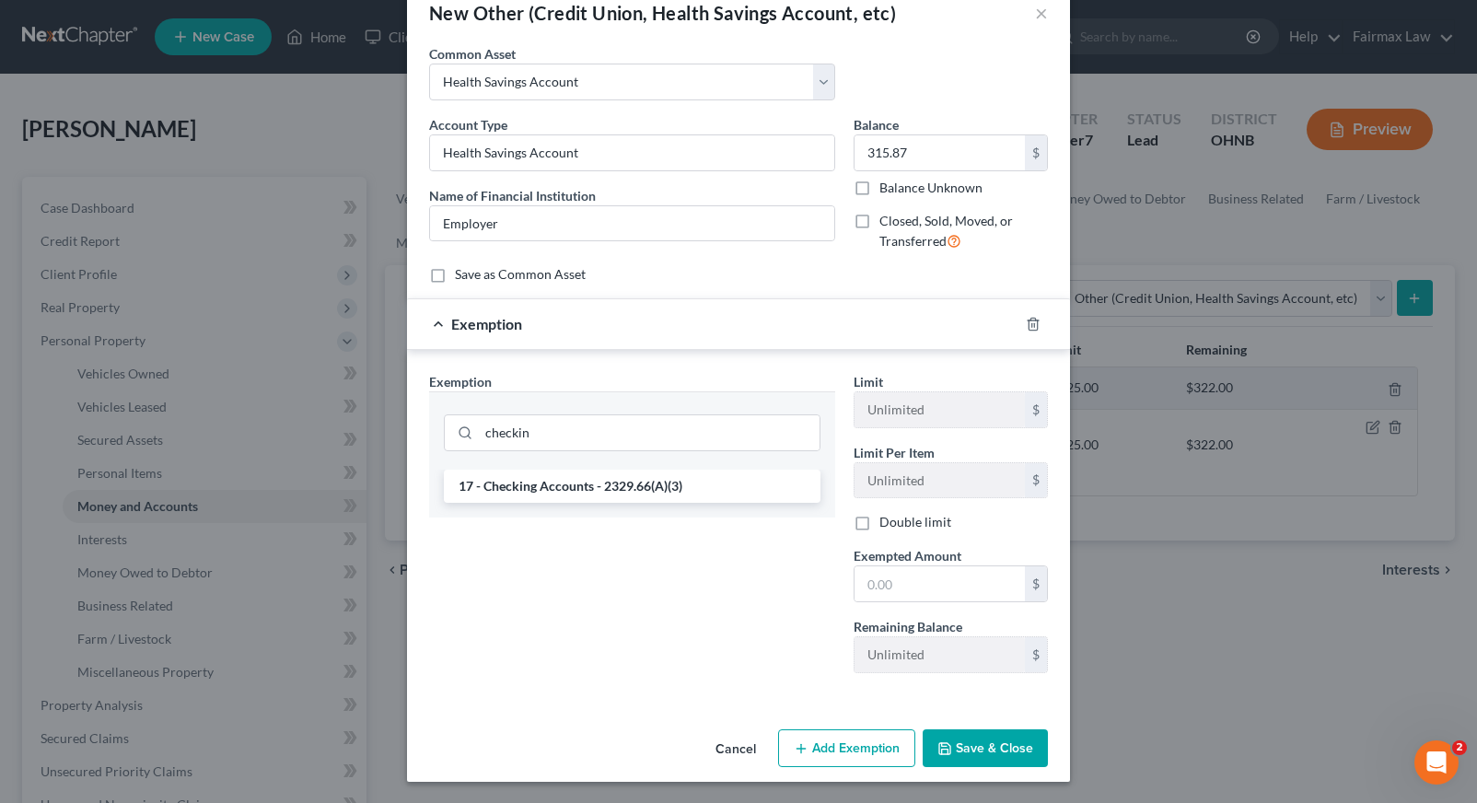
click at [727, 511] on div "17 - Checking Accounts - 2329.66(A)(3)" at bounding box center [632, 494] width 406 height 48
click at [727, 494] on li "17 - Checking Accounts - 2329.66(A)(3)" at bounding box center [632, 486] width 377 height 33
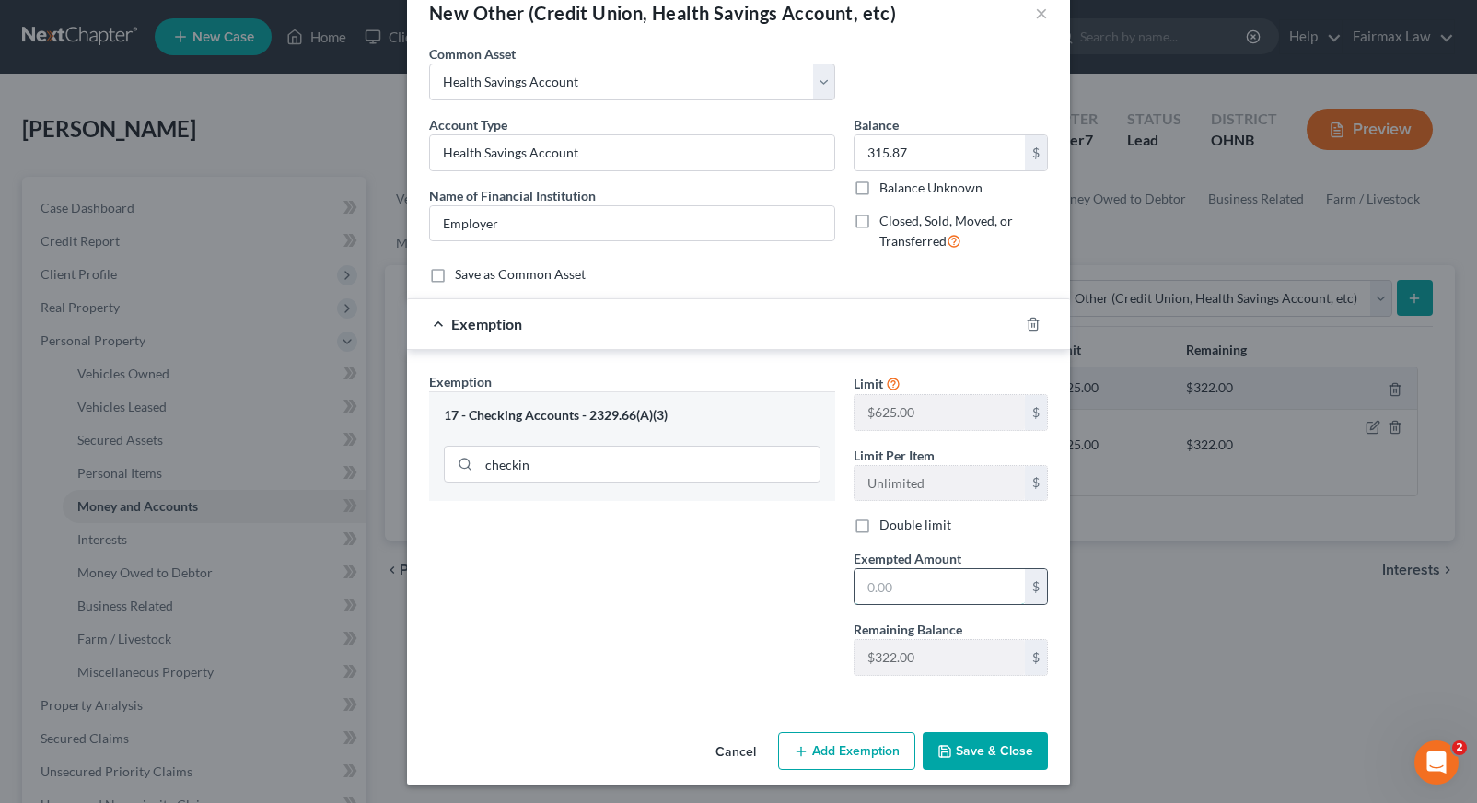
click at [877, 590] on input "text" at bounding box center [940, 586] width 170 height 35
type input "315.87"
click at [987, 739] on button "Save & Close" at bounding box center [985, 751] width 125 height 39
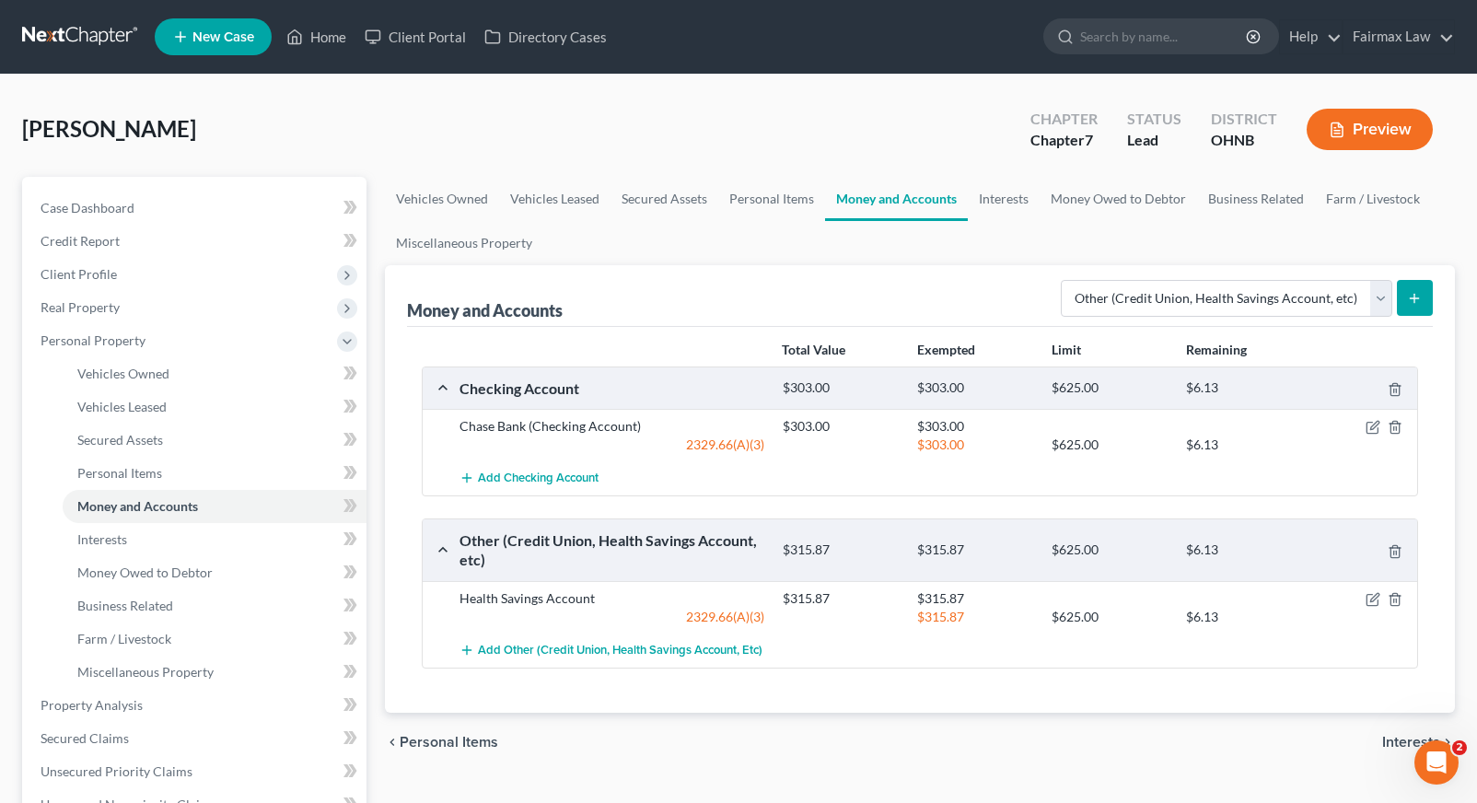
click at [1420, 306] on button "submit" at bounding box center [1415, 298] width 36 height 36
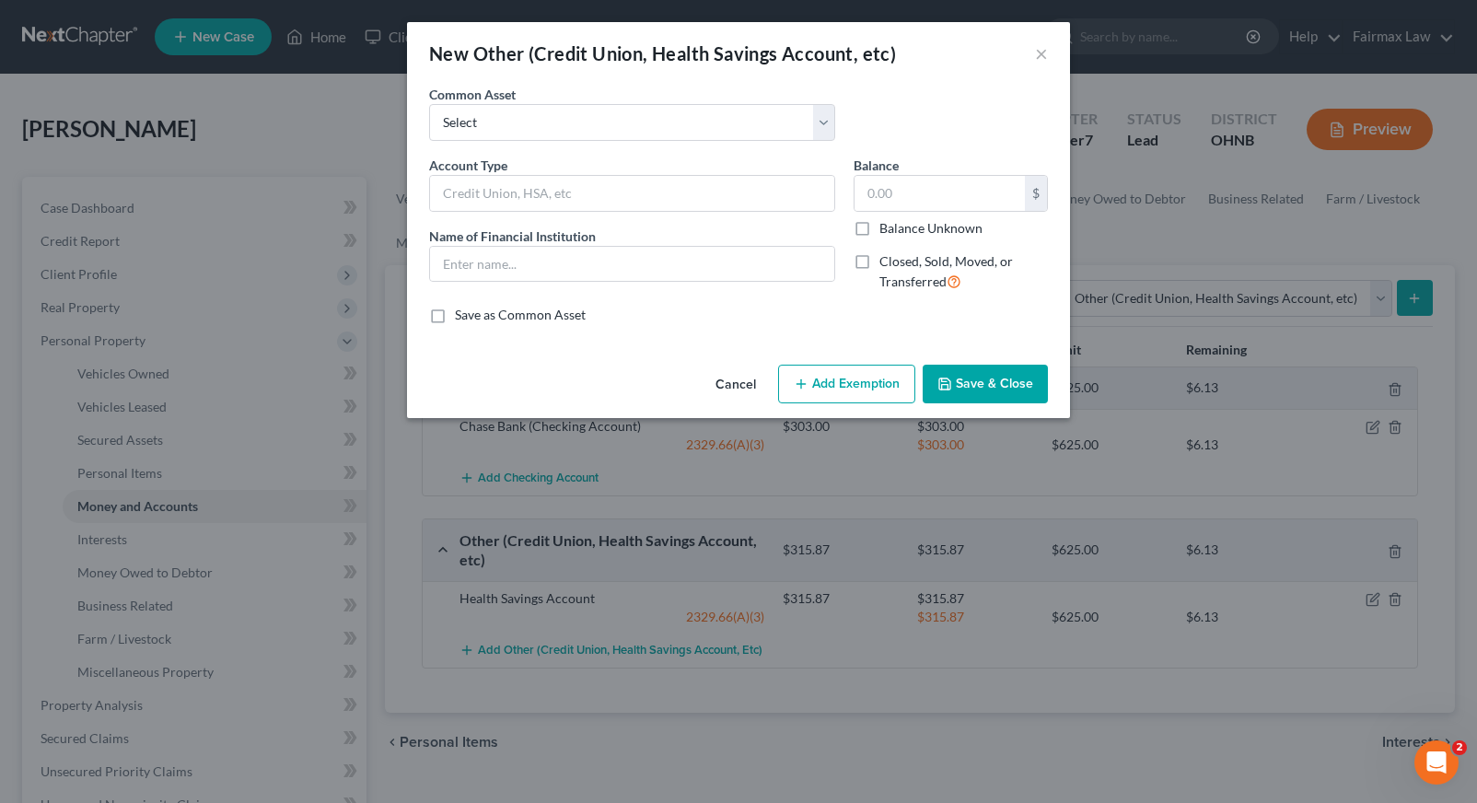
click at [738, 389] on button "Cancel" at bounding box center [736, 384] width 70 height 37
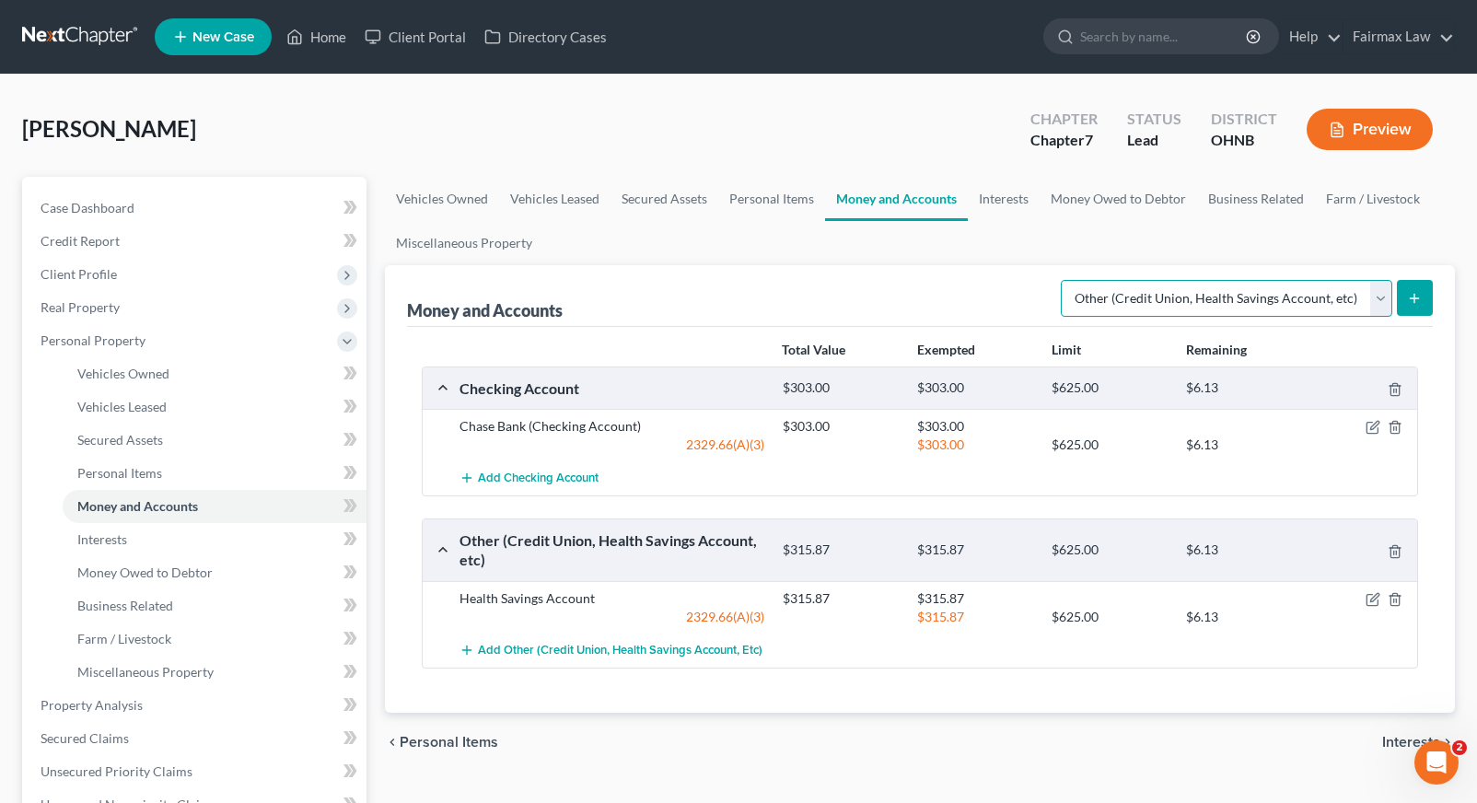
select select "security_deposits"
click at [1401, 292] on button "submit" at bounding box center [1415, 298] width 36 height 36
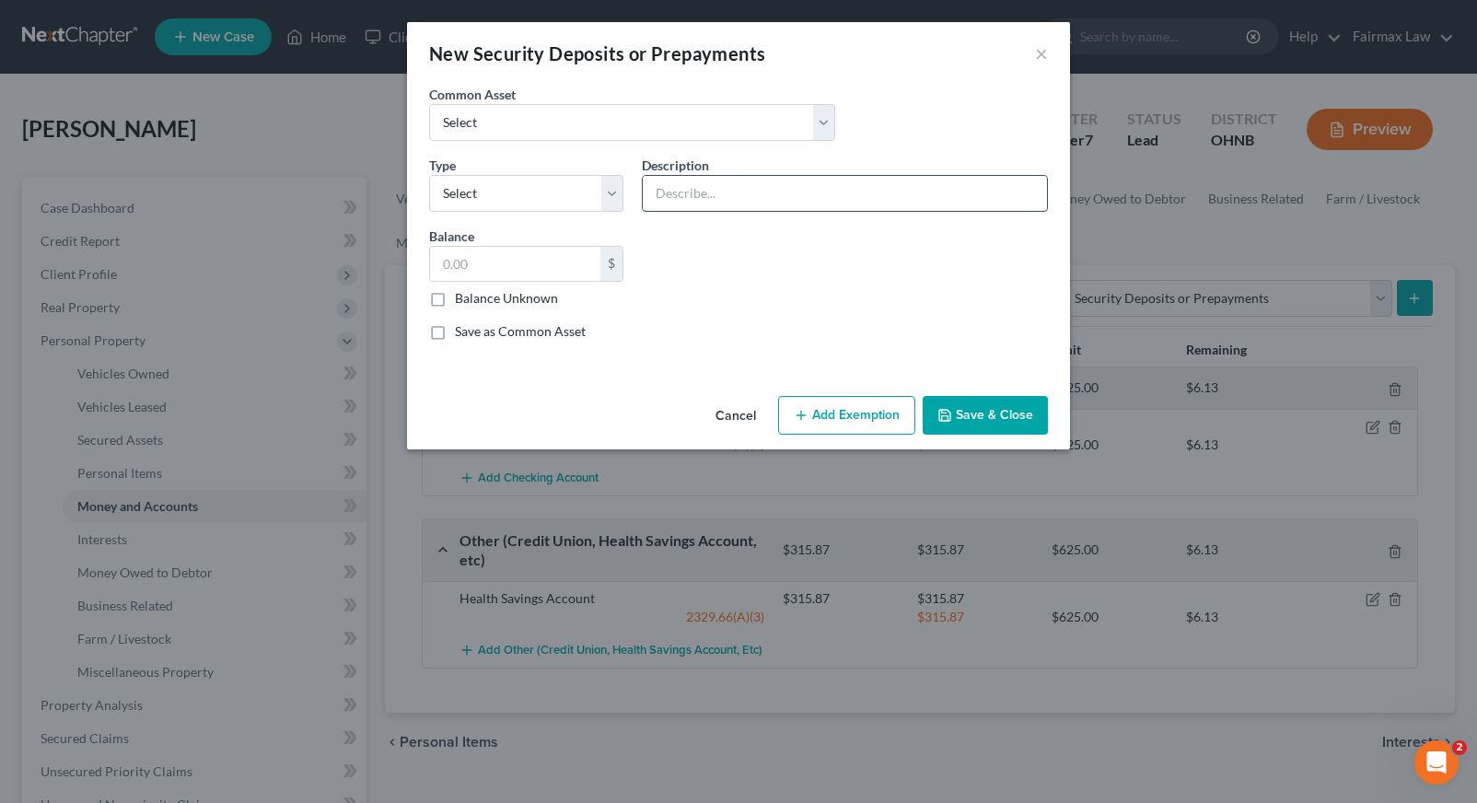
click at [761, 196] on input "text" at bounding box center [845, 193] width 404 height 35
select select "0"
type input "Security Deposit"
click at [537, 271] on input "350.00" at bounding box center [515, 264] width 170 height 35
type input "3"
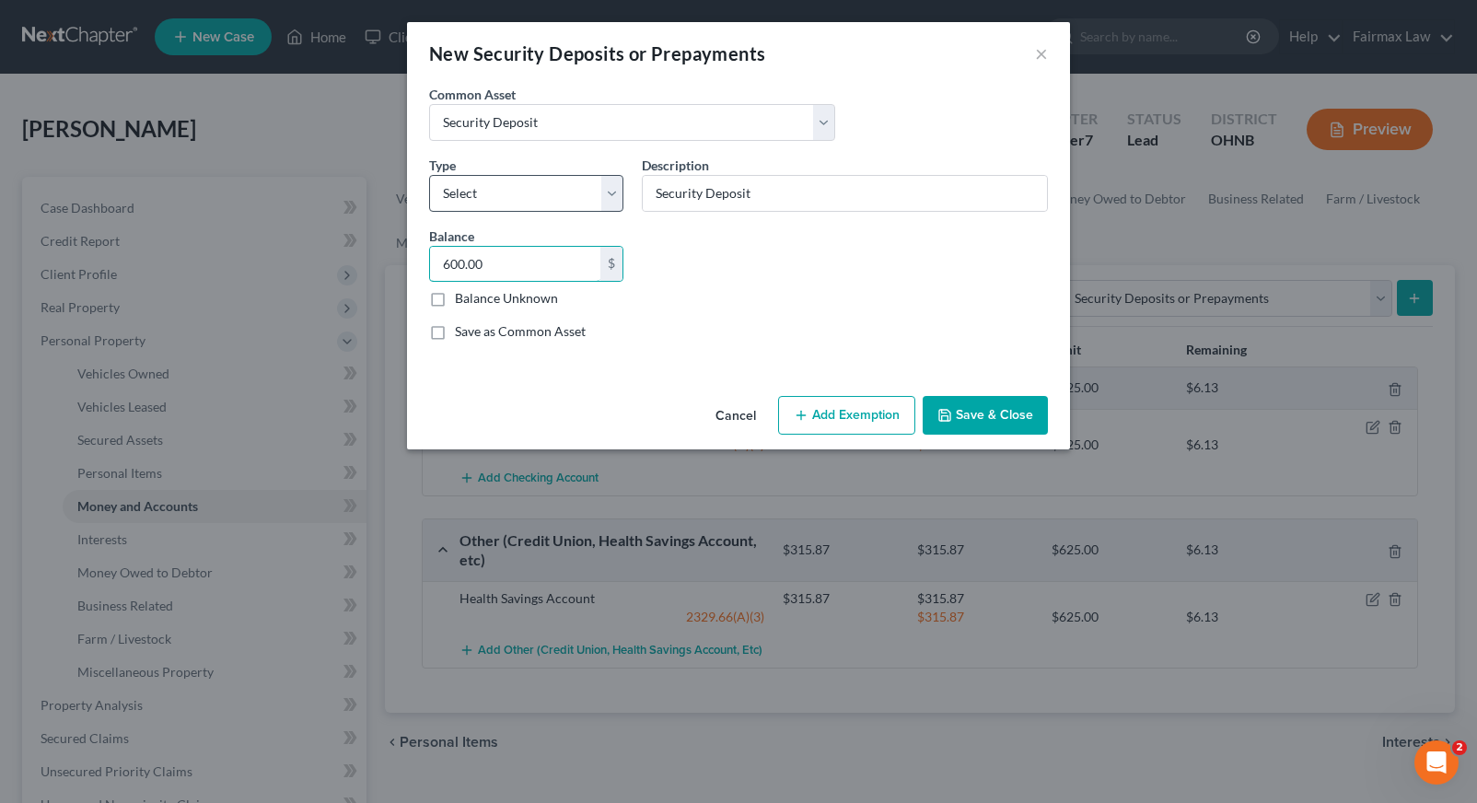
type input "600.00"
select select "4"
click at [854, 413] on button "Add Exemption" at bounding box center [846, 415] width 137 height 39
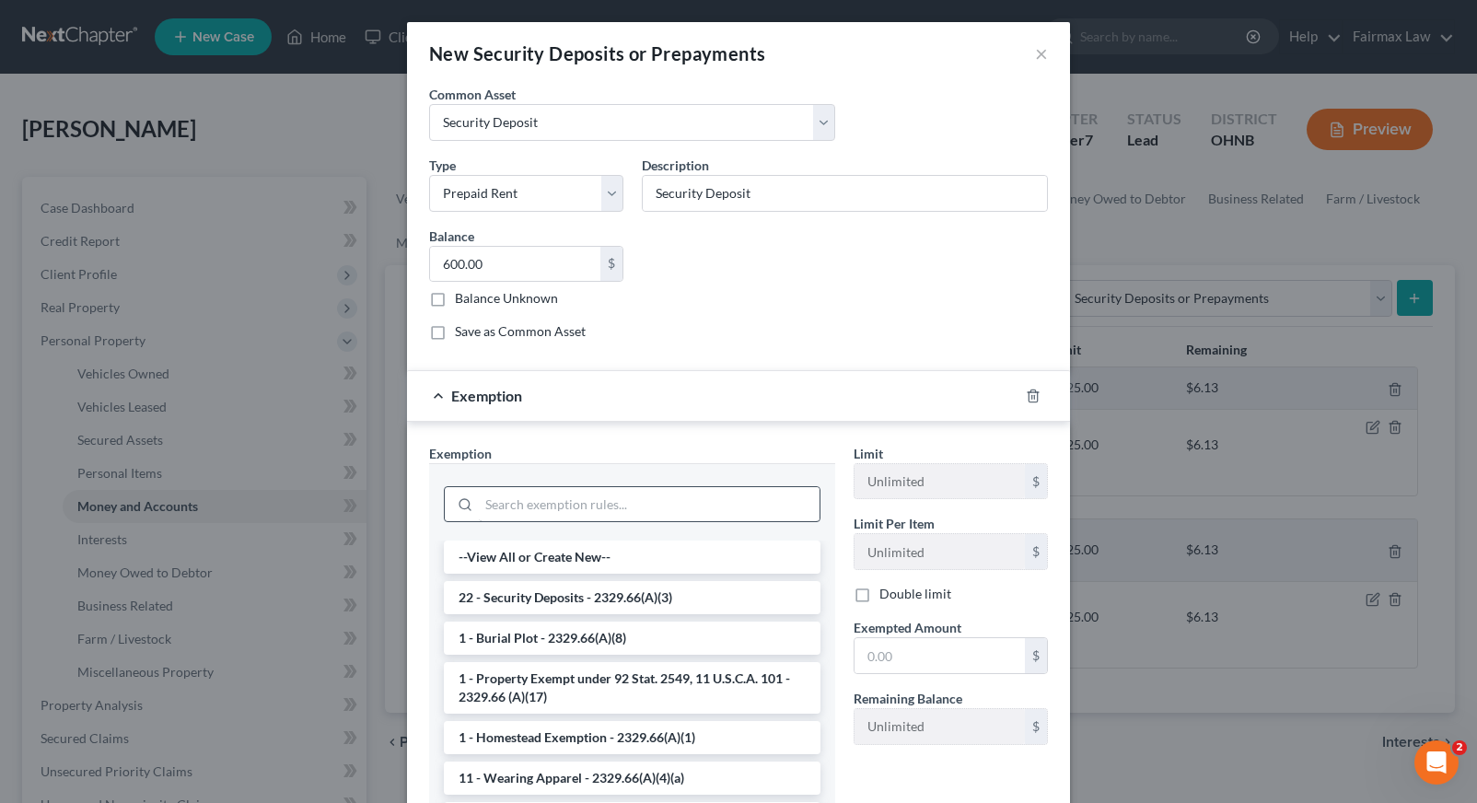
scroll to position [0, 0]
click at [540, 507] on input "search" at bounding box center [649, 504] width 341 height 35
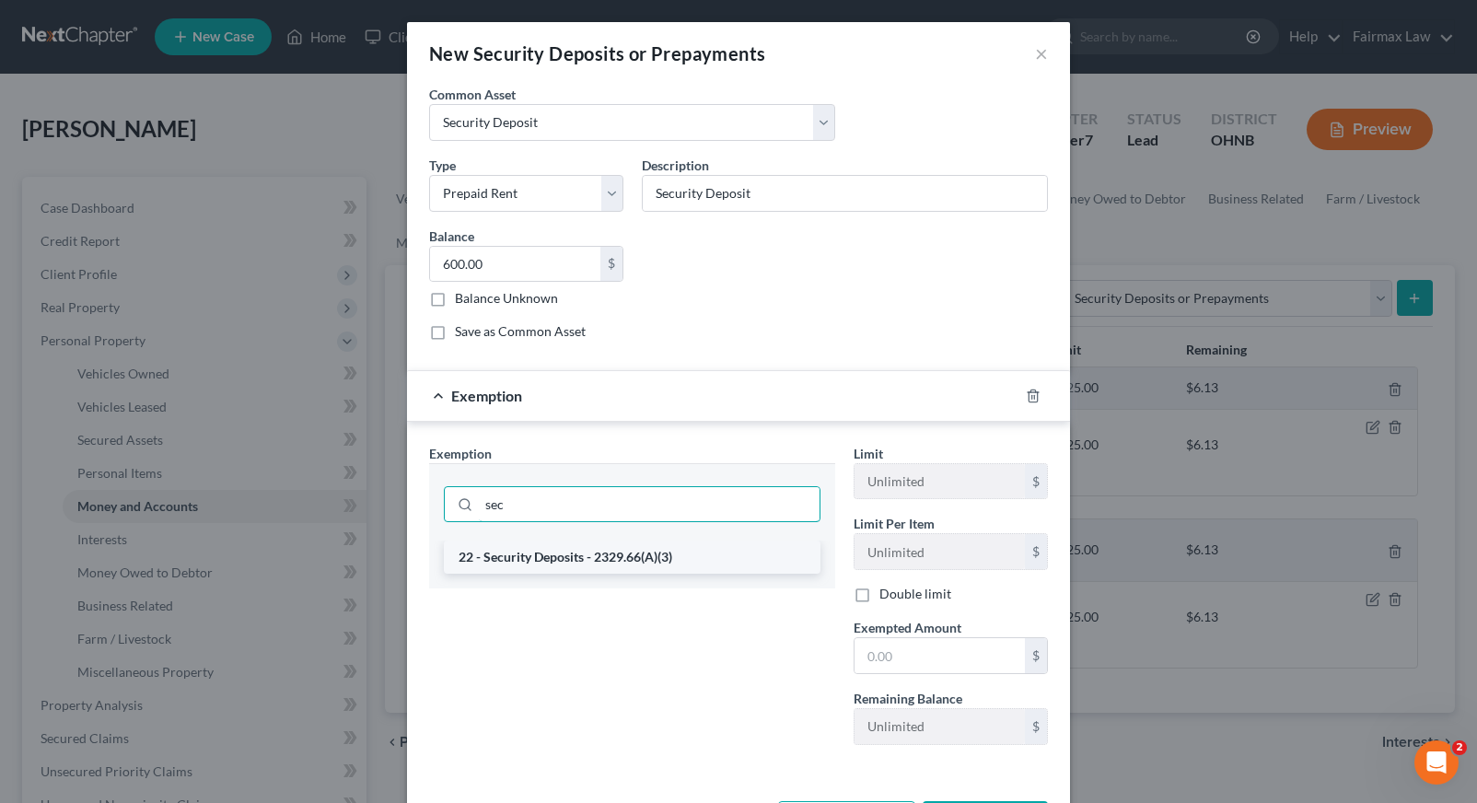
type input "sec"
click at [561, 550] on li "22 - Security Deposits - 2329.66(A)(3)" at bounding box center [632, 557] width 377 height 33
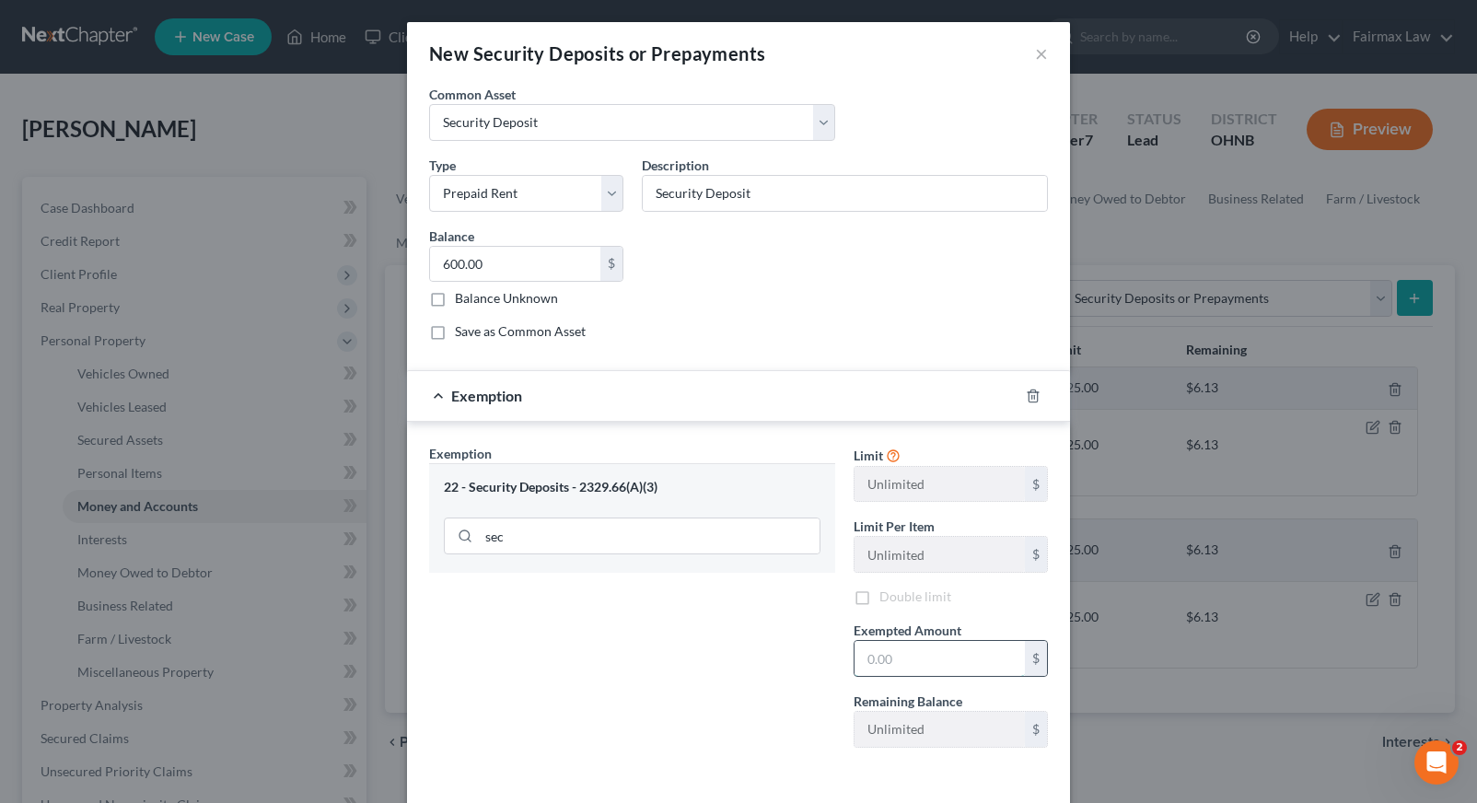
click at [877, 660] on input "text" at bounding box center [940, 658] width 170 height 35
type input "600.00"
click at [792, 668] on div "Exemption Set must be selected for CA. Exemption * 22 - Security Deposits - 232…" at bounding box center [632, 603] width 424 height 319
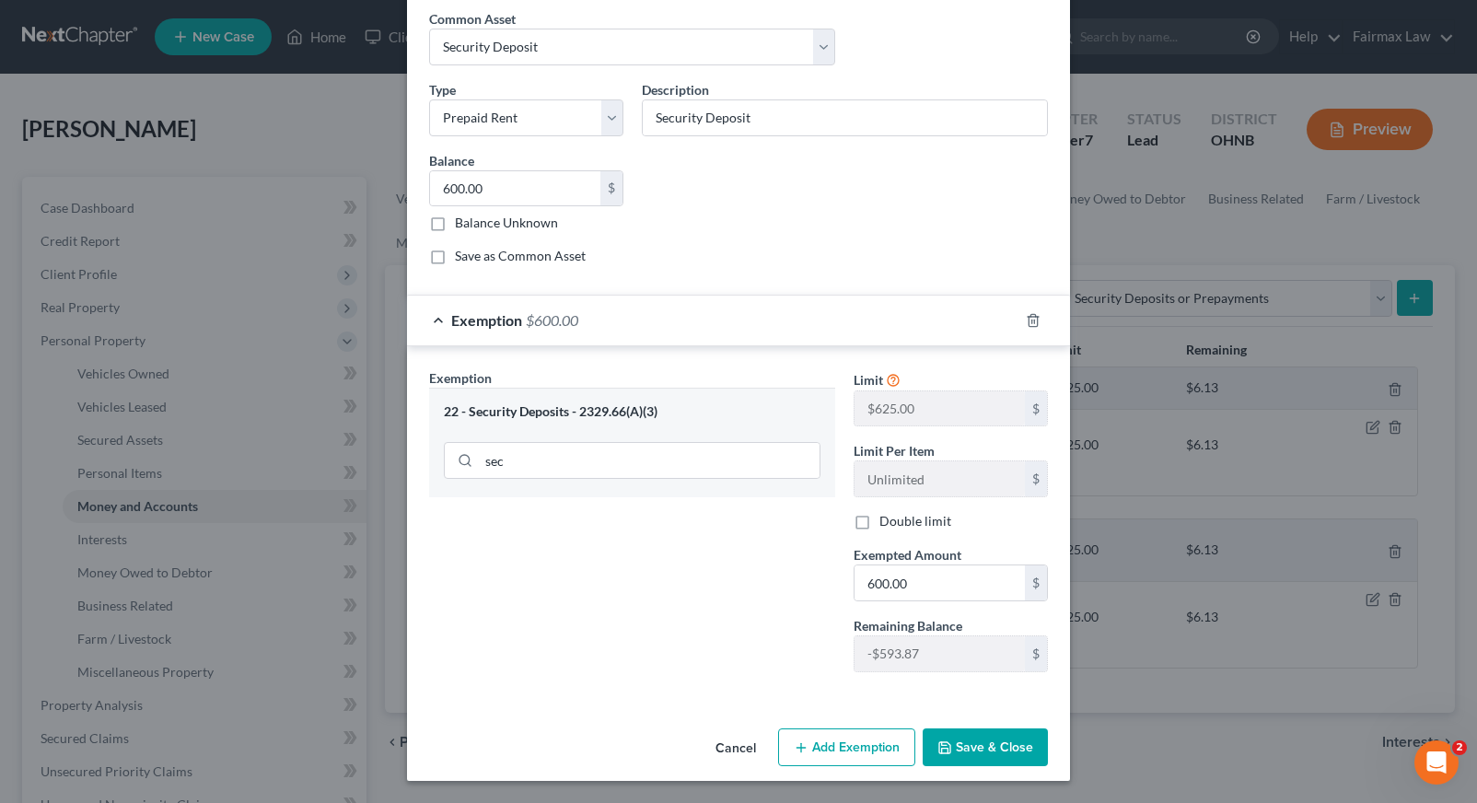
scroll to position [76, 0]
click at [979, 744] on button "Save & Close" at bounding box center [985, 747] width 125 height 39
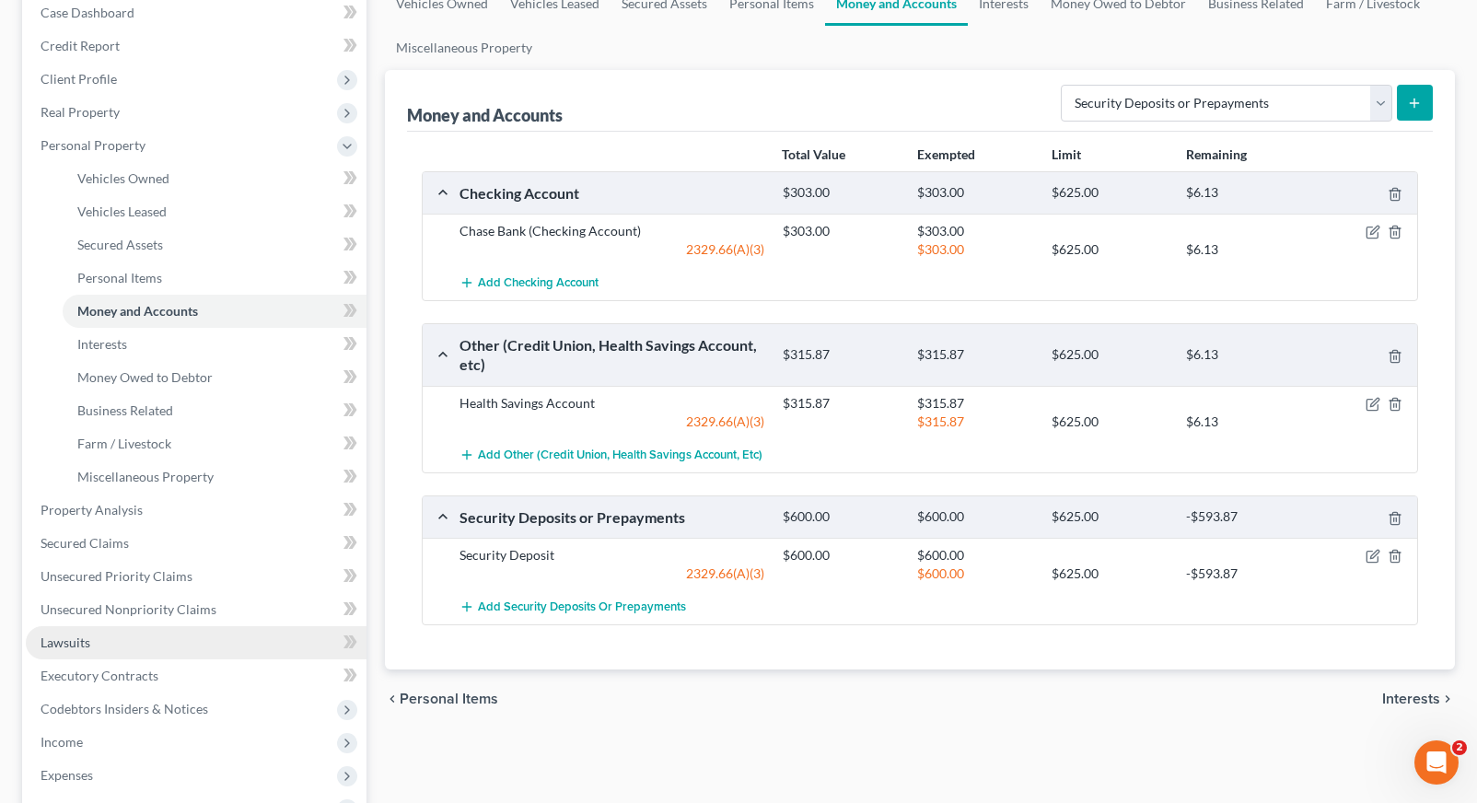
scroll to position [196, 0]
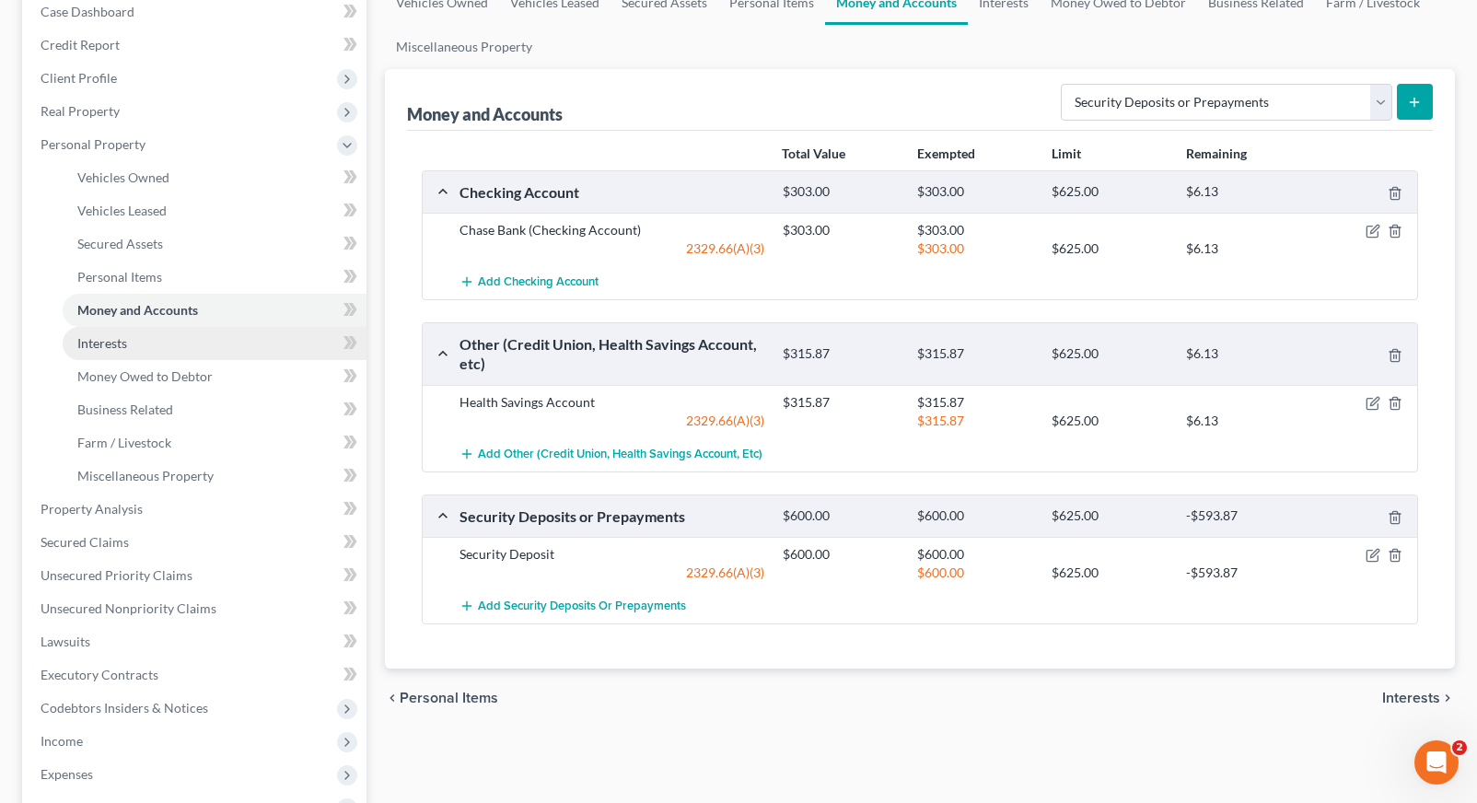
click at [180, 351] on link "Interests" at bounding box center [215, 343] width 304 height 33
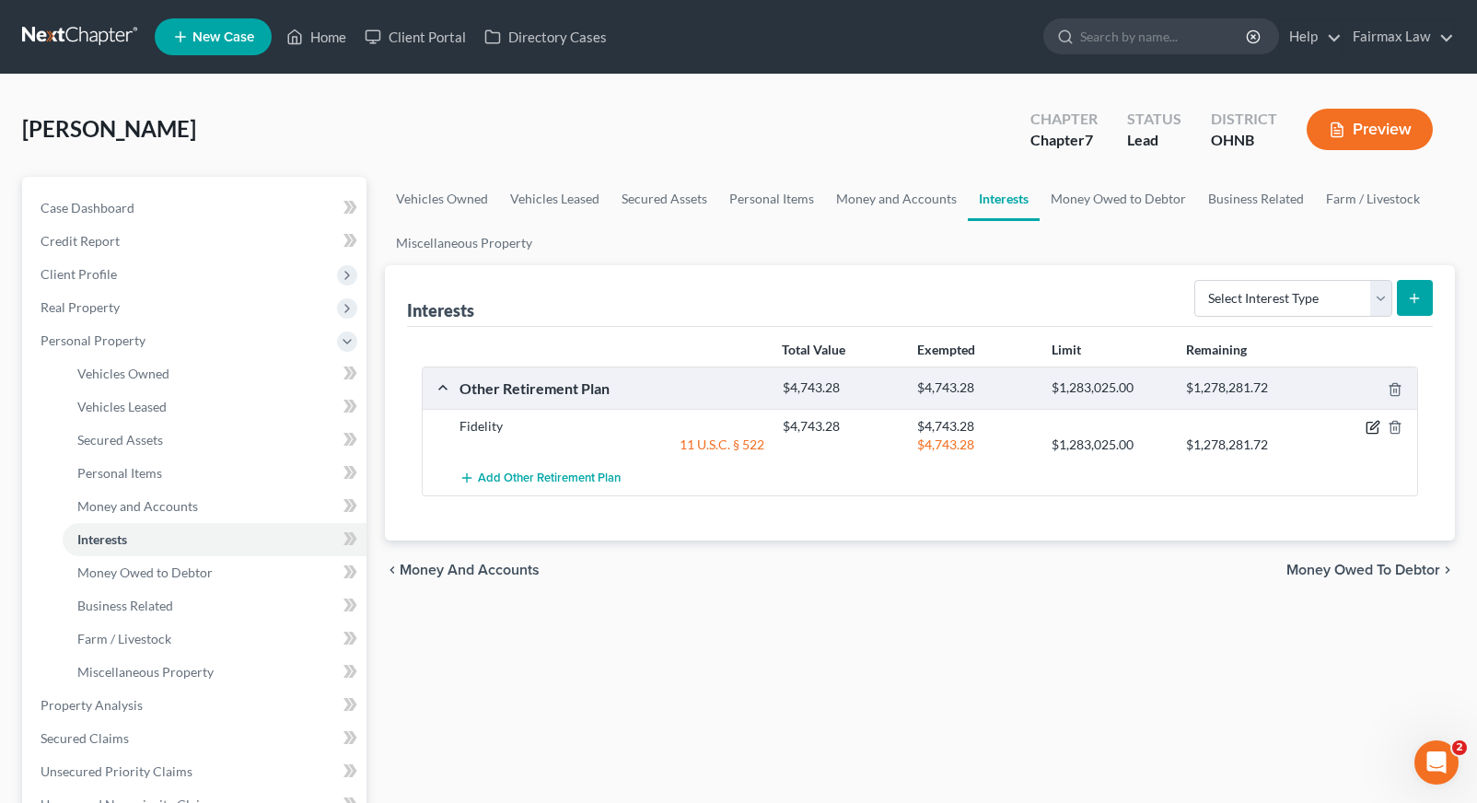
click at [1368, 427] on icon "button" at bounding box center [1373, 427] width 15 height 15
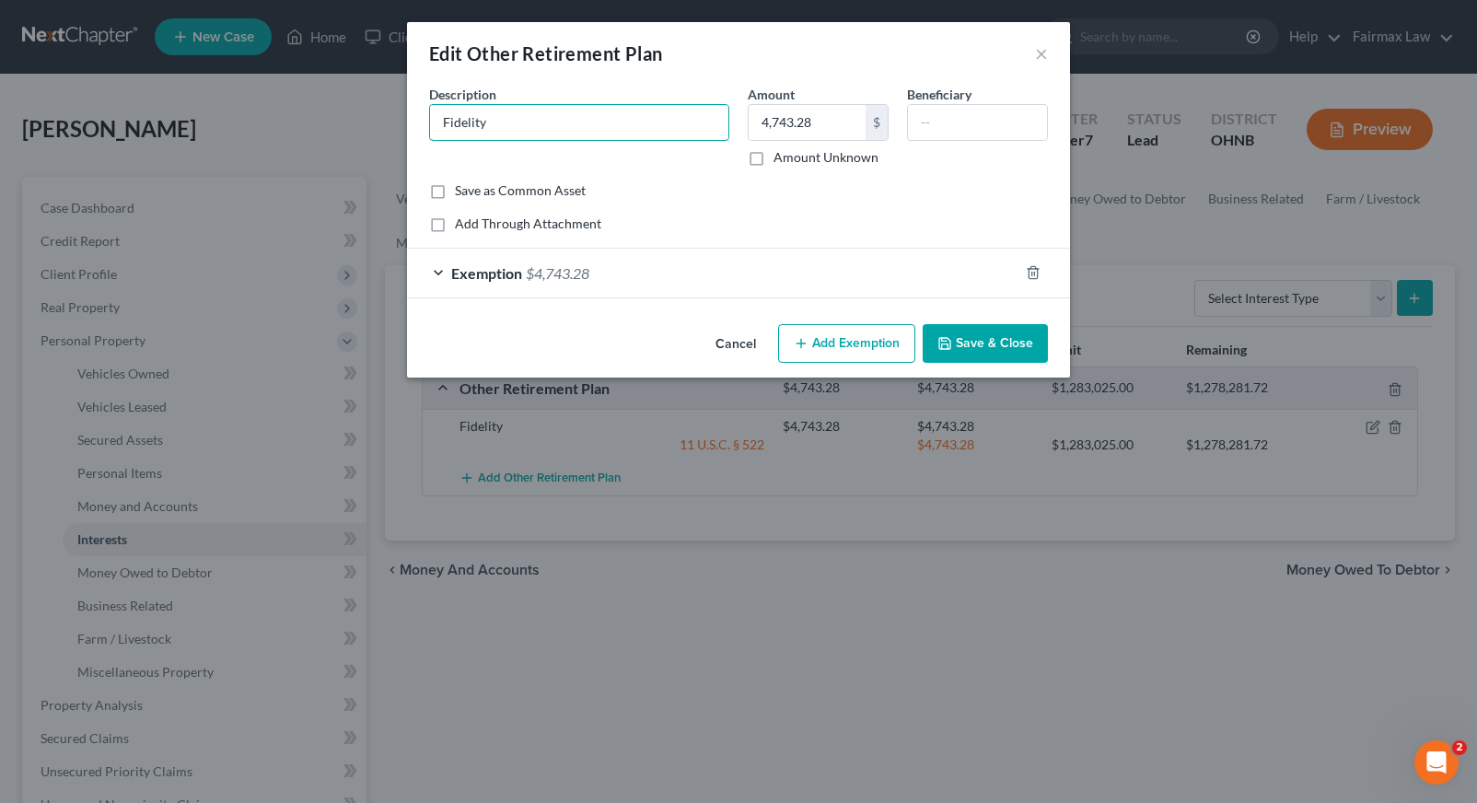
drag, startPoint x: 709, startPoint y: 126, endPoint x: 356, endPoint y: 79, distance: 355.8
click at [356, 79] on div "Edit Other Retirement Plan × An exemption set must first be selected from the F…" at bounding box center [738, 401] width 1477 height 803
type input "5"
type input "401(k) through work (Fidelity)"
click at [979, 333] on button "Save & Close" at bounding box center [985, 343] width 125 height 39
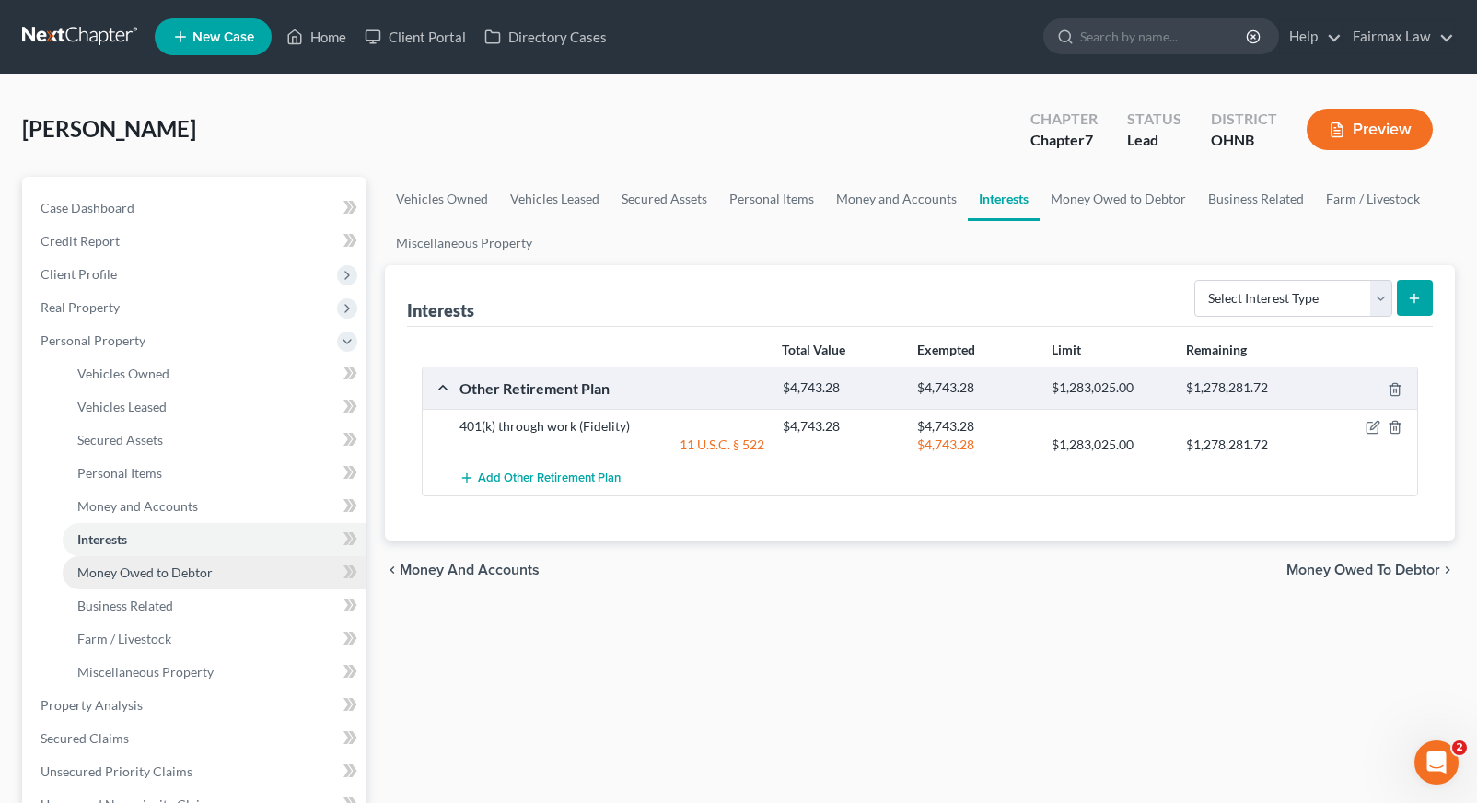
click at [287, 577] on link "Money Owed to Debtor" at bounding box center [215, 572] width 304 height 33
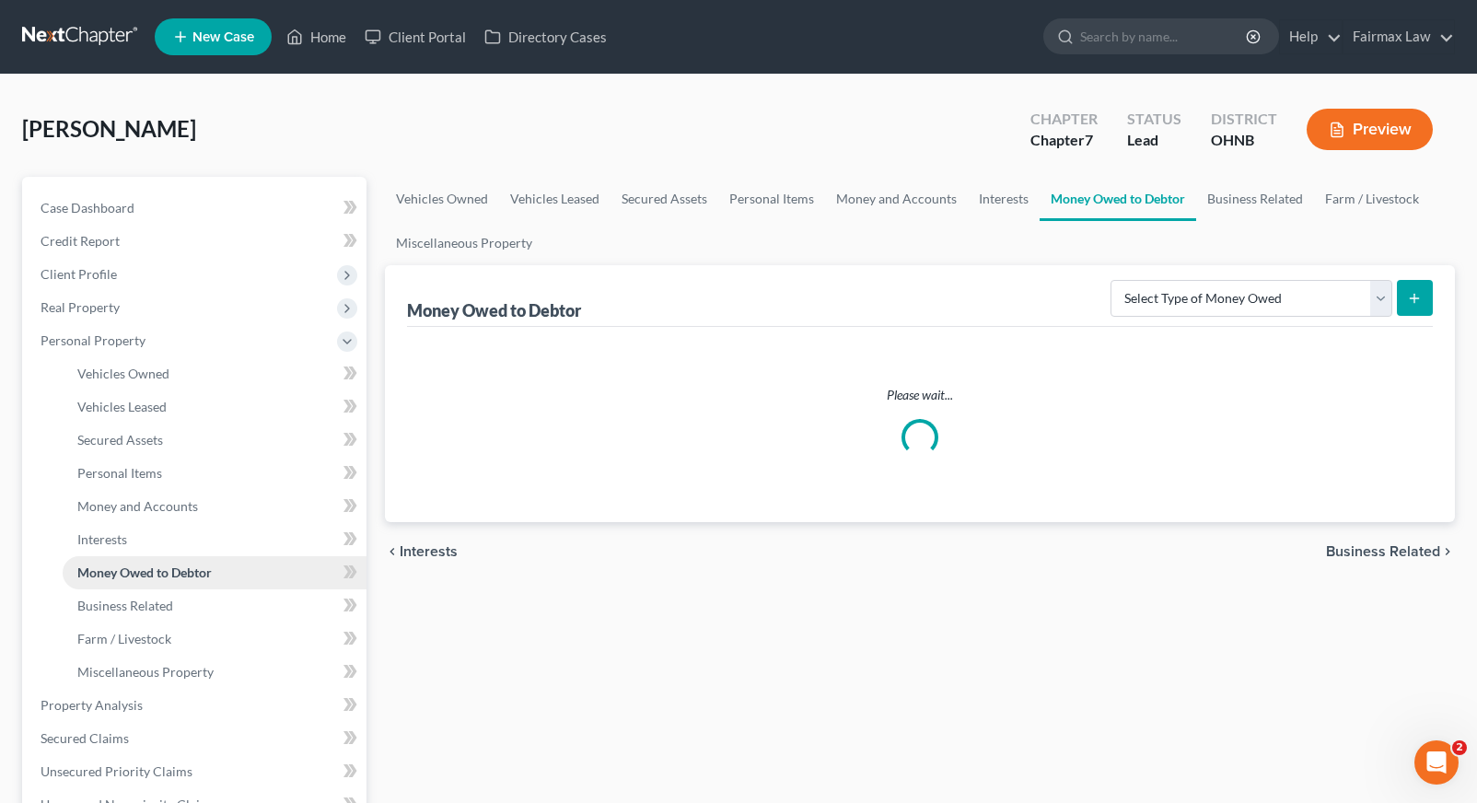
scroll to position [18, 0]
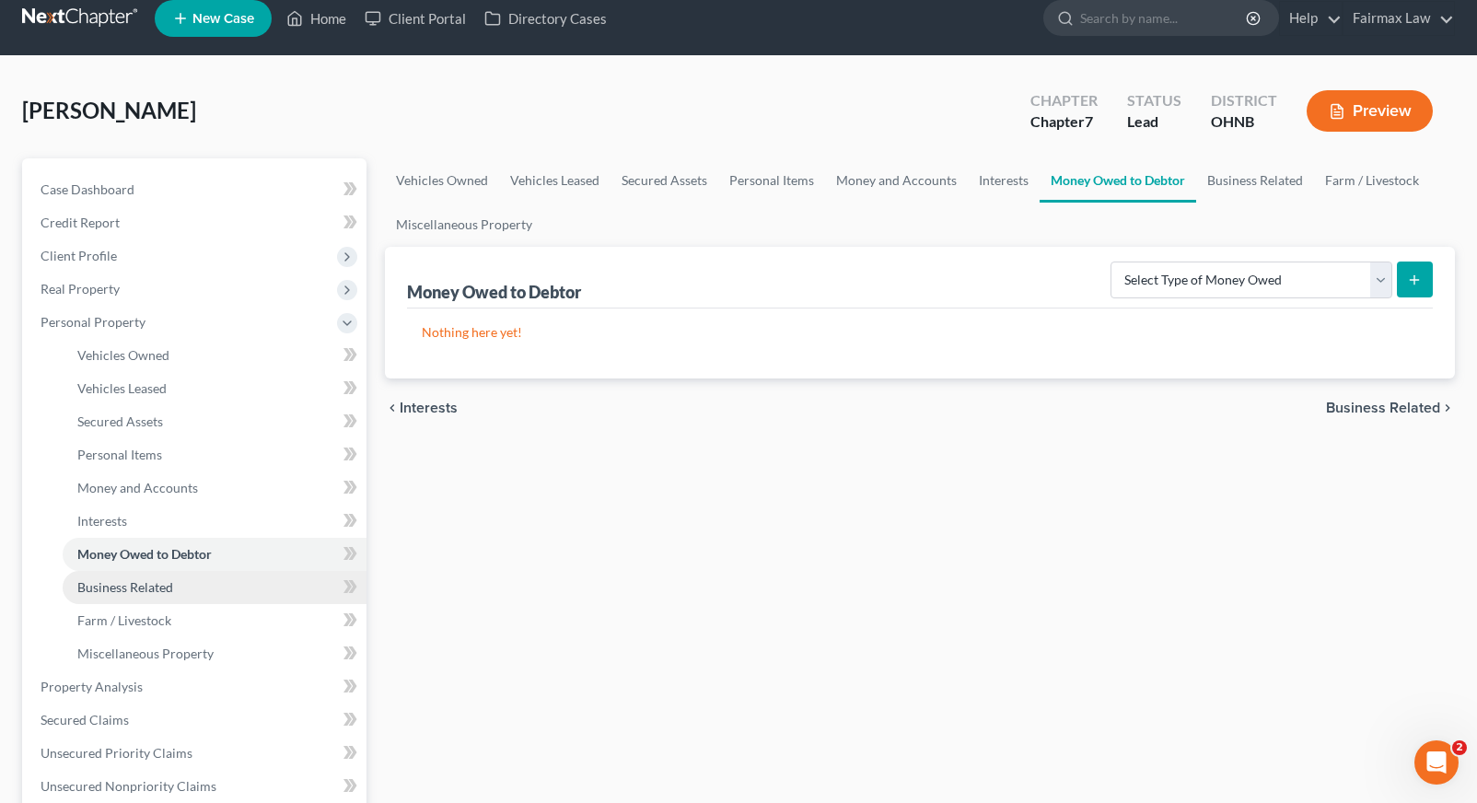
click at [146, 598] on link "Business Related" at bounding box center [215, 587] width 304 height 33
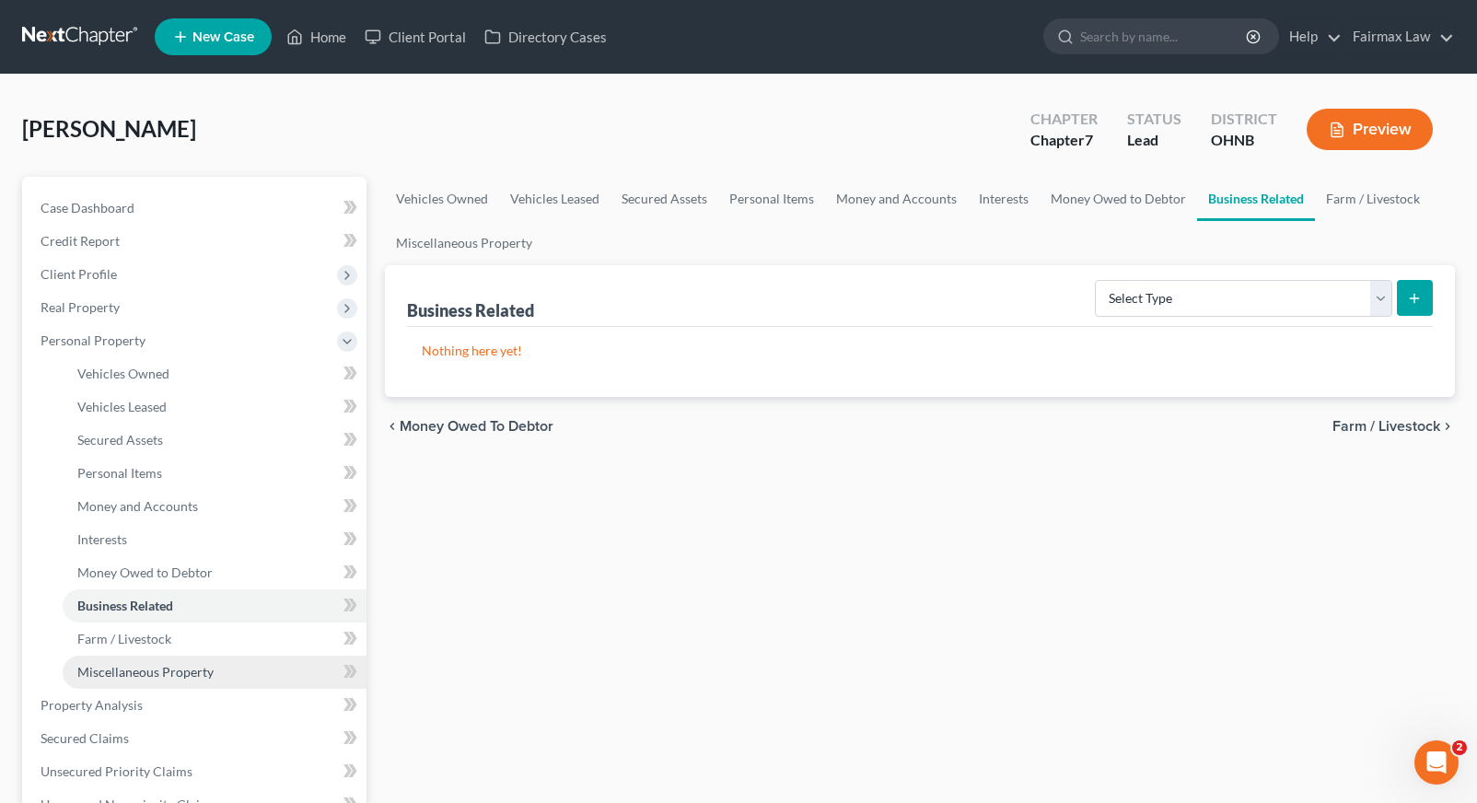
click at [169, 664] on span "Miscellaneous Property" at bounding box center [145, 672] width 136 height 16
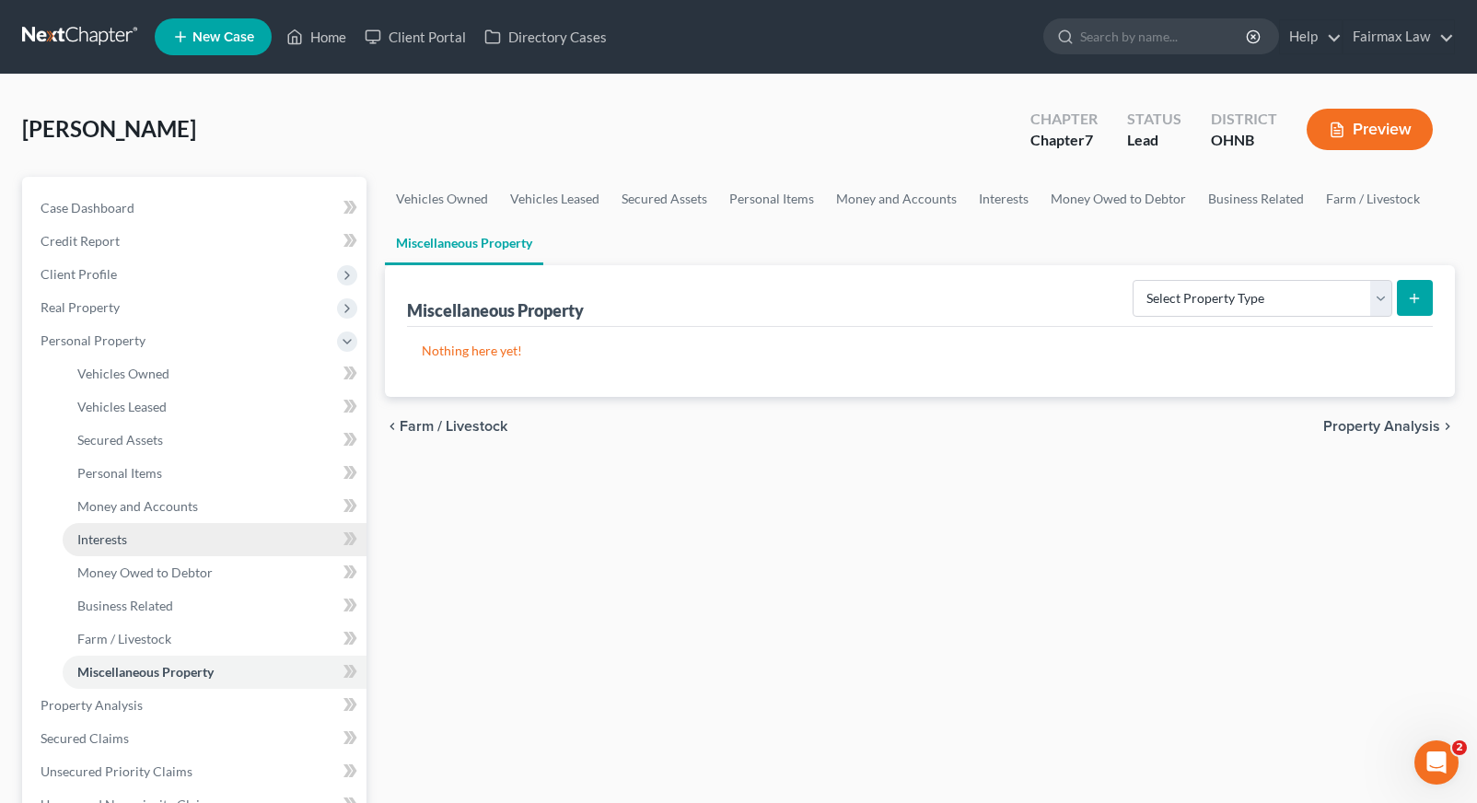
click at [188, 551] on link "Interests" at bounding box center [215, 539] width 304 height 33
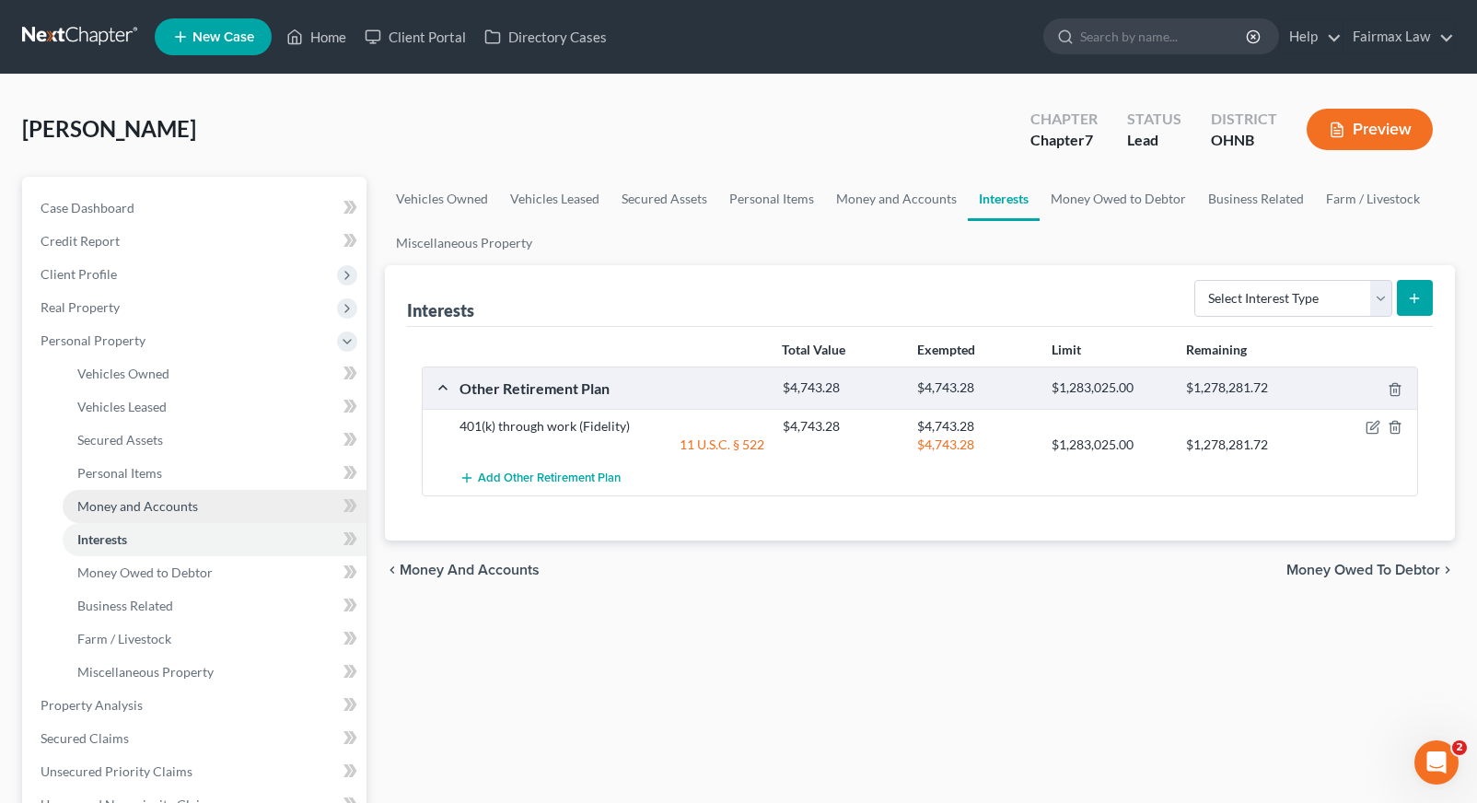
click at [208, 509] on link "Money and Accounts" at bounding box center [215, 506] width 304 height 33
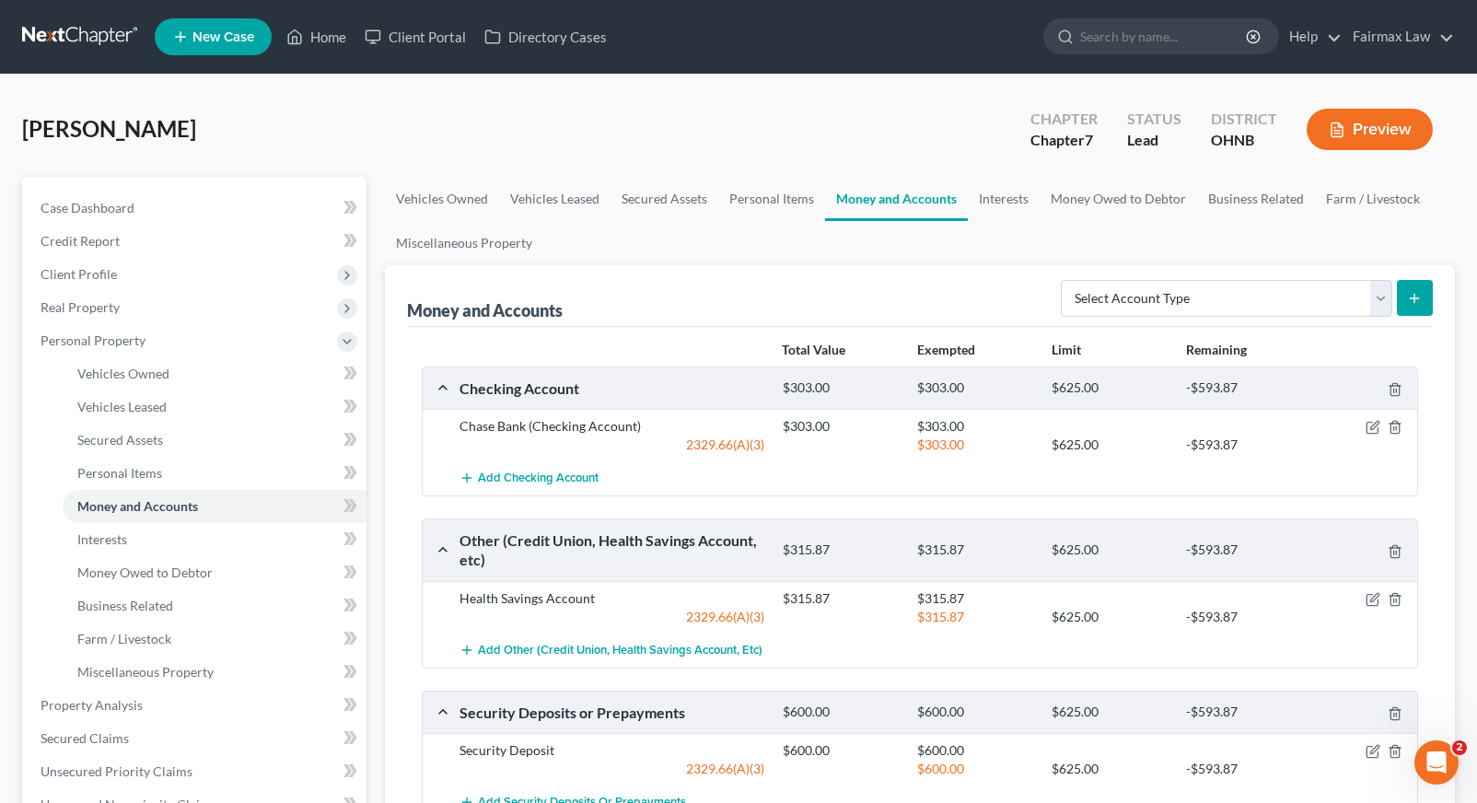
click at [1382, 426] on div at bounding box center [1365, 426] width 108 height 18
click at [1378, 426] on icon "button" at bounding box center [1373, 427] width 15 height 15
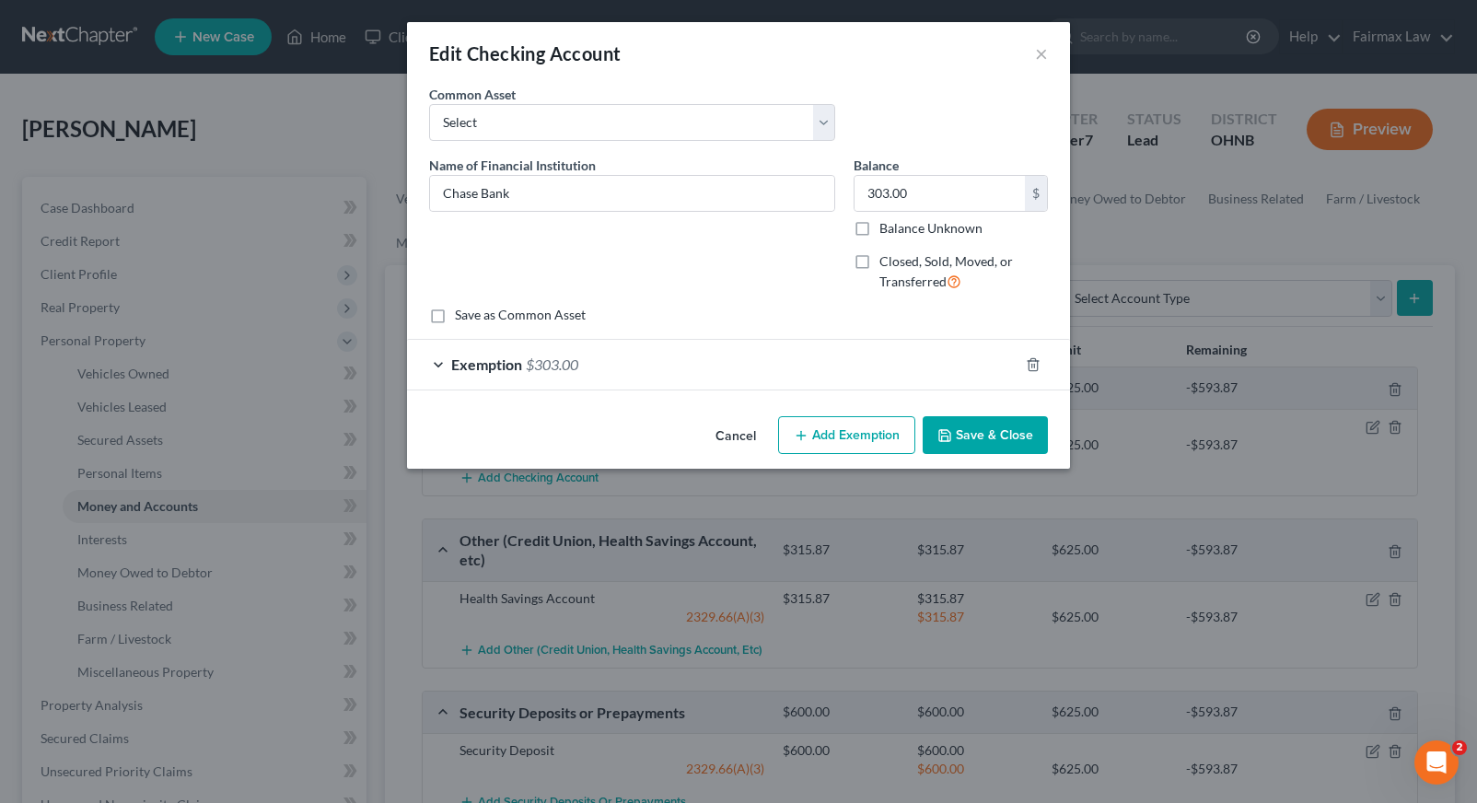
click at [747, 434] on button "Cancel" at bounding box center [736, 436] width 70 height 37
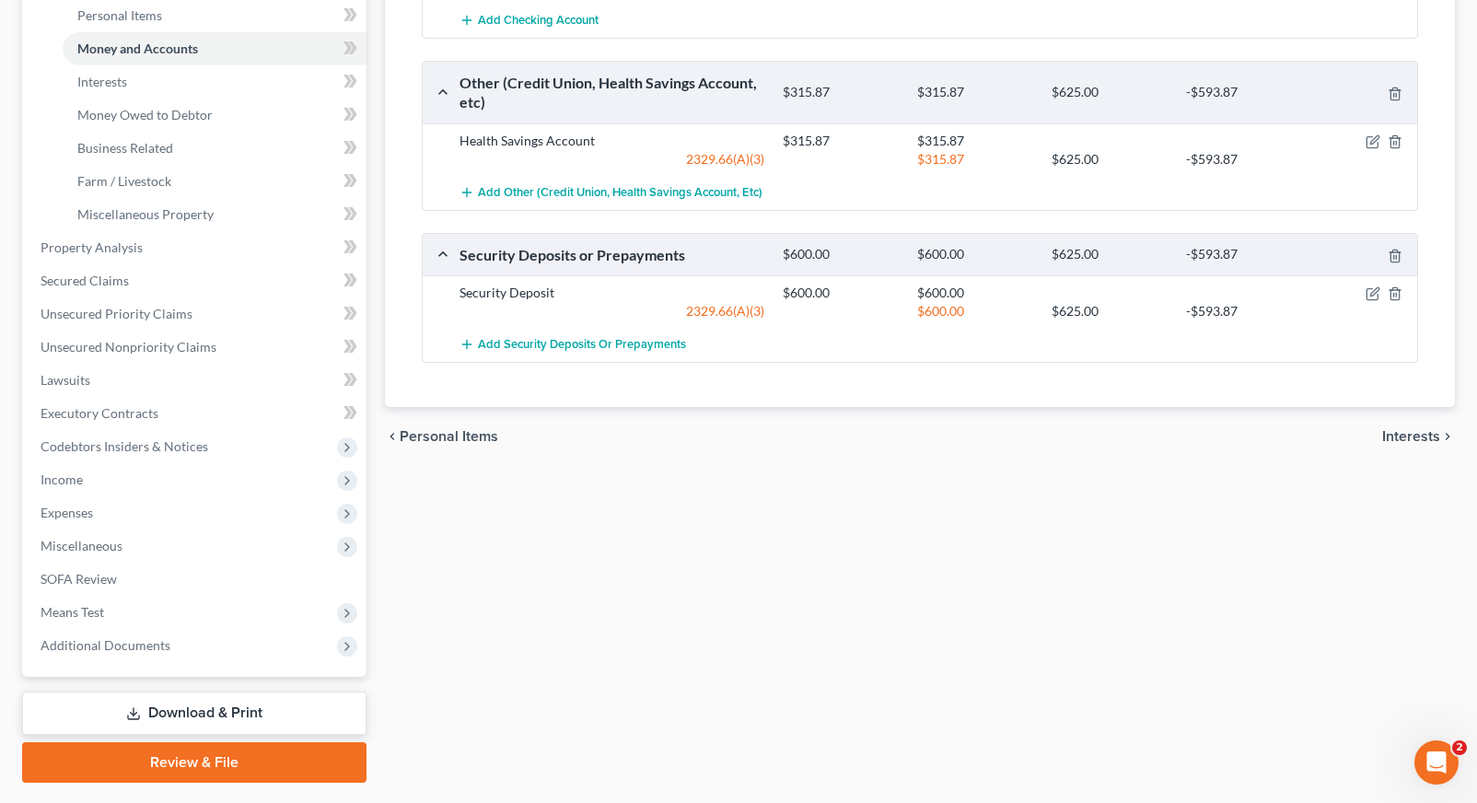
scroll to position [507, 0]
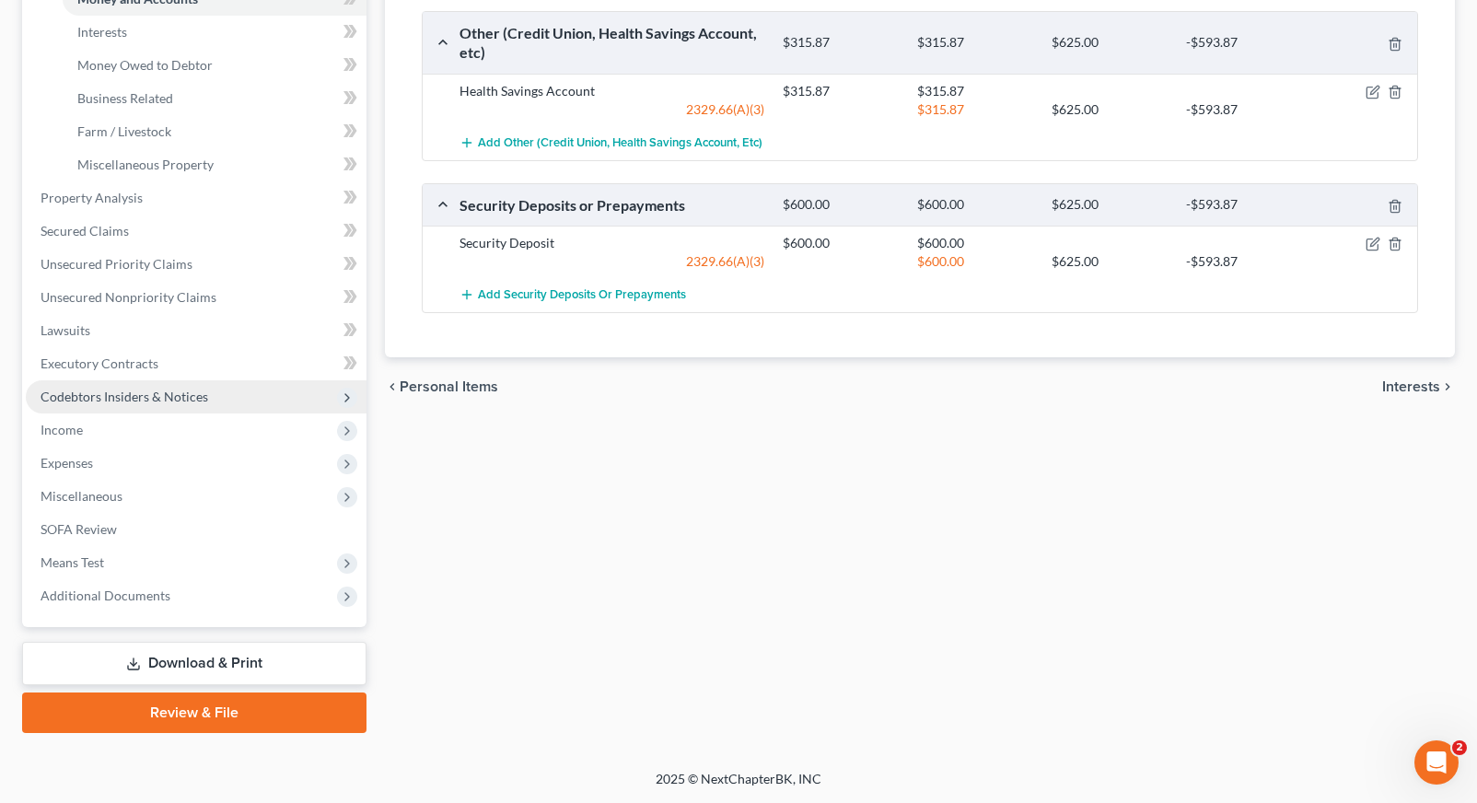
click at [112, 403] on span "Codebtors Insiders & Notices" at bounding box center [125, 397] width 168 height 16
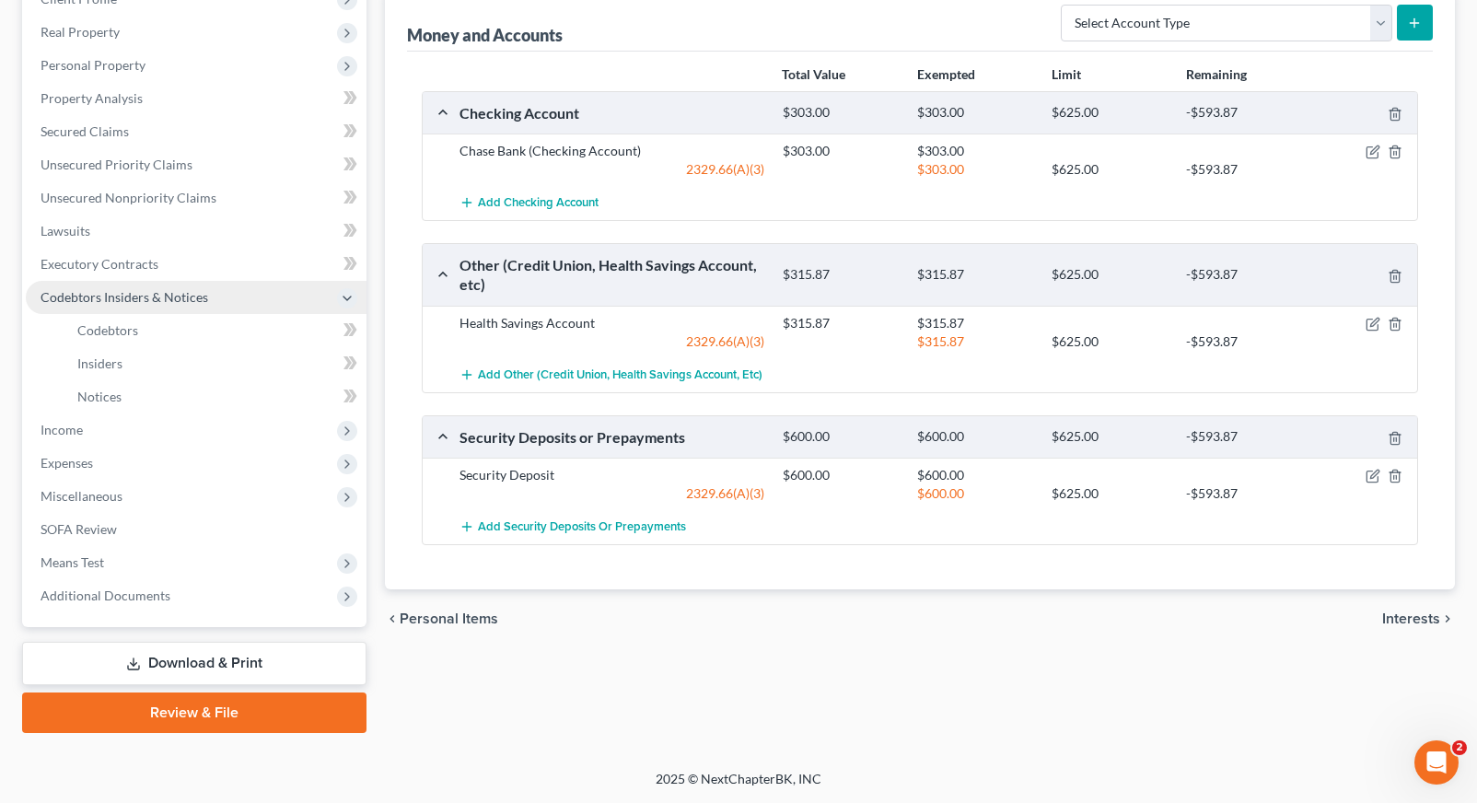
scroll to position [275, 0]
click at [163, 334] on link "Codebtors" at bounding box center [215, 330] width 304 height 33
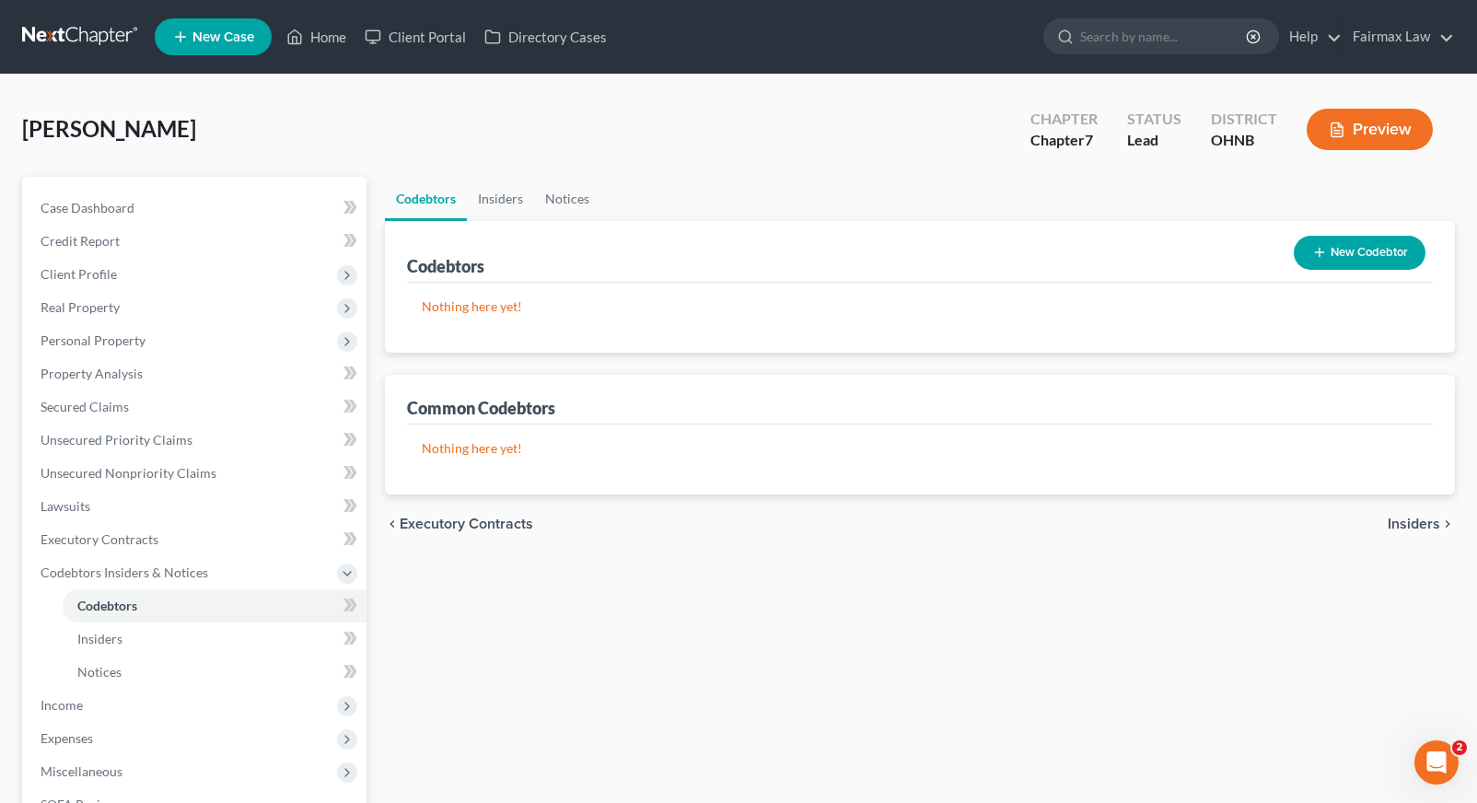
click at [1343, 259] on button "New Codebtor" at bounding box center [1360, 253] width 132 height 34
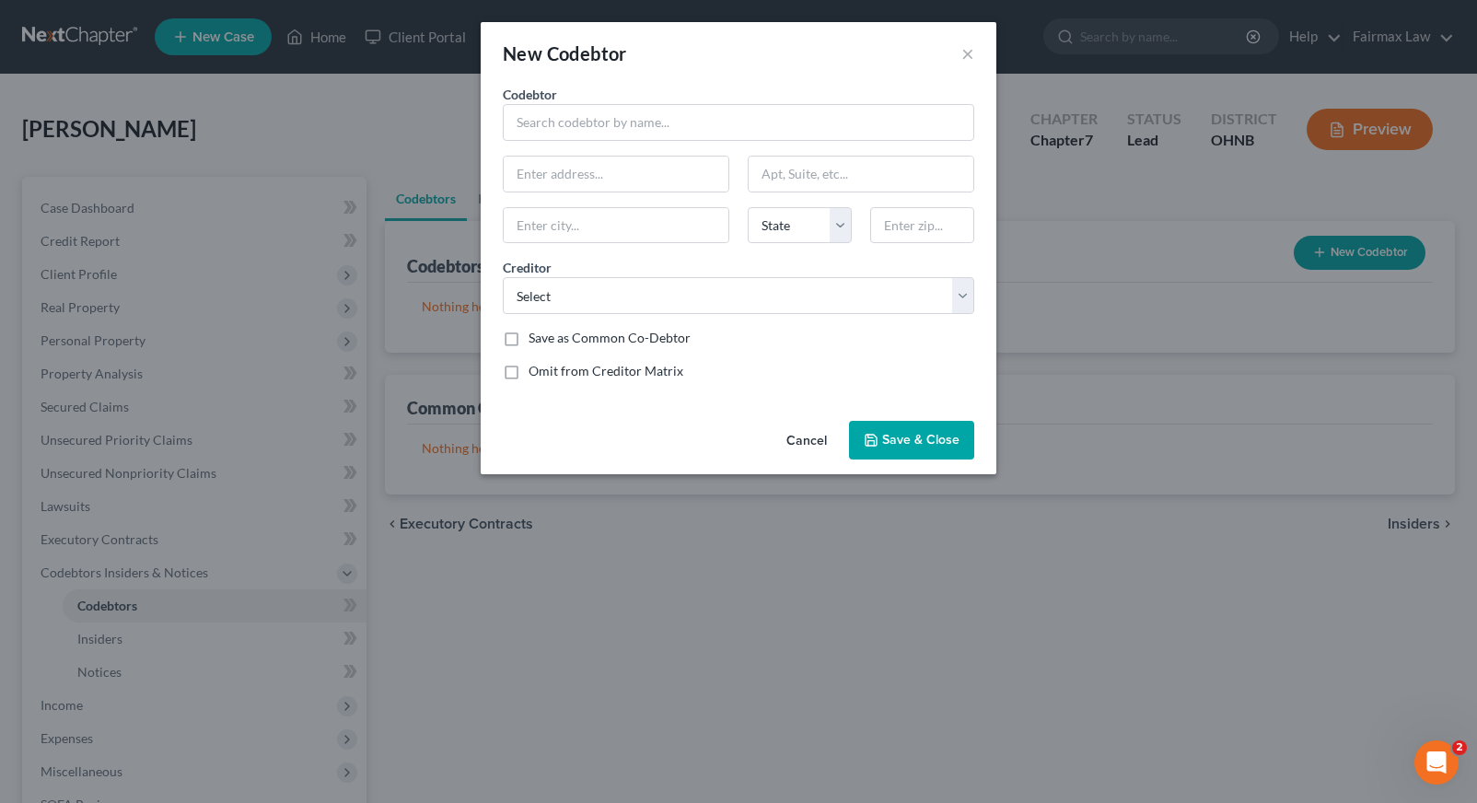
click at [813, 450] on button "Cancel" at bounding box center [807, 441] width 70 height 37
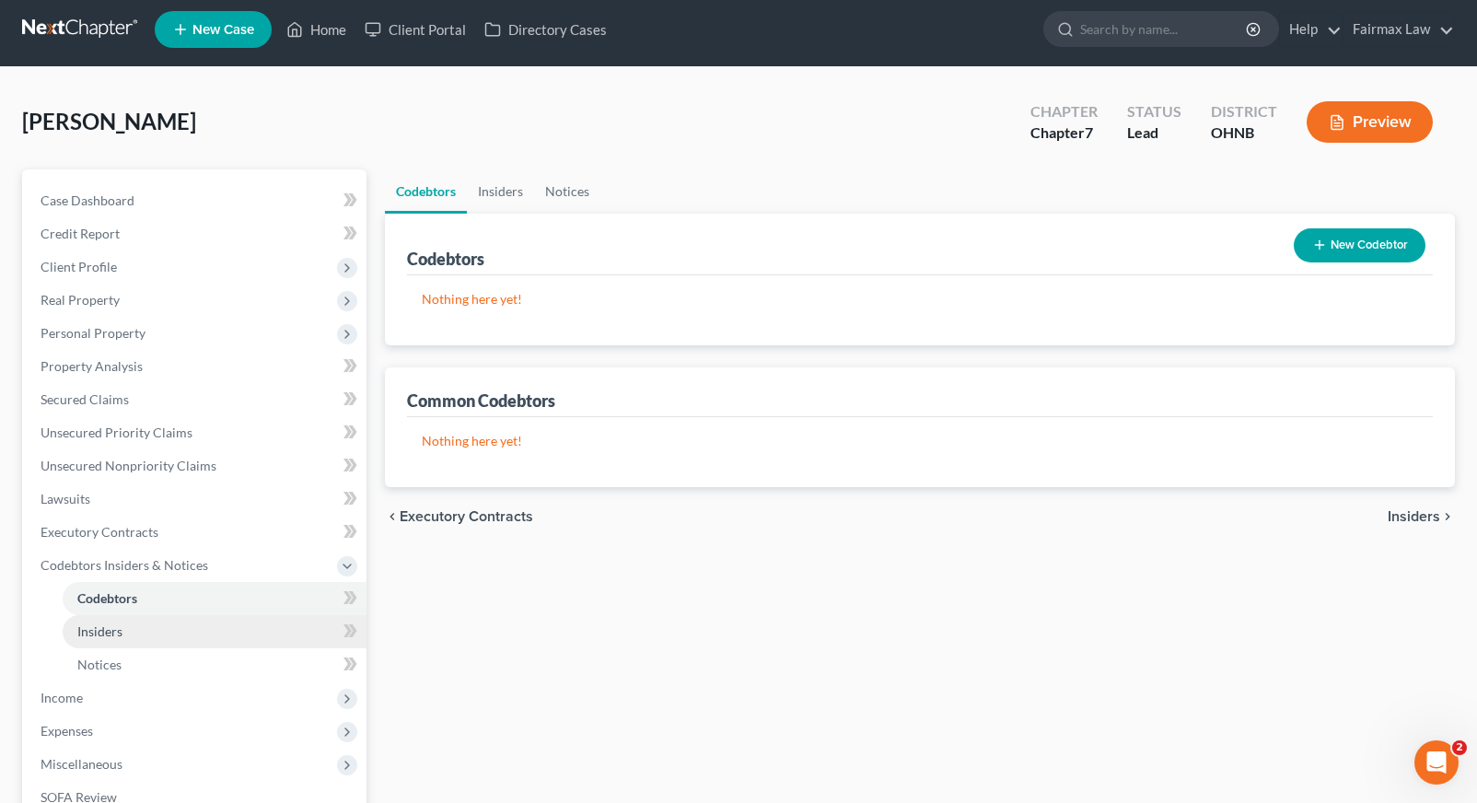
scroll to position [7, 0]
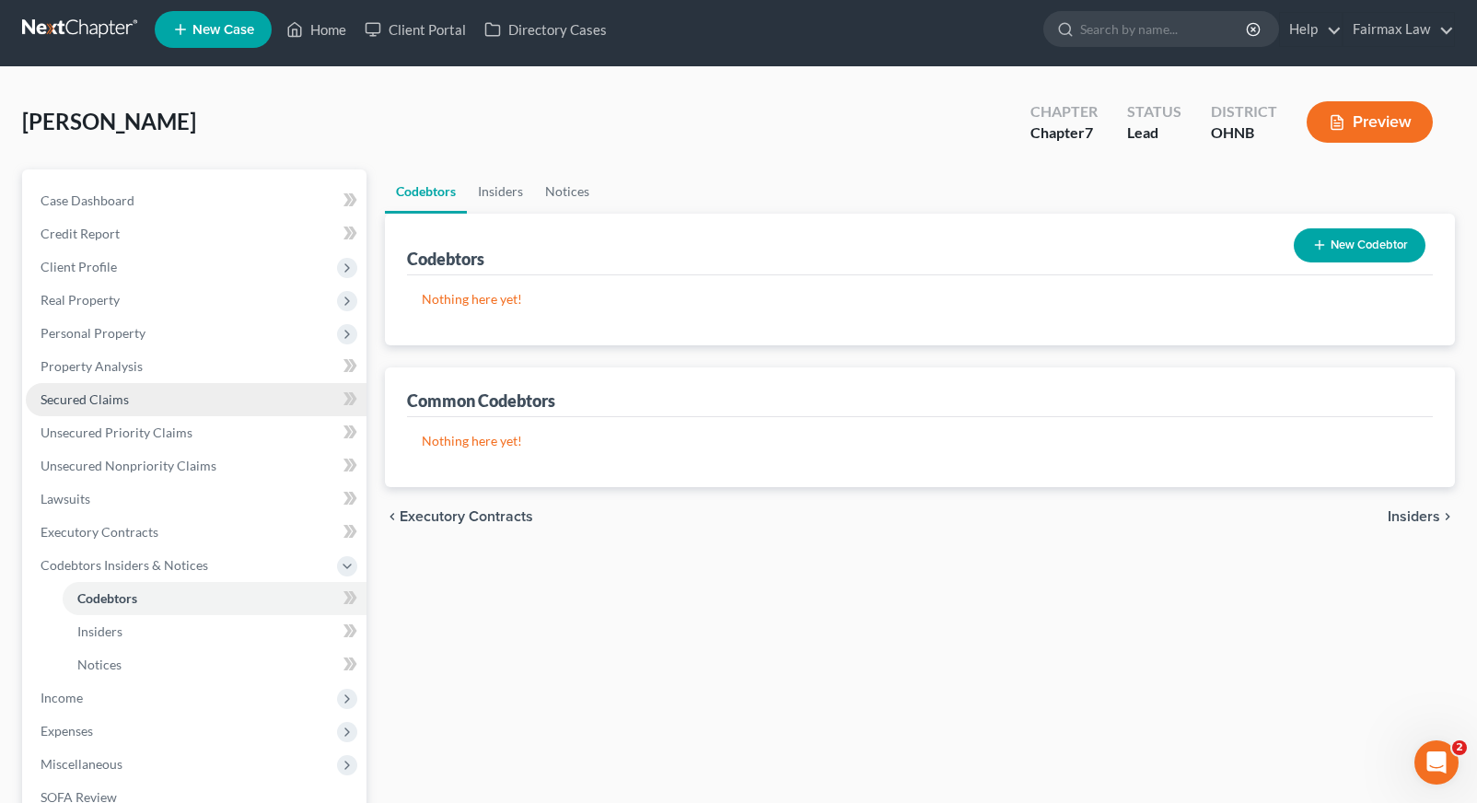
click at [252, 404] on link "Secured Claims" at bounding box center [196, 399] width 341 height 33
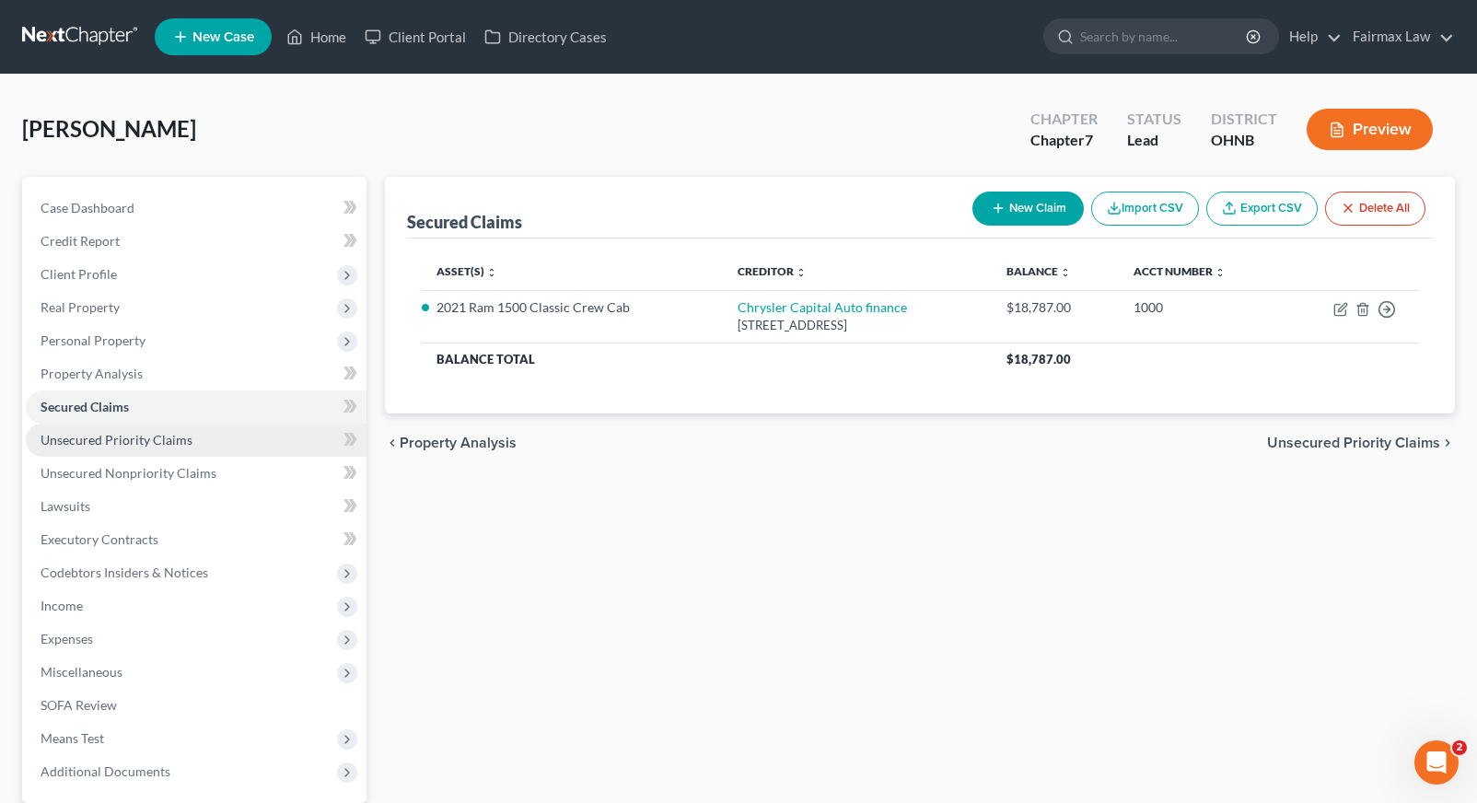
click at [208, 444] on link "Unsecured Priority Claims" at bounding box center [196, 440] width 341 height 33
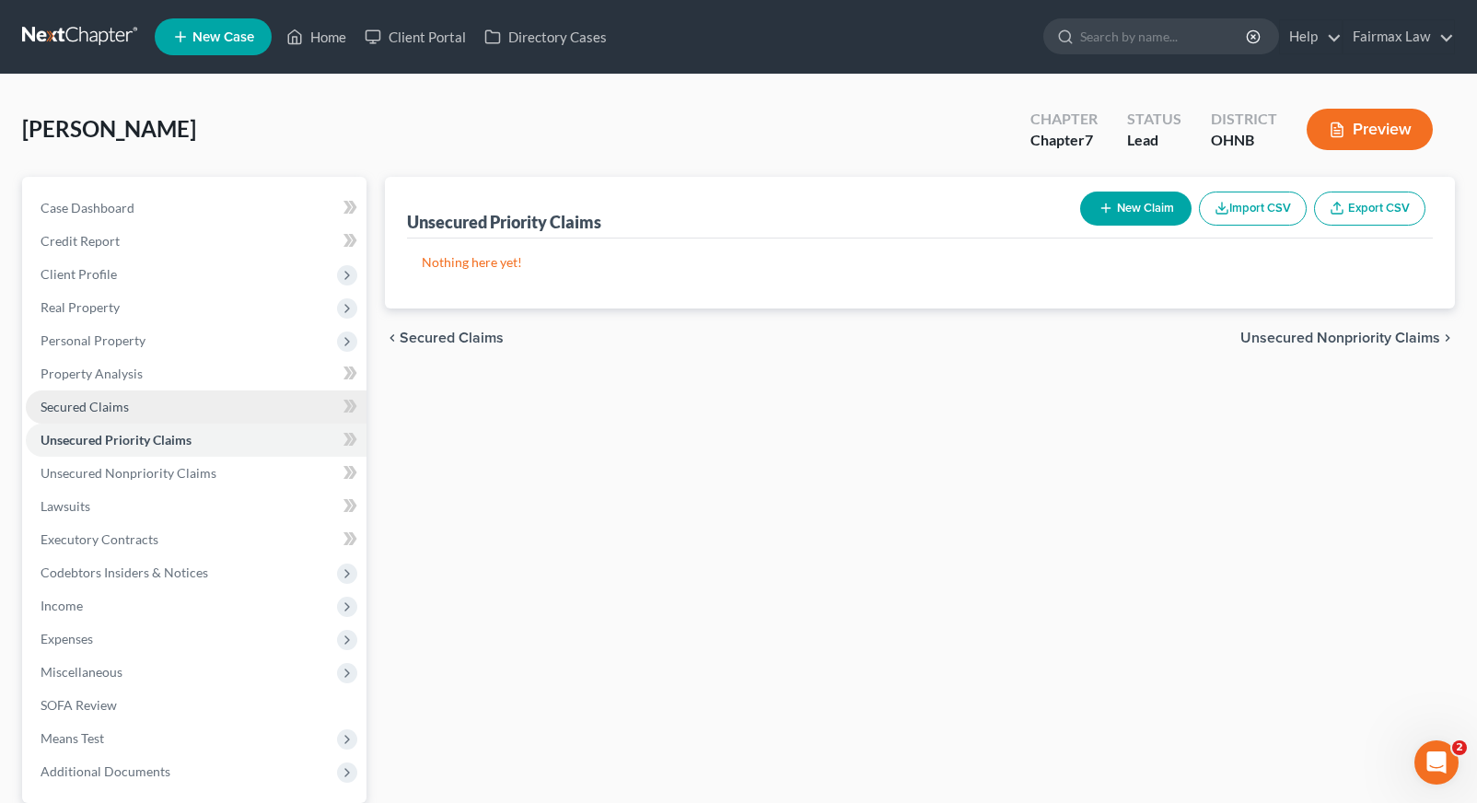
click at [203, 402] on link "Secured Claims" at bounding box center [196, 406] width 341 height 33
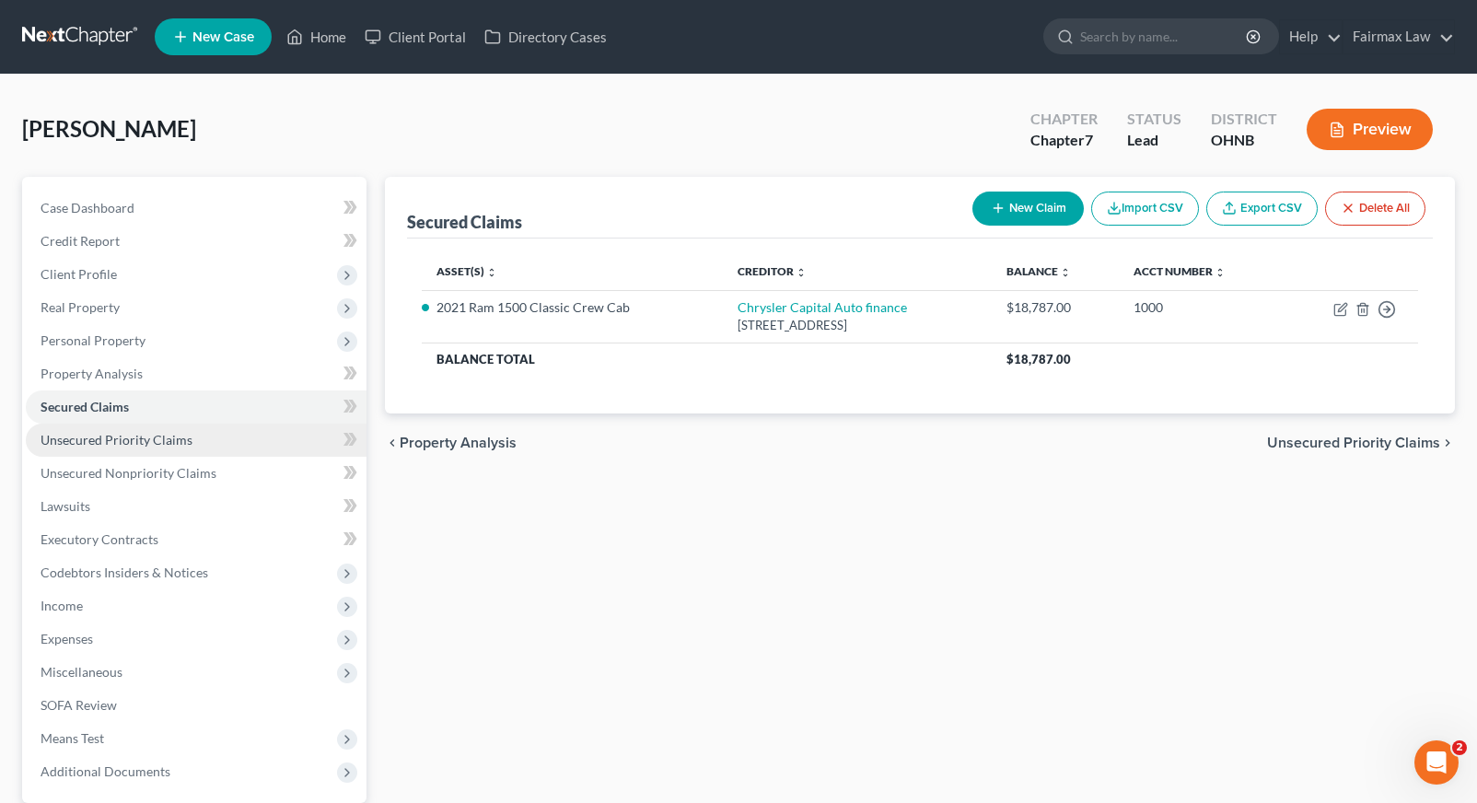
click at [182, 449] on link "Unsecured Priority Claims" at bounding box center [196, 440] width 341 height 33
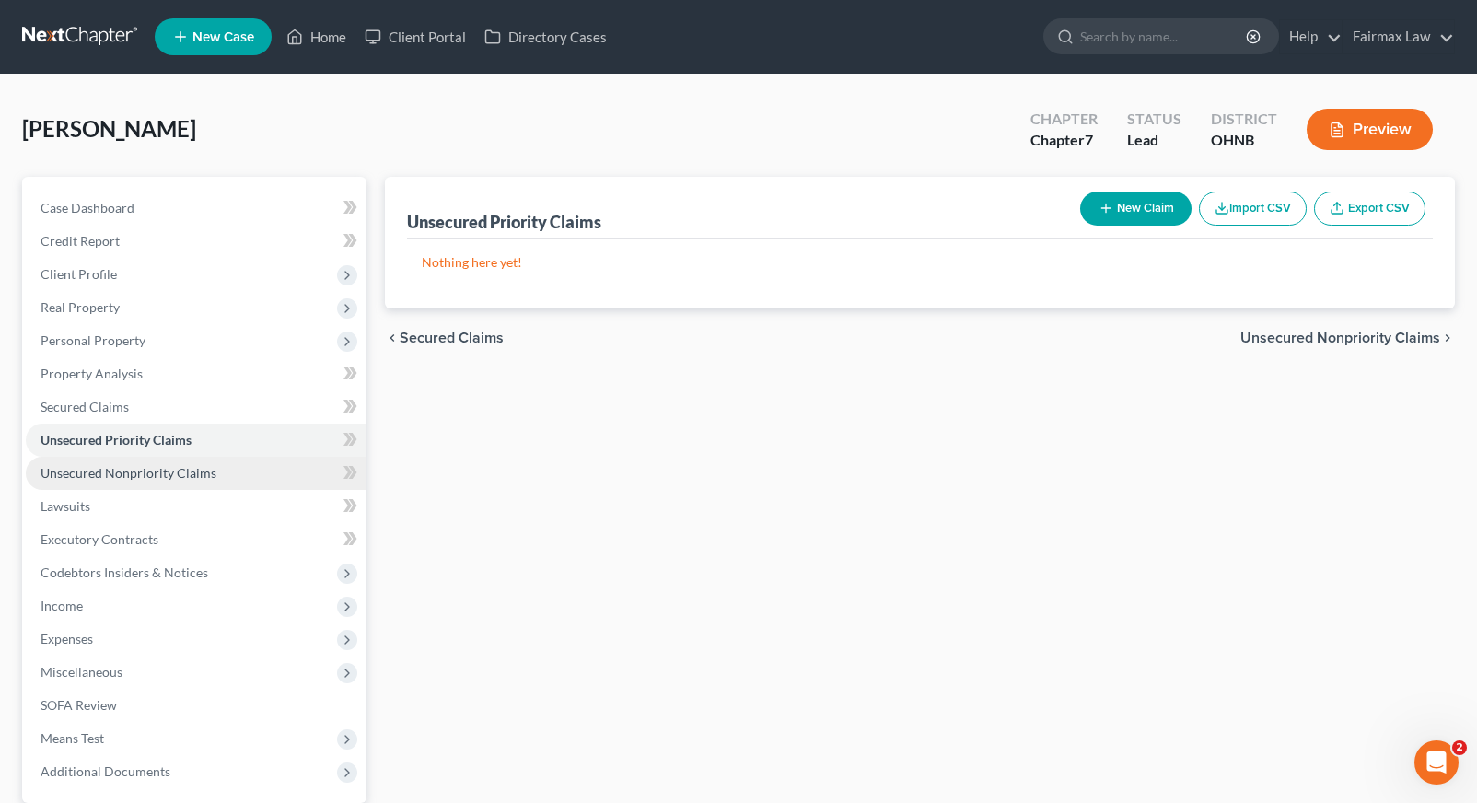
click at [176, 465] on span "Unsecured Nonpriority Claims" at bounding box center [129, 473] width 176 height 16
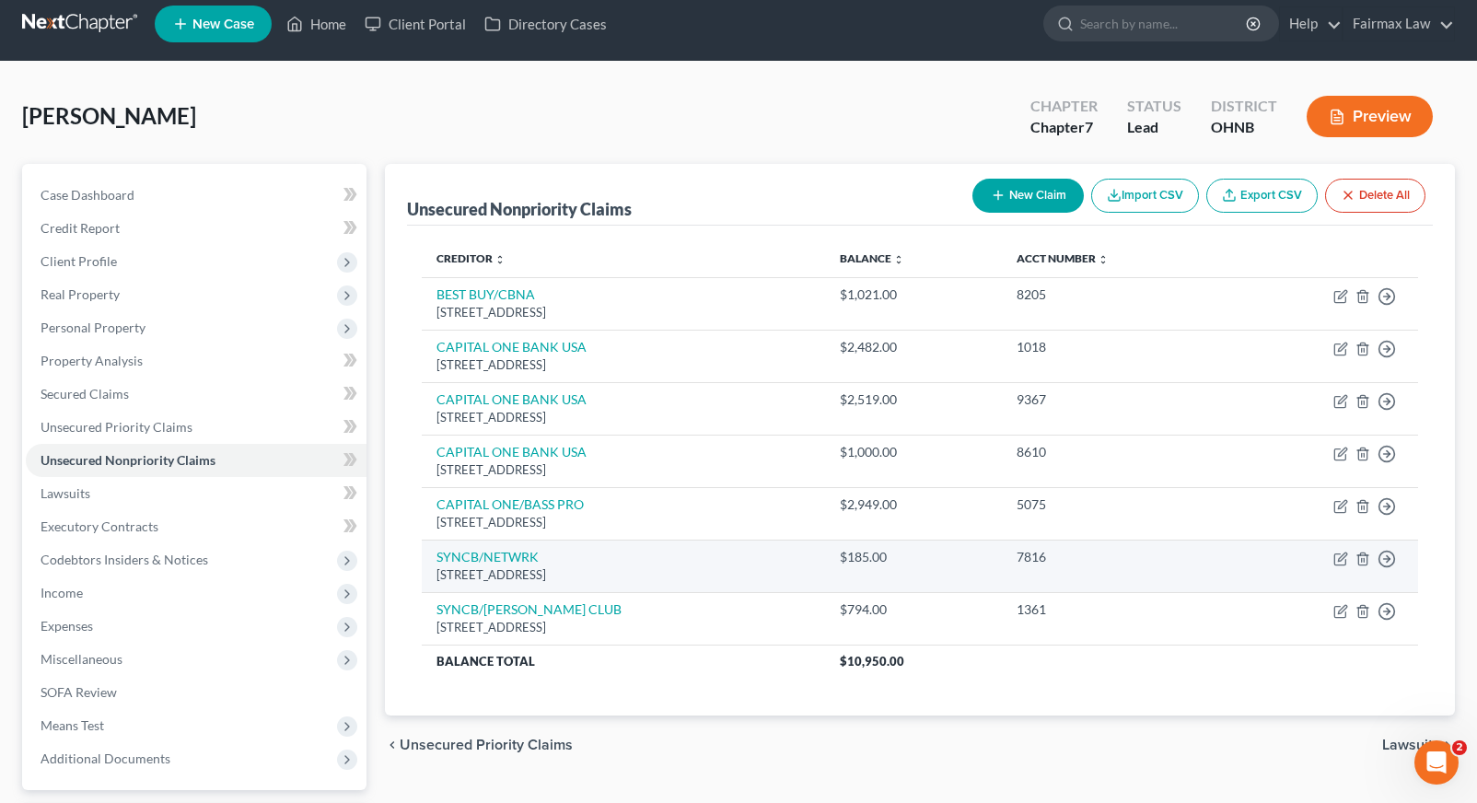
scroll to position [16, 0]
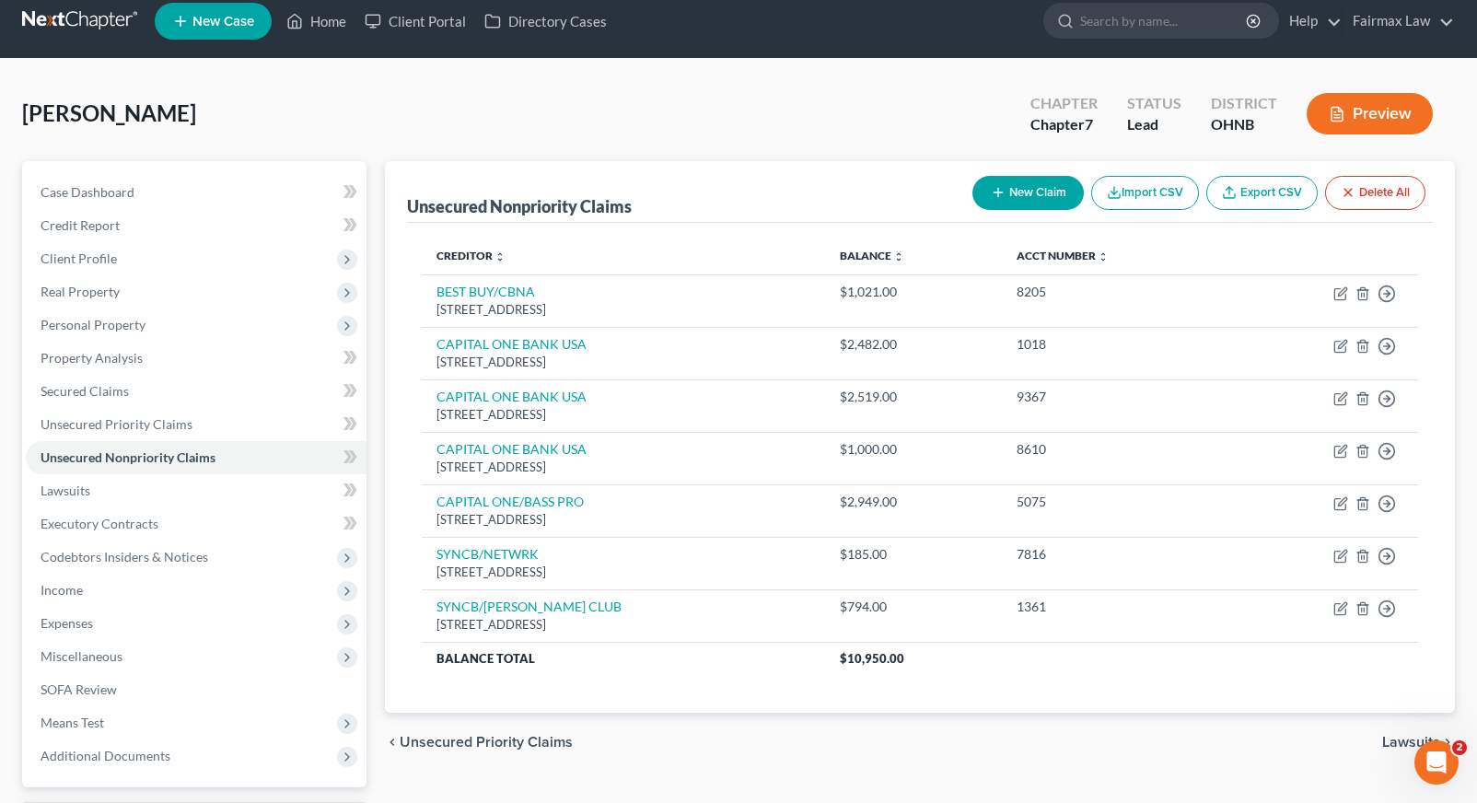
click at [1020, 184] on button "New Claim" at bounding box center [1027, 193] width 111 height 34
select select "0"
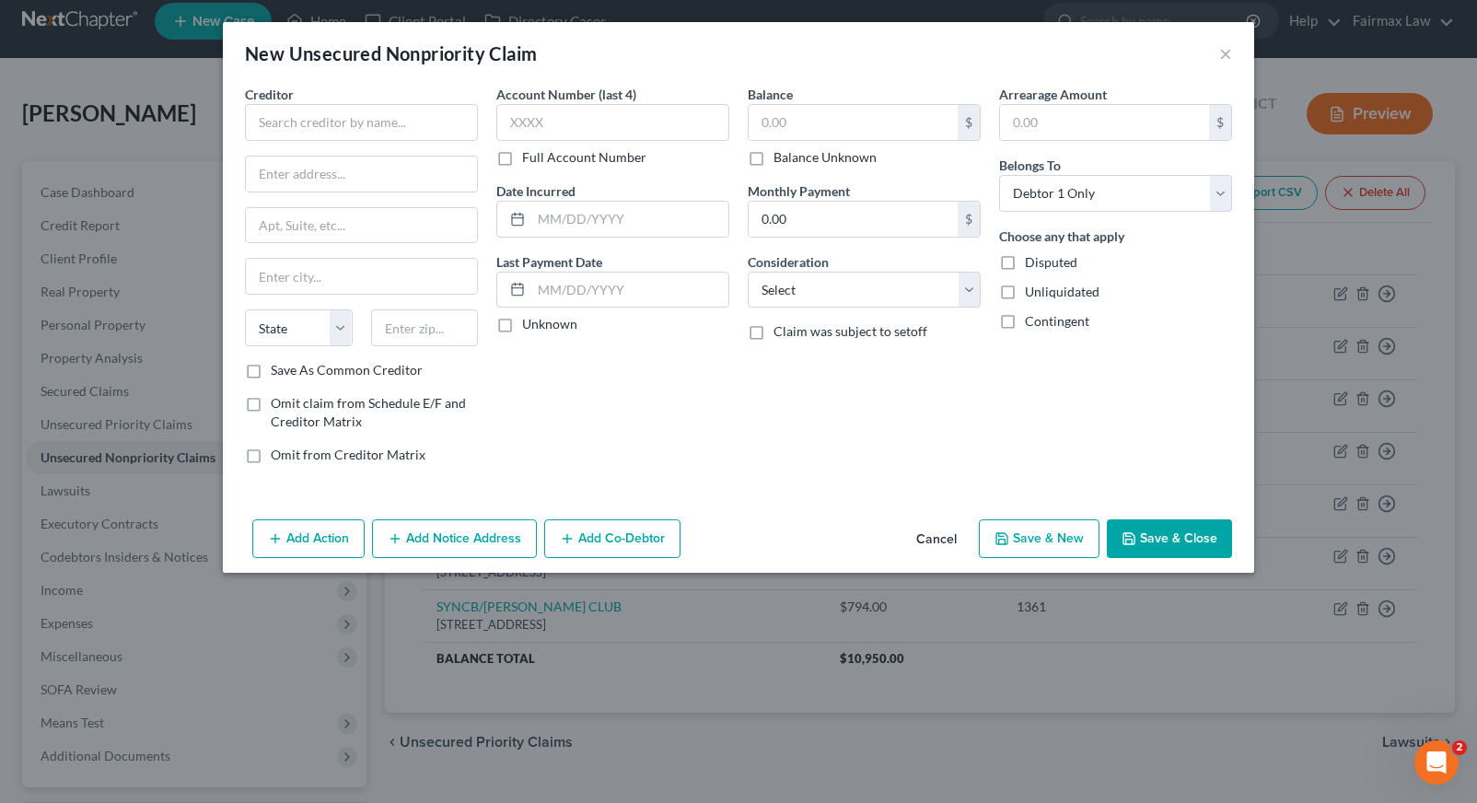
click at [933, 538] on button "Cancel" at bounding box center [936, 539] width 70 height 37
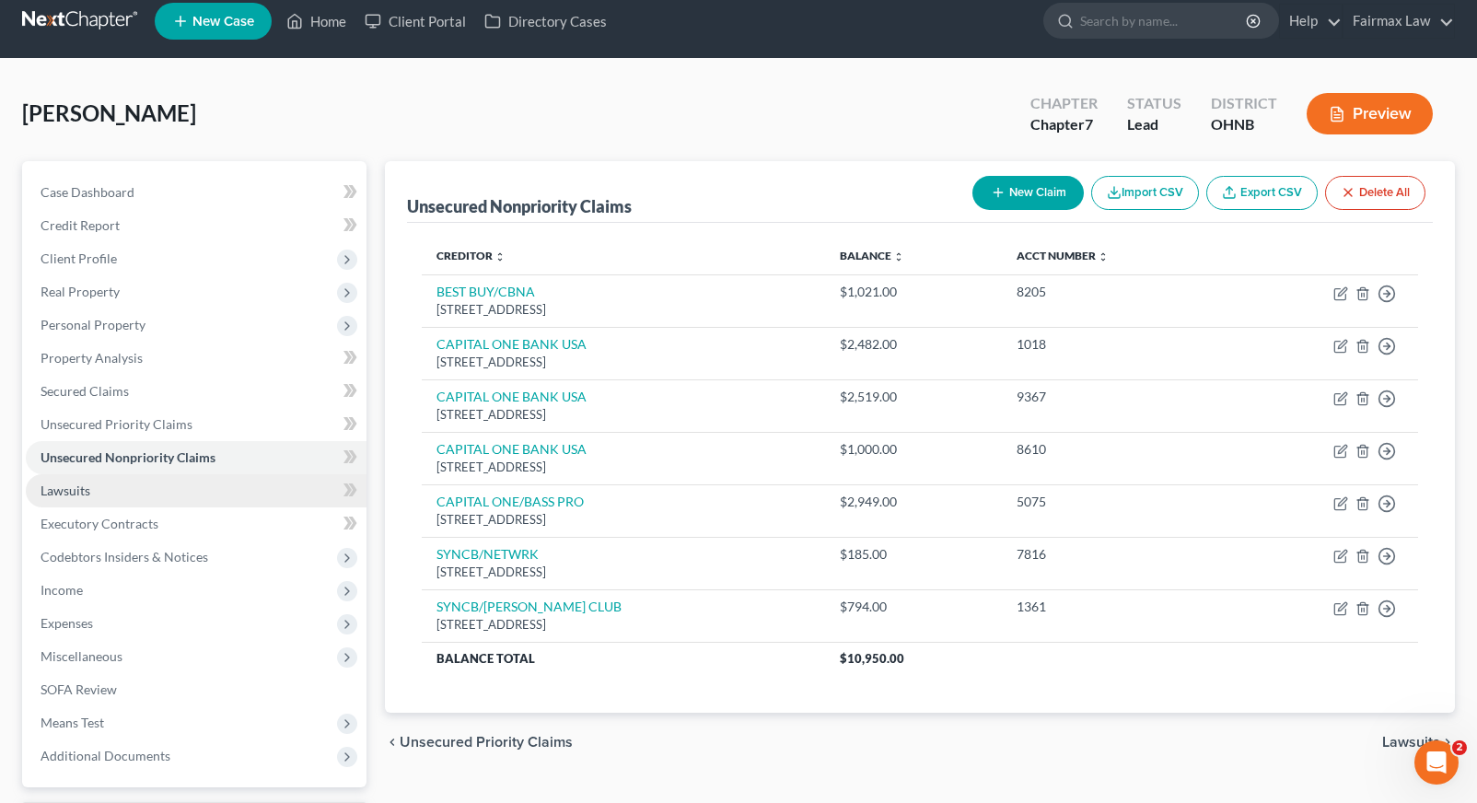
click at [171, 481] on link "Lawsuits" at bounding box center [196, 490] width 341 height 33
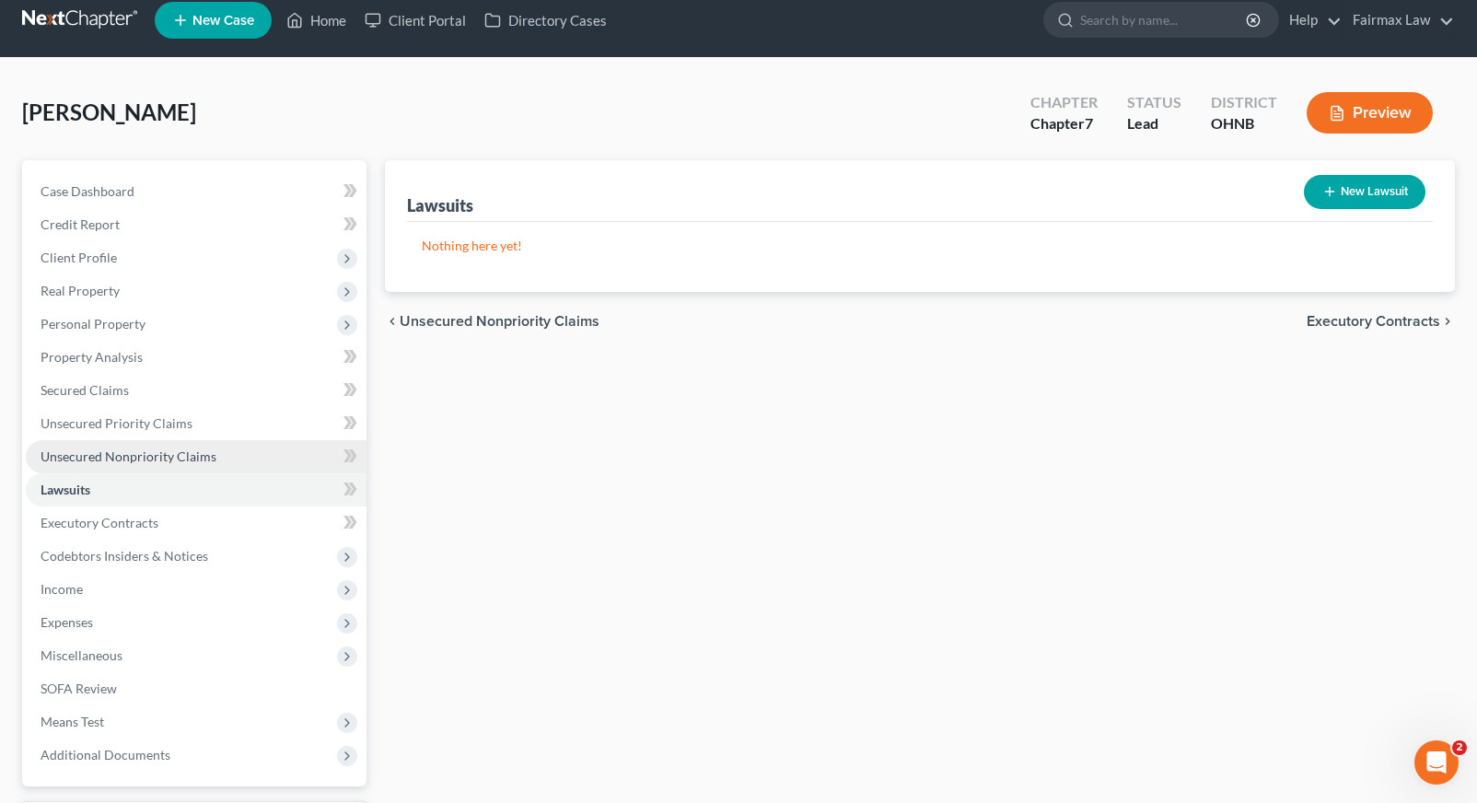
scroll to position [26, 0]
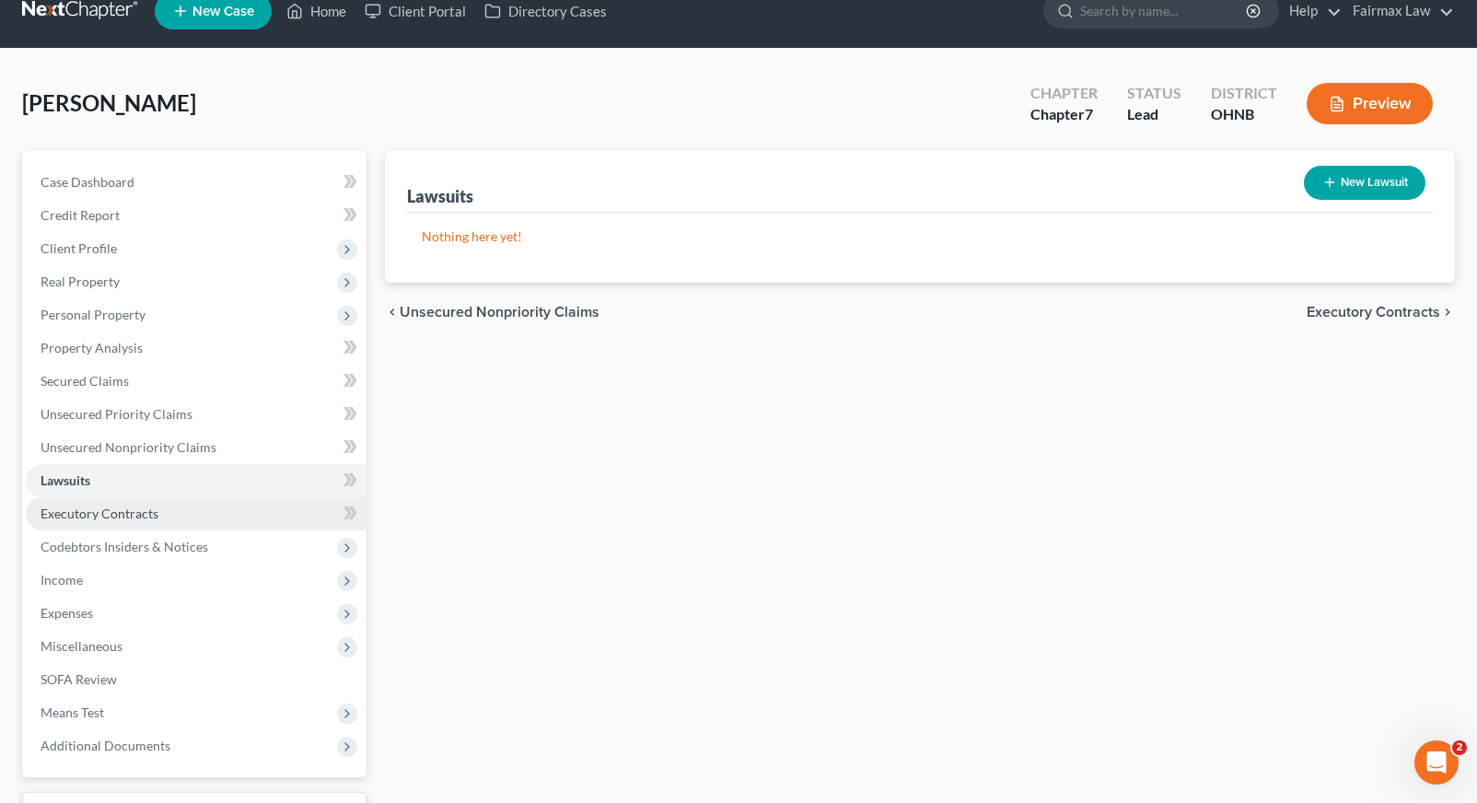
click at [148, 516] on span "Executory Contracts" at bounding box center [100, 514] width 118 height 16
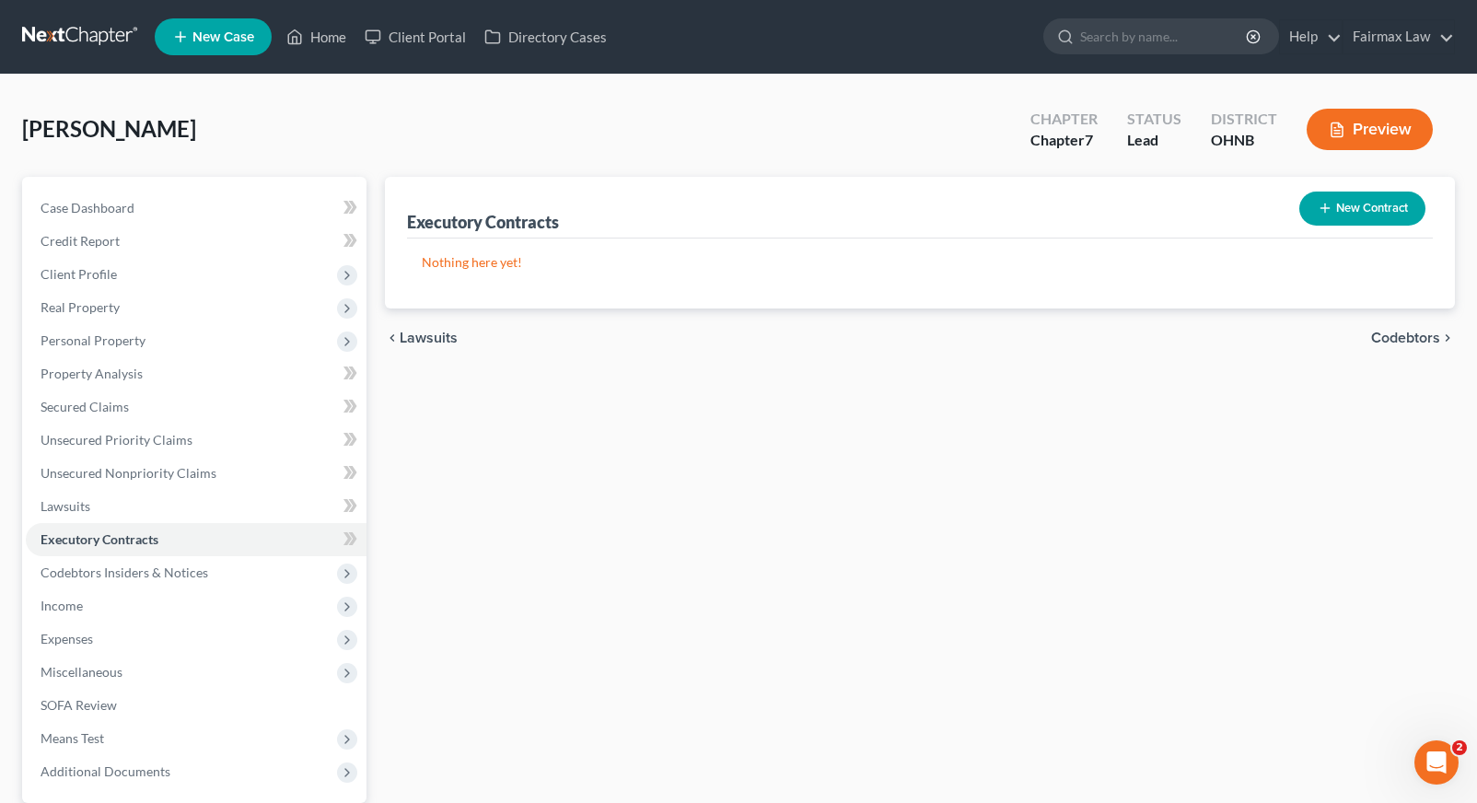
click at [1380, 207] on button "New Contract" at bounding box center [1362, 209] width 126 height 34
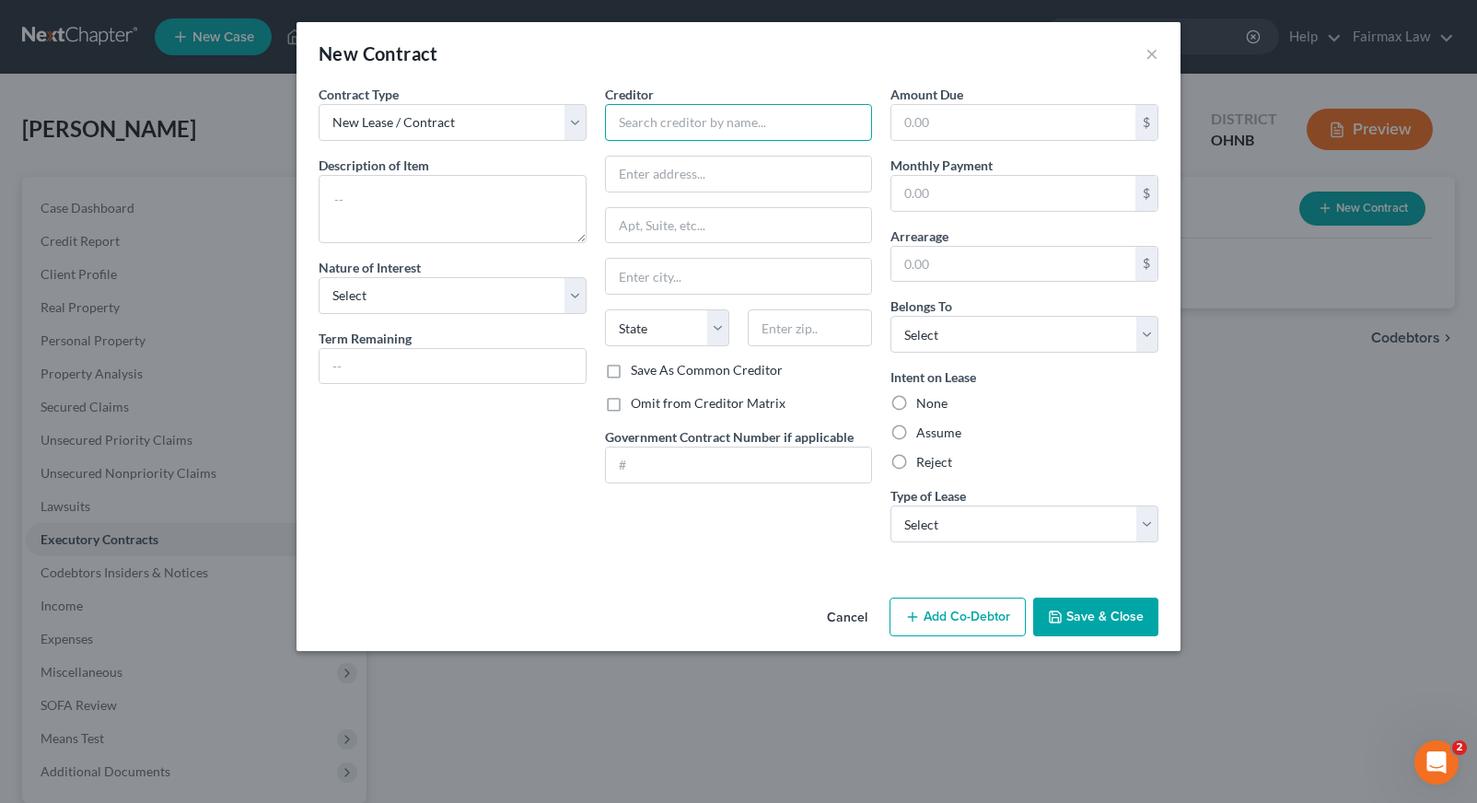
click at [663, 124] on input "text" at bounding box center [739, 122] width 268 height 37
type input "L"
type input "Sun Communities"
select select "0"
click at [934, 443] on div "Intent on Lease None Assume Reject" at bounding box center [1024, 419] width 268 height 104
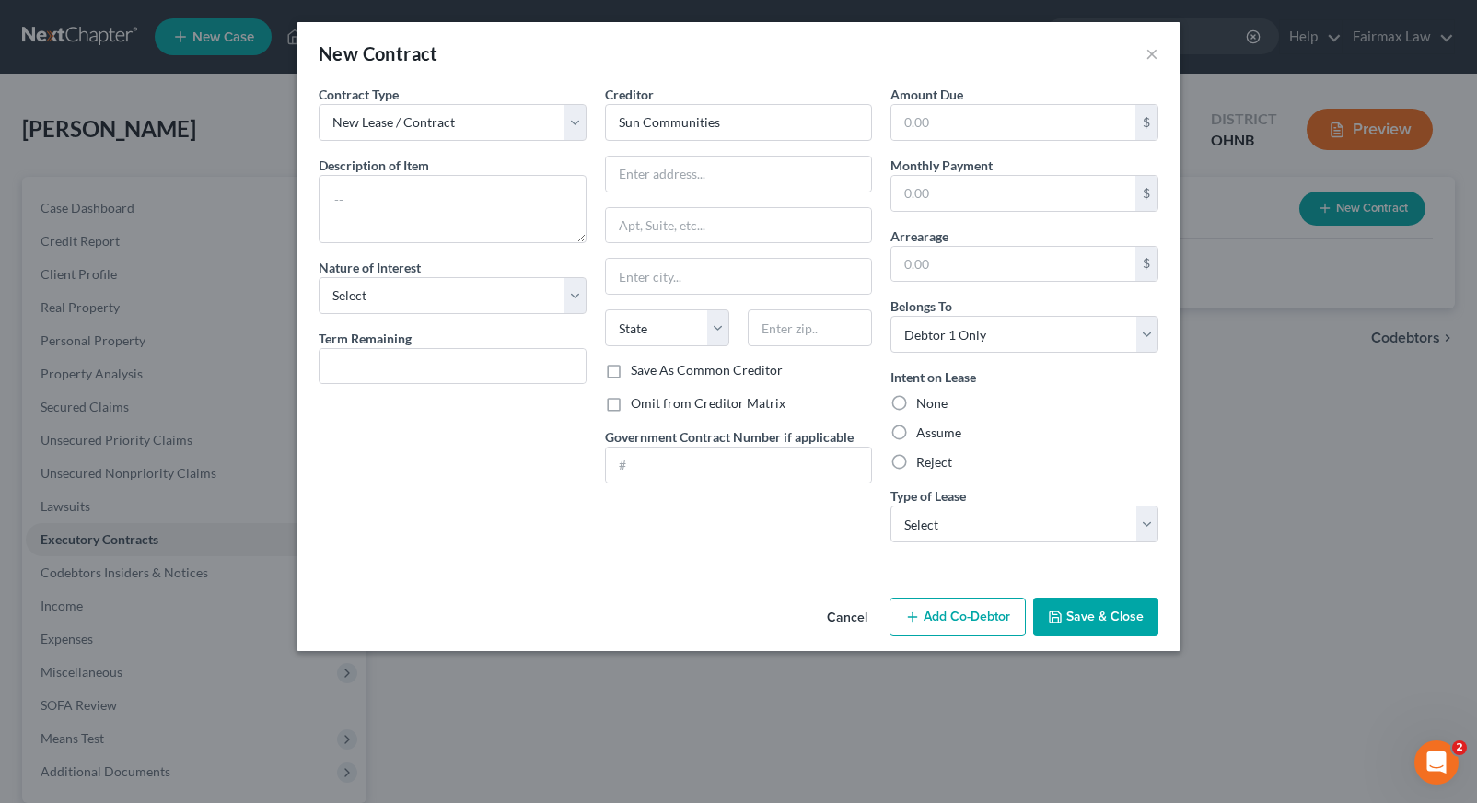
click at [934, 434] on label "Assume" at bounding box center [938, 433] width 45 height 18
click at [934, 434] on input "Assume" at bounding box center [930, 430] width 12 height 12
radio input "true"
select select "3"
click at [679, 171] on input "text" at bounding box center [739, 174] width 266 height 35
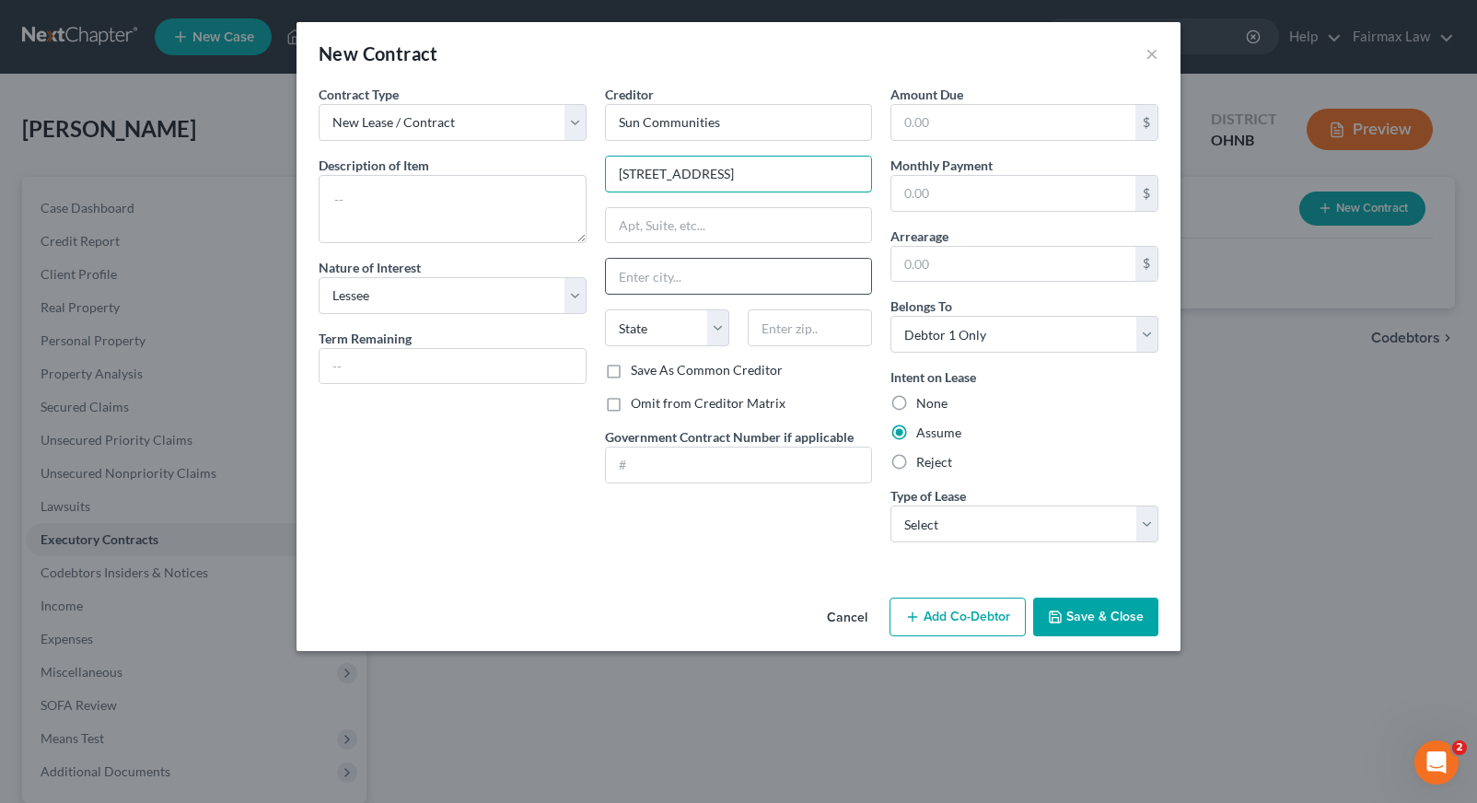
type input "7717 Angola Rd"
type input "Holland"
select select "36"
type input "43528"
click at [738, 564] on div "Contract Type New Lease / Contract New Timeshare Description of non-residential…" at bounding box center [738, 338] width 884 height 506
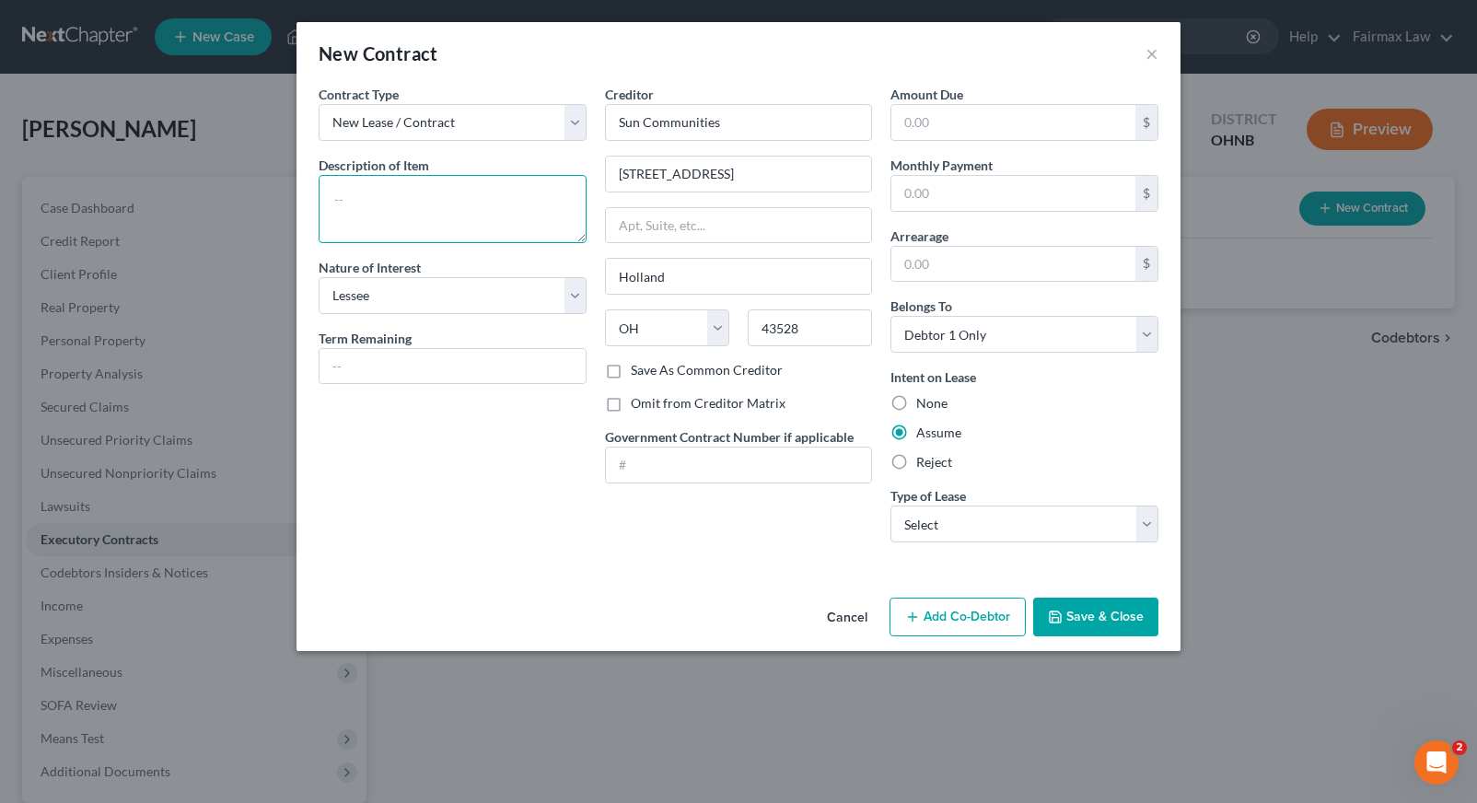
click at [449, 203] on textarea at bounding box center [453, 209] width 268 height 68
type textarea "e"
type textarea "Rent Agreement"
click at [763, 123] on input "Sun Communities" at bounding box center [739, 122] width 268 height 37
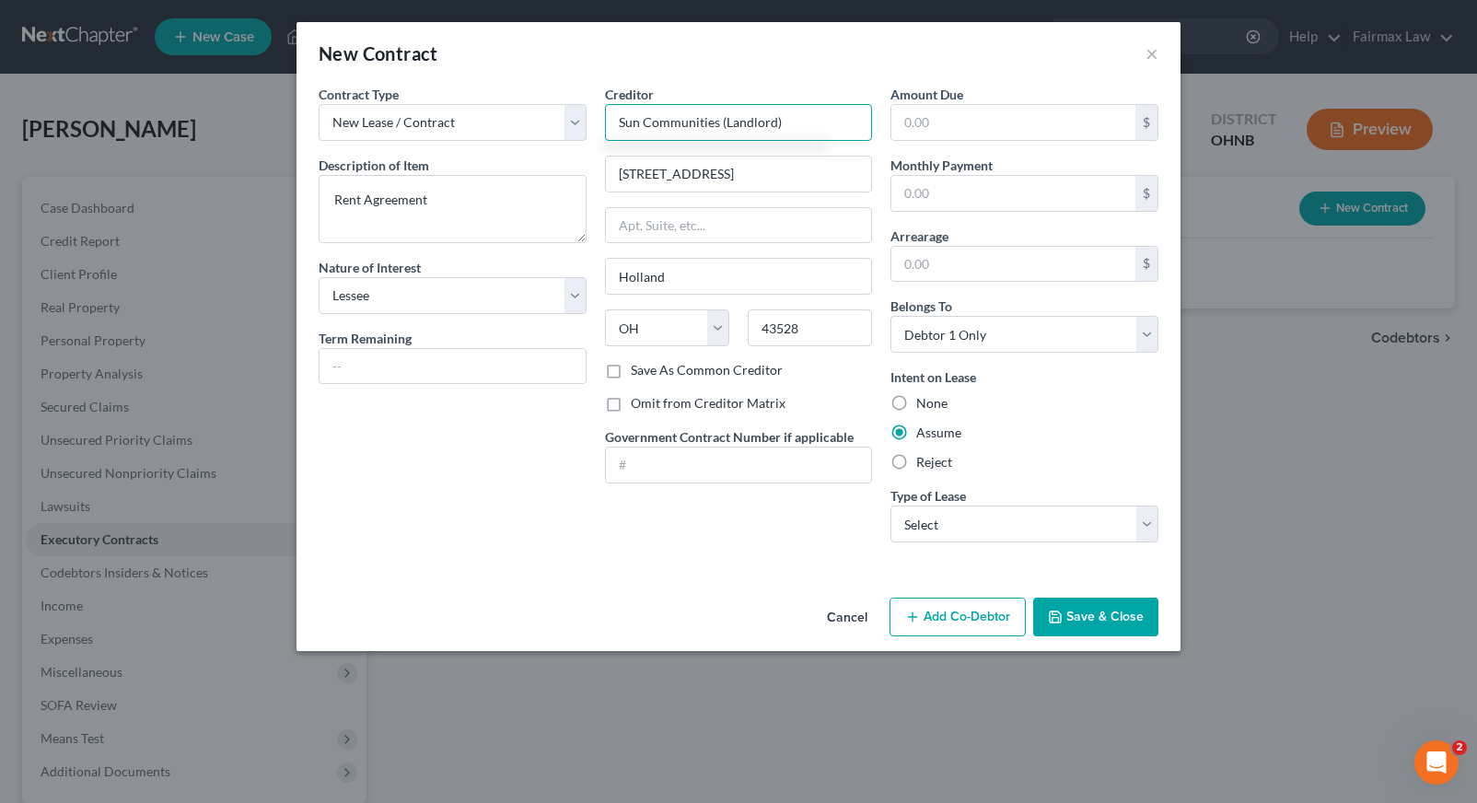
type input "Sun Communities (Landlord)"
click at [1086, 615] on button "Save & Close" at bounding box center [1095, 617] width 125 height 39
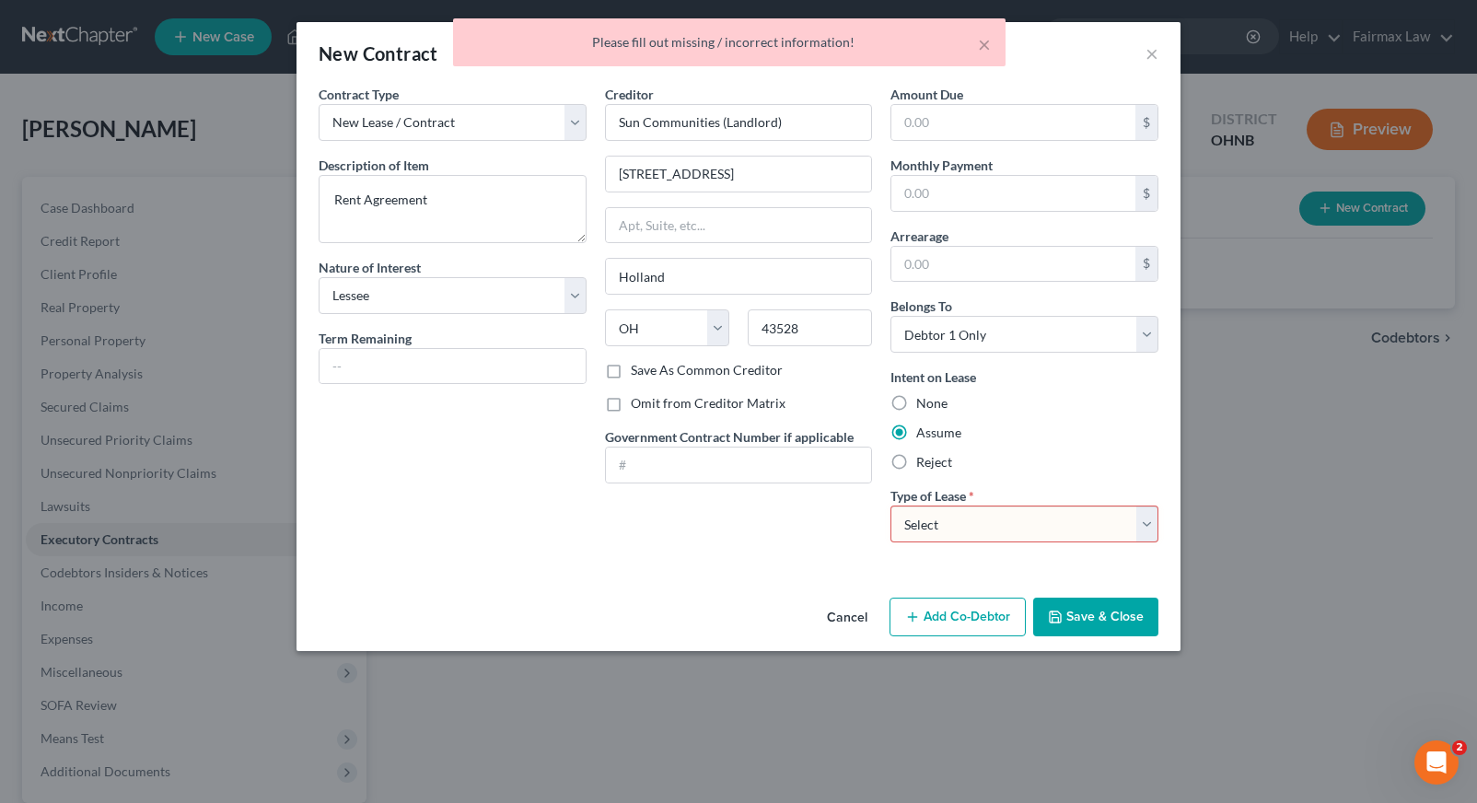
select select "0"
click at [1061, 616] on icon "button" at bounding box center [1055, 616] width 11 height 11
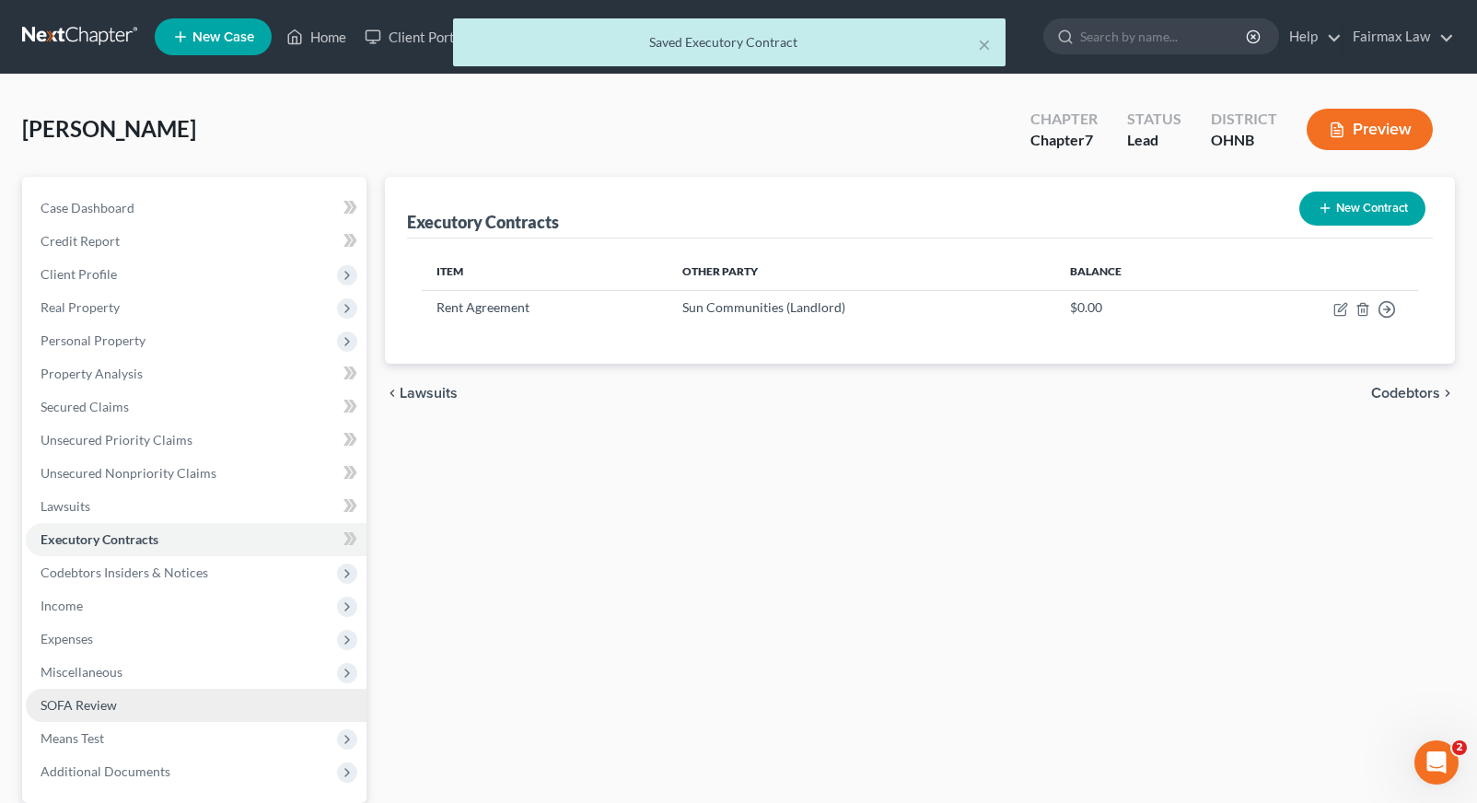
scroll to position [22, 0]
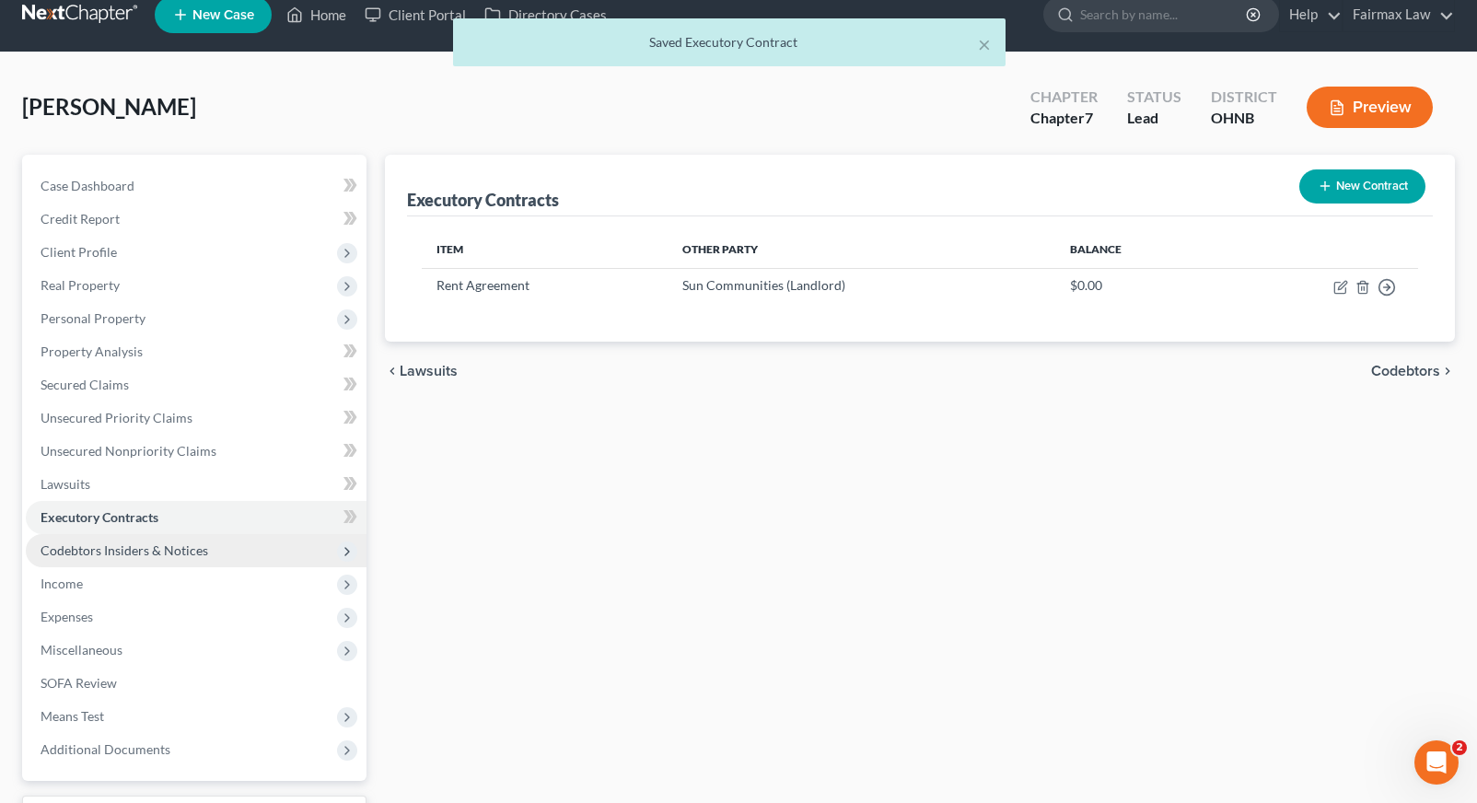
click at [229, 565] on span "Codebtors Insiders & Notices" at bounding box center [196, 550] width 341 height 33
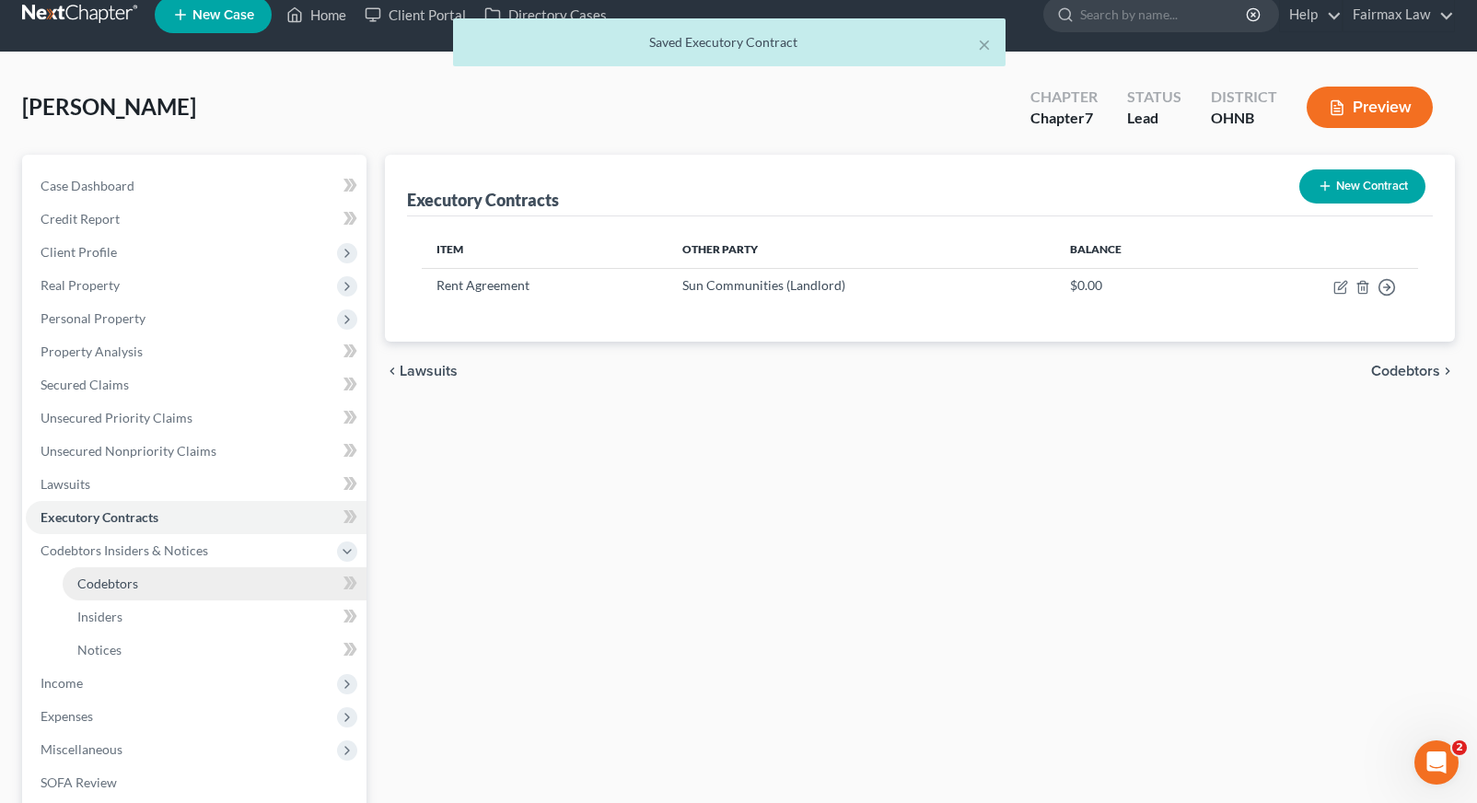
click at [222, 589] on link "Codebtors" at bounding box center [215, 583] width 304 height 33
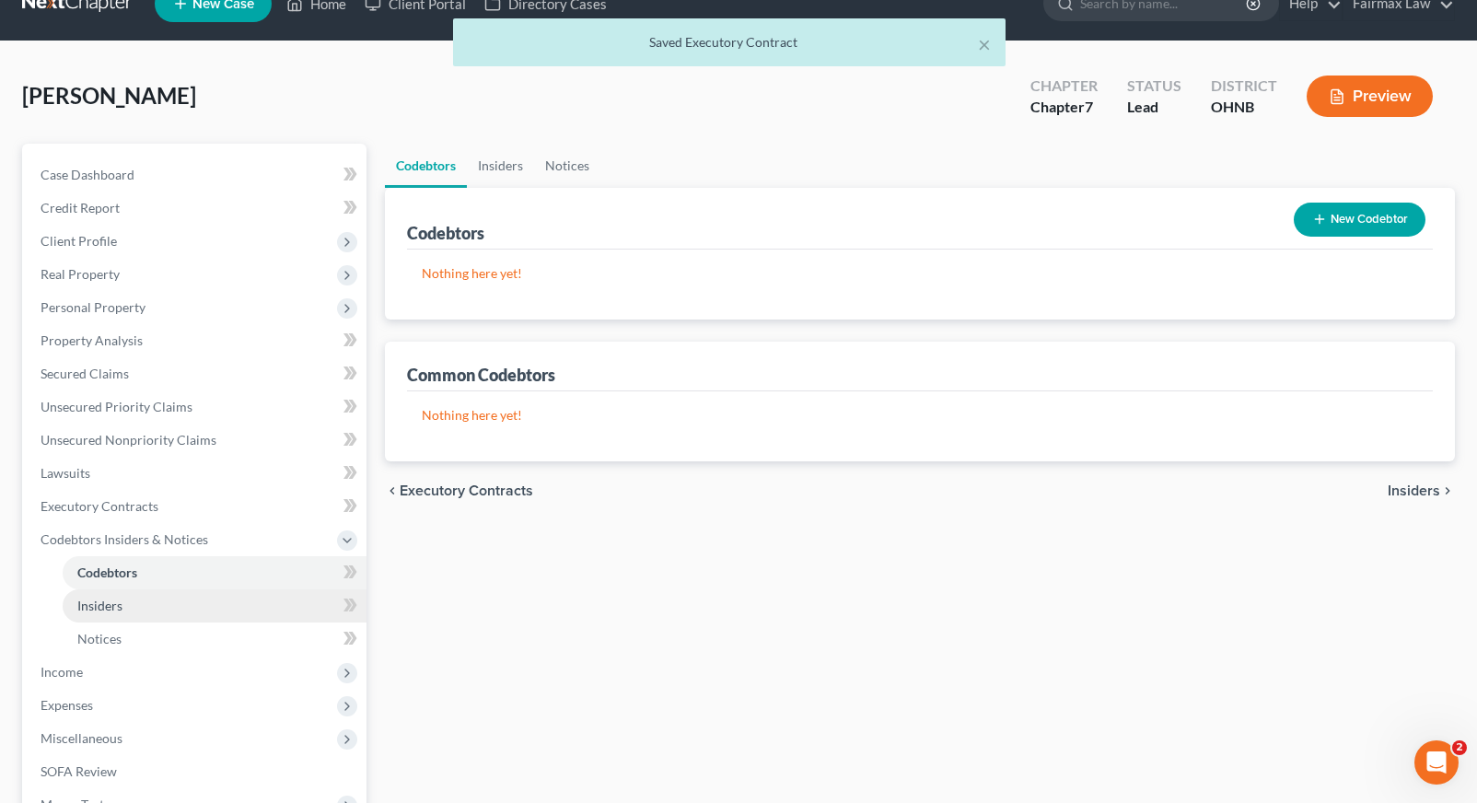
scroll to position [31, 0]
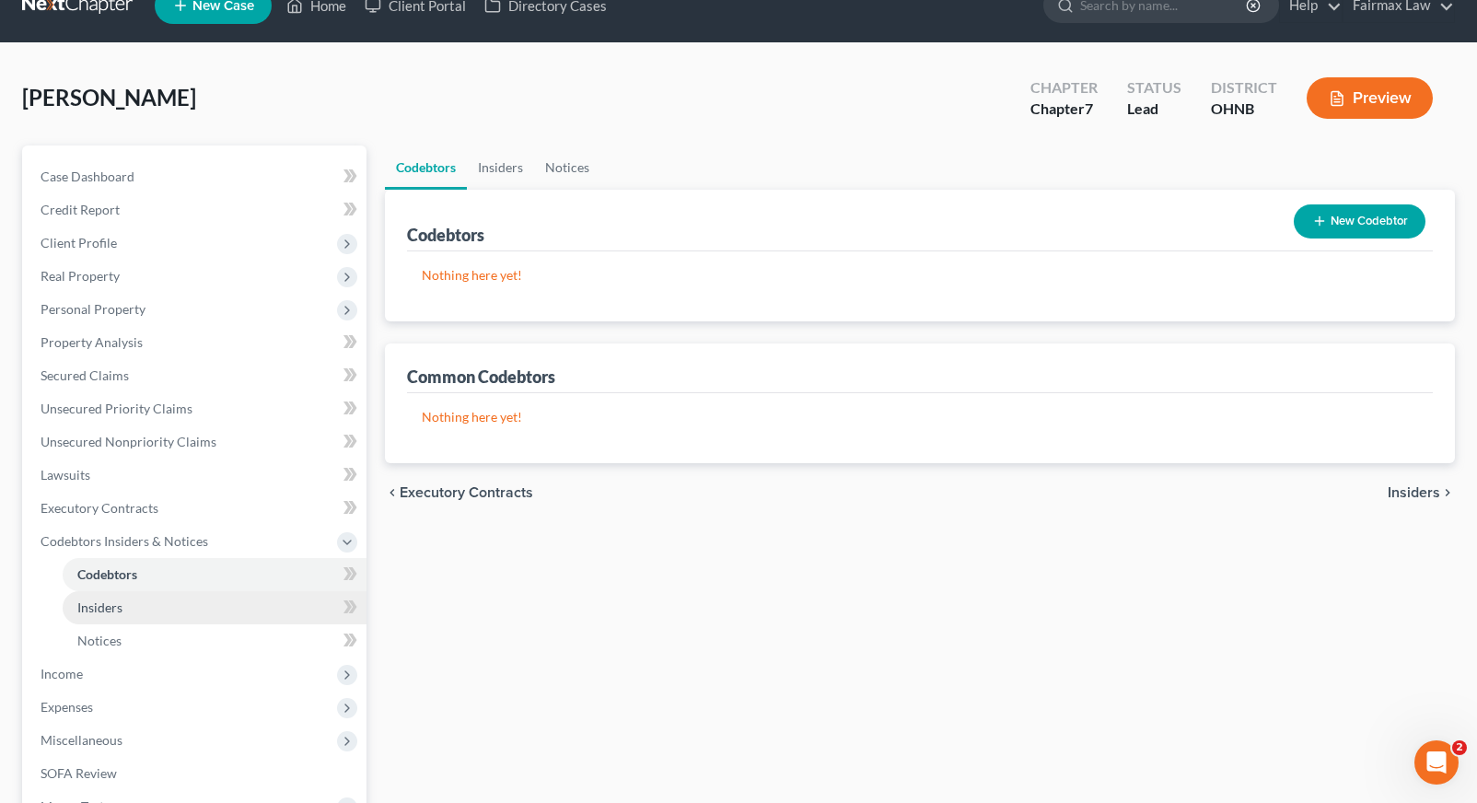
click at [221, 598] on link "Insiders" at bounding box center [215, 607] width 304 height 33
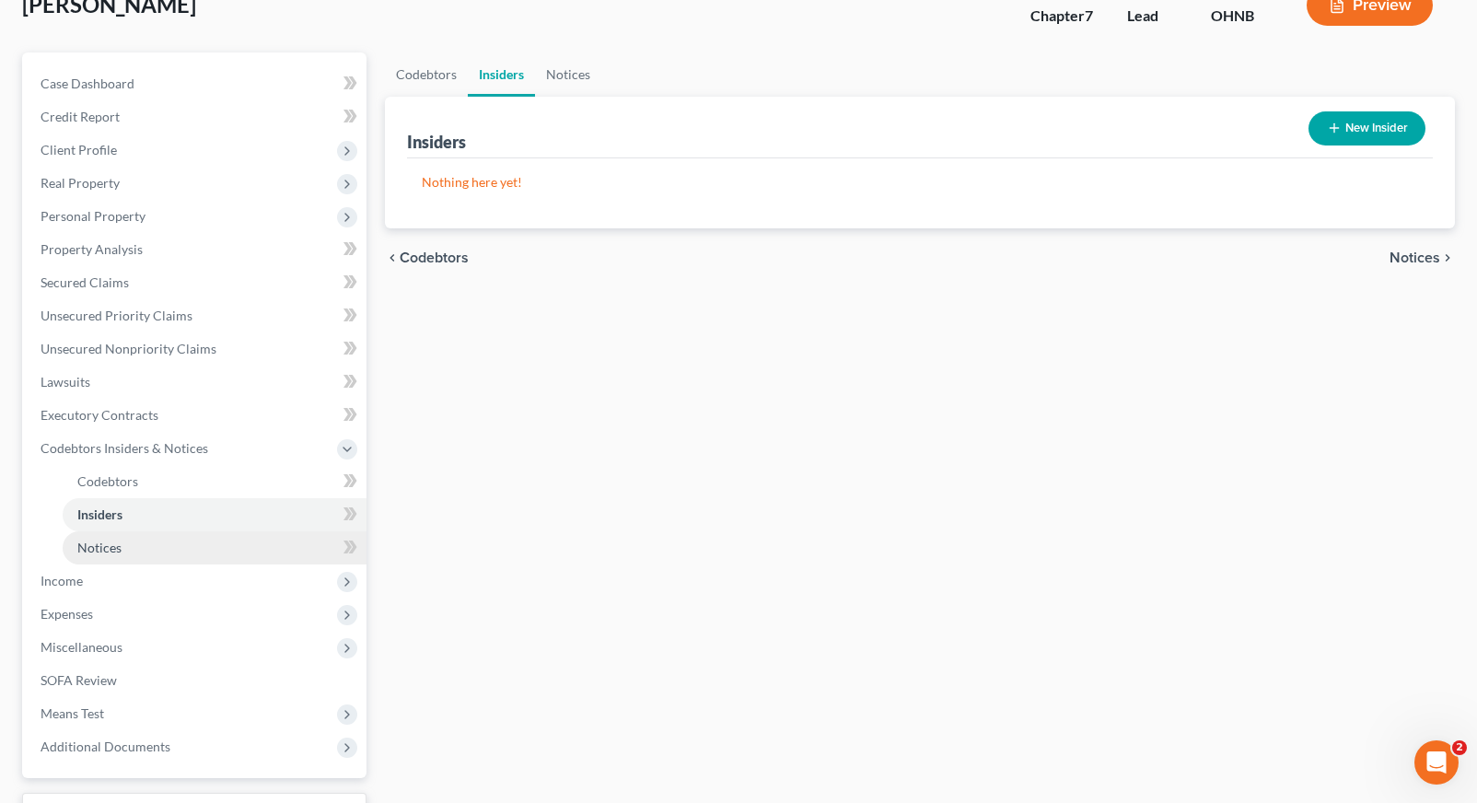
click at [207, 562] on link "Notices" at bounding box center [215, 547] width 304 height 33
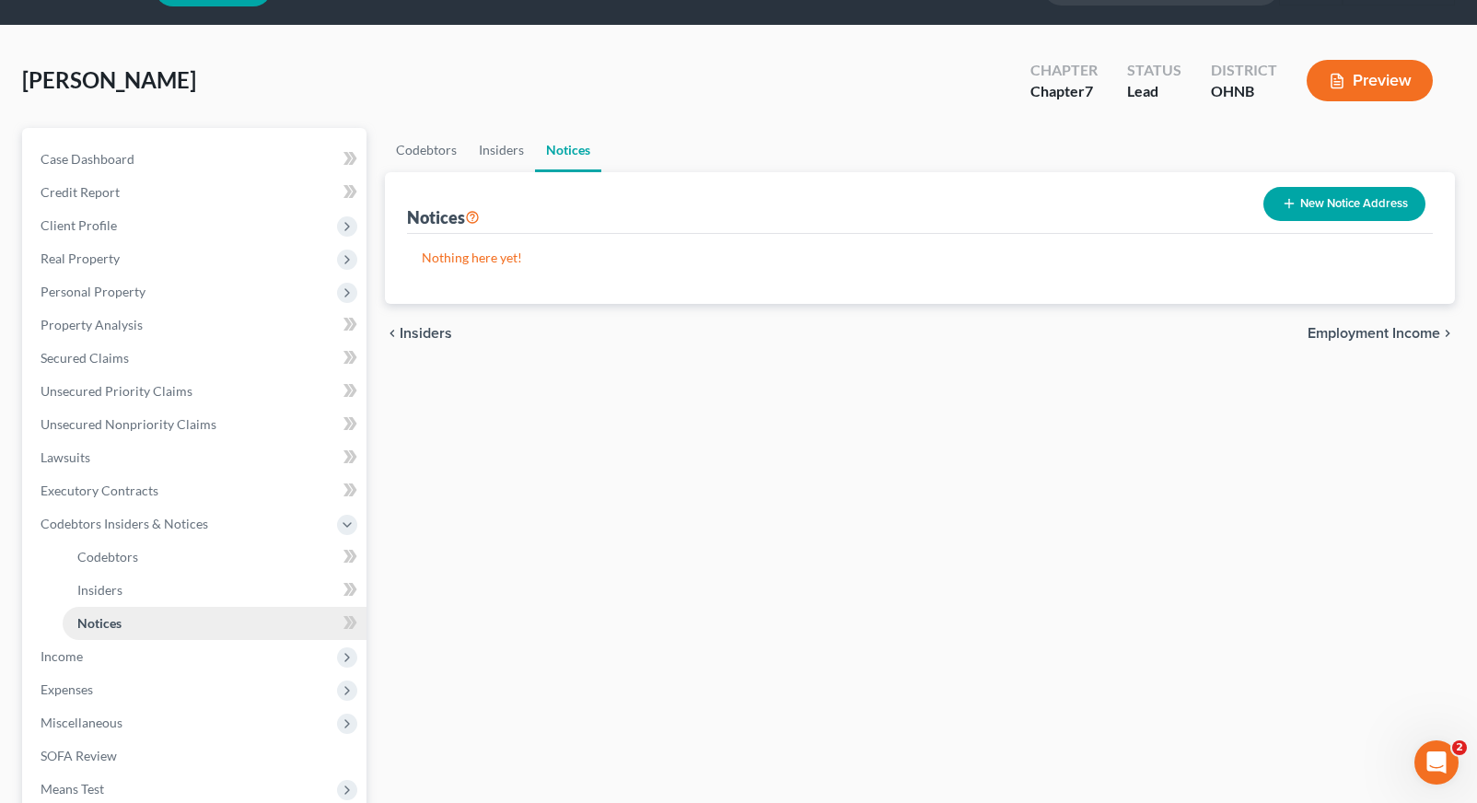
scroll to position [171, 0]
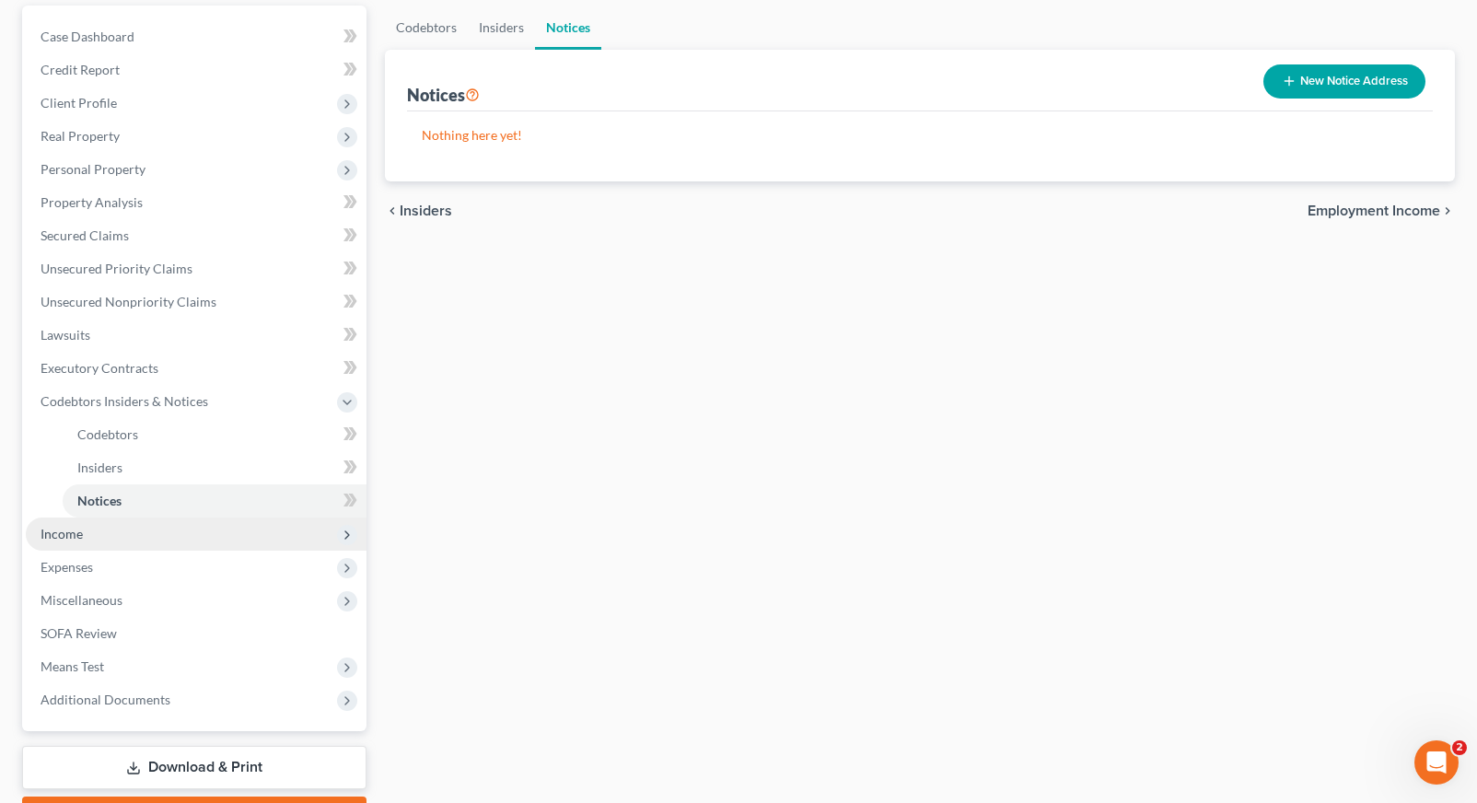
click at [185, 536] on span "Income" at bounding box center [196, 533] width 341 height 33
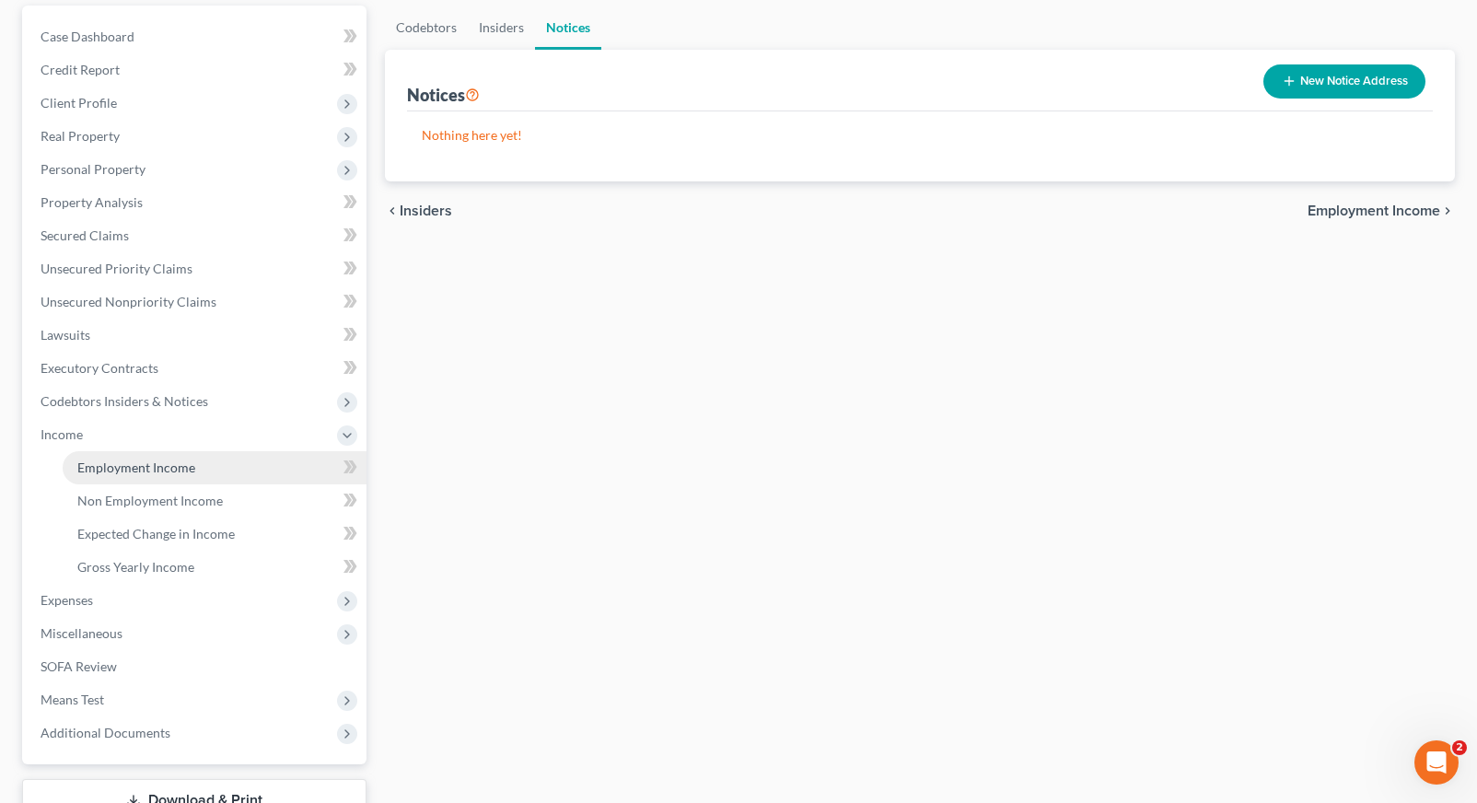
click at [172, 471] on span "Employment Income" at bounding box center [136, 467] width 118 height 16
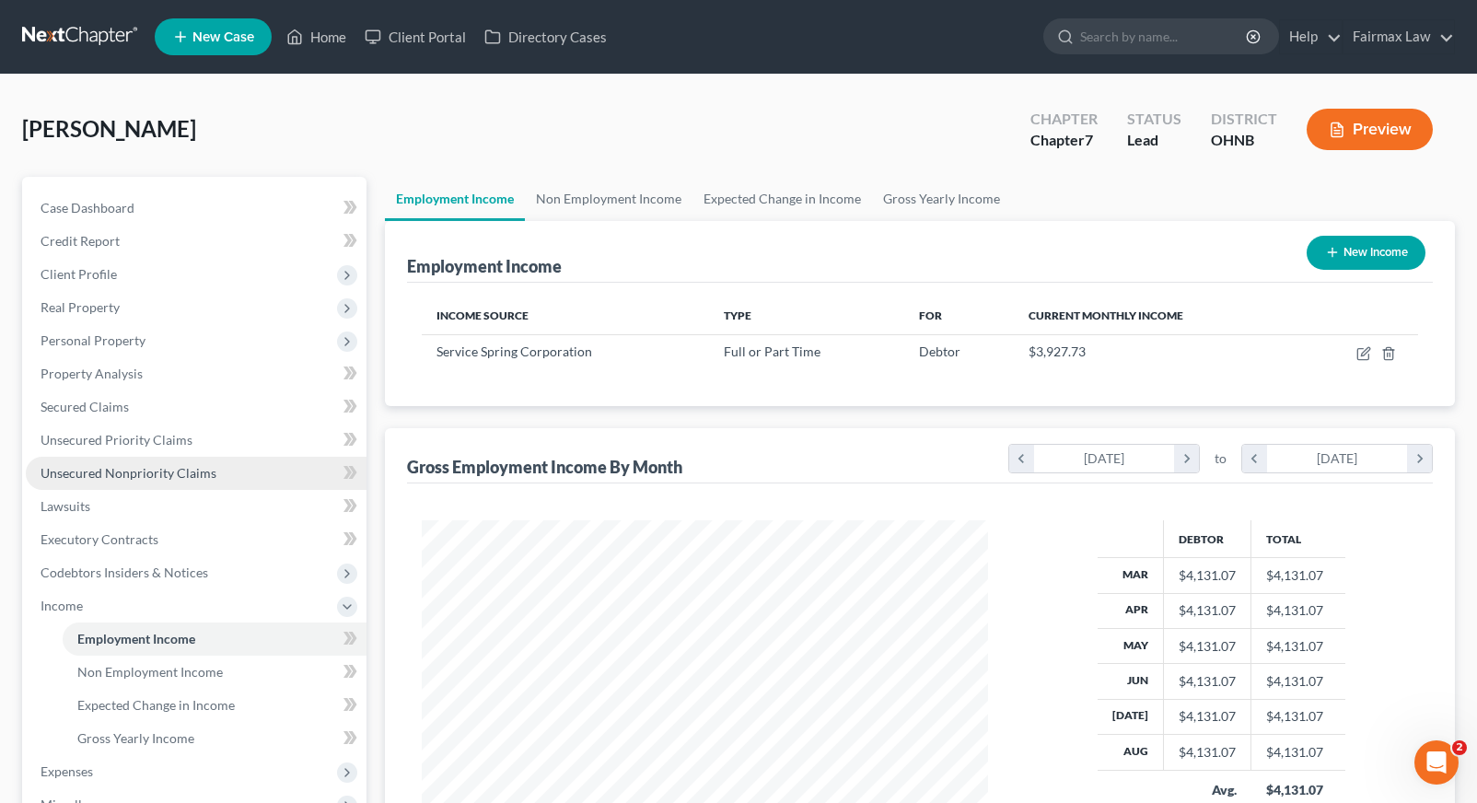
scroll to position [330, 602]
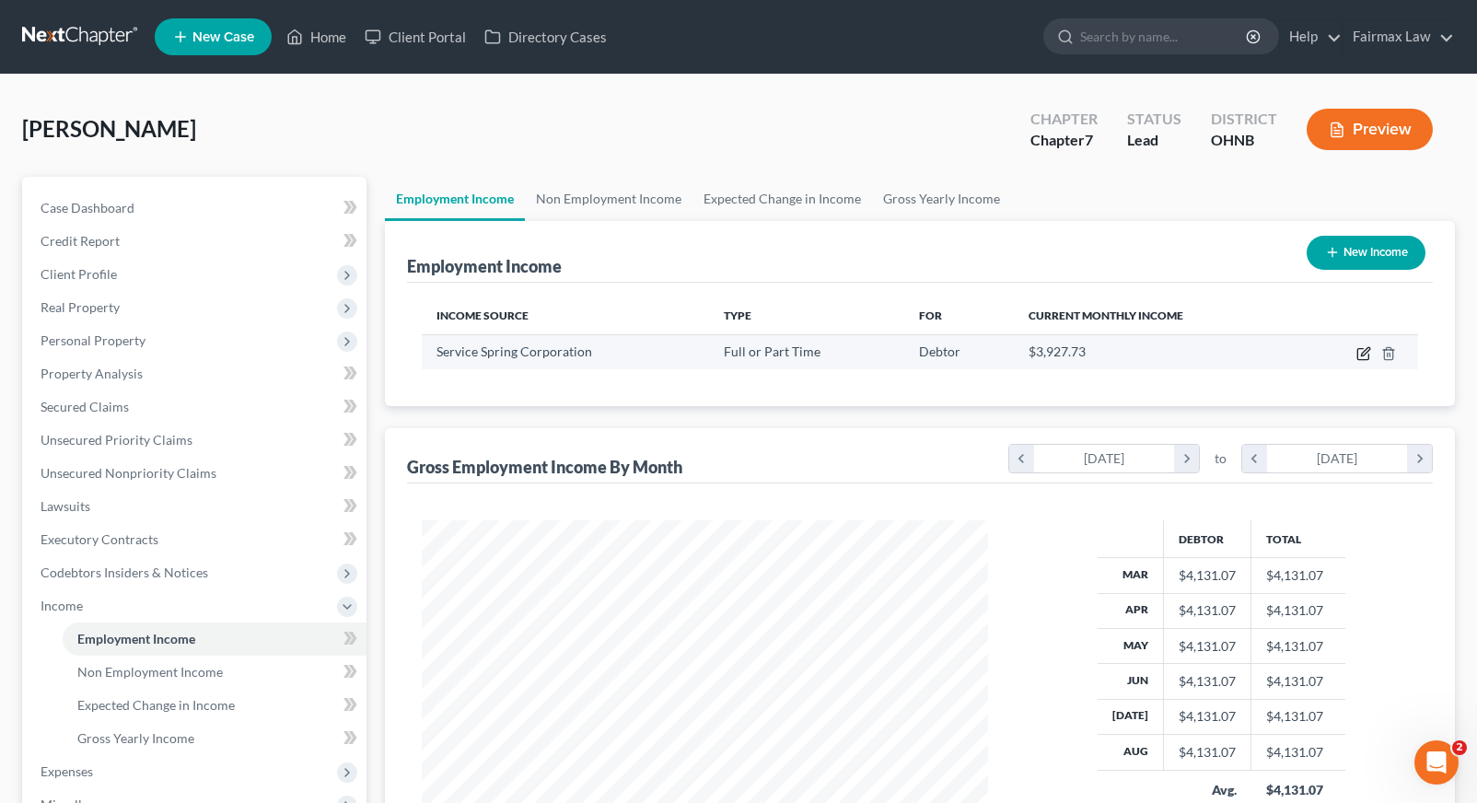
click at [1364, 352] on icon "button" at bounding box center [1365, 351] width 8 height 8
select select "0"
select select "36"
select select "3"
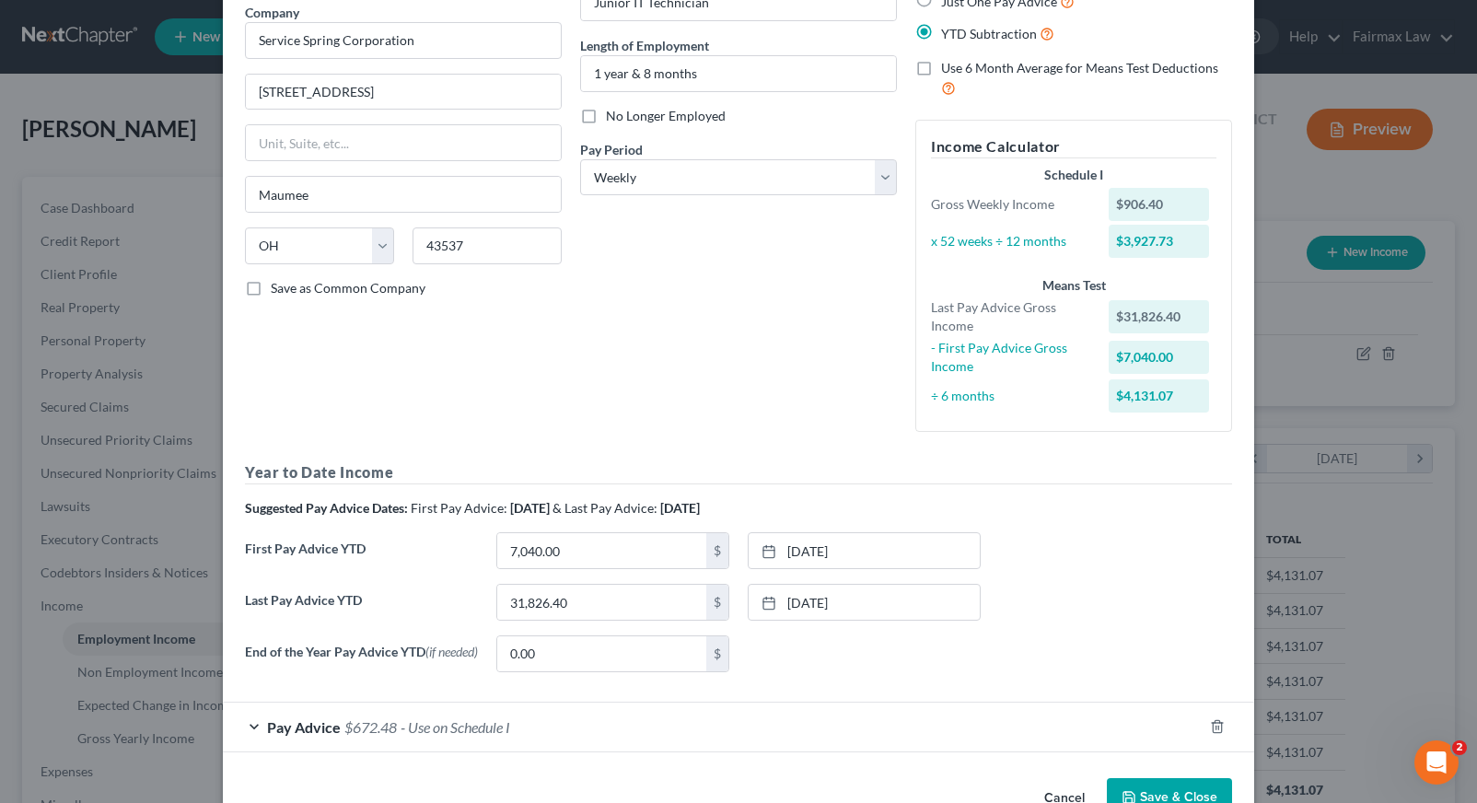
scroll to position [150, 0]
click at [1157, 794] on button "Save & Close" at bounding box center [1169, 800] width 125 height 39
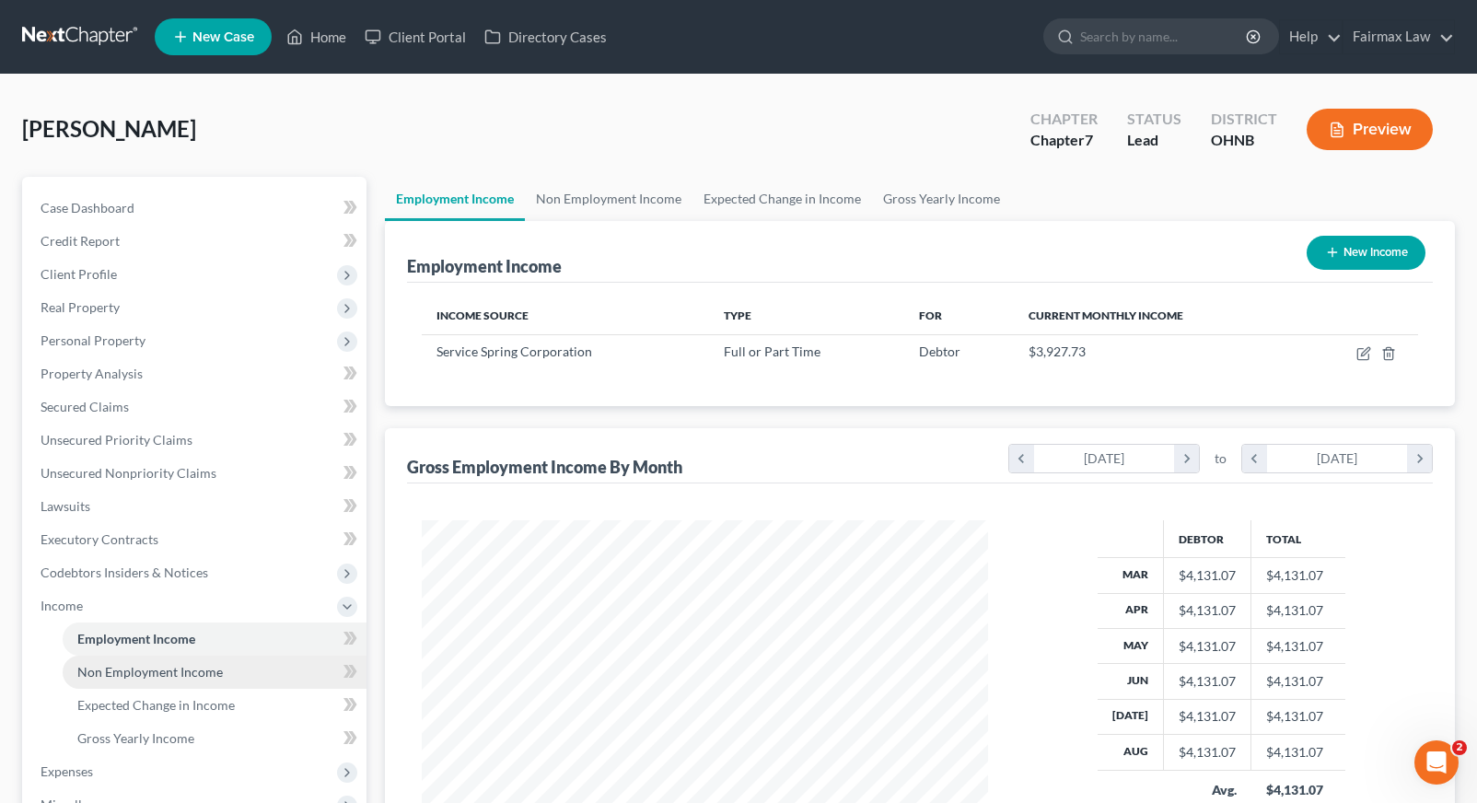
click at [155, 668] on span "Non Employment Income" at bounding box center [149, 672] width 145 height 16
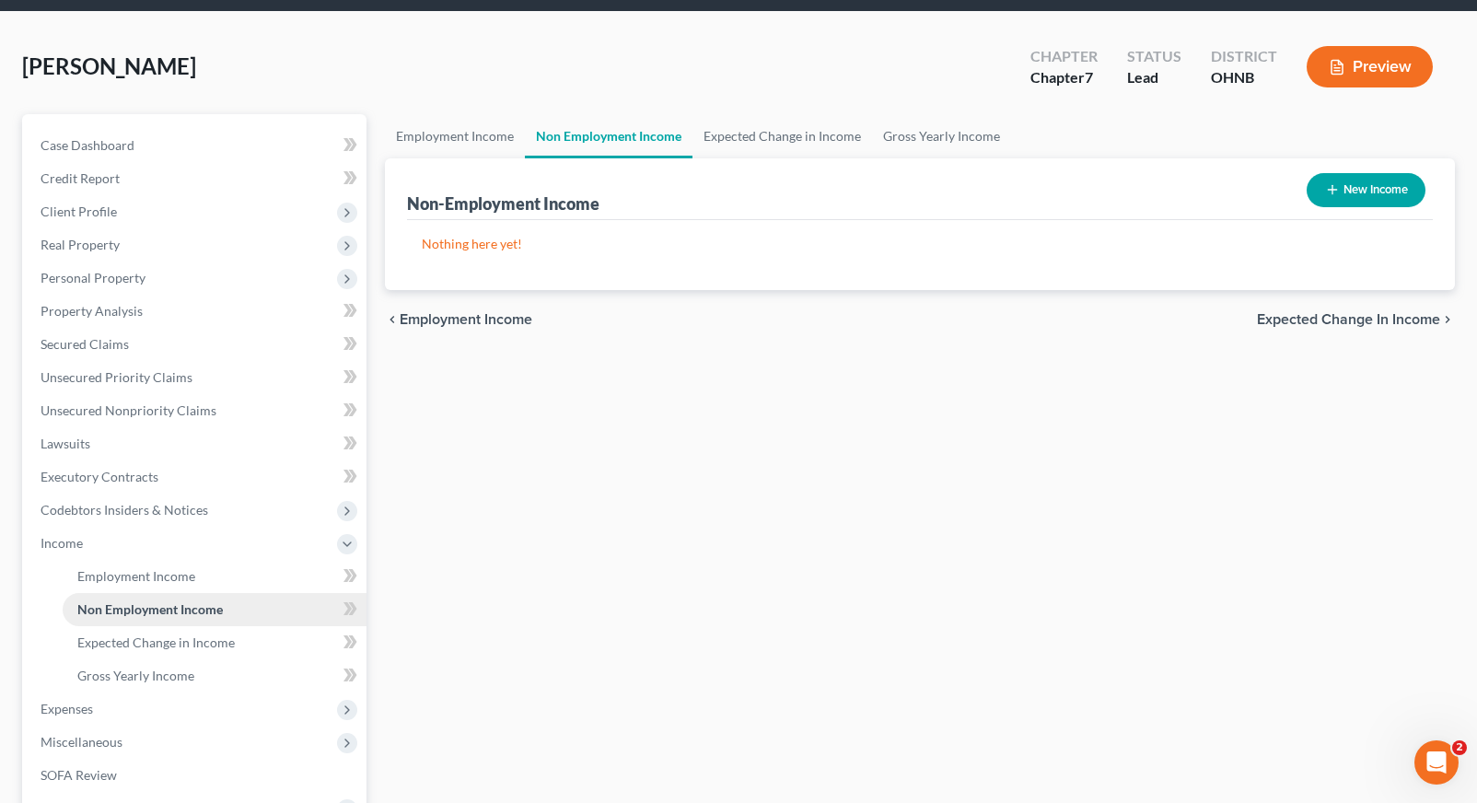
scroll to position [75, 0]
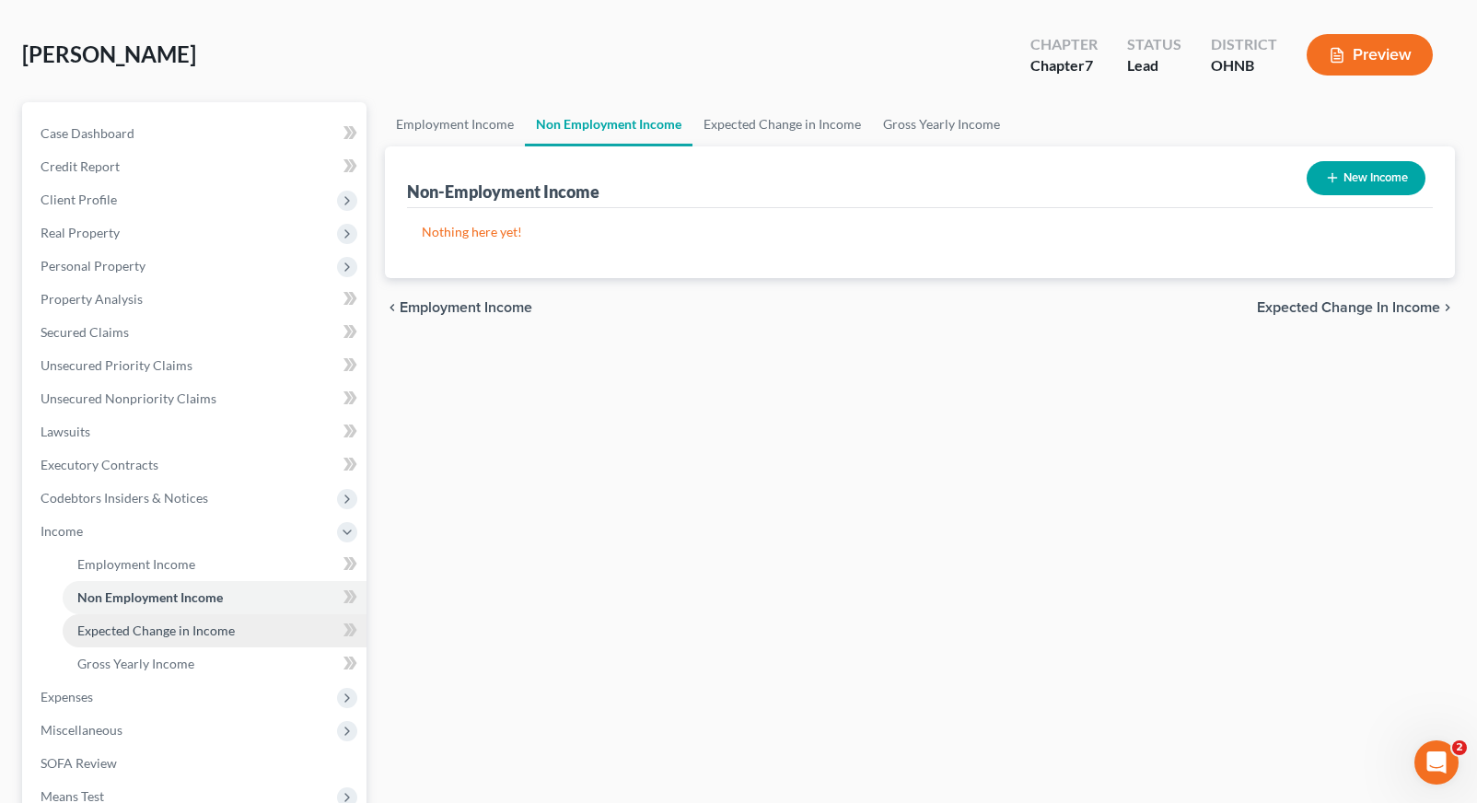
click at [164, 625] on span "Expected Change in Income" at bounding box center [155, 630] width 157 height 16
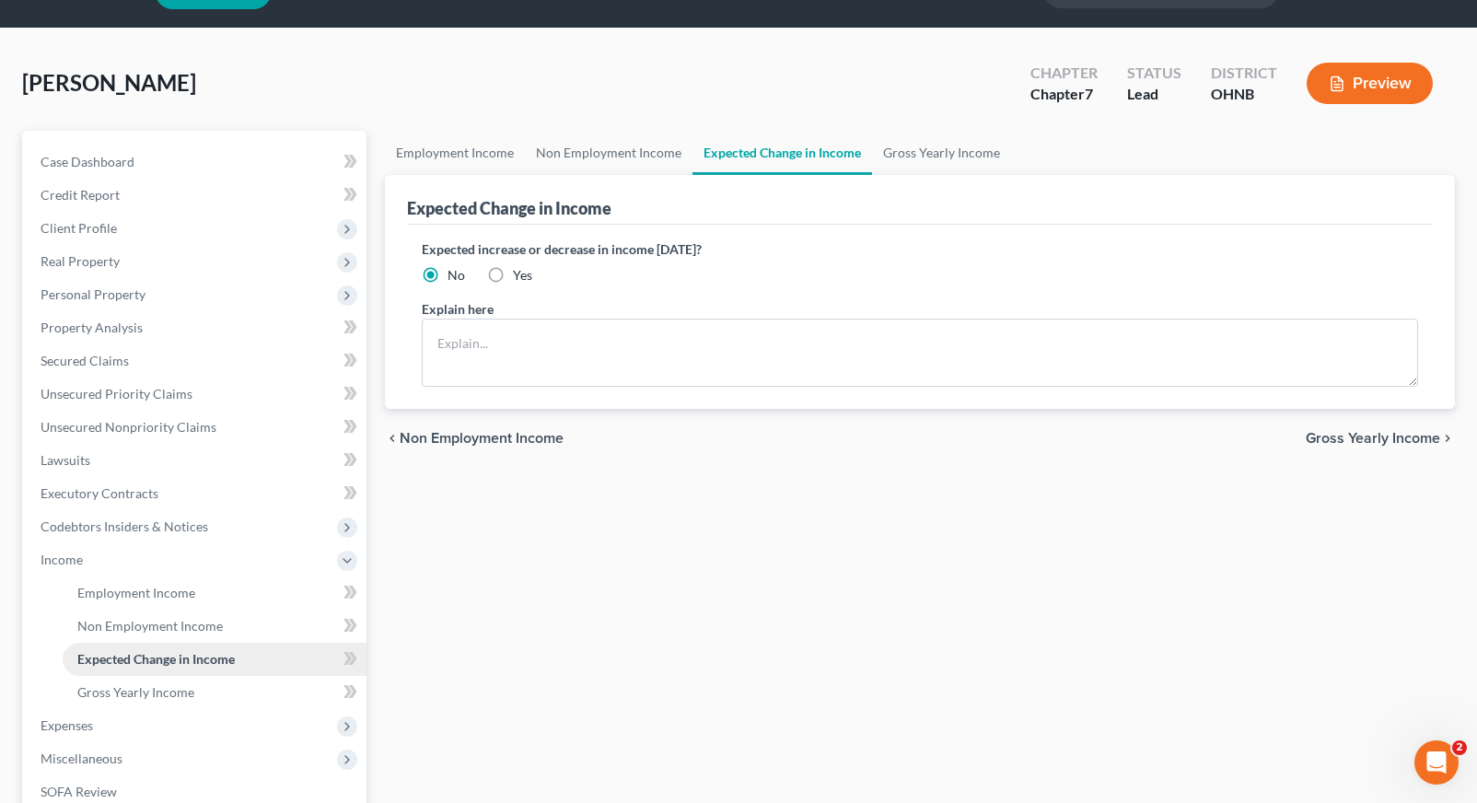
scroll to position [48, 0]
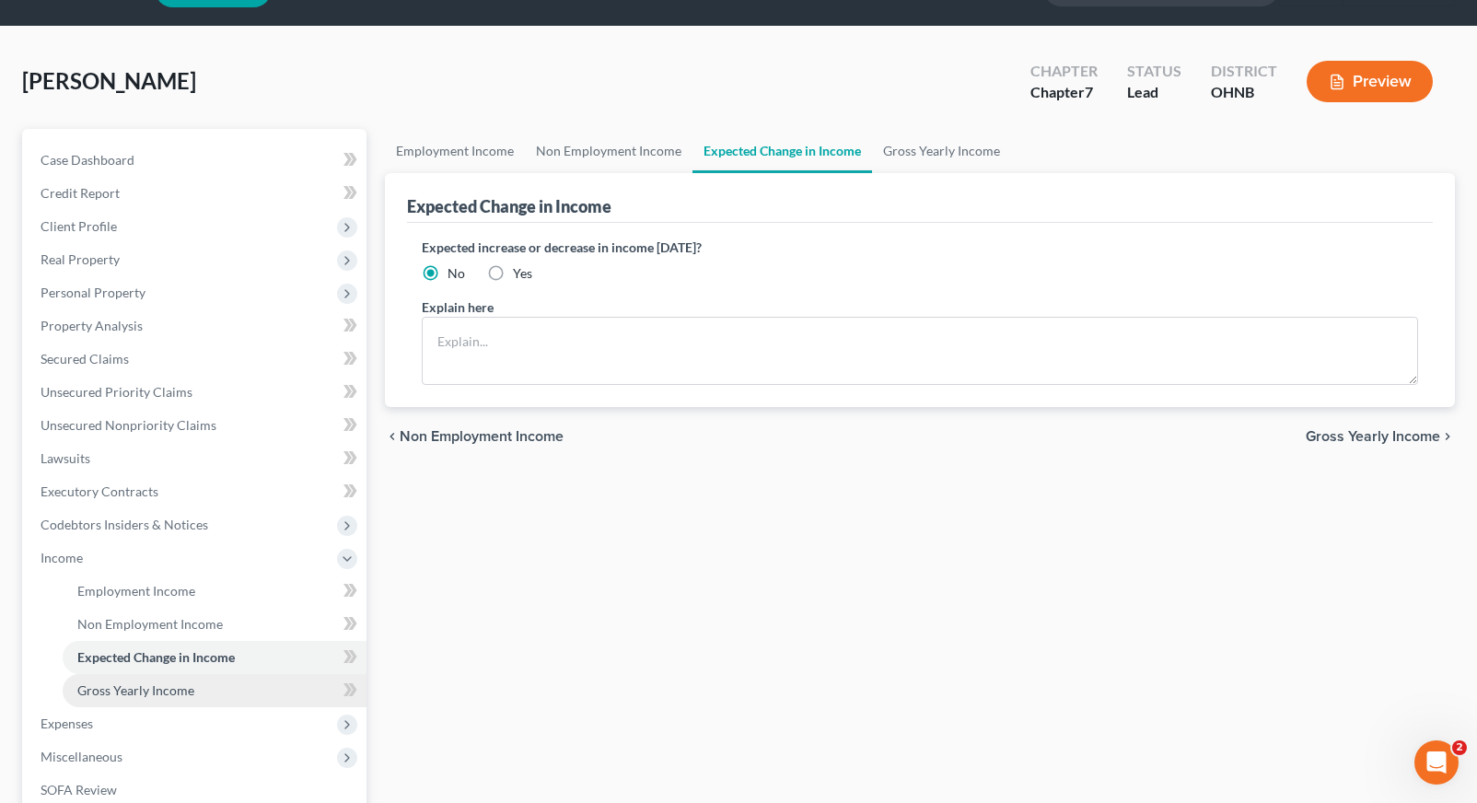
click at [163, 678] on link "Gross Yearly Income" at bounding box center [215, 690] width 304 height 33
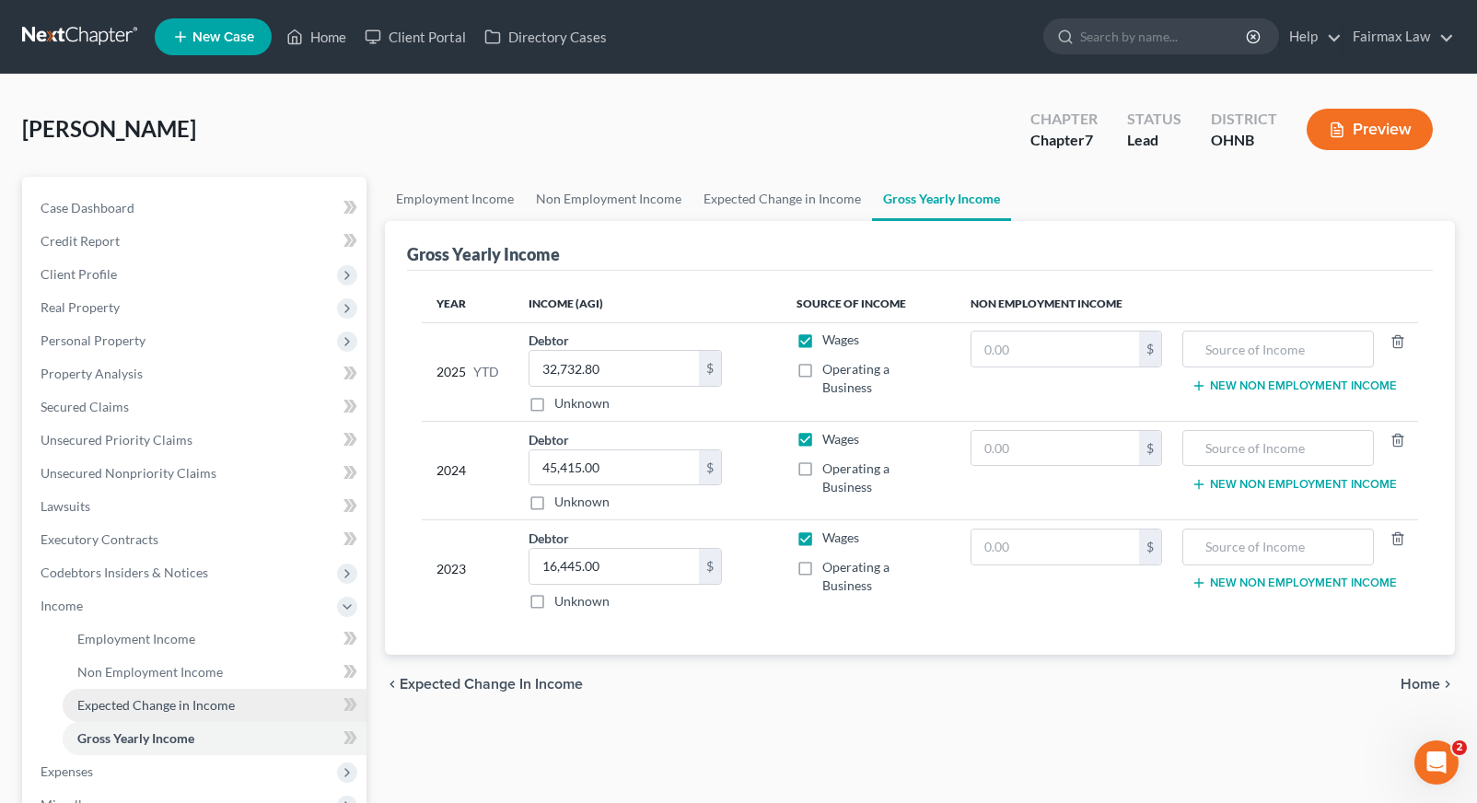
click at [146, 700] on span "Expected Change in Income" at bounding box center [155, 705] width 157 height 16
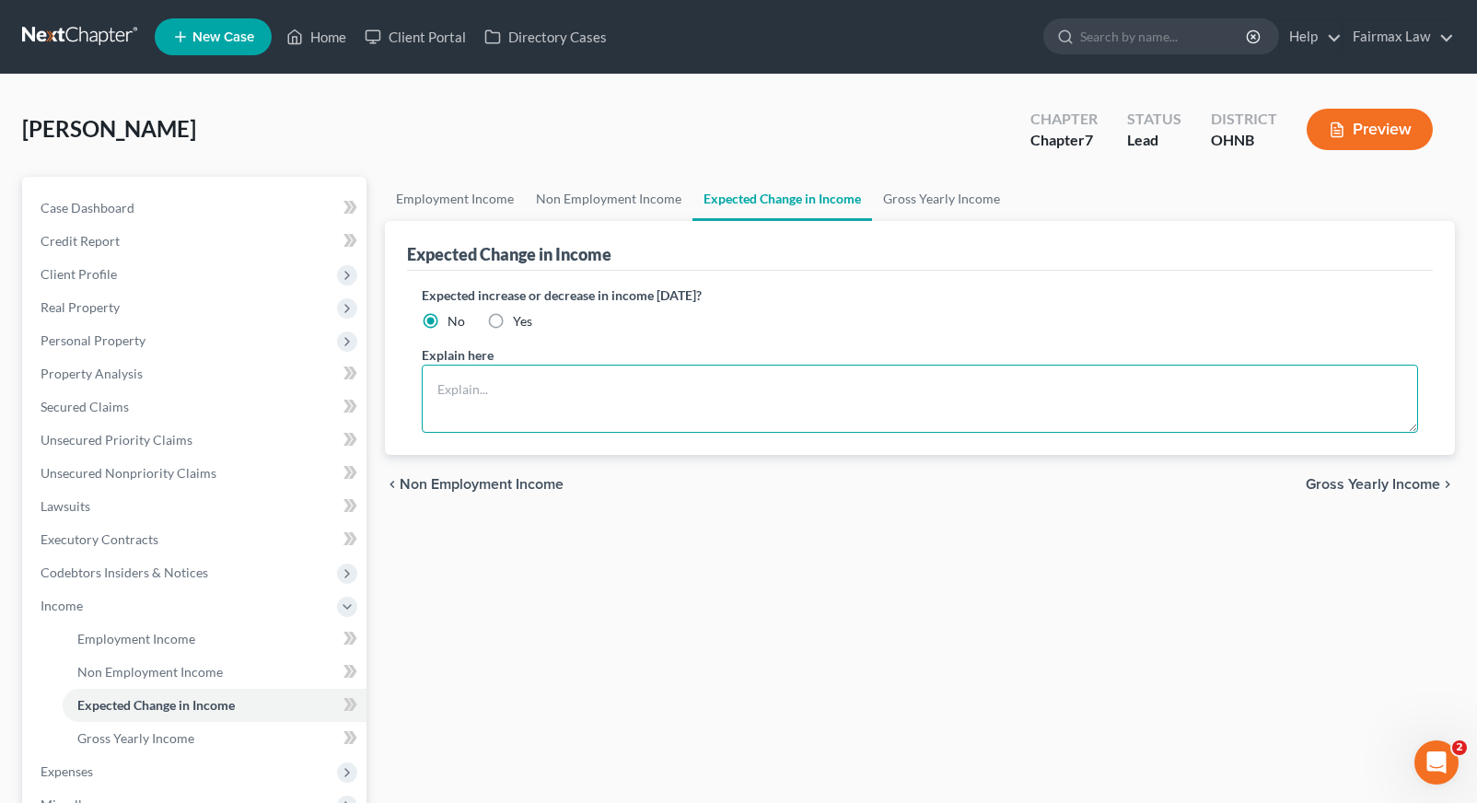
click at [427, 425] on textarea at bounding box center [920, 399] width 996 height 68
type textarea "3"
click at [418, 6] on nav "Home New Case Client Portal Directory Cases Fairmax Law farrah@fairmaxlaw.com M…" at bounding box center [738, 37] width 1477 height 74
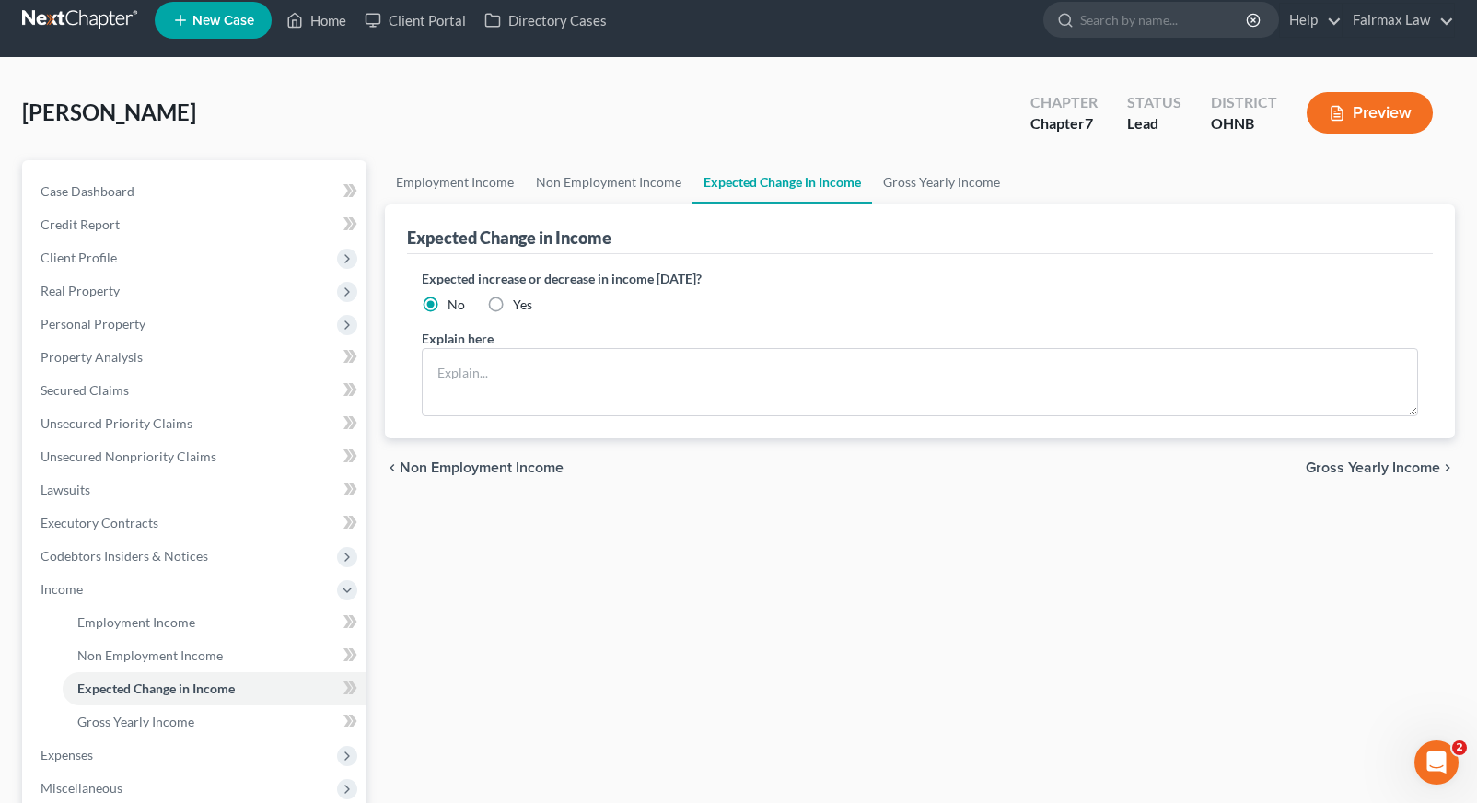
scroll to position [119, 0]
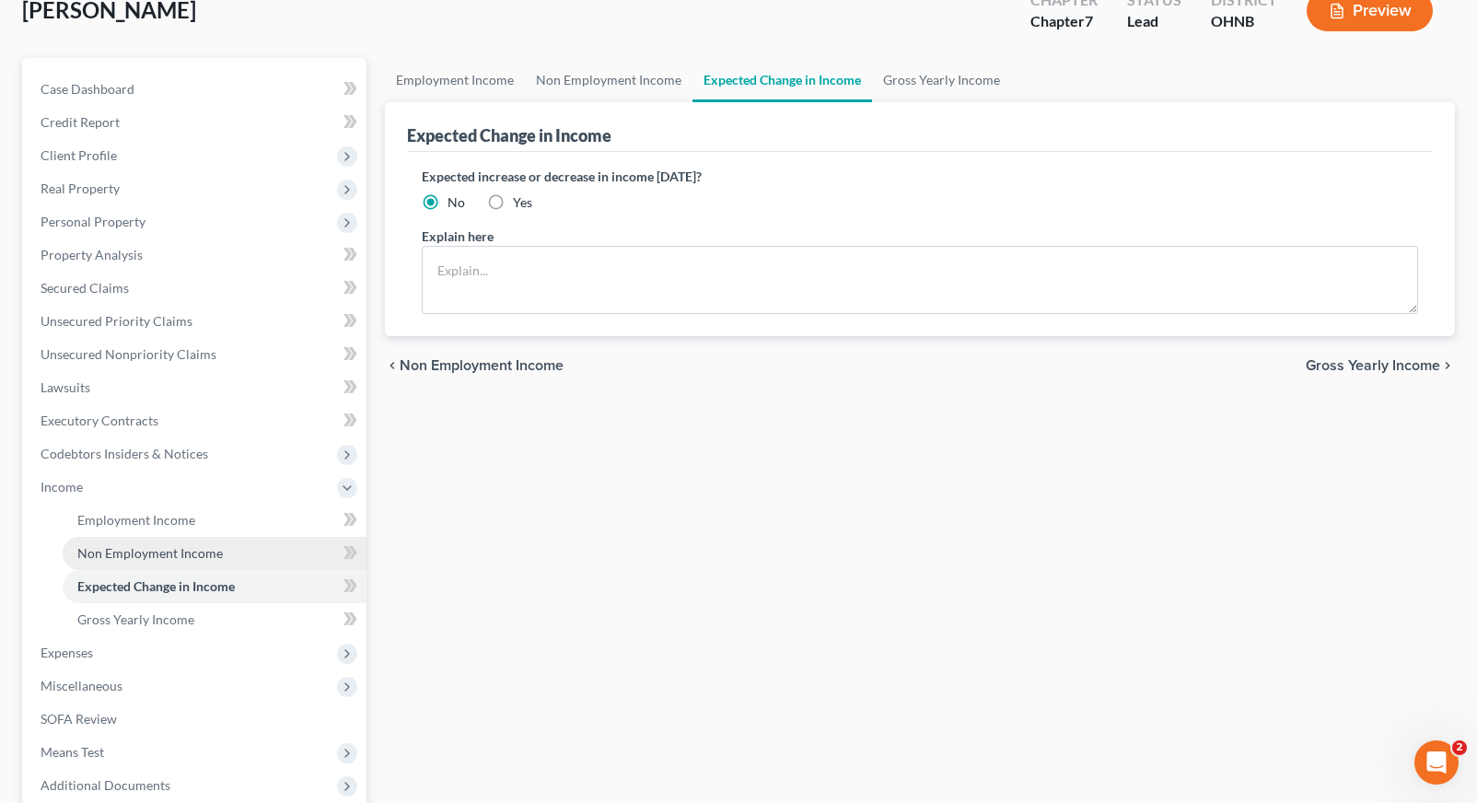
click at [244, 556] on link "Non Employment Income" at bounding box center [215, 553] width 304 height 33
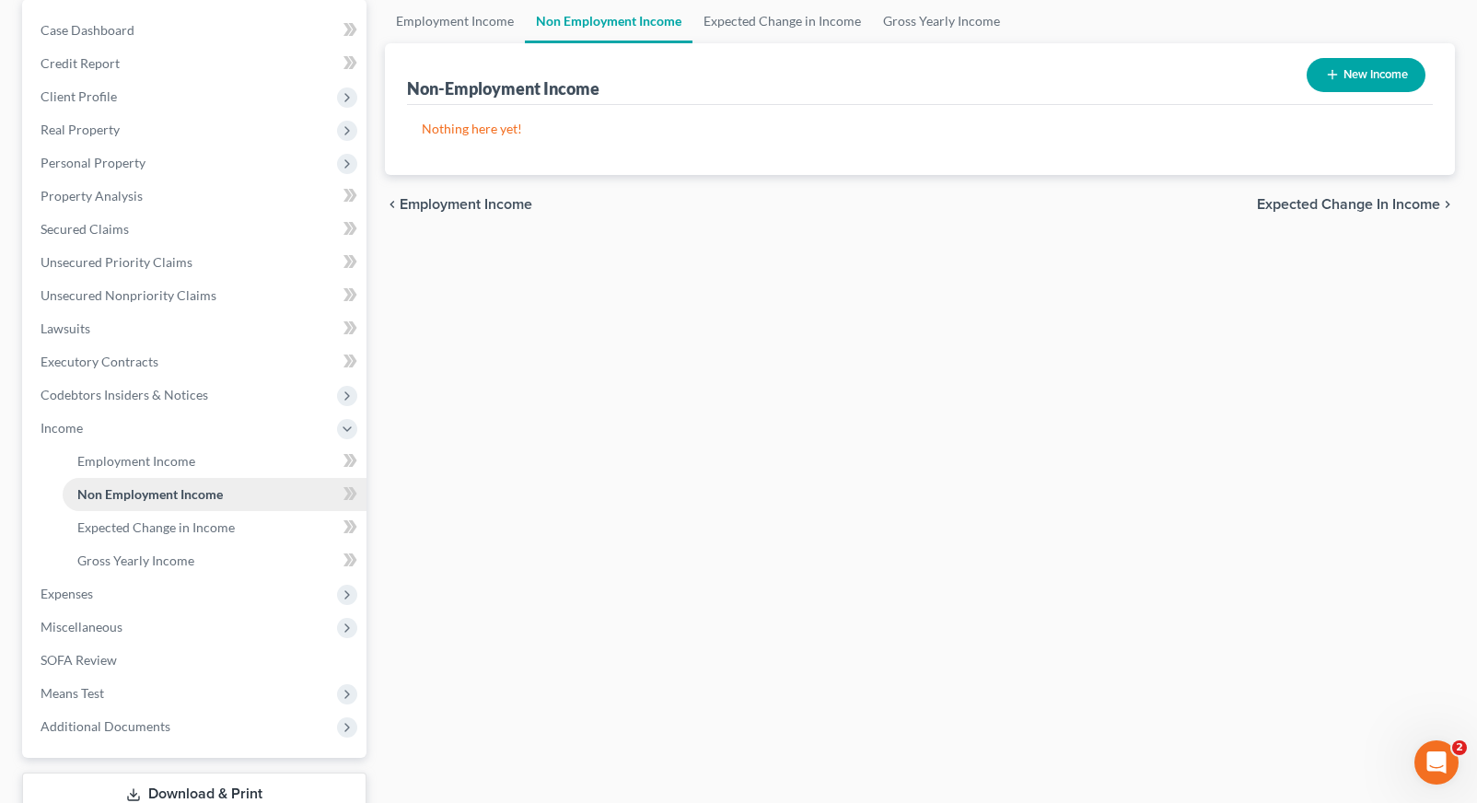
scroll to position [194, 0]
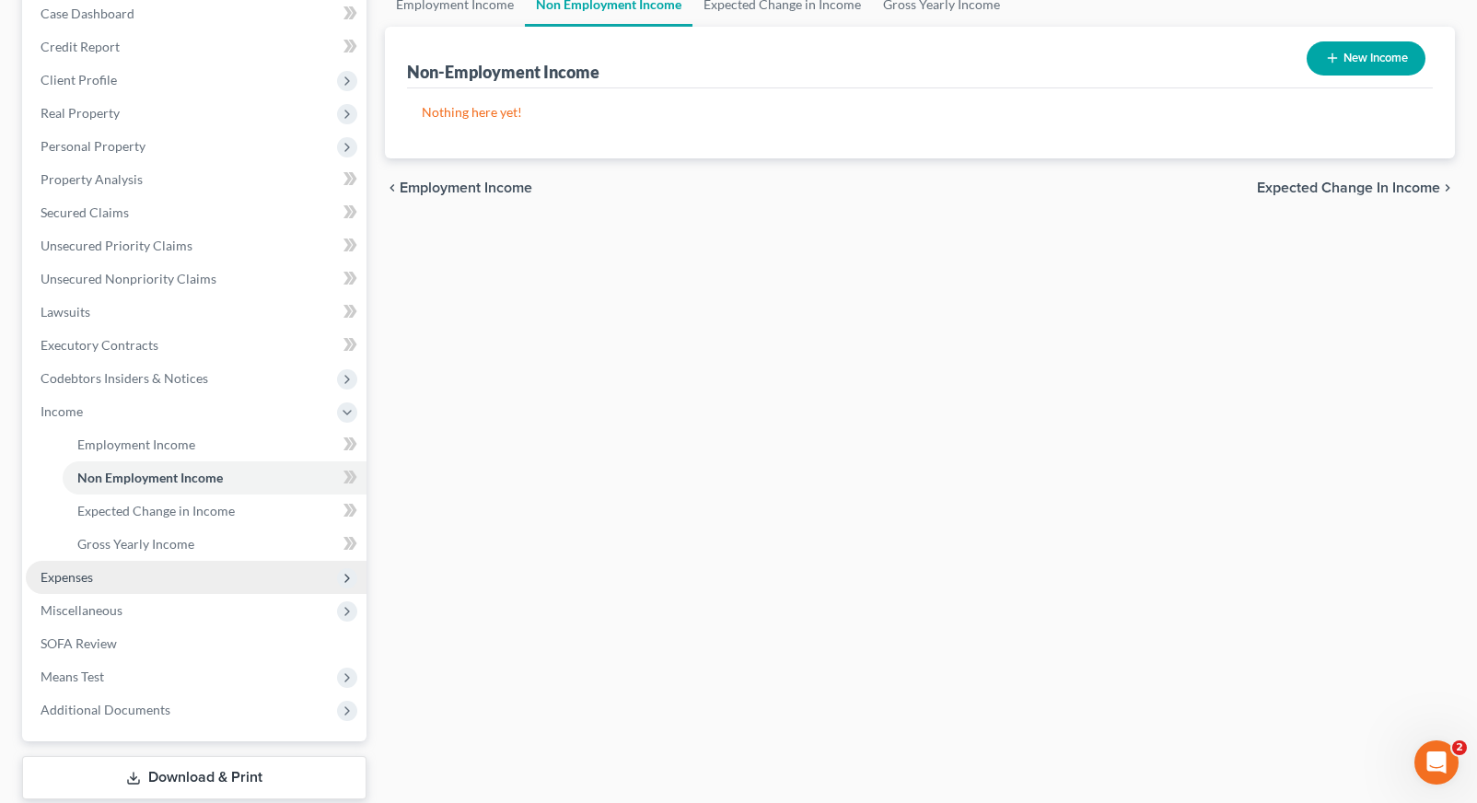
click at [136, 574] on span "Expenses" at bounding box center [196, 577] width 341 height 33
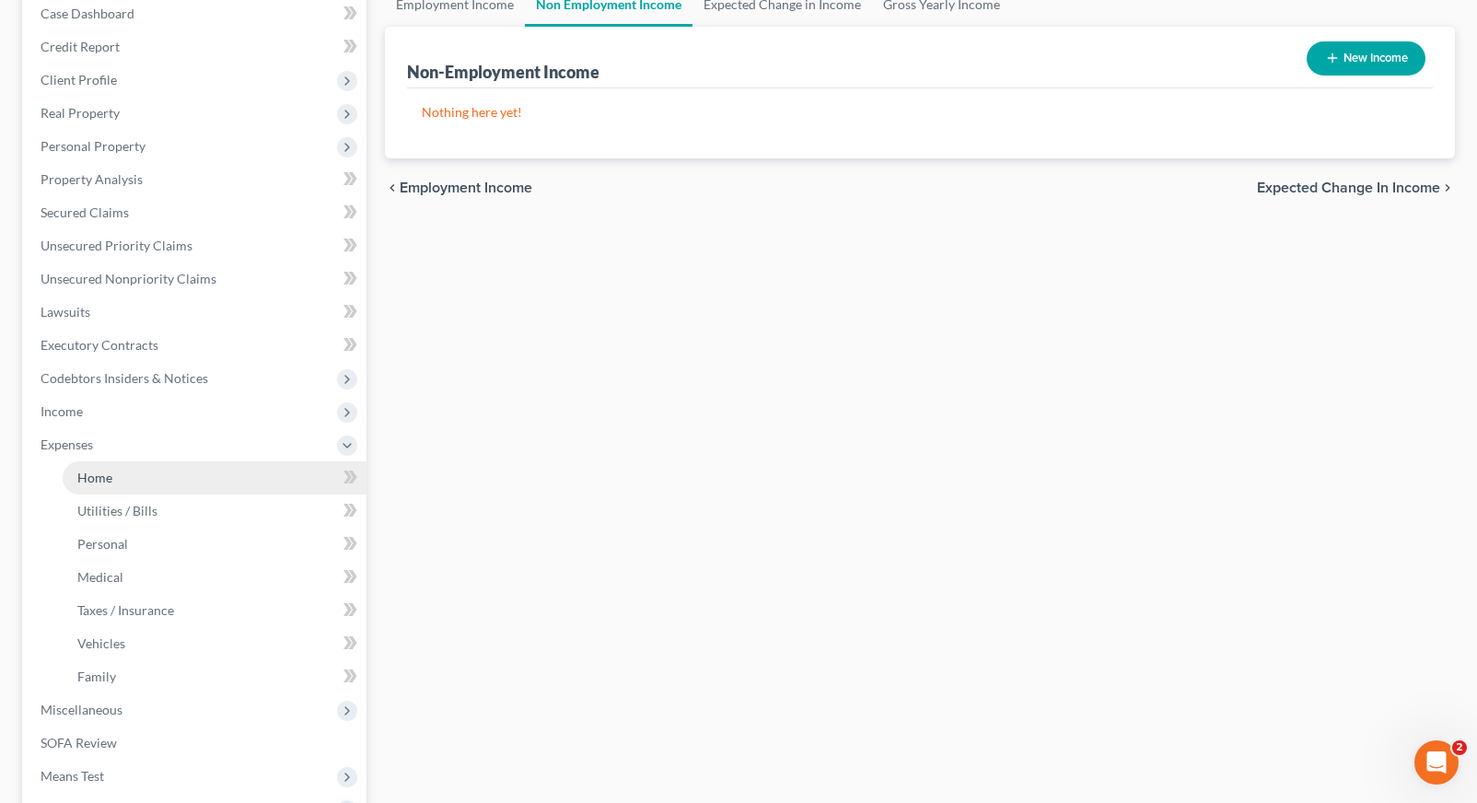
click at [112, 489] on link "Home" at bounding box center [215, 477] width 304 height 33
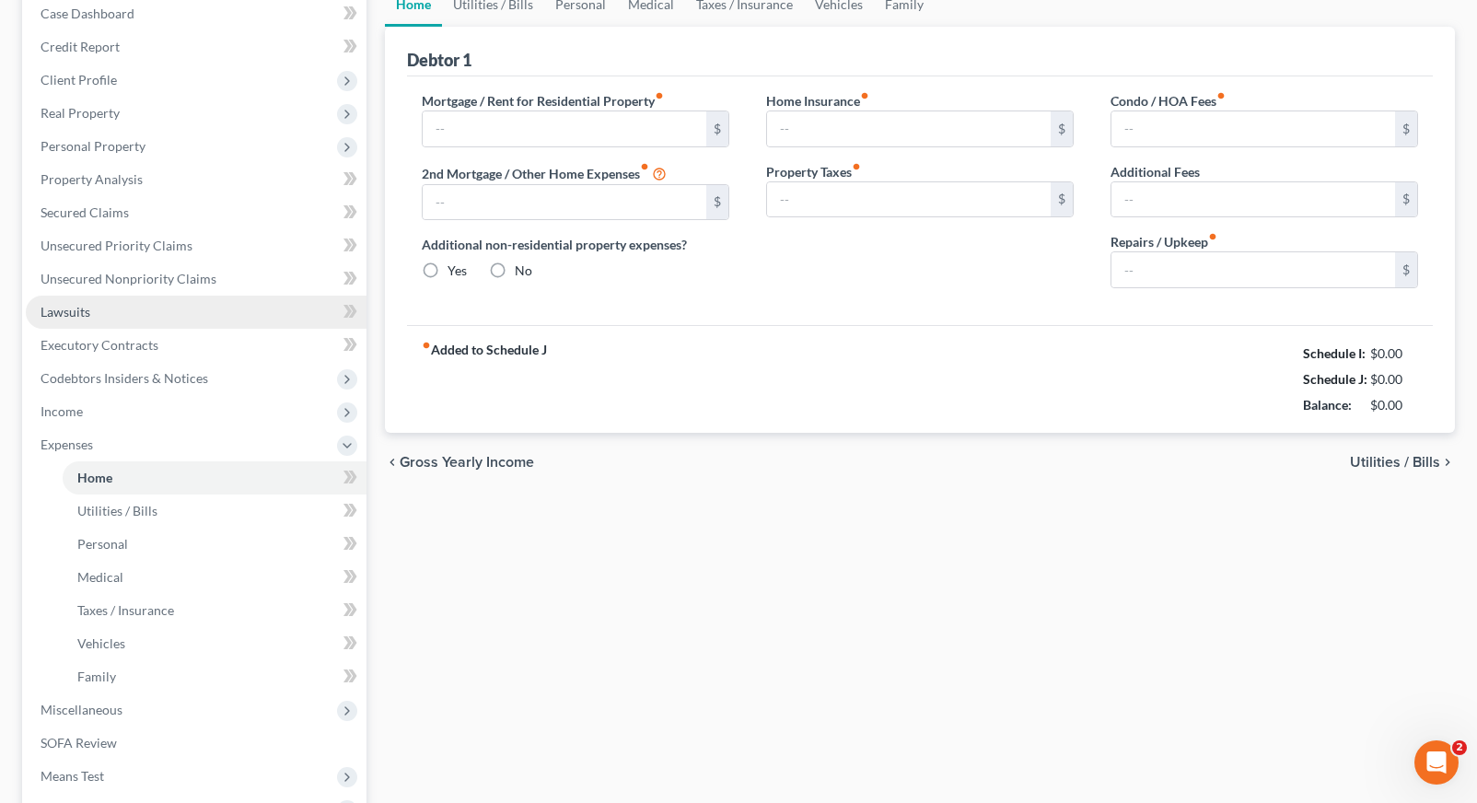
scroll to position [38, 0]
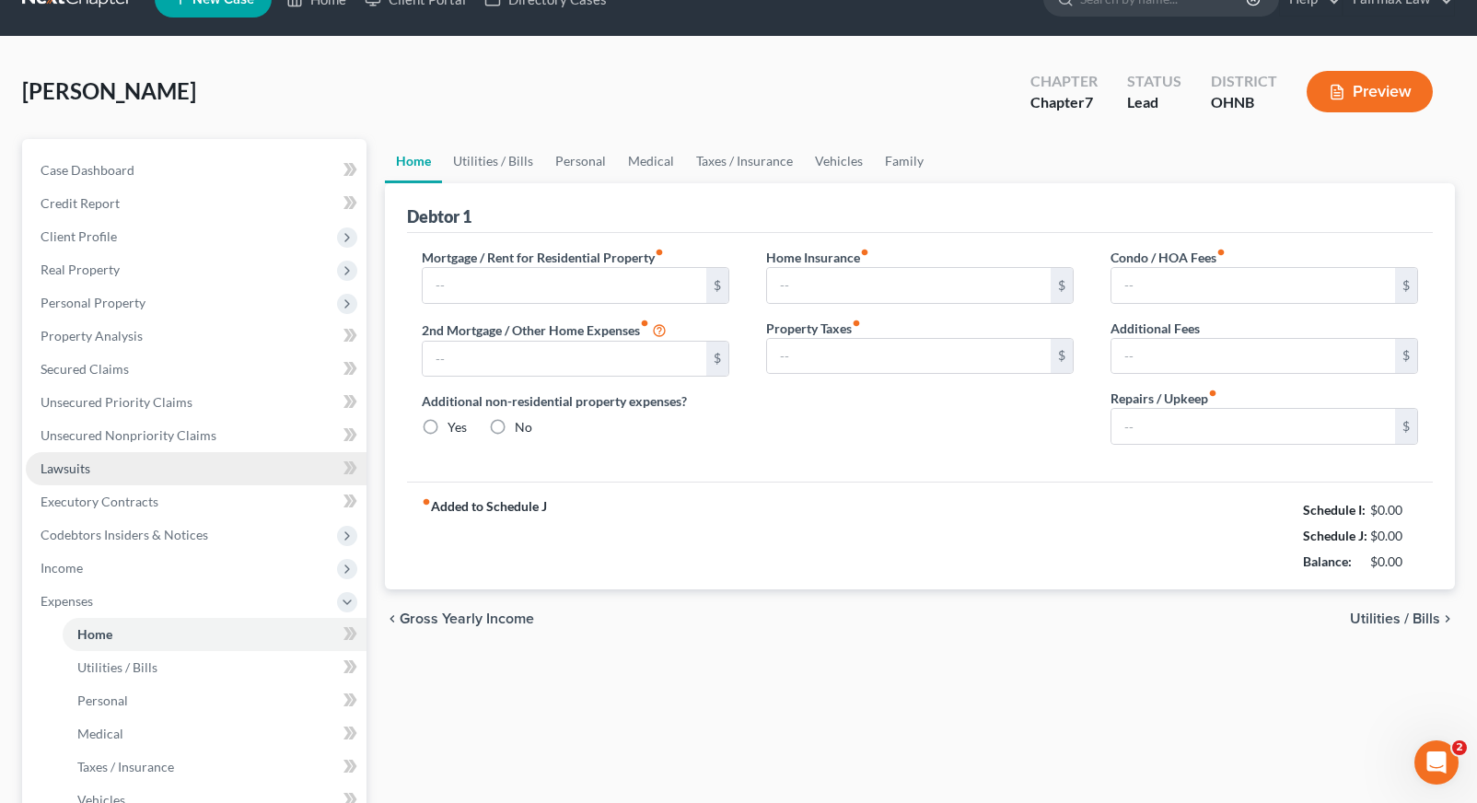
type input "306.00"
type input "0.00"
radio input "true"
type input "0.00"
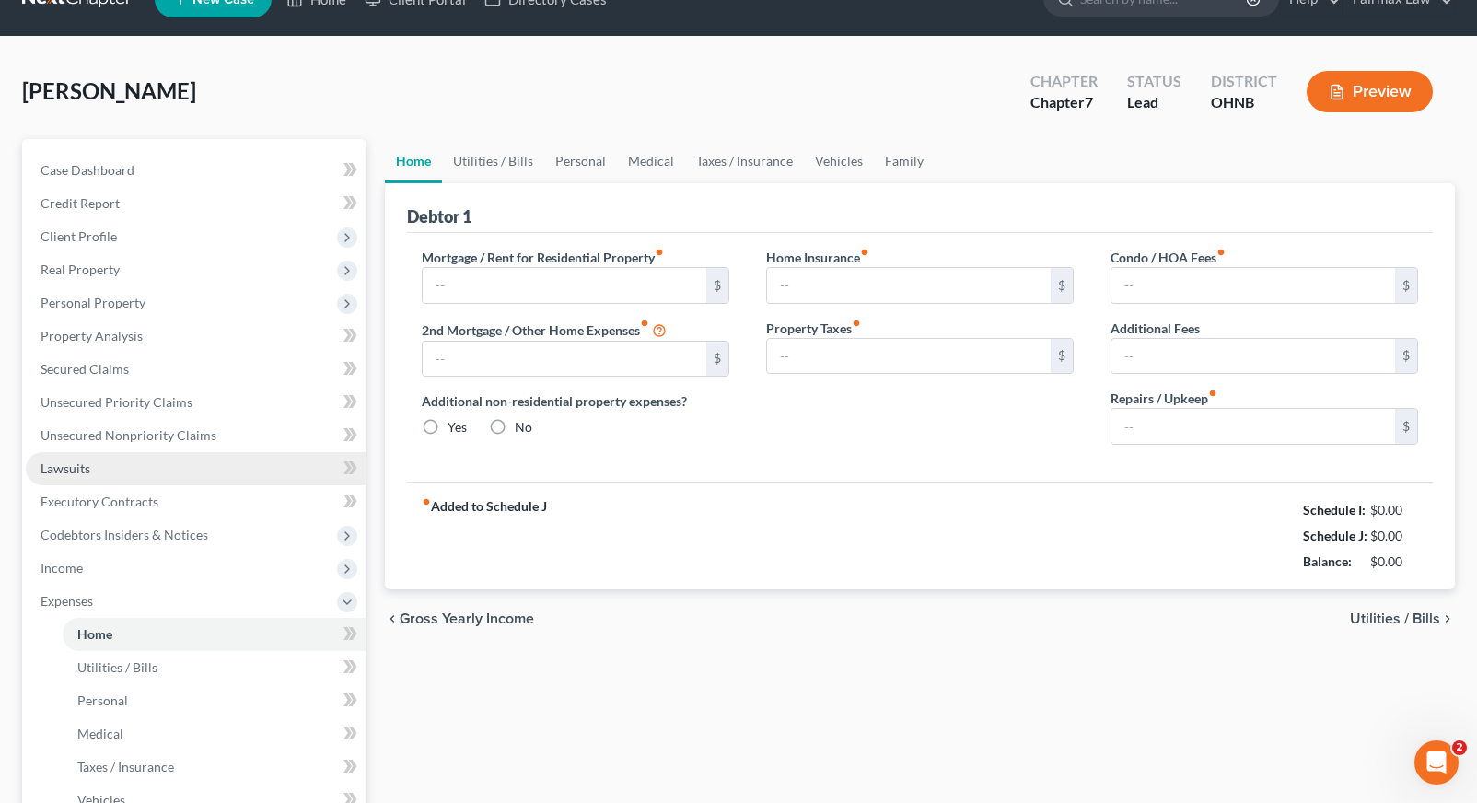
type input "0.00"
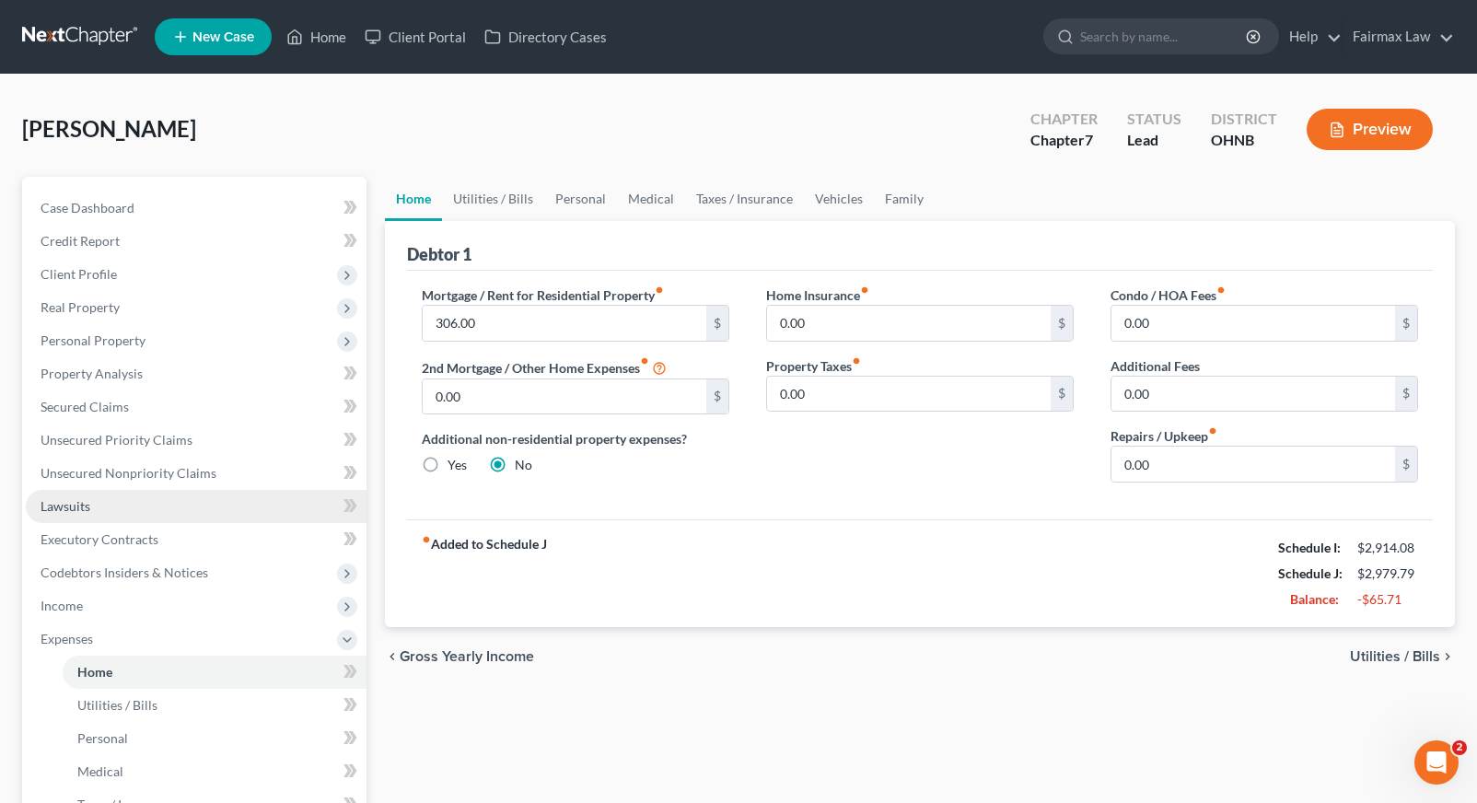
click at [117, 483] on link "Unsecured Nonpriority Claims" at bounding box center [196, 473] width 341 height 33
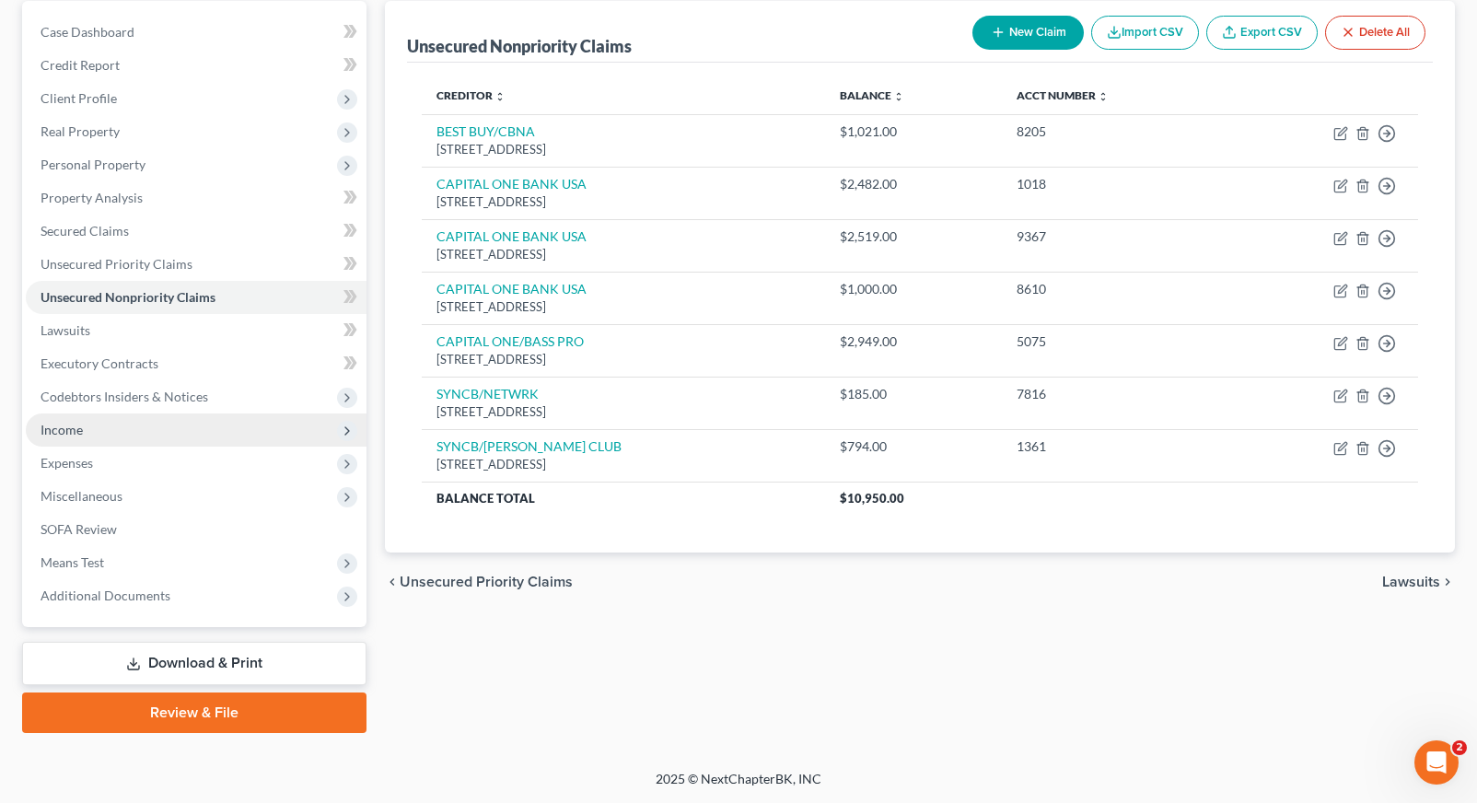
scroll to position [176, 0]
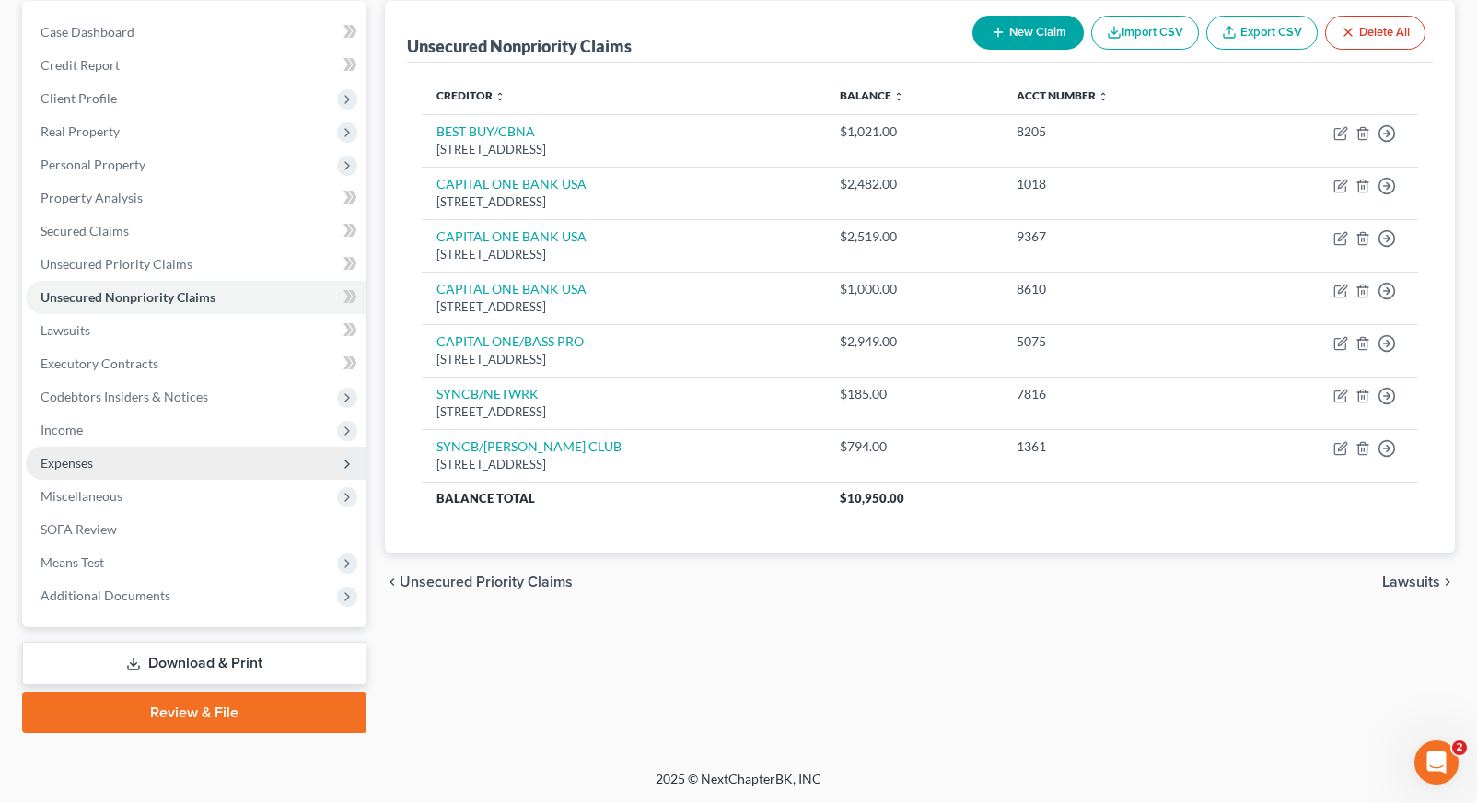
click at [88, 465] on span "Expenses" at bounding box center [67, 463] width 52 height 16
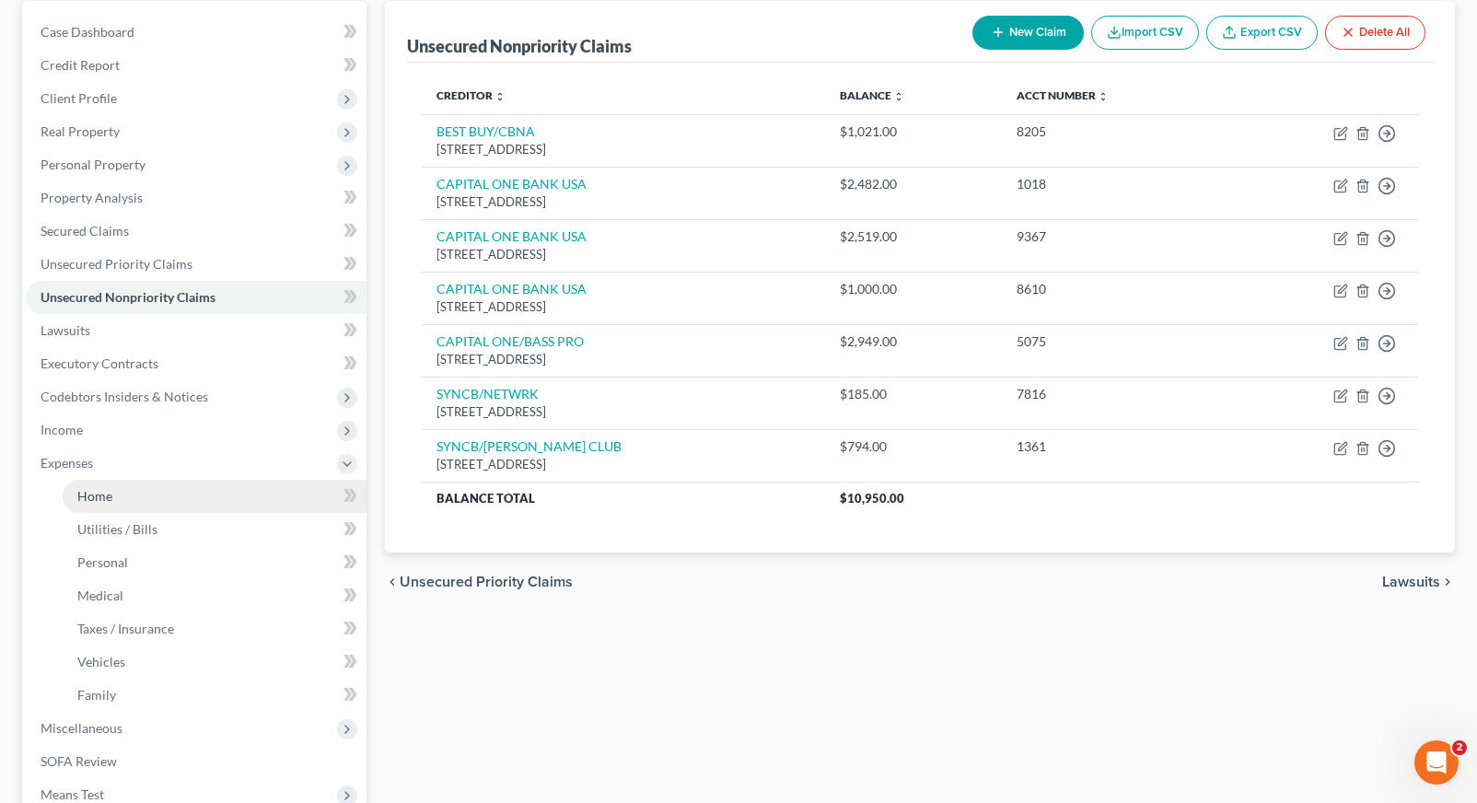
click at [111, 498] on span "Home" at bounding box center [94, 496] width 35 height 16
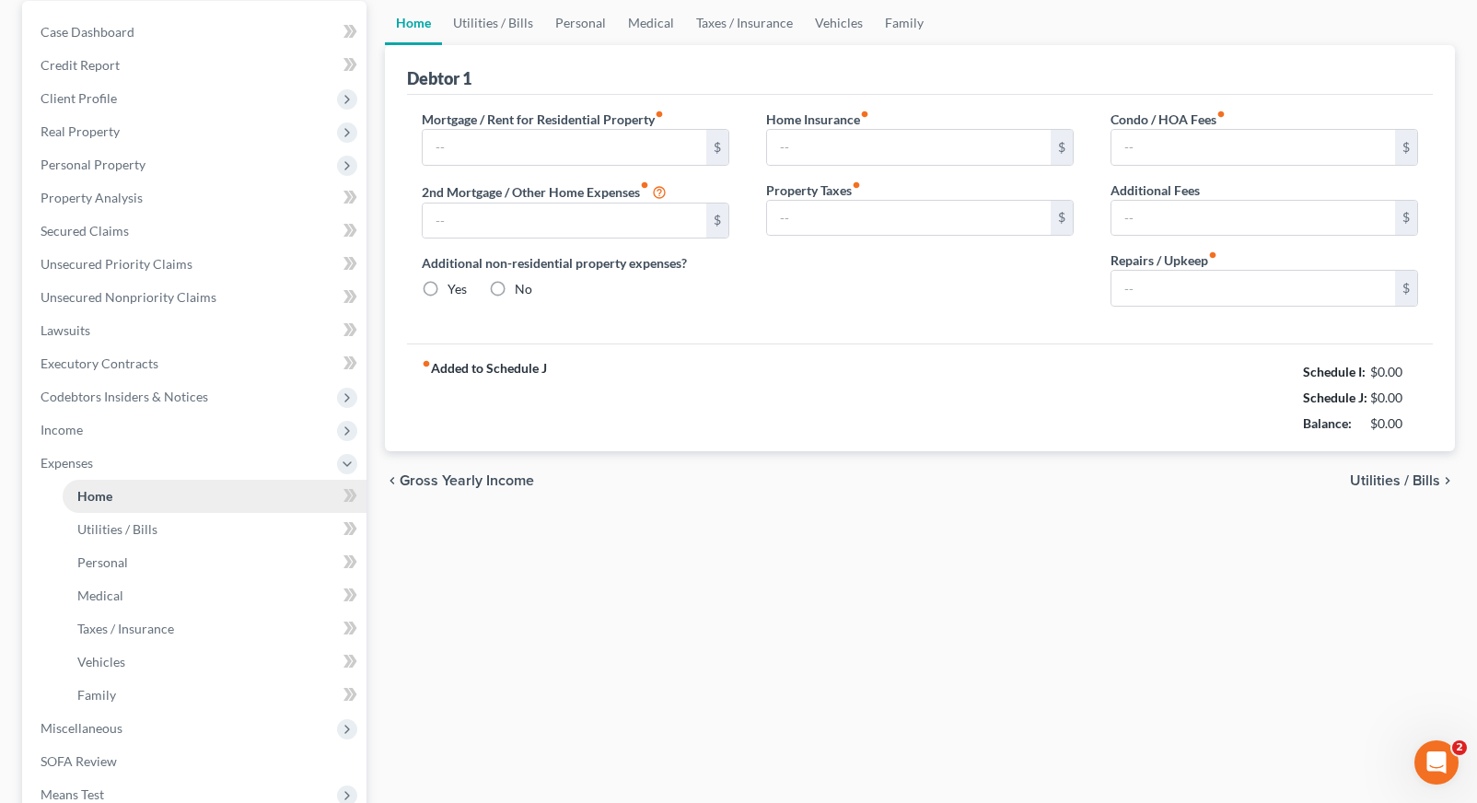
scroll to position [21, 0]
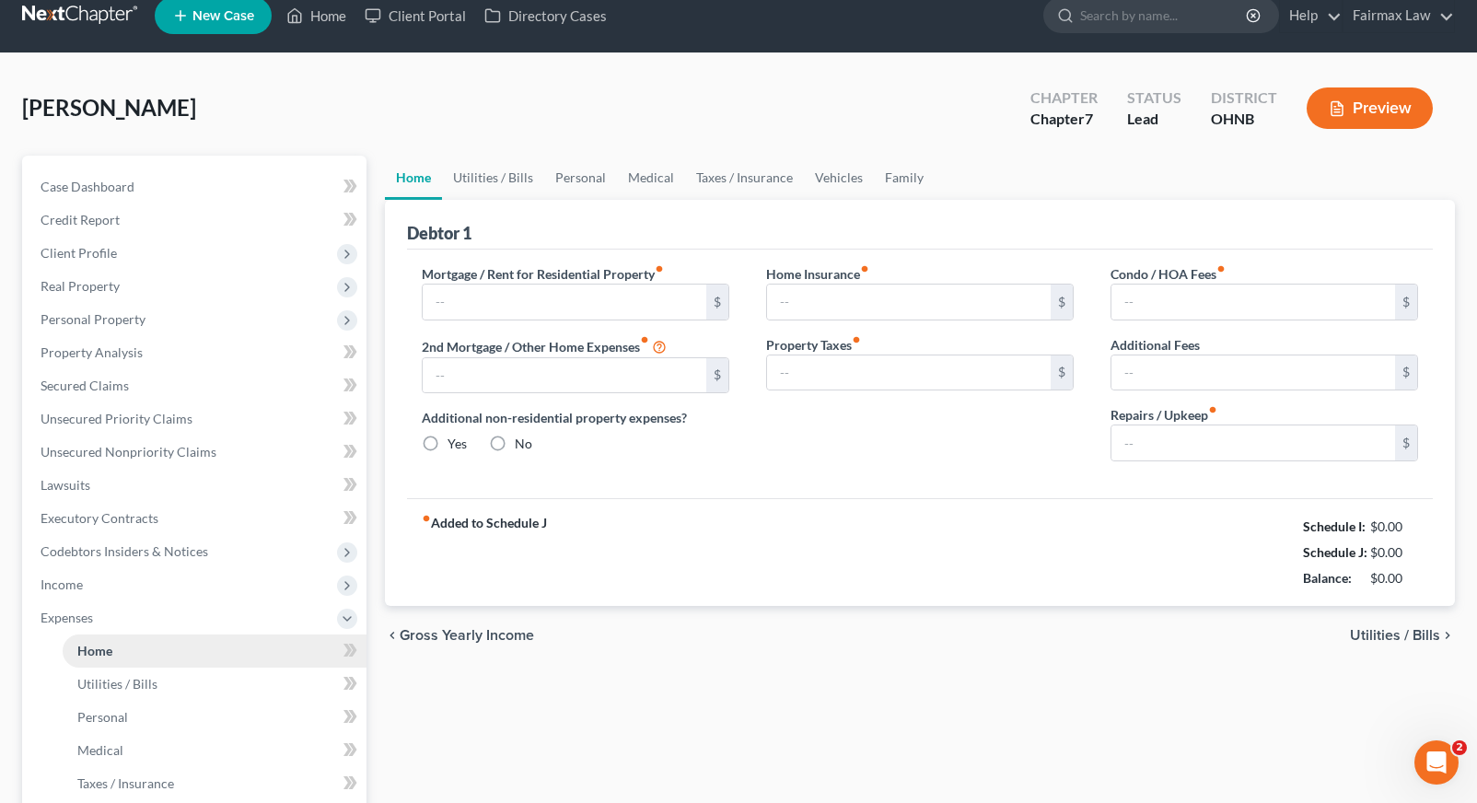
type input "306.00"
type input "0.00"
radio input "true"
type input "0.00"
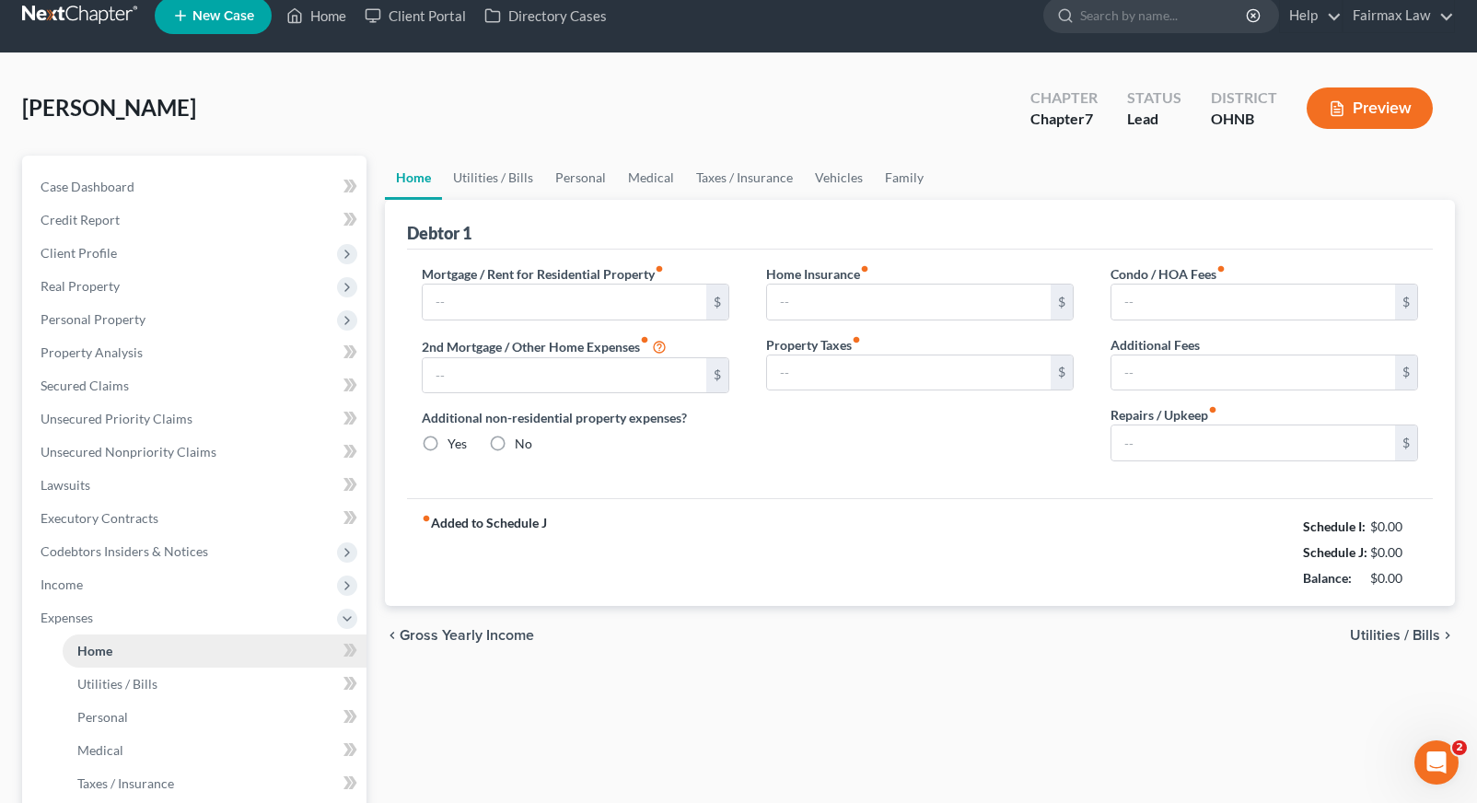
type input "0.00"
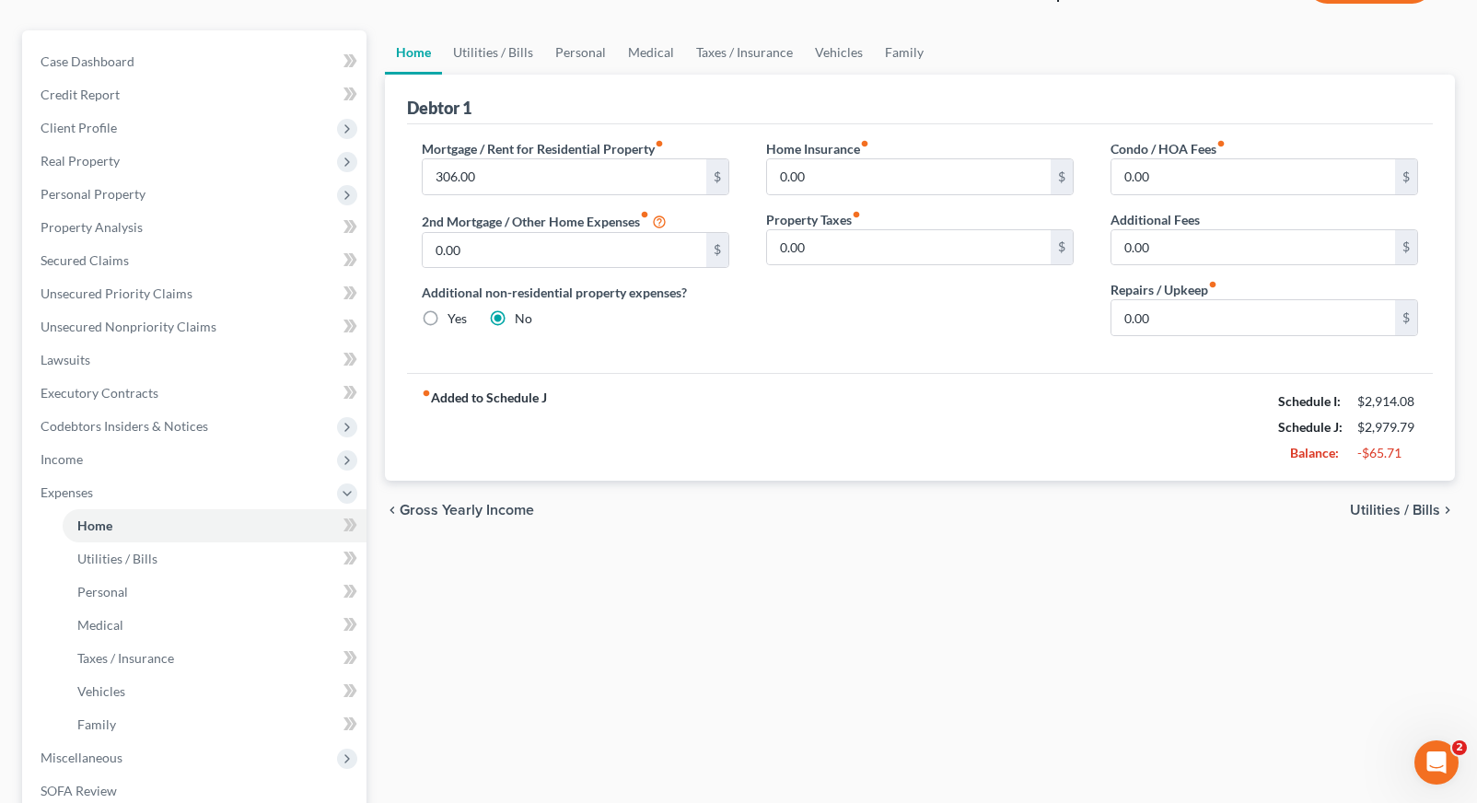
scroll to position [193, 0]
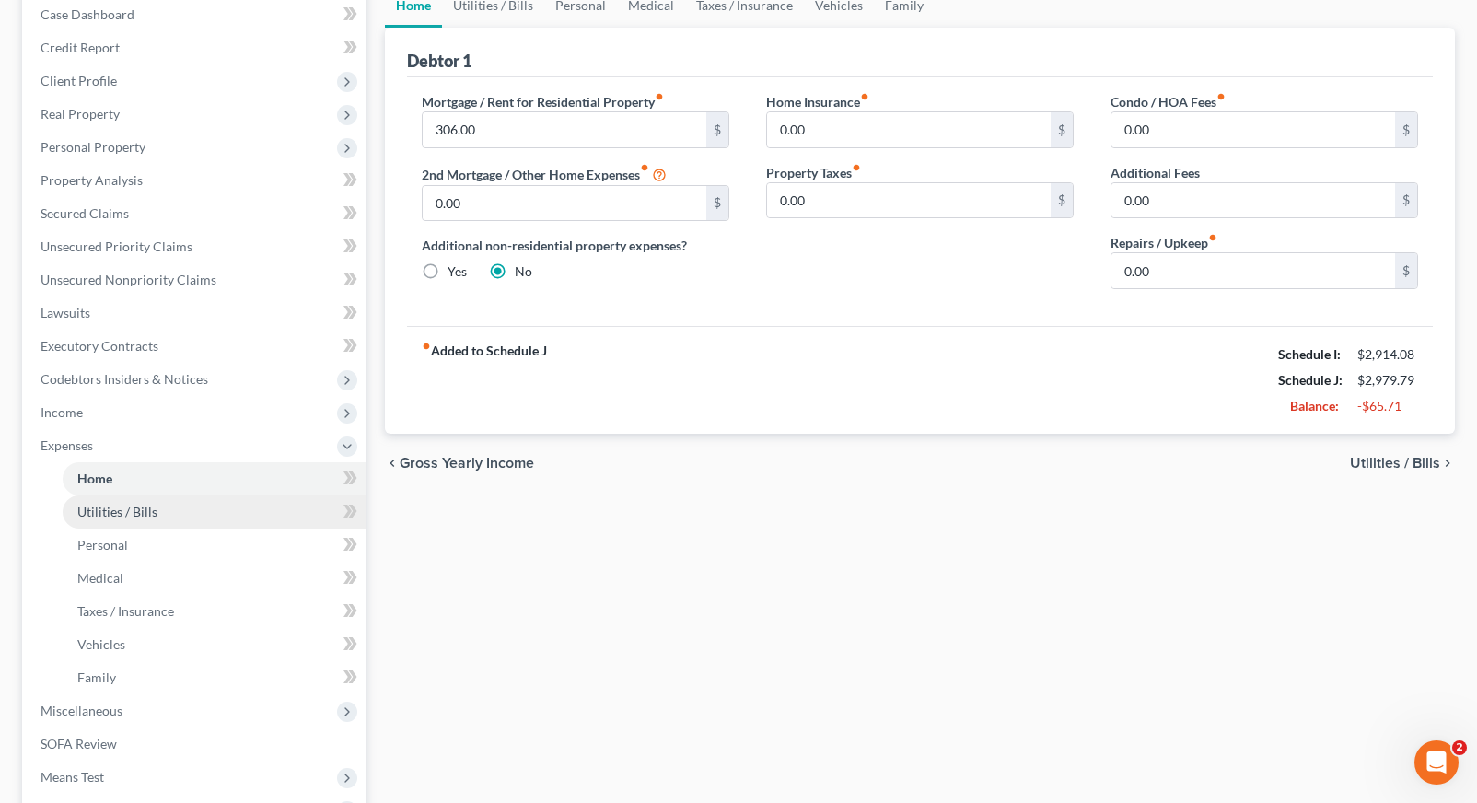
click at [198, 508] on link "Utilities / Bills" at bounding box center [215, 511] width 304 height 33
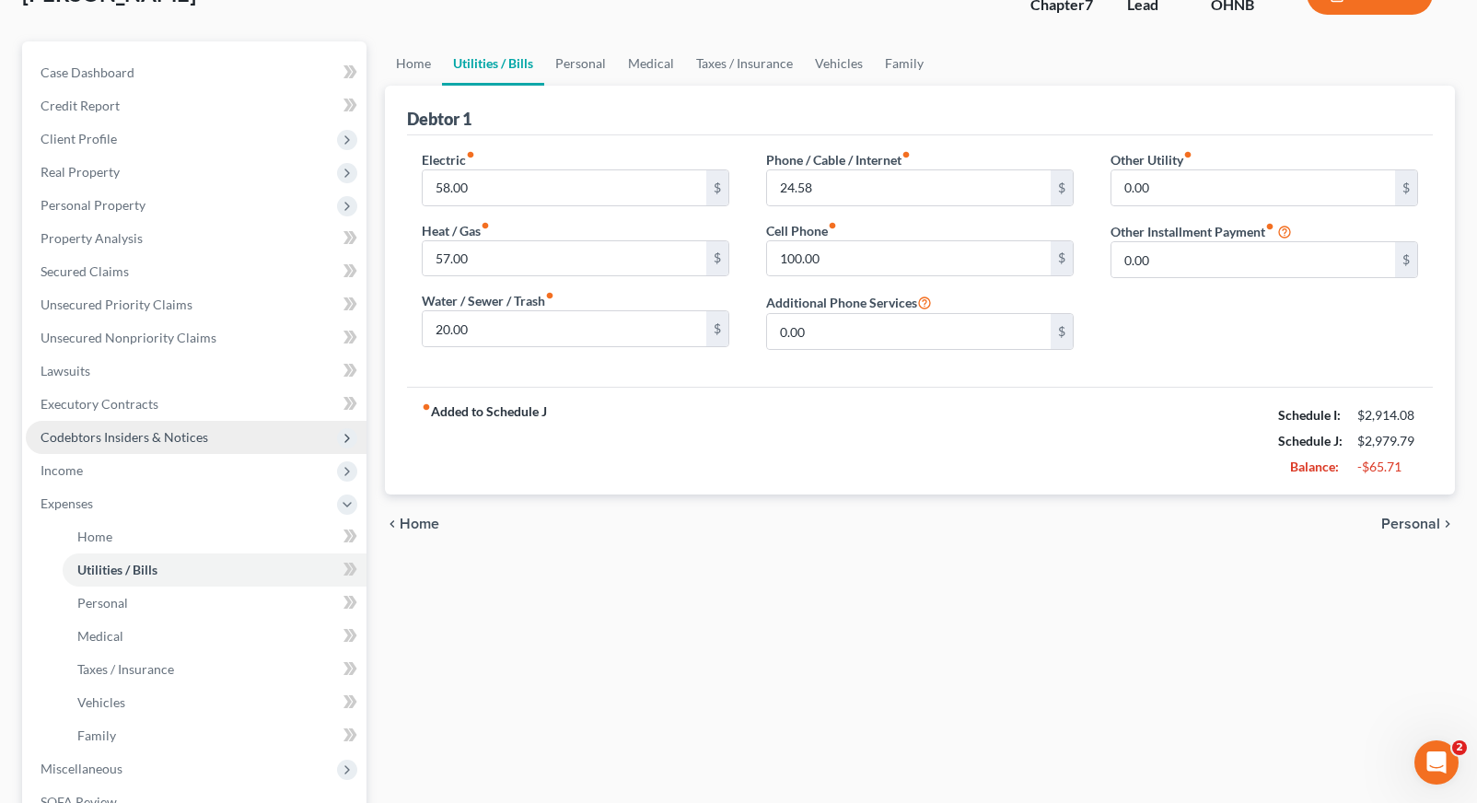
scroll to position [135, 0]
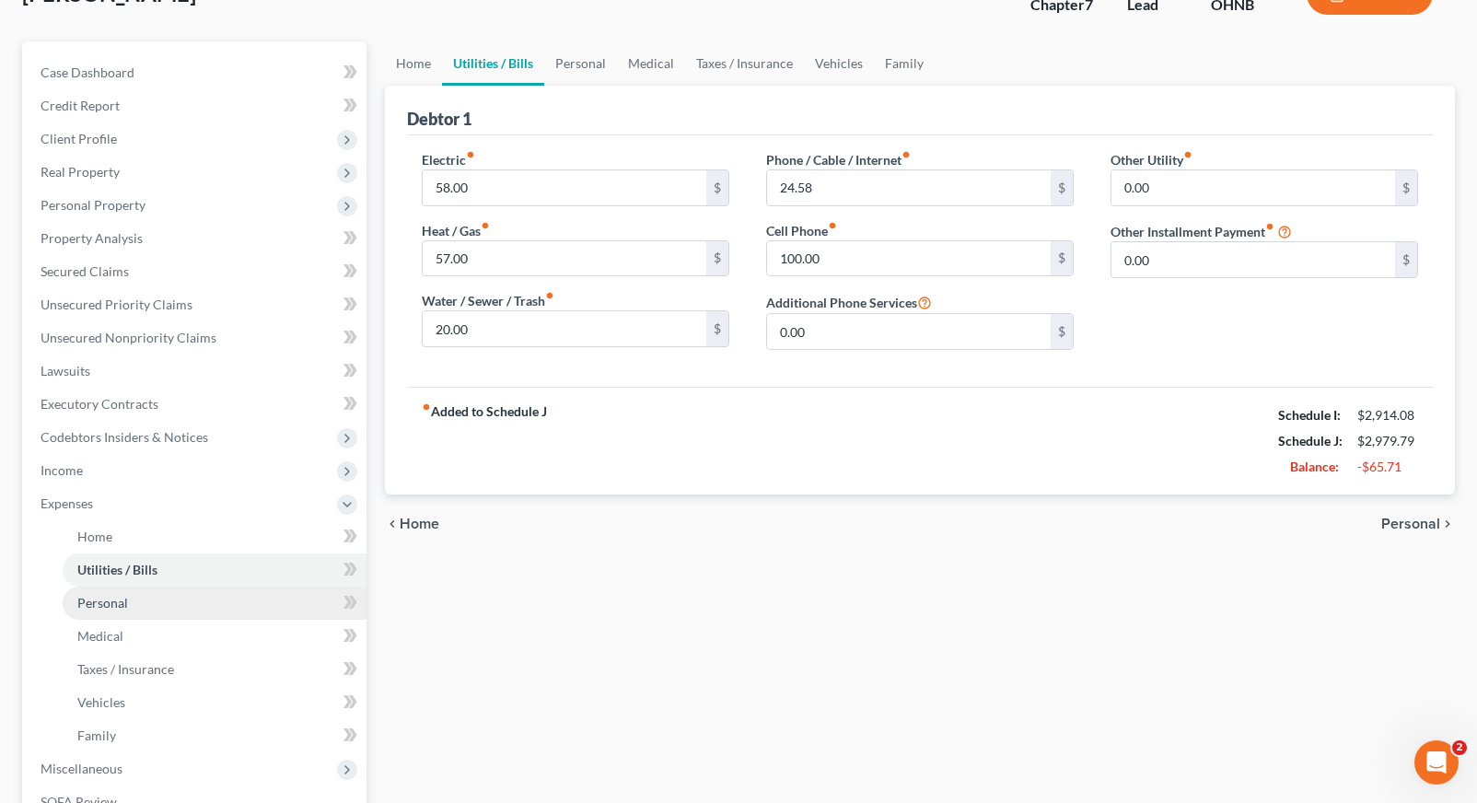
click at [285, 615] on link "Personal" at bounding box center [215, 603] width 304 height 33
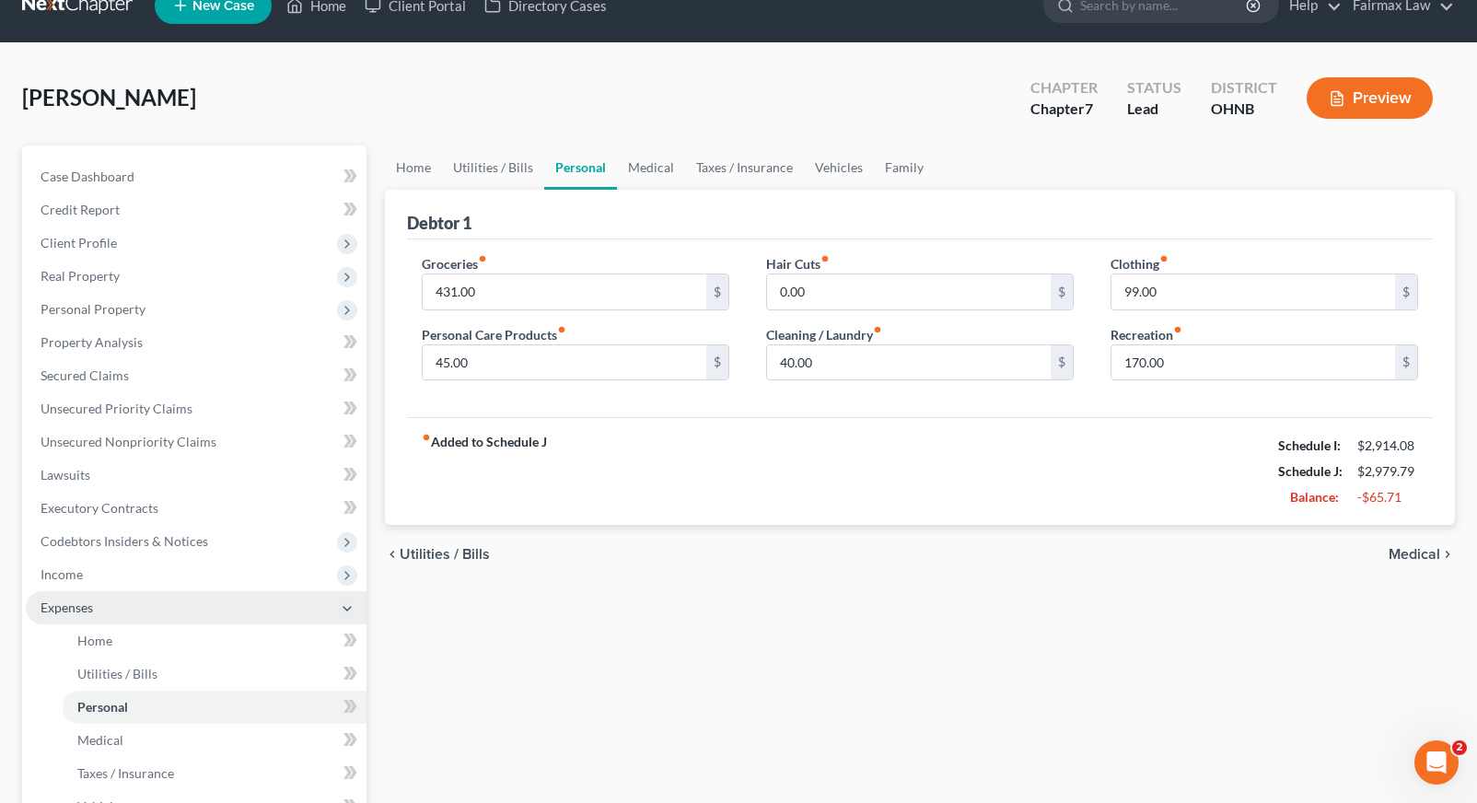
scroll to position [33, 0]
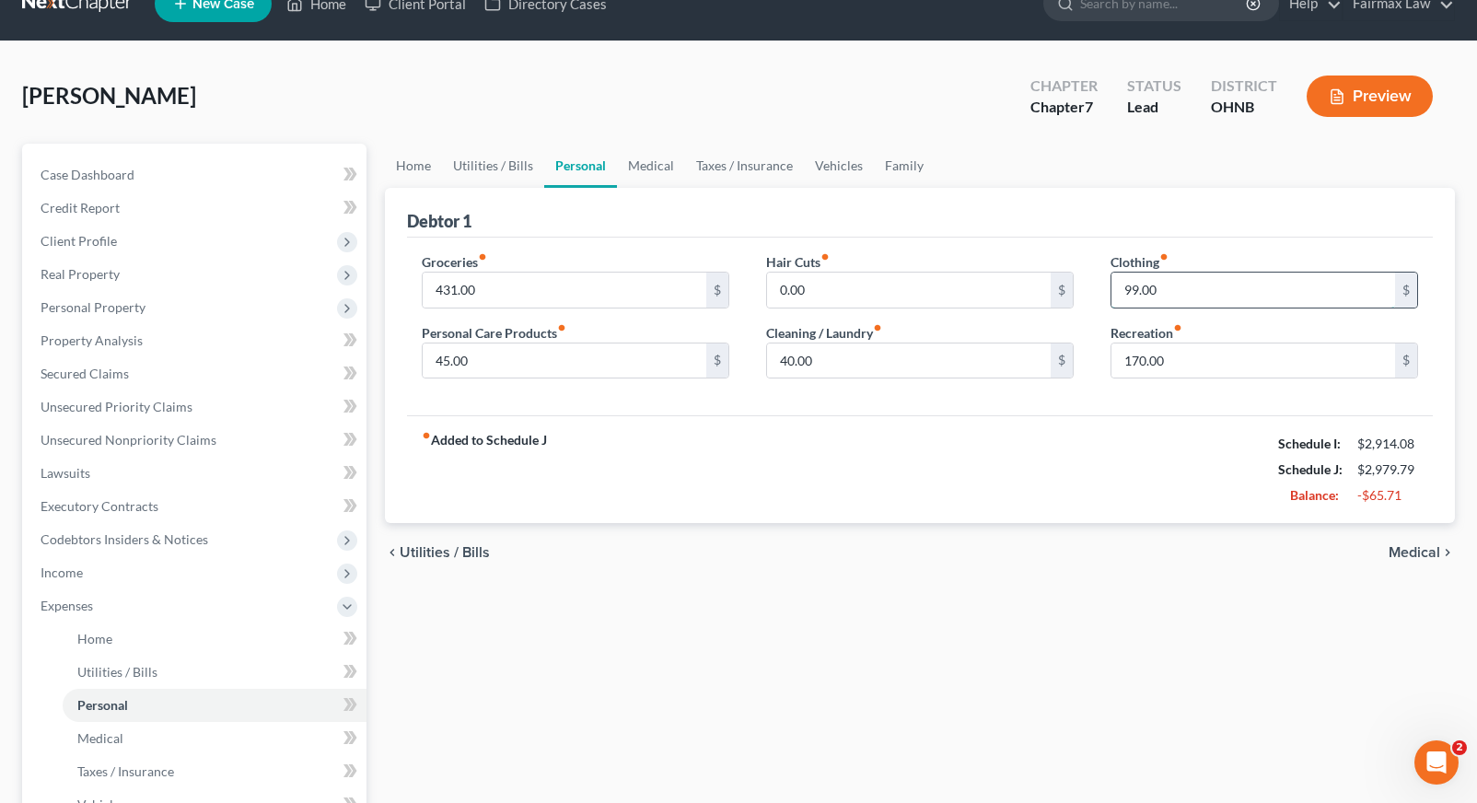
click at [1134, 288] on input "99.00" at bounding box center [1253, 290] width 284 height 35
type input "0.00"
click at [1087, 437] on div "fiber_manual_record Added to Schedule J Schedule I: $2,914.08 Schedule J: $2,88…" at bounding box center [920, 469] width 1026 height 108
click at [1026, 456] on div "fiber_manual_record Added to Schedule J Schedule I: $2,914.08 Schedule J: $2,88…" at bounding box center [920, 469] width 1026 height 108
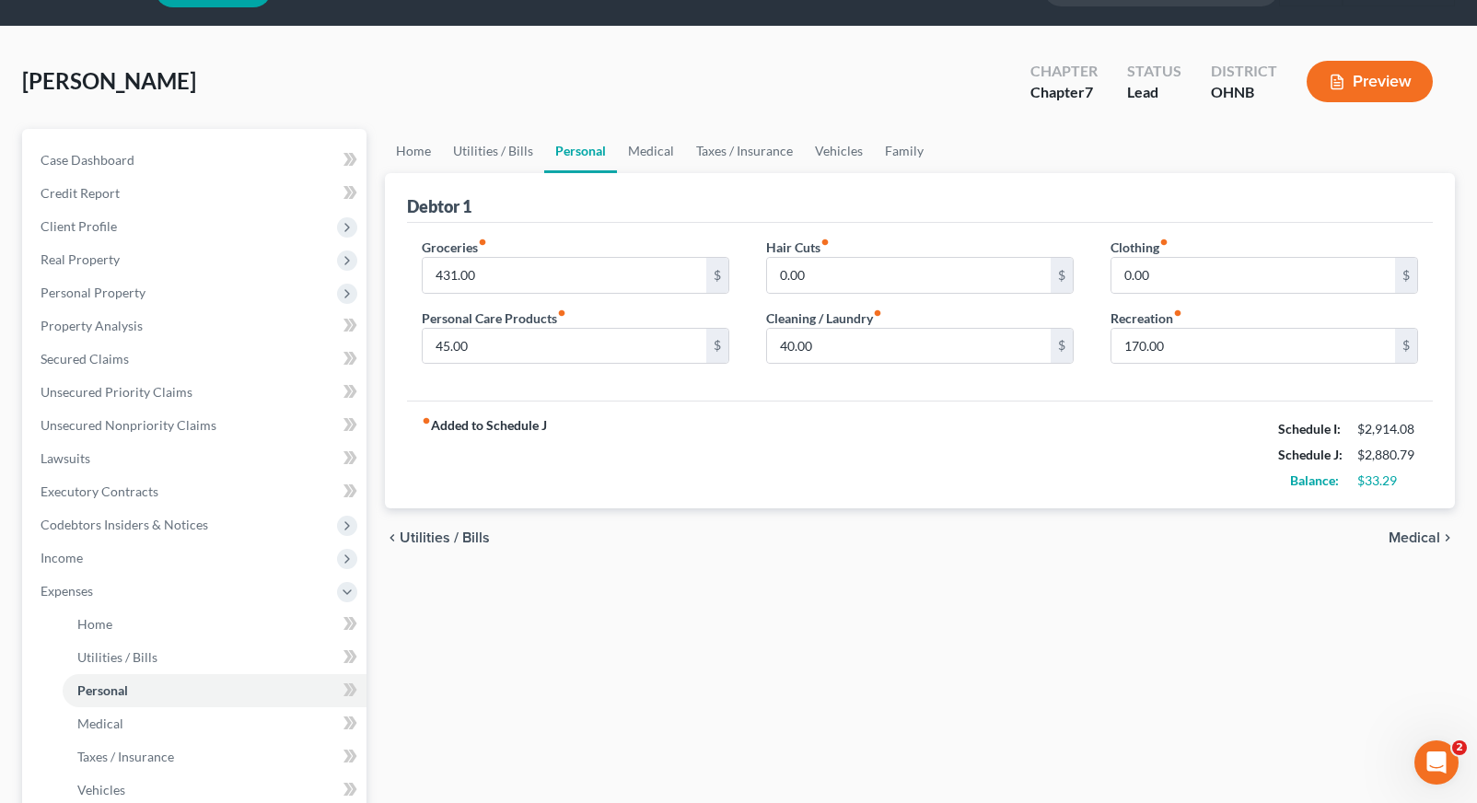
scroll to position [49, 0]
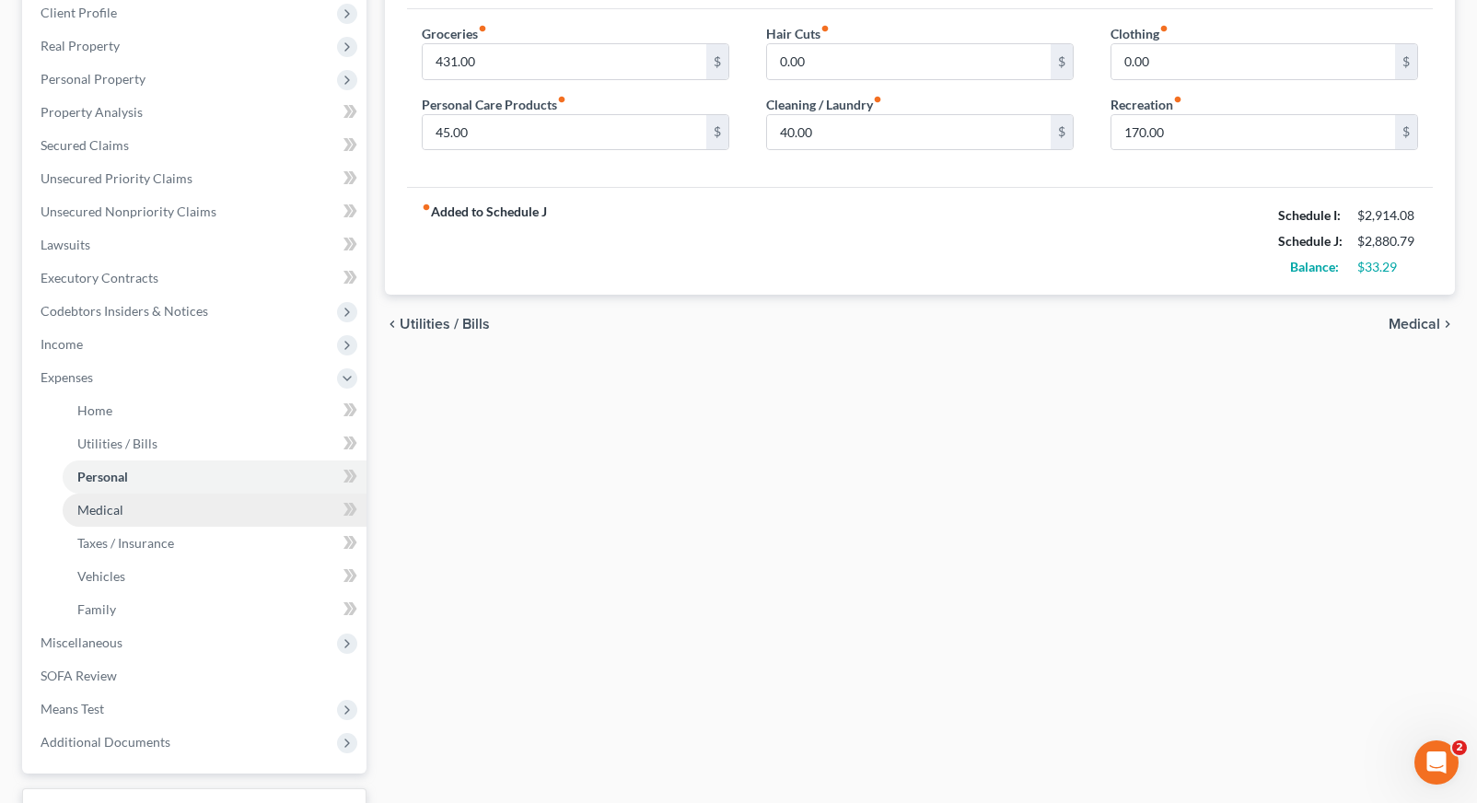
click at [141, 519] on link "Medical" at bounding box center [215, 510] width 304 height 33
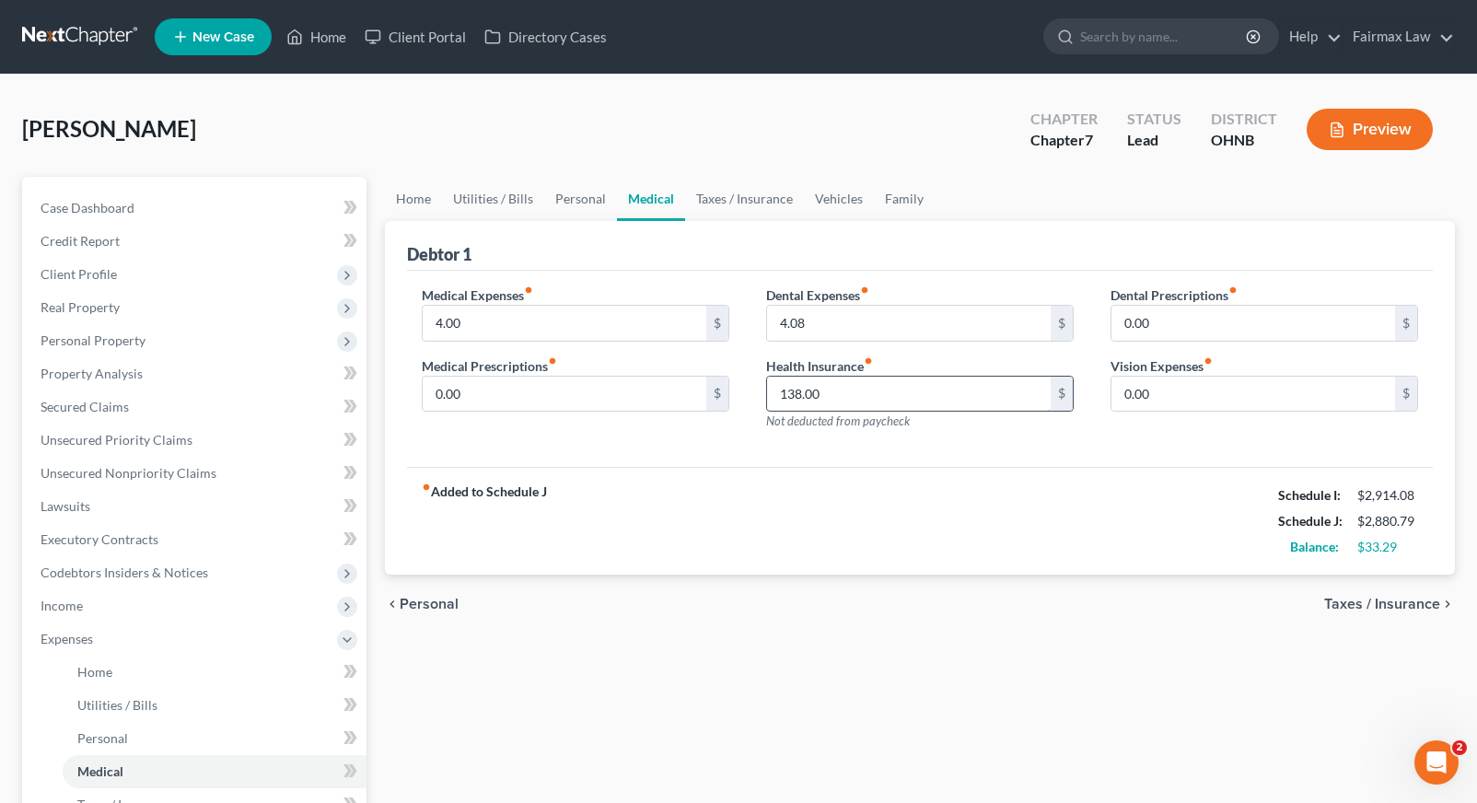
click at [803, 394] on input "138.00" at bounding box center [909, 394] width 284 height 35
type input "0.00"
click at [536, 309] on input "4.00" at bounding box center [565, 323] width 284 height 35
click at [809, 319] on input "4.08" at bounding box center [909, 323] width 284 height 35
type input "4"
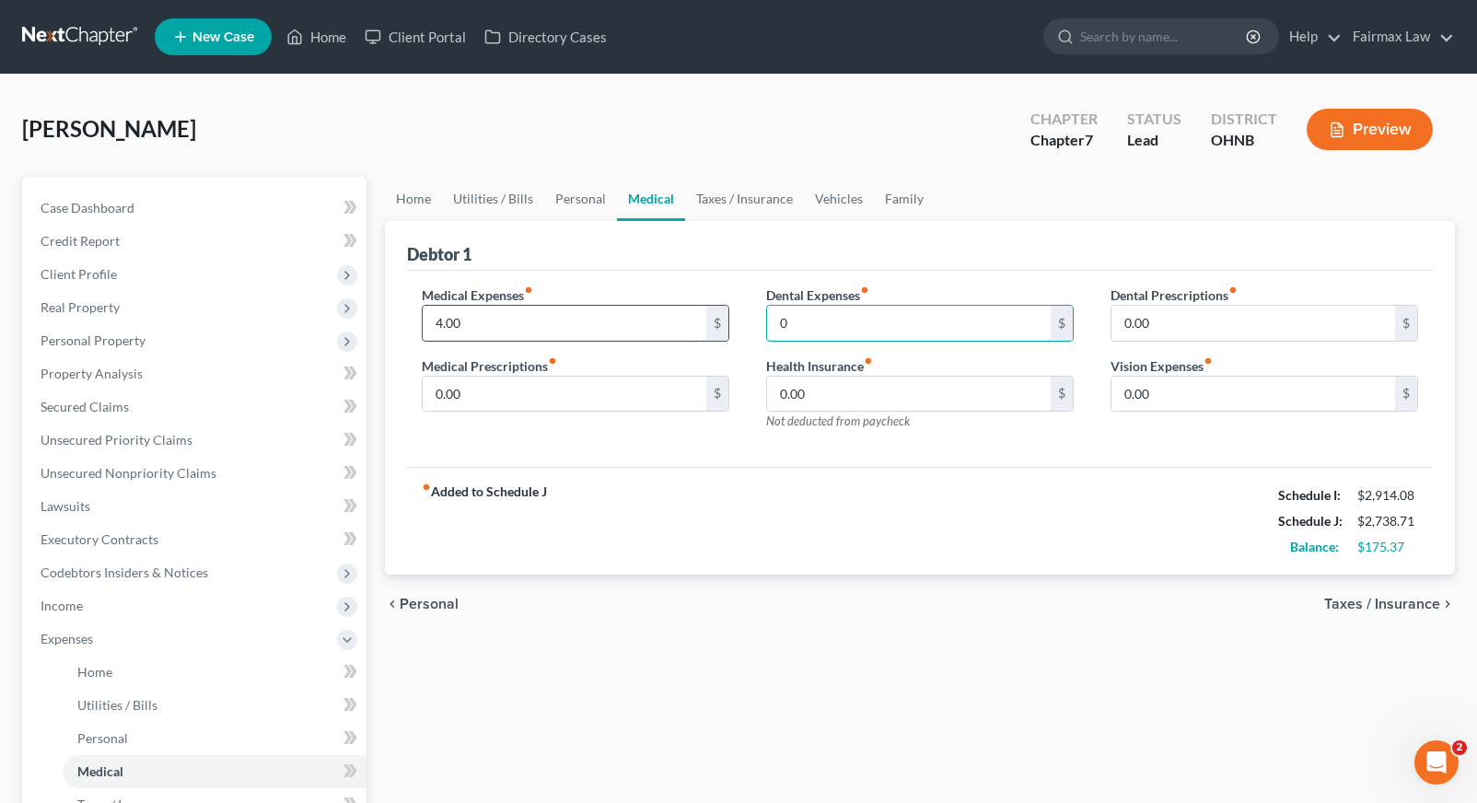
type input "0"
click at [554, 329] on input "4.00" at bounding box center [565, 323] width 284 height 35
type input "4"
type input "0.00"
click at [838, 333] on input "0" at bounding box center [909, 323] width 284 height 35
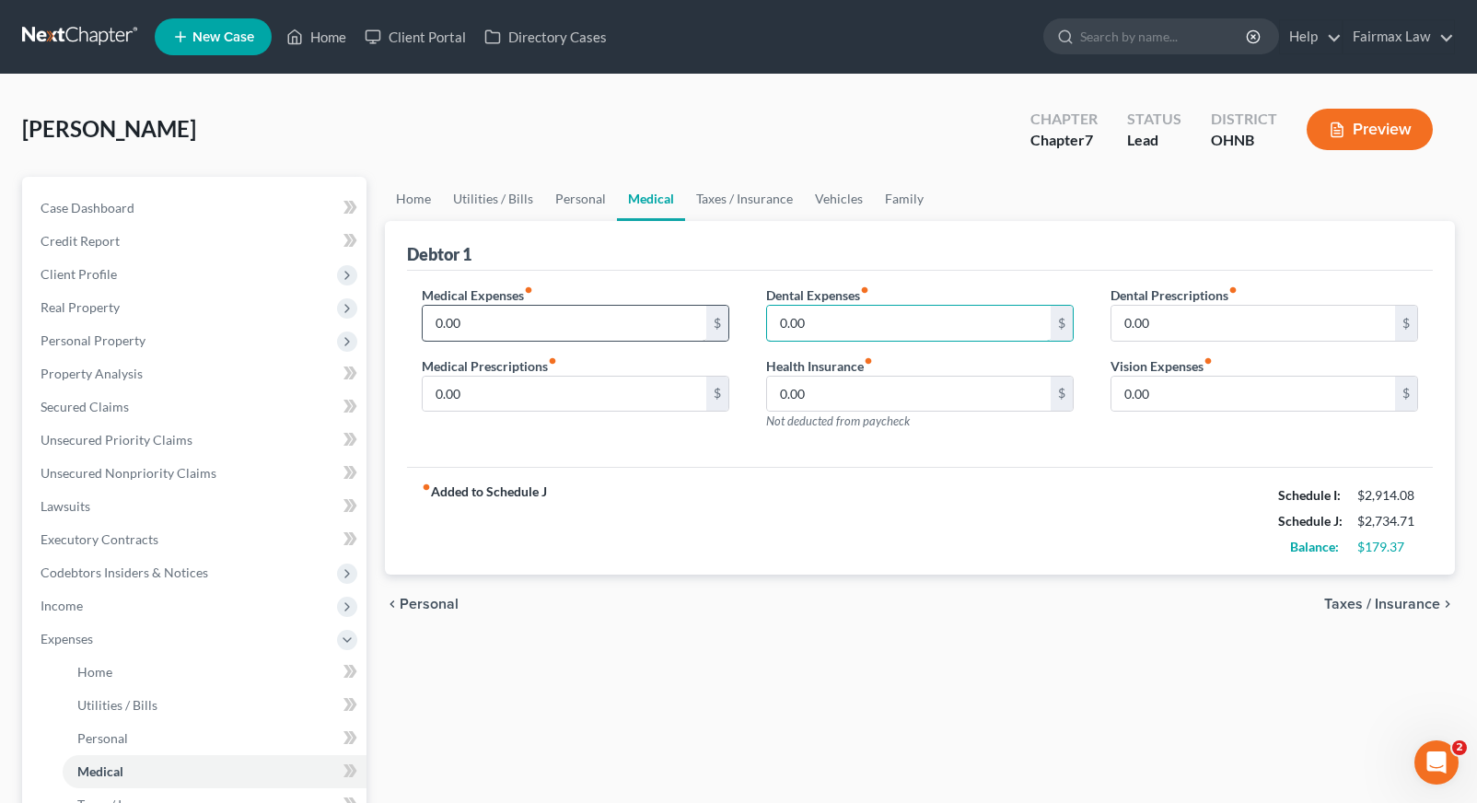
type input "0.00"
click at [543, 322] on input "0.00" at bounding box center [565, 323] width 284 height 35
type input "0"
type input "20.00"
click at [523, 644] on div "Home Utilities / Bills Personal Medical Taxes / Insurance Vehicles Family Debto…" at bounding box center [920, 659] width 1088 height 964
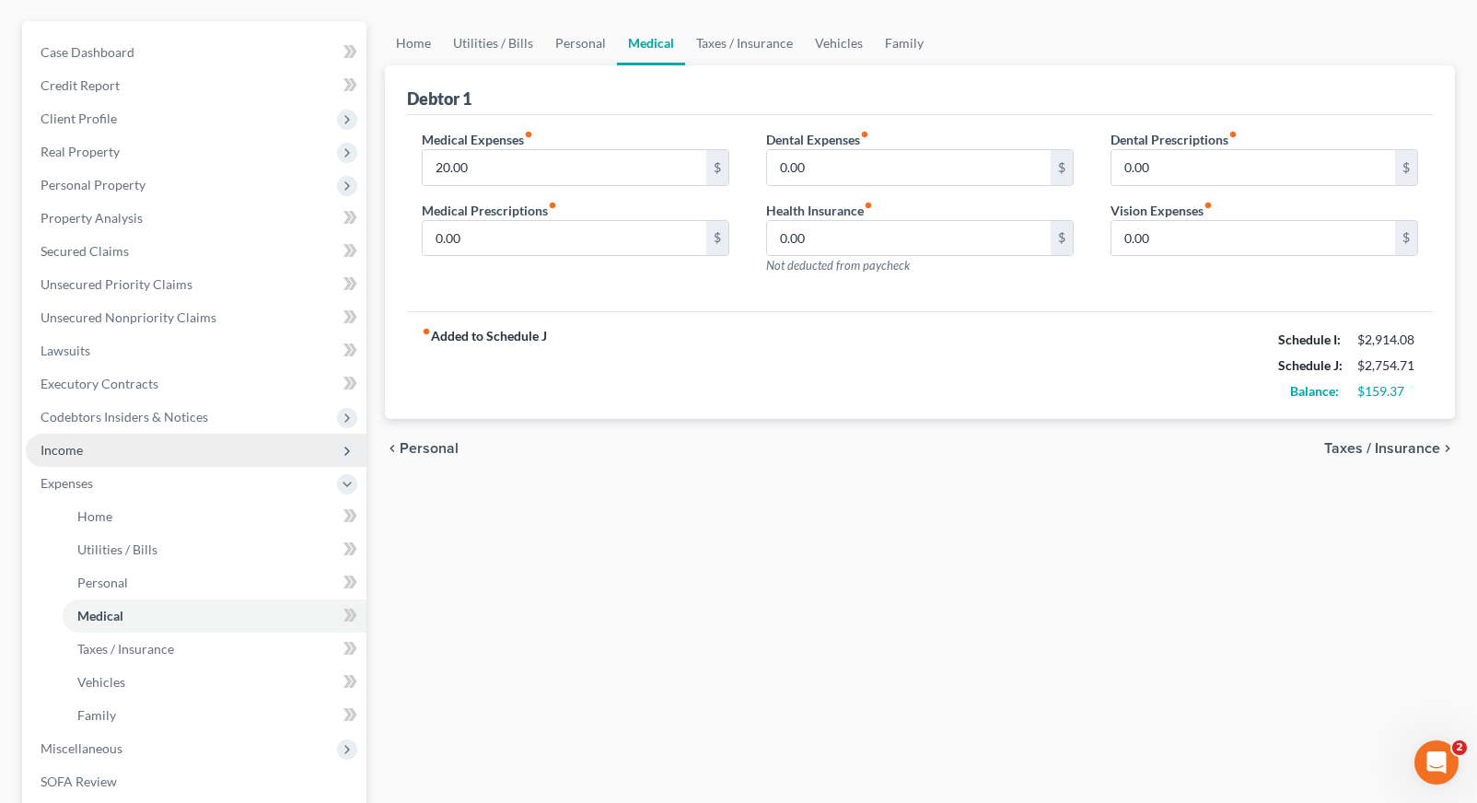
scroll to position [157, 0]
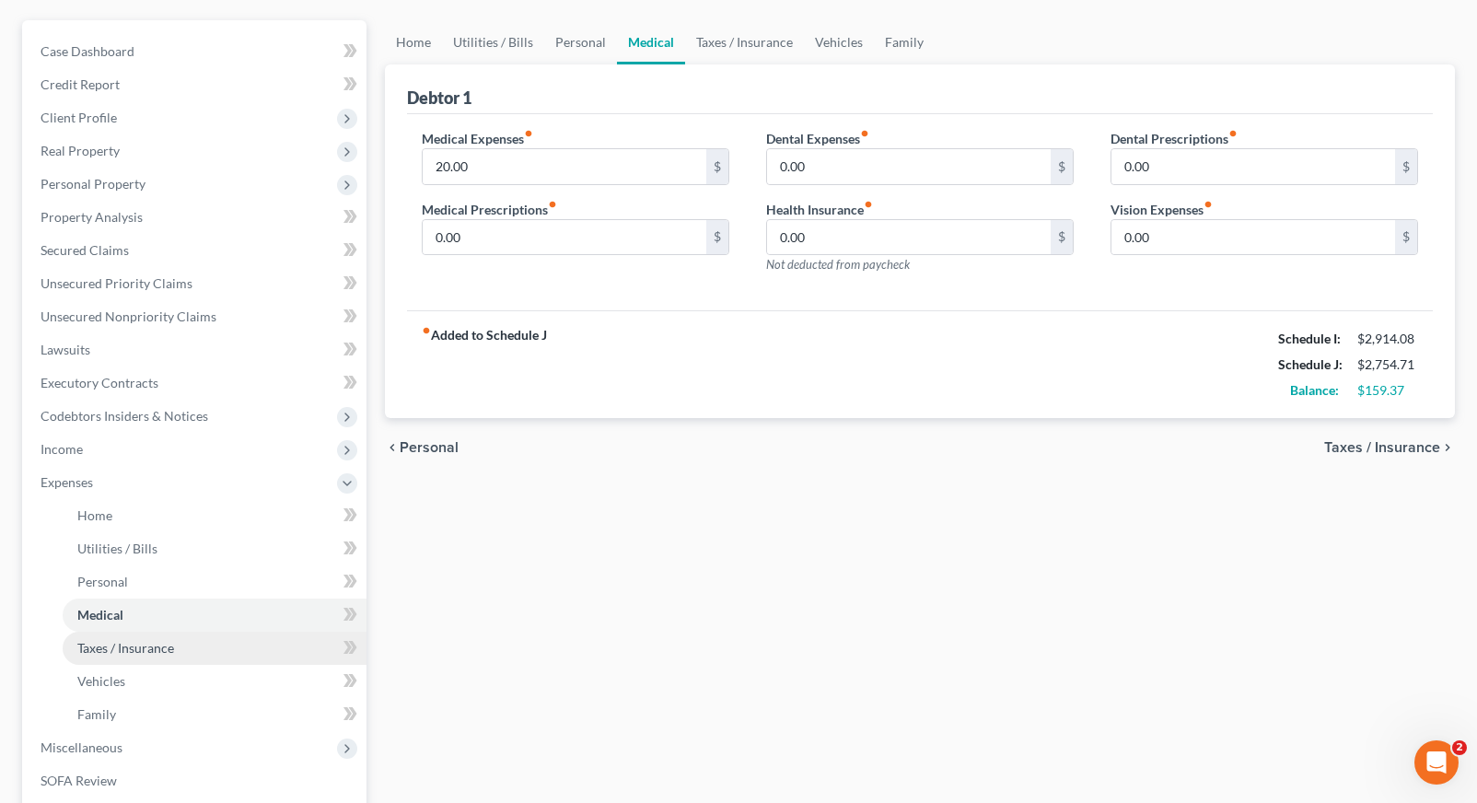
click at [144, 660] on link "Taxes / Insurance" at bounding box center [215, 648] width 304 height 33
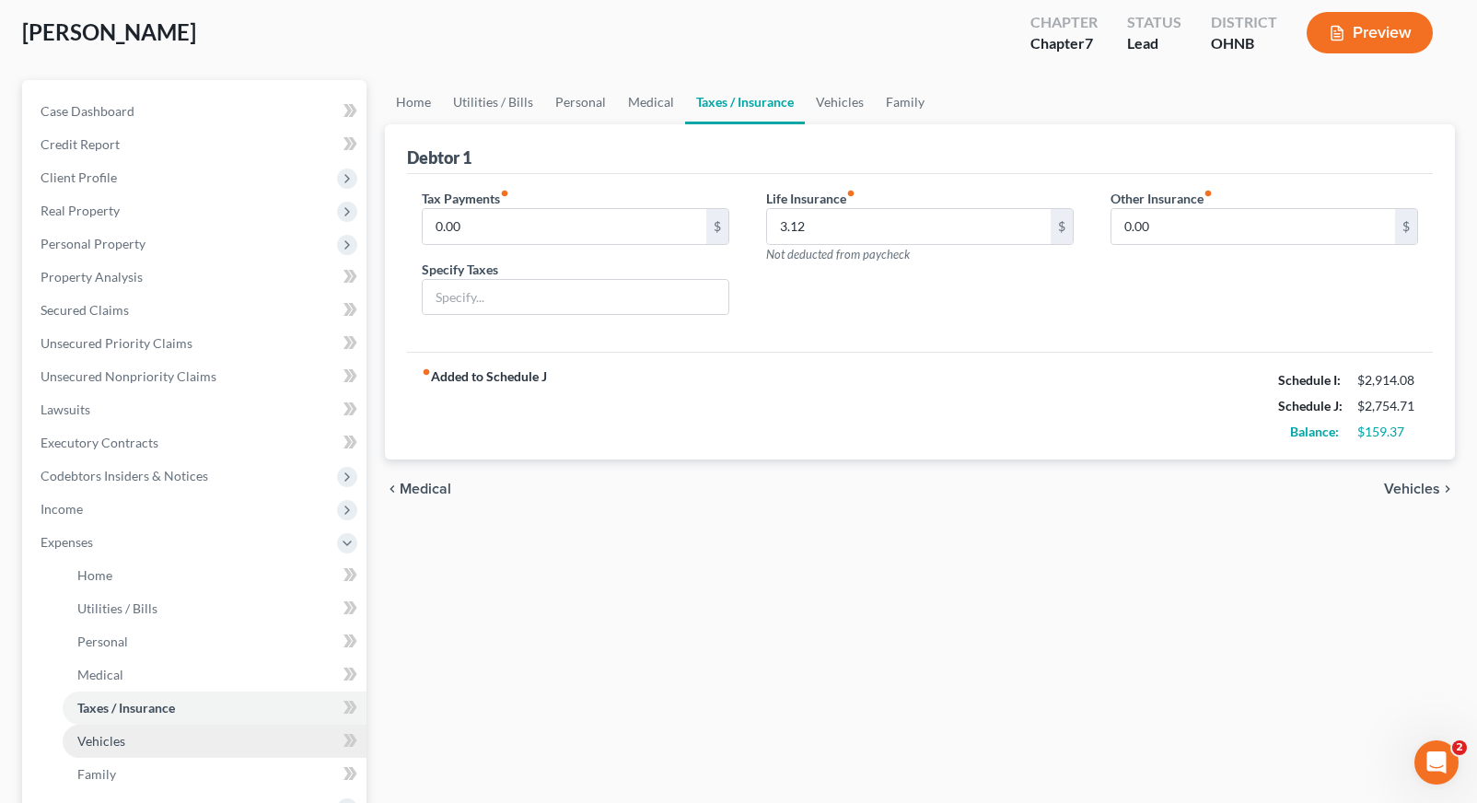
click at [112, 752] on link "Vehicles" at bounding box center [215, 741] width 304 height 33
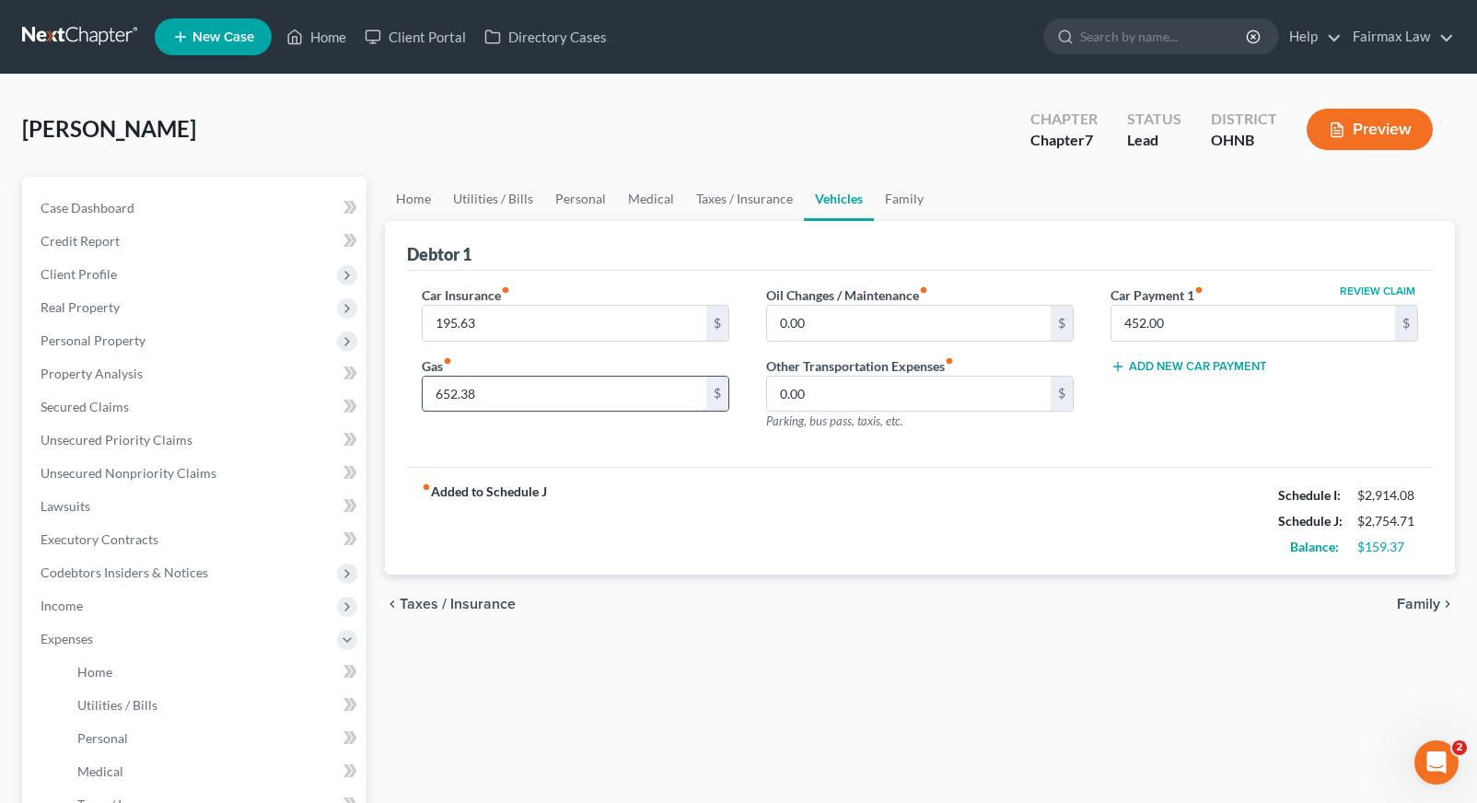
click at [484, 394] on input "652.38" at bounding box center [565, 394] width 284 height 35
type input "6"
type input "300.00"
click at [581, 631] on div "chevron_left Taxes / Insurance Family chevron_right" at bounding box center [920, 604] width 1070 height 59
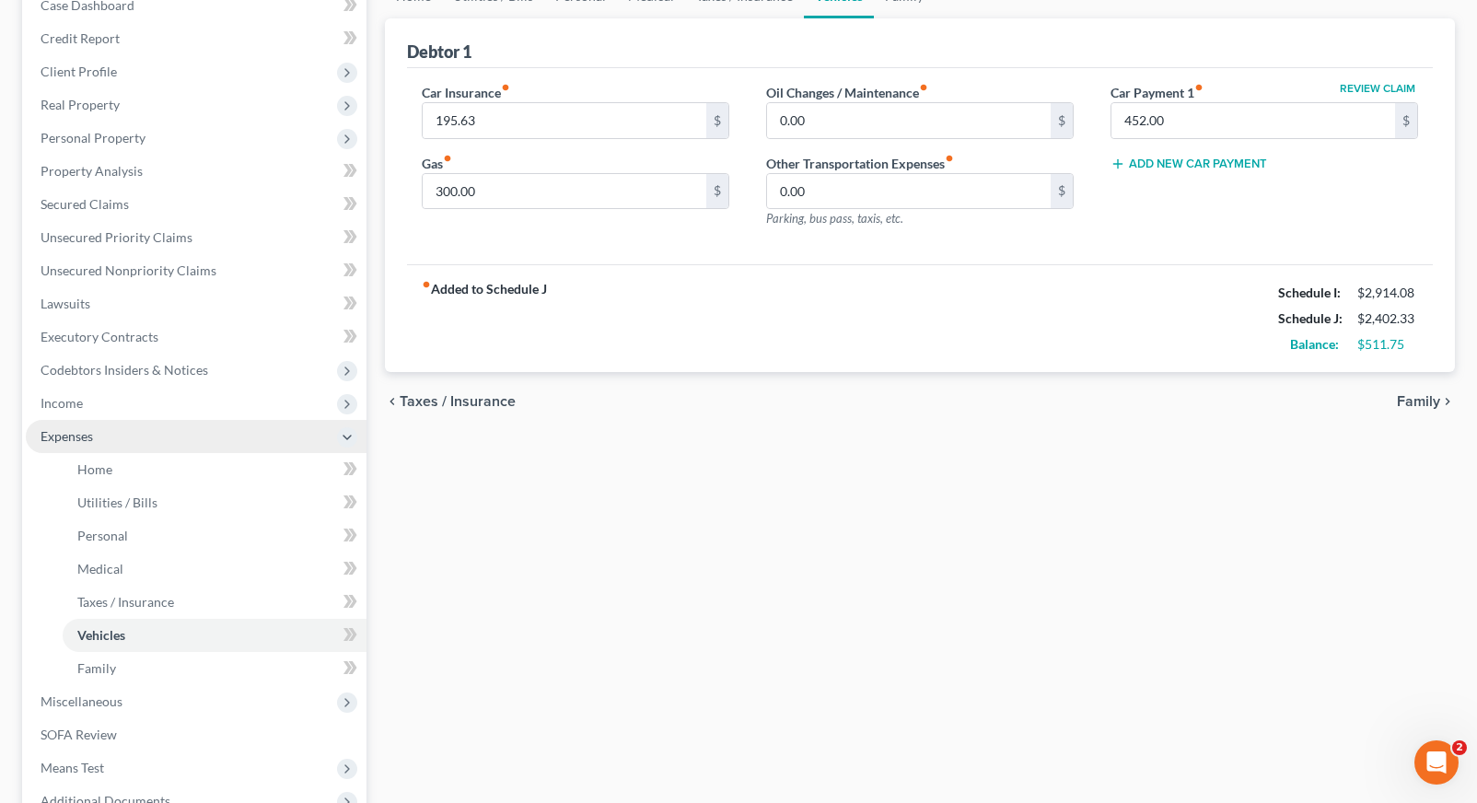
scroll to position [206, 0]
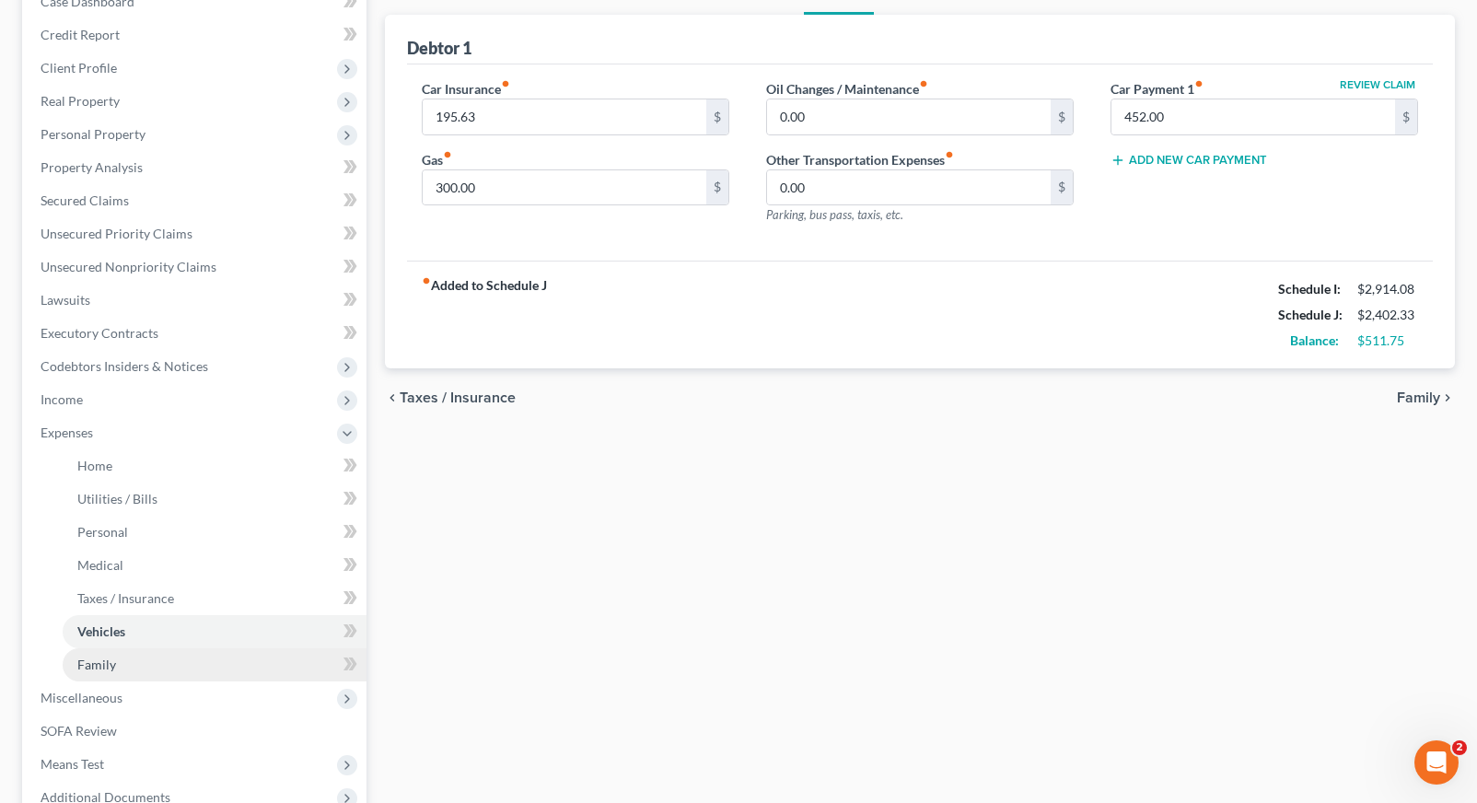
click at [262, 673] on link "Family" at bounding box center [215, 664] width 304 height 33
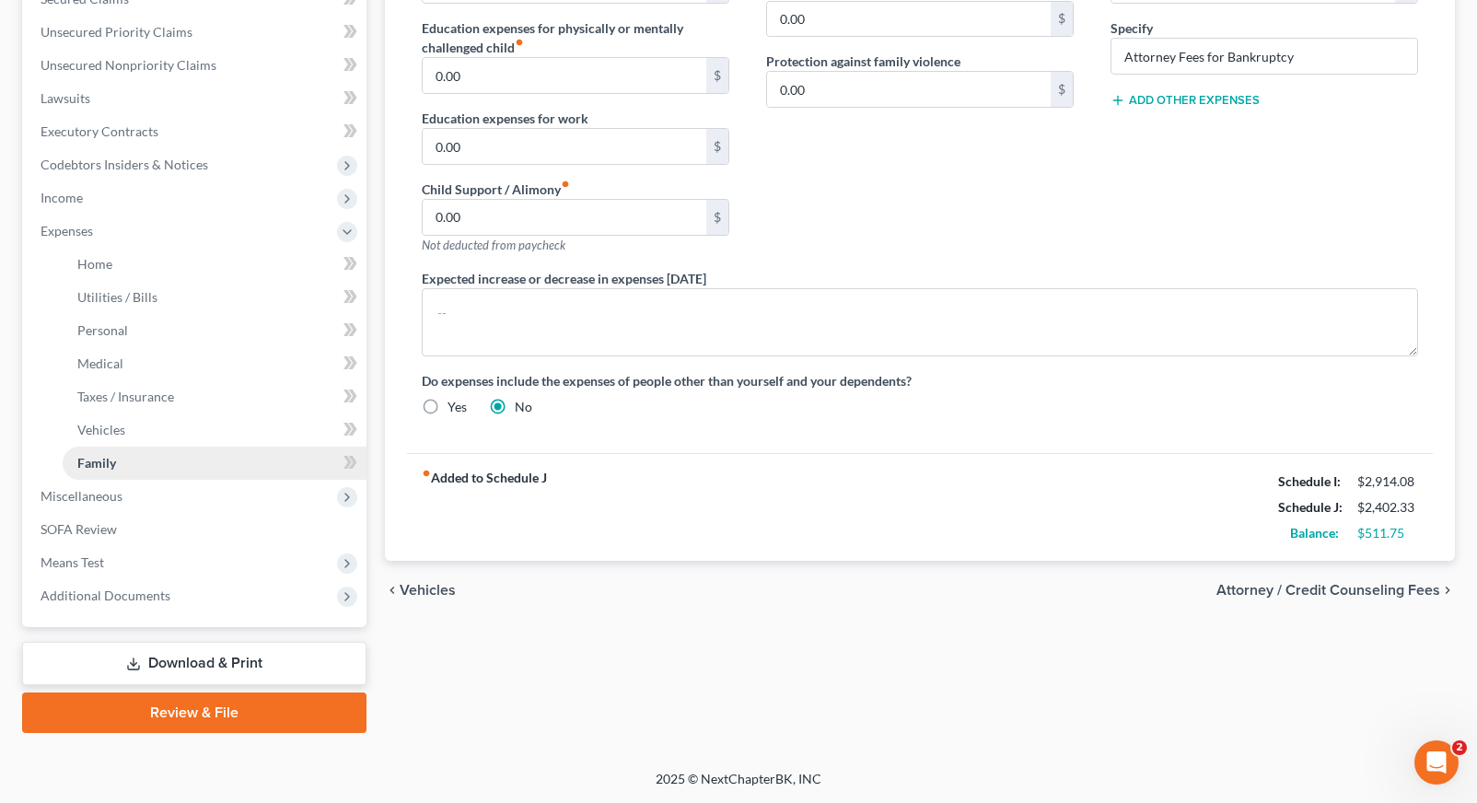
scroll to position [408, 0]
click at [255, 506] on span "Miscellaneous" at bounding box center [196, 496] width 341 height 33
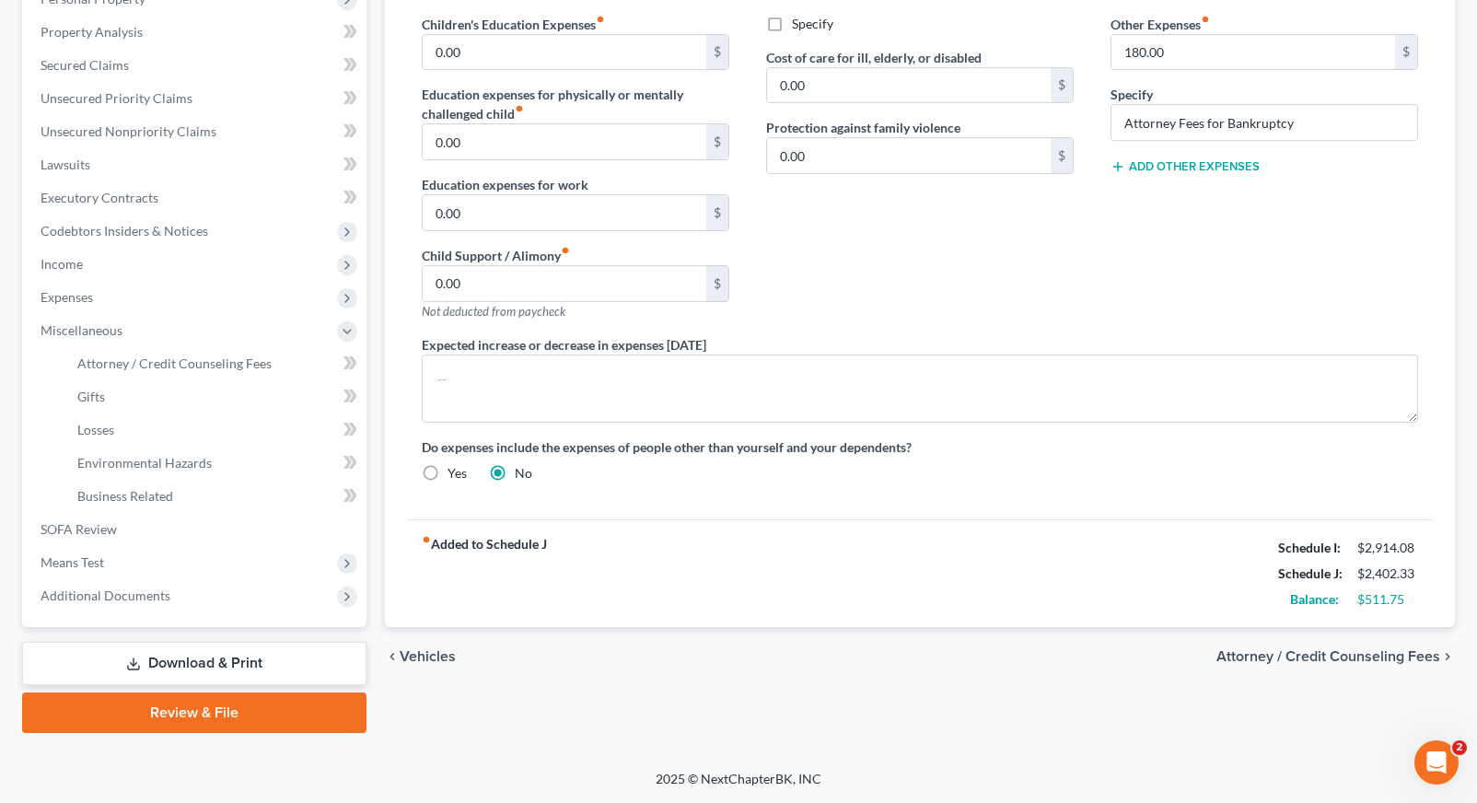
scroll to position [342, 0]
click at [343, 328] on icon at bounding box center [347, 331] width 15 height 15
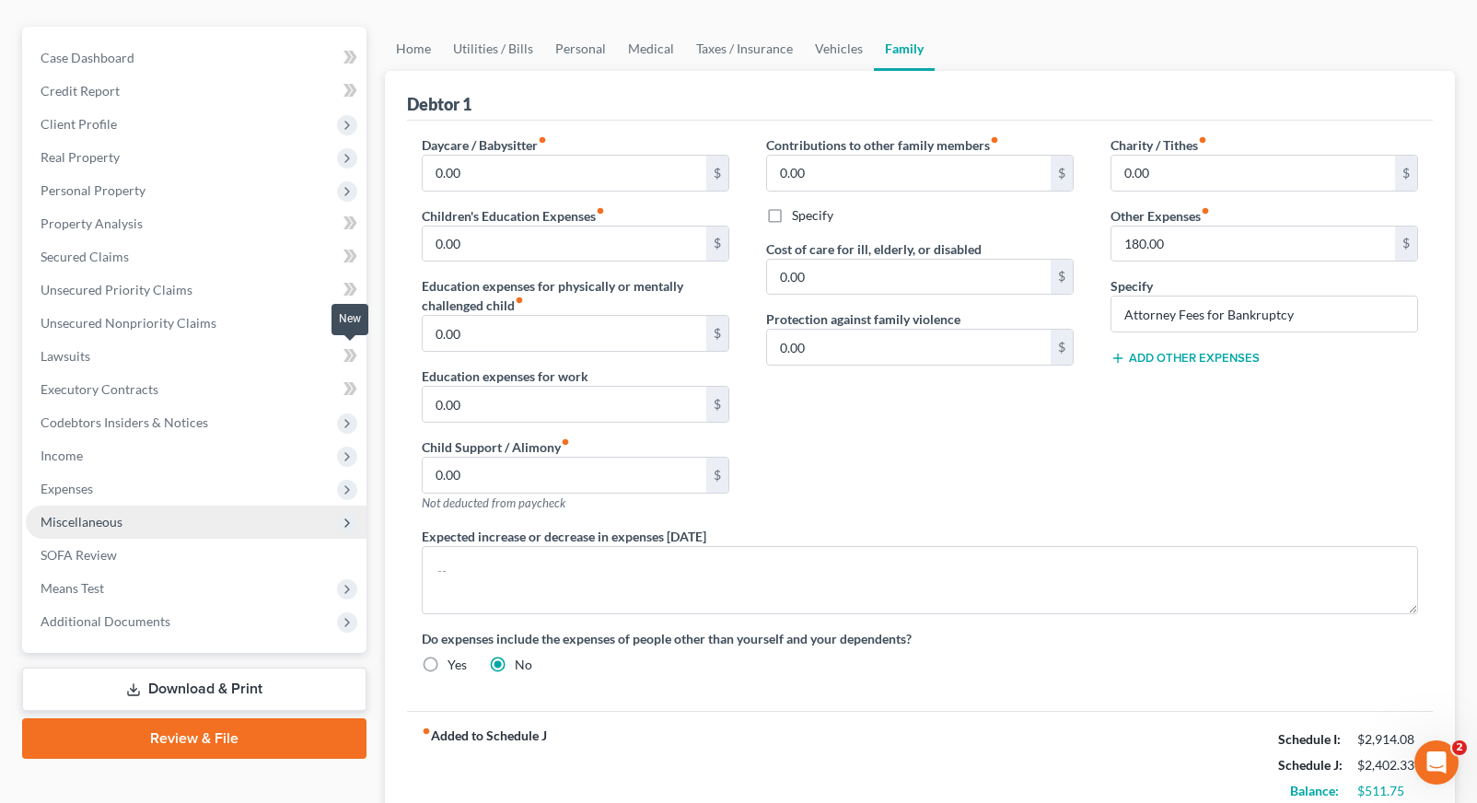
scroll to position [146, 0]
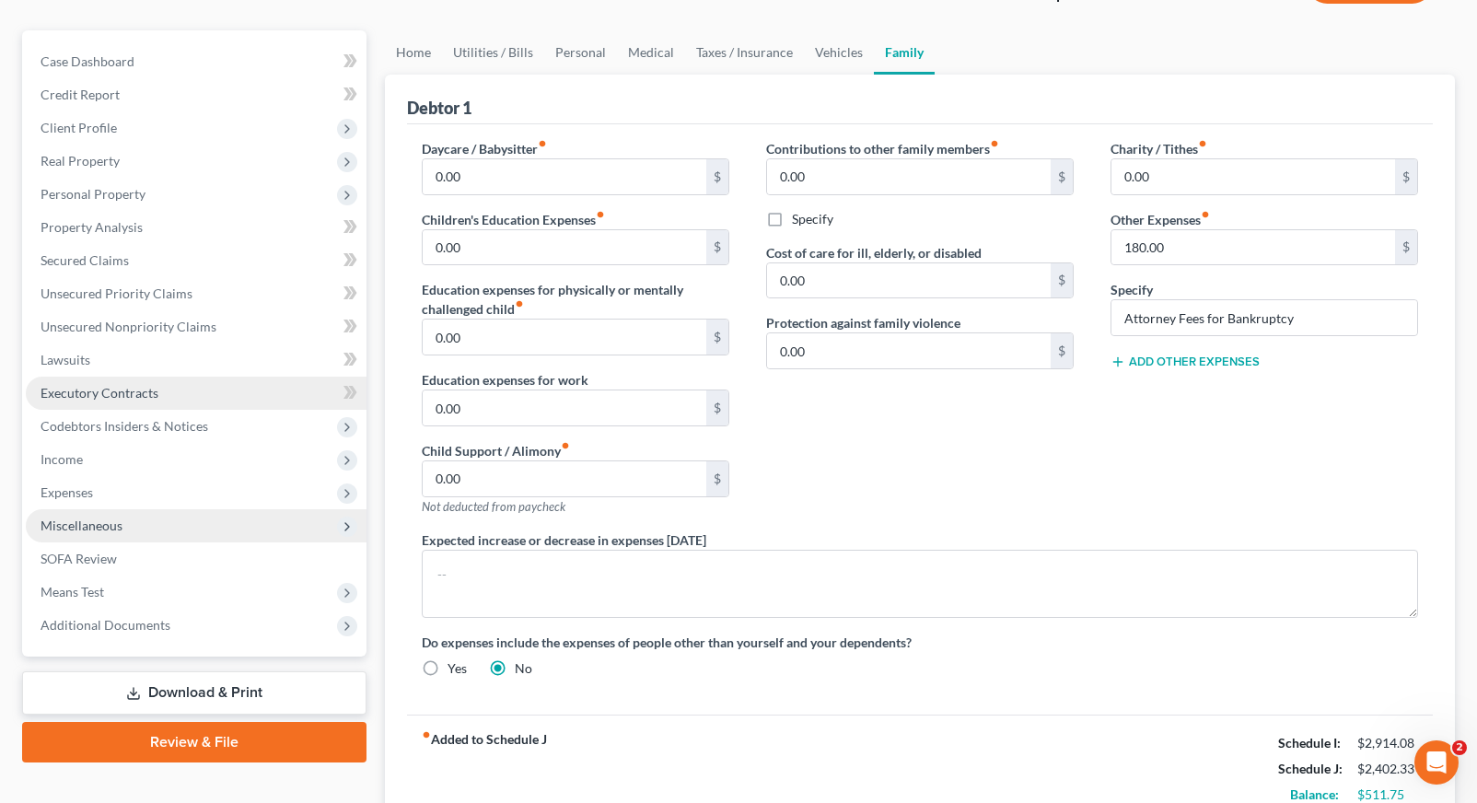
click at [258, 389] on link "Executory Contracts" at bounding box center [196, 393] width 341 height 33
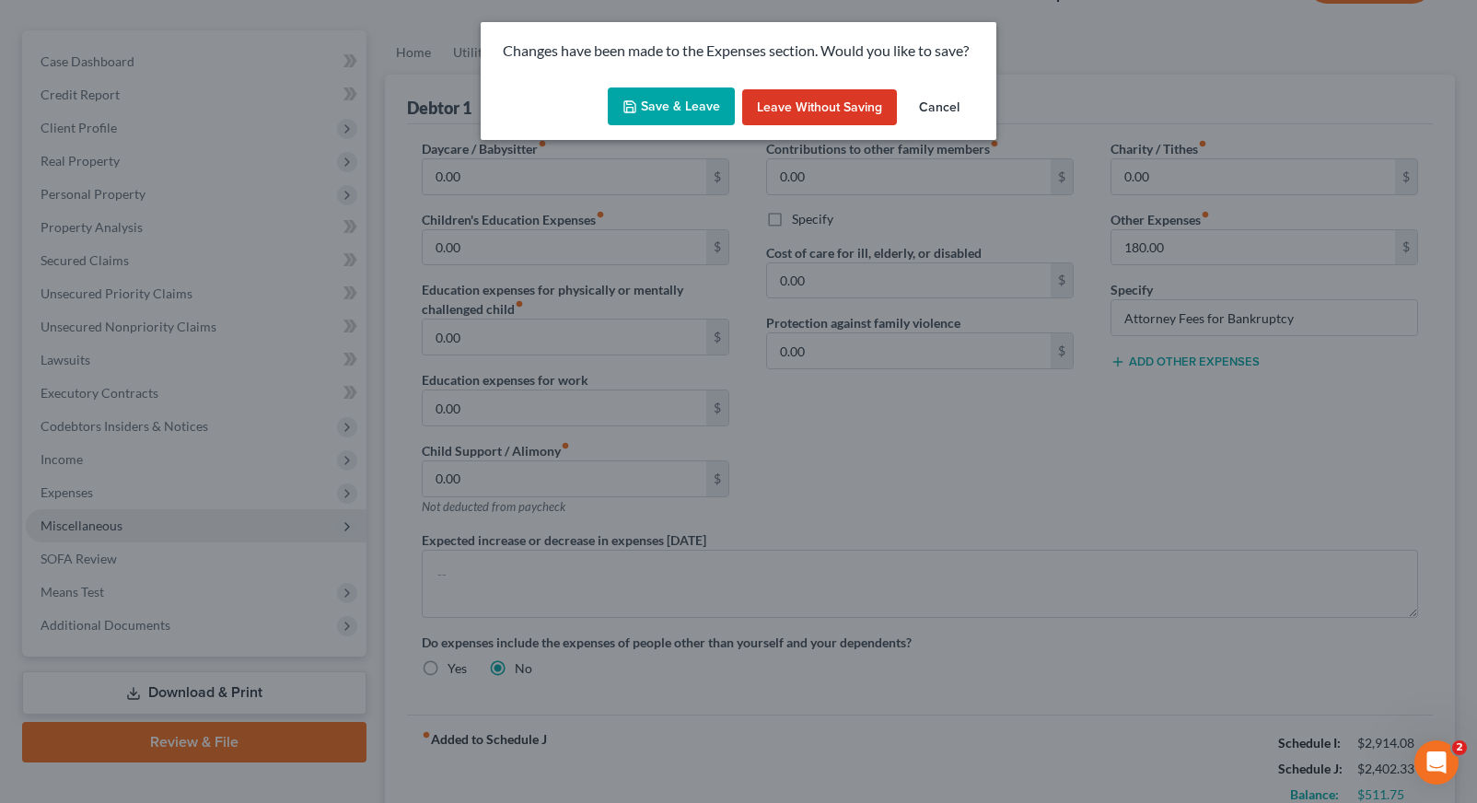
click at [652, 109] on button "Save & Leave" at bounding box center [671, 106] width 127 height 39
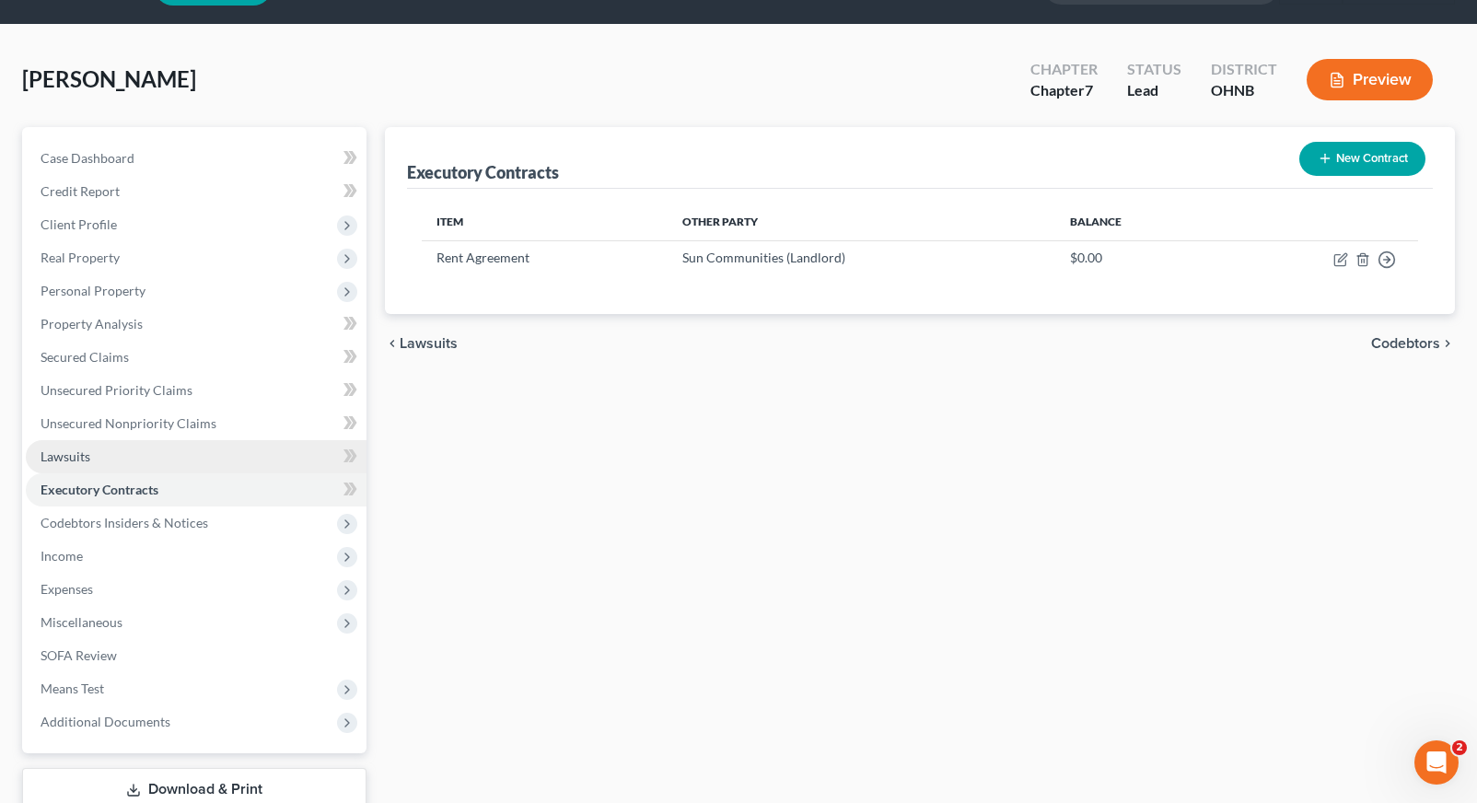
scroll to position [53, 0]
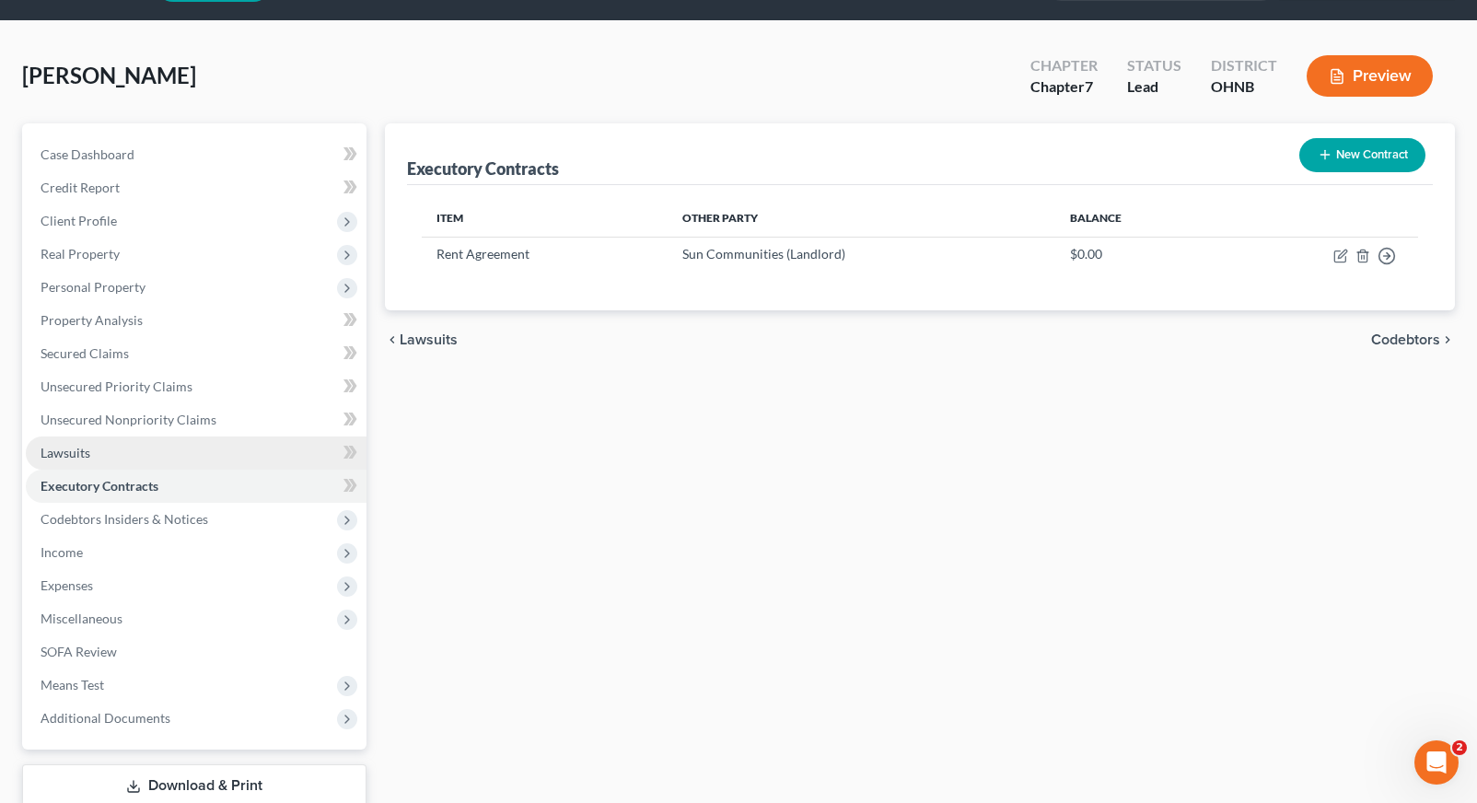
click at [227, 438] on link "Lawsuits" at bounding box center [196, 452] width 341 height 33
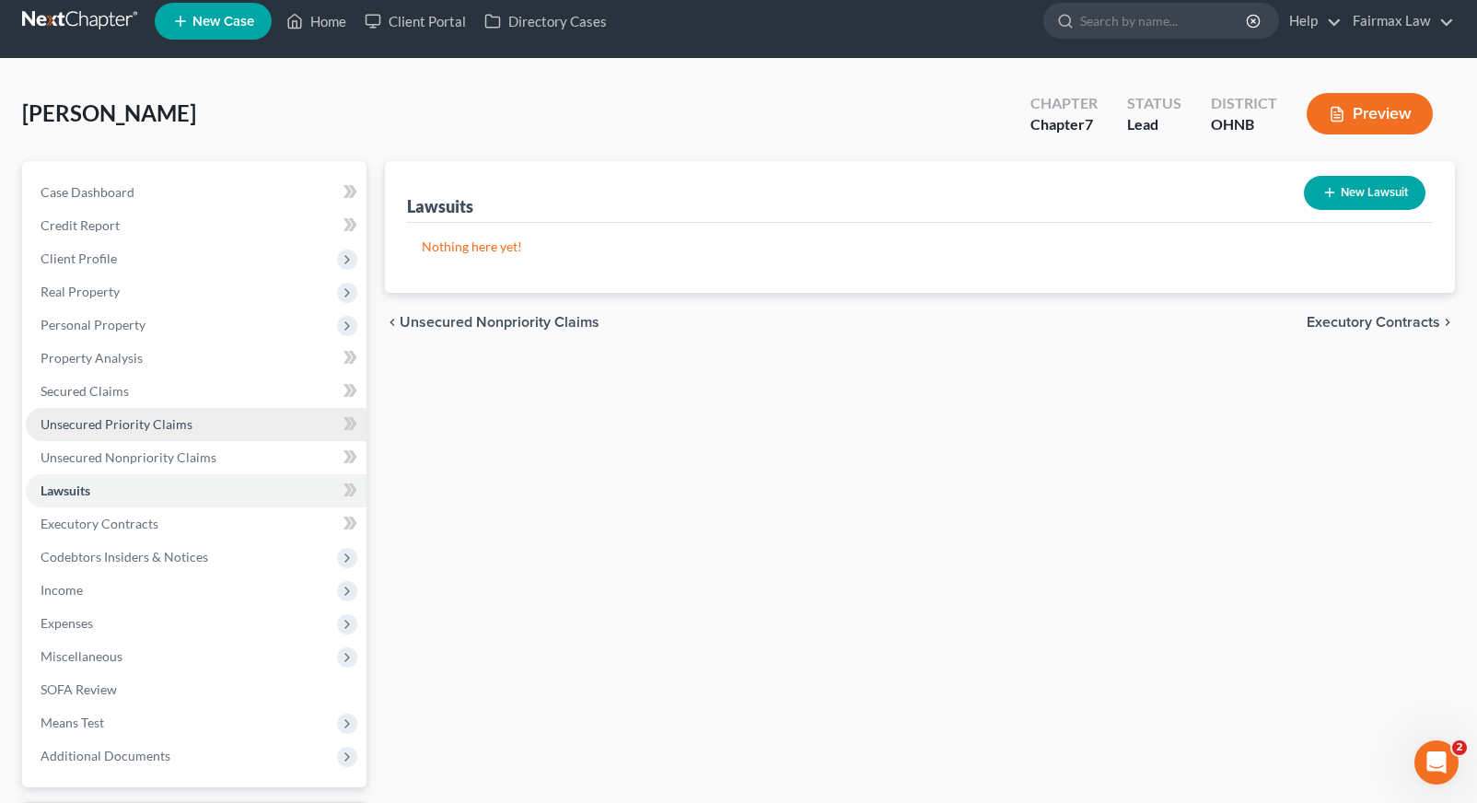
scroll to position [19, 0]
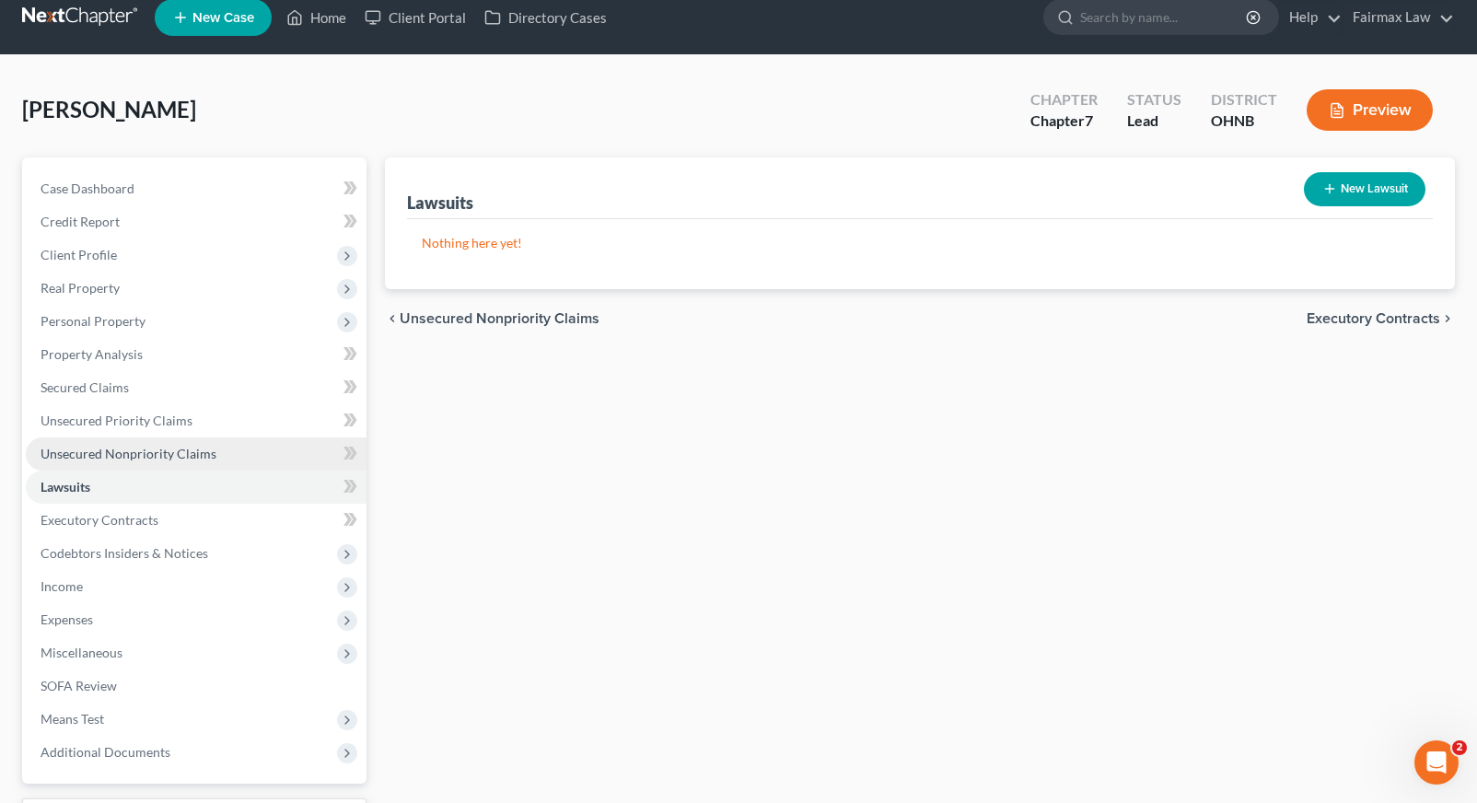
click at [223, 456] on link "Unsecured Nonpriority Claims" at bounding box center [196, 453] width 341 height 33
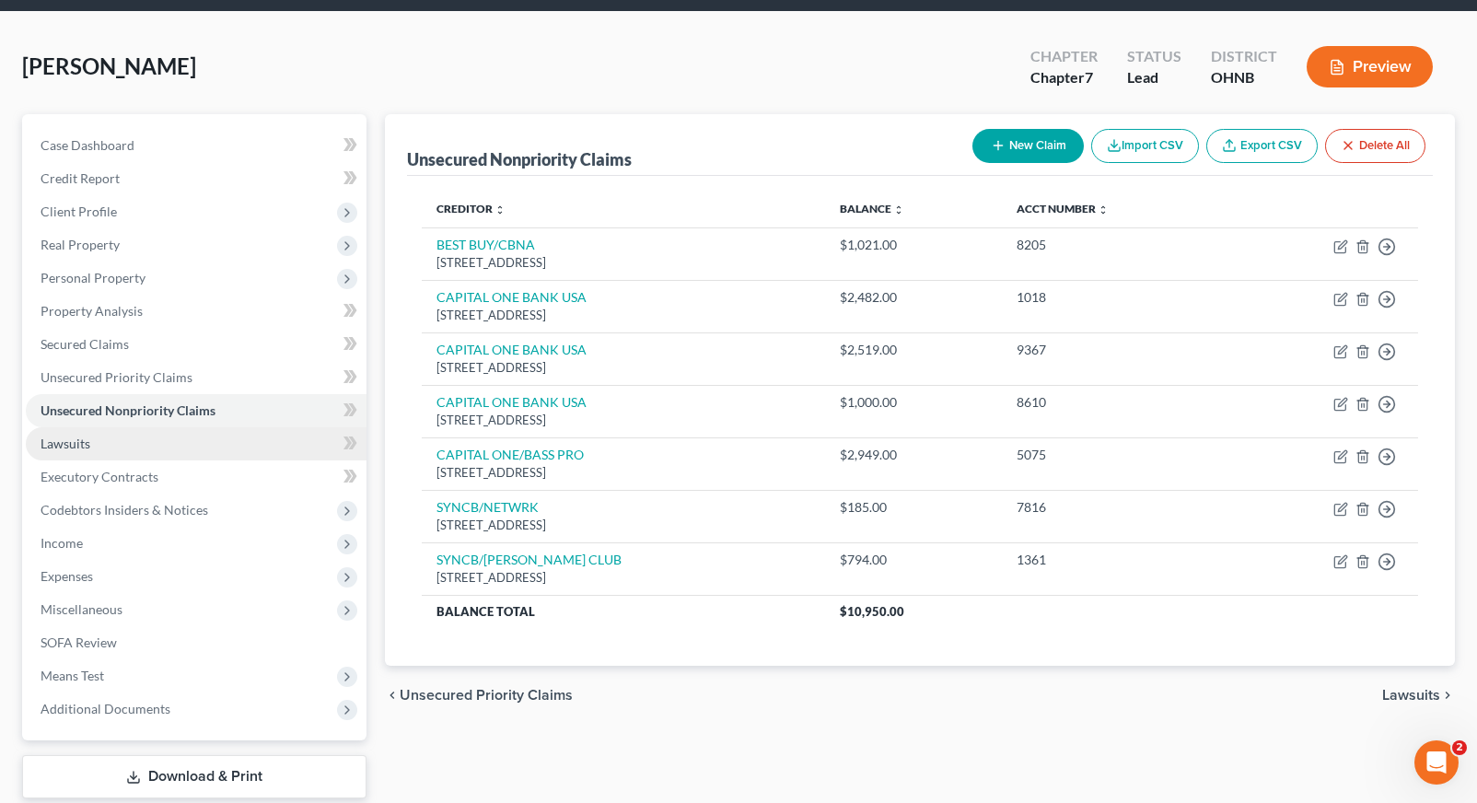
scroll to position [64, 0]
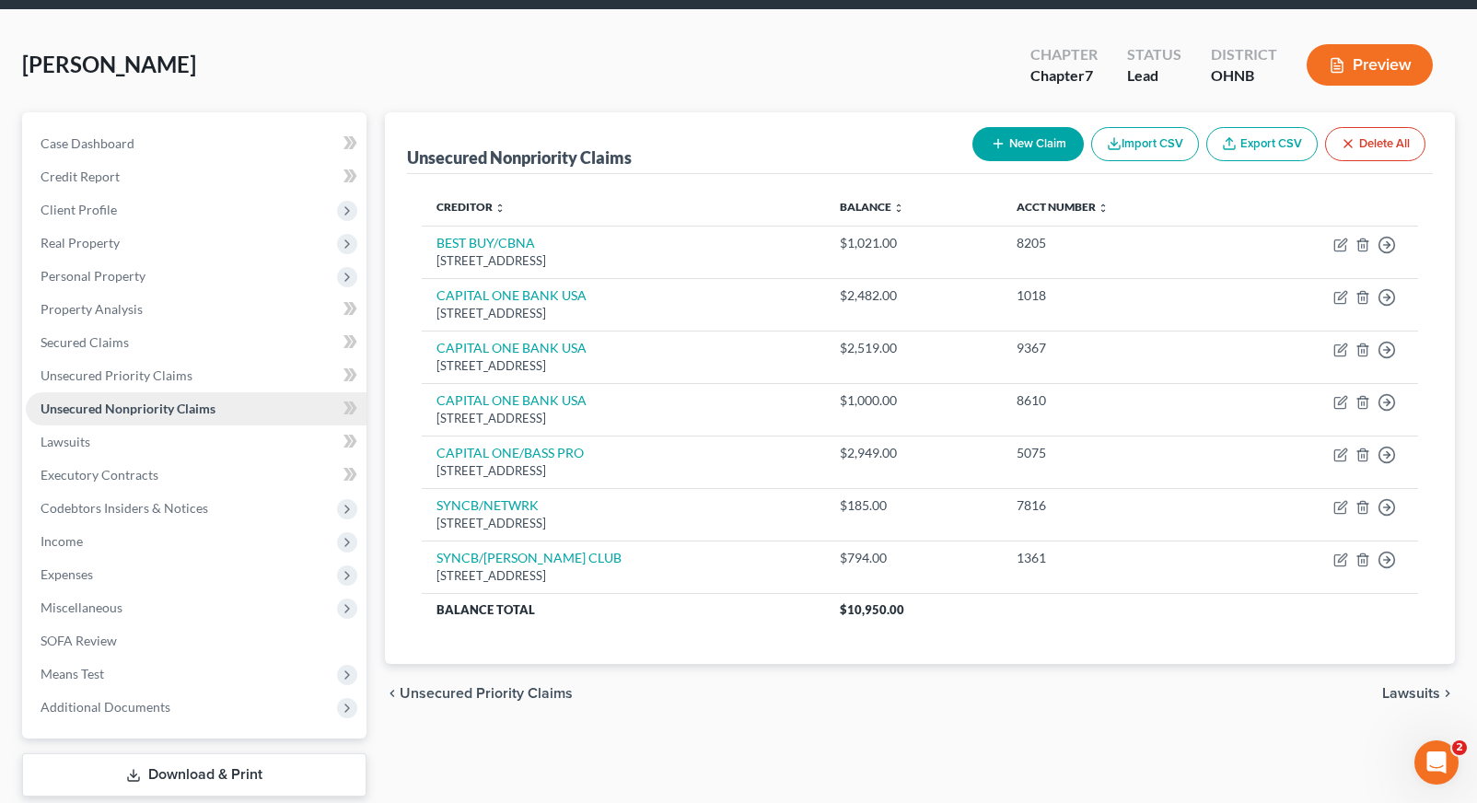
click at [236, 407] on link "Unsecured Nonpriority Claims" at bounding box center [196, 408] width 341 height 33
click at [237, 378] on link "Unsecured Priority Claims" at bounding box center [196, 375] width 341 height 33
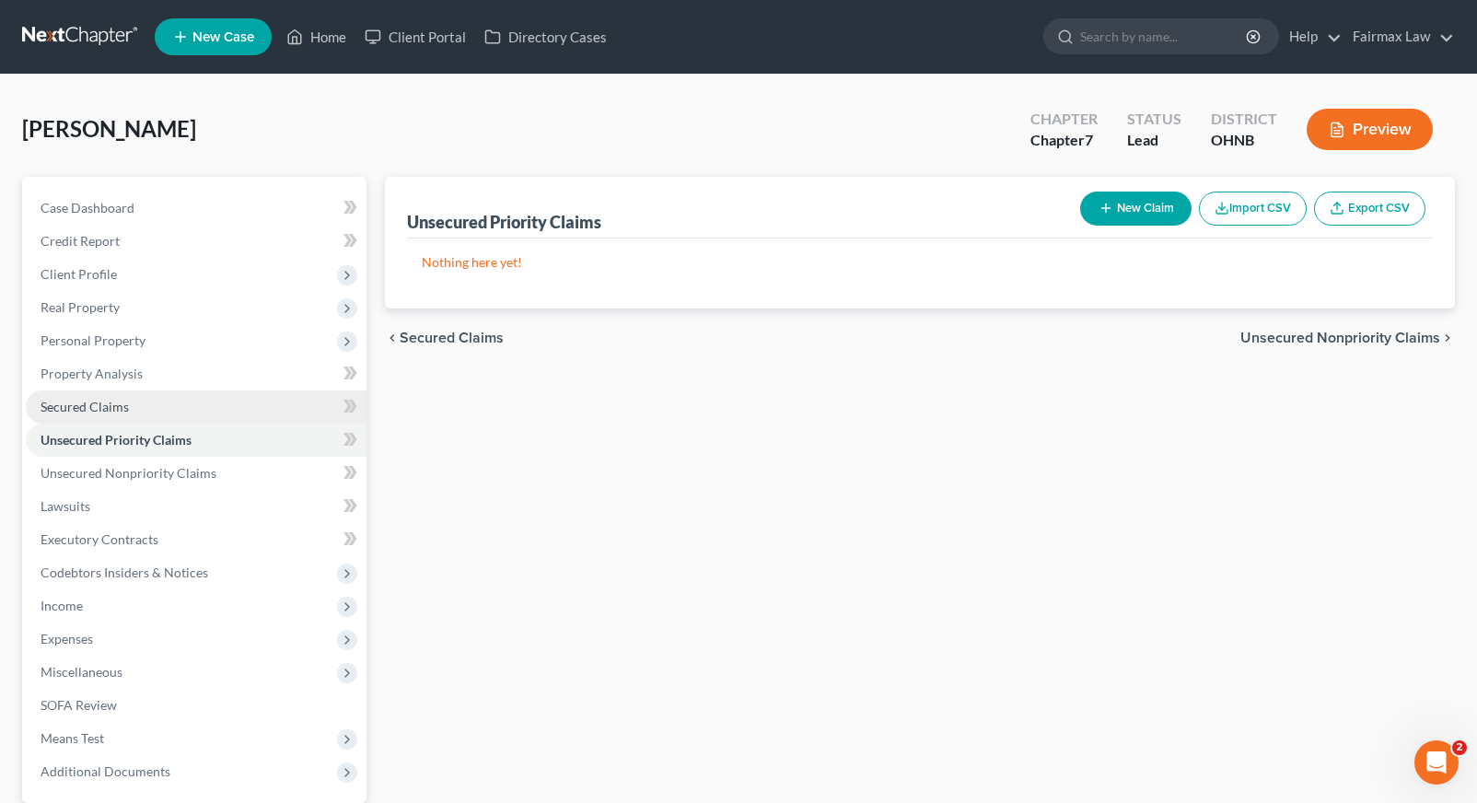
click at [231, 414] on link "Secured Claims" at bounding box center [196, 406] width 341 height 33
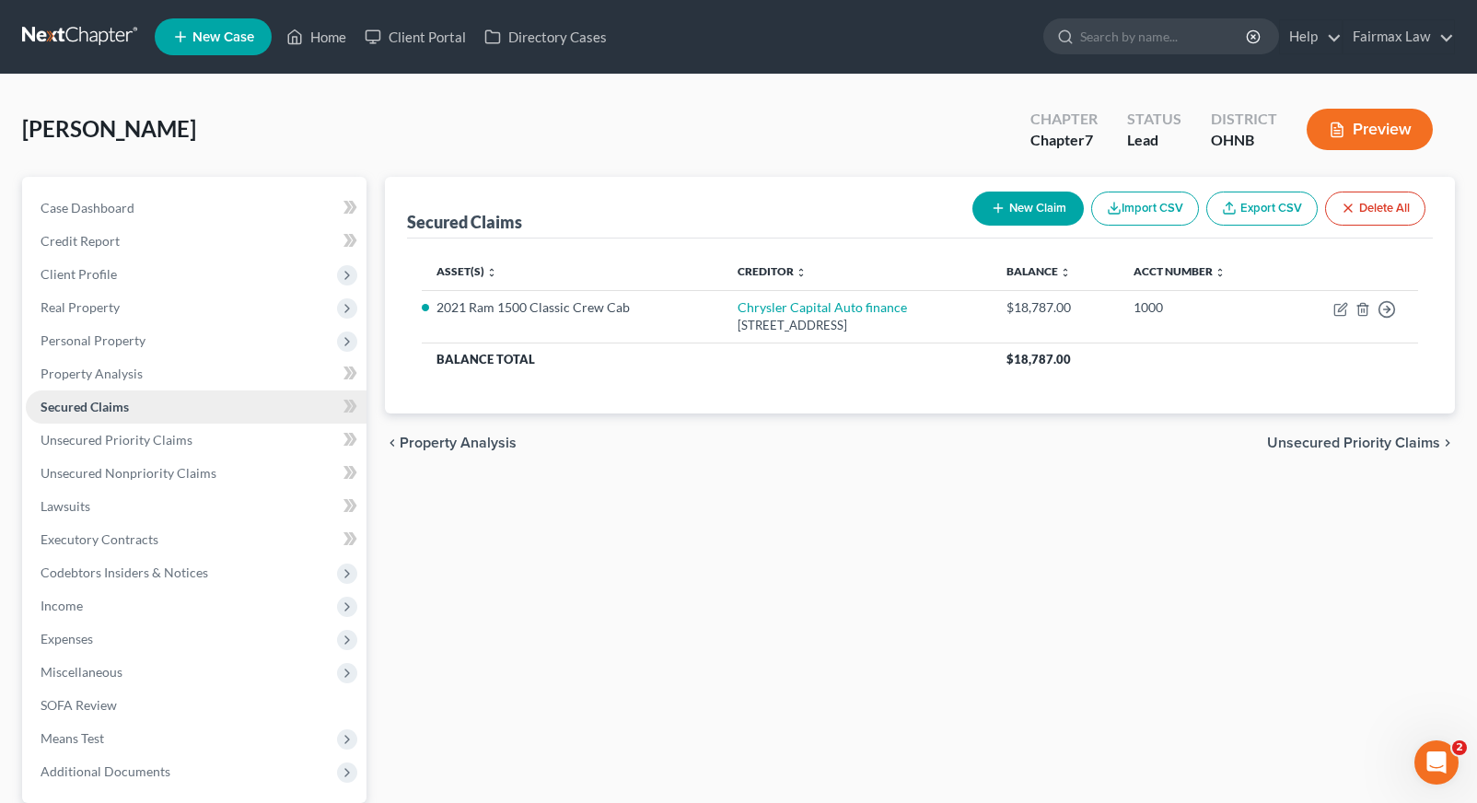
scroll to position [6, 0]
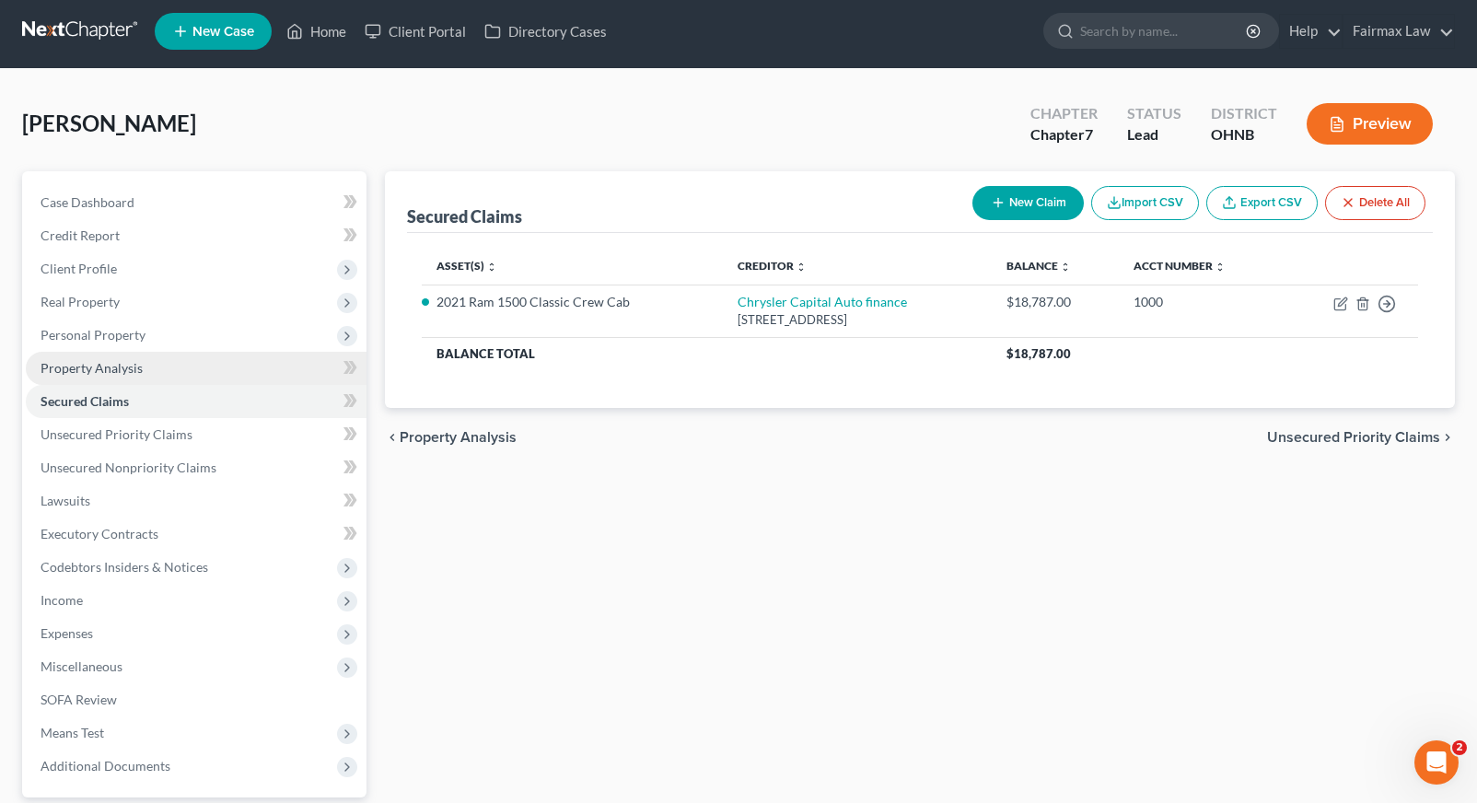
click at [228, 368] on link "Property Analysis" at bounding box center [196, 368] width 341 height 33
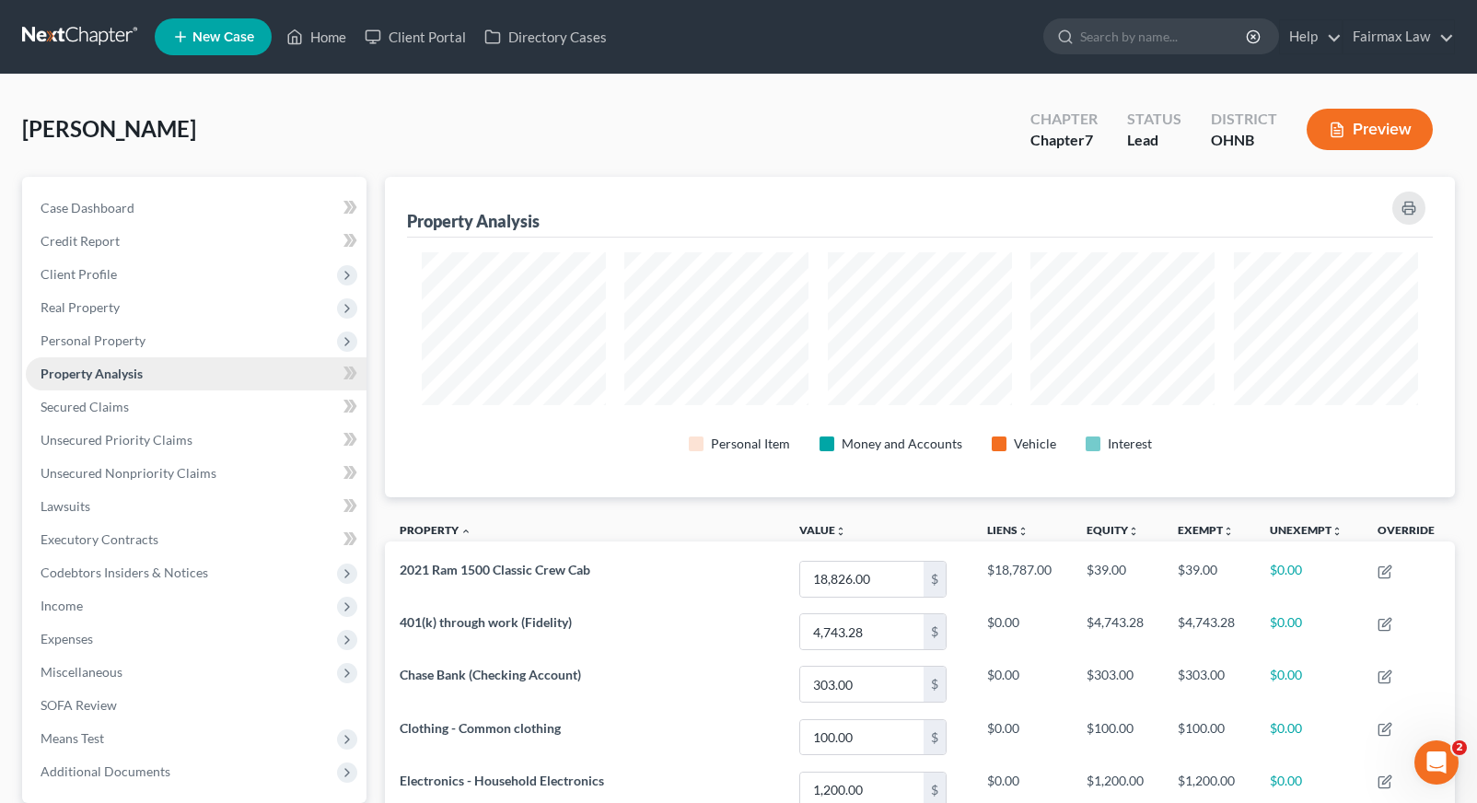
scroll to position [920477, 919728]
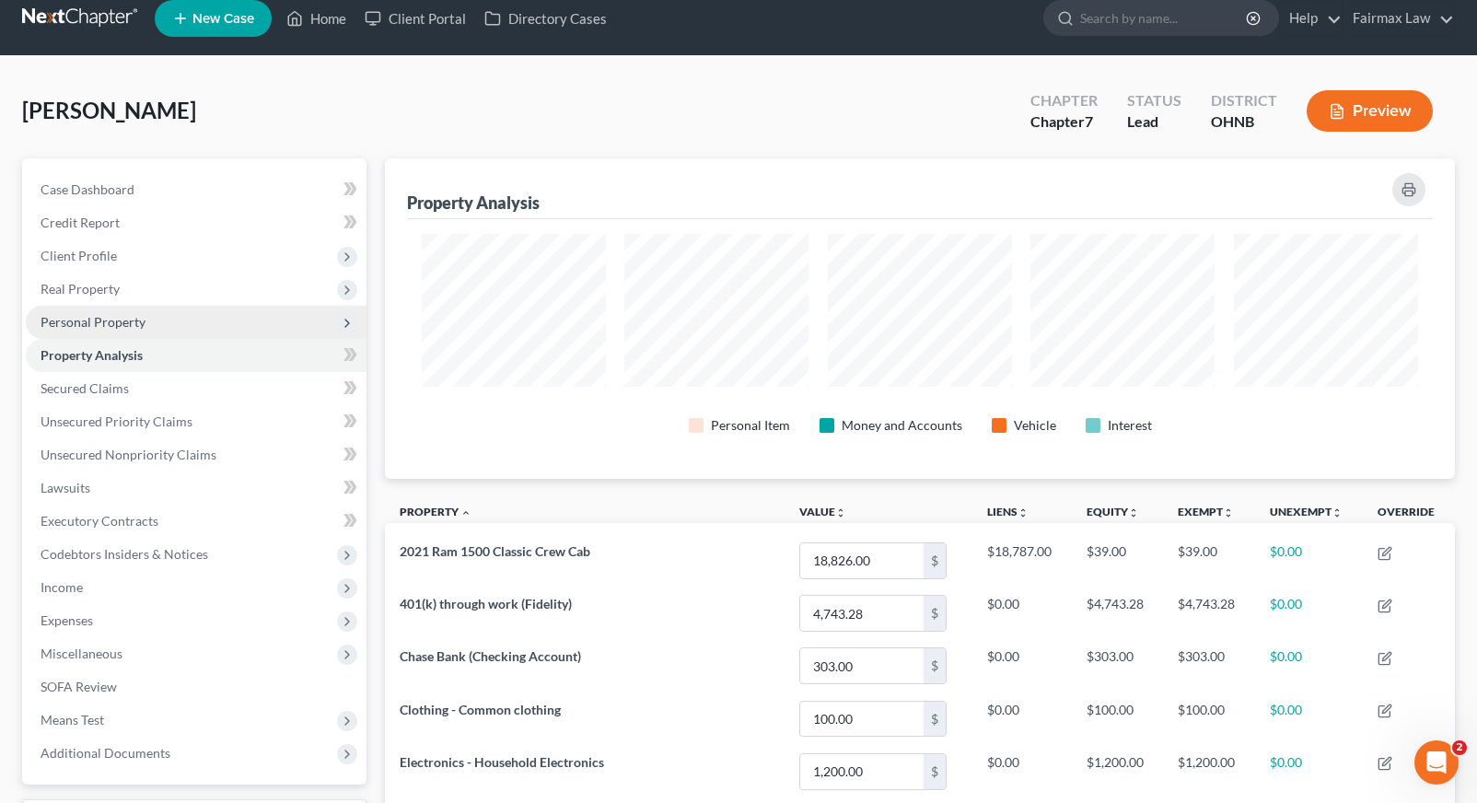
click at [218, 334] on span "Personal Property" at bounding box center [196, 322] width 341 height 33
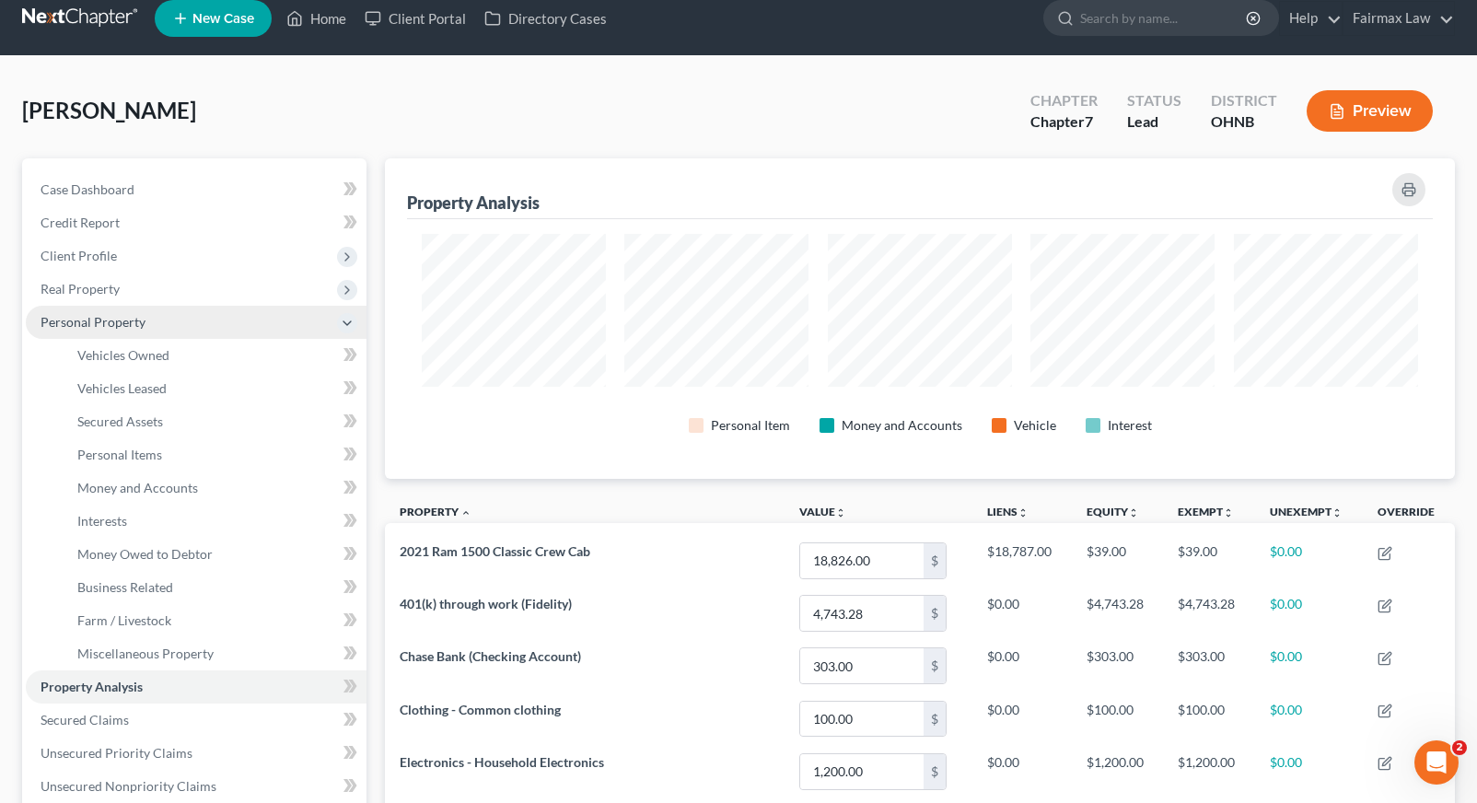
click at [218, 334] on span "Personal Property" at bounding box center [196, 322] width 341 height 33
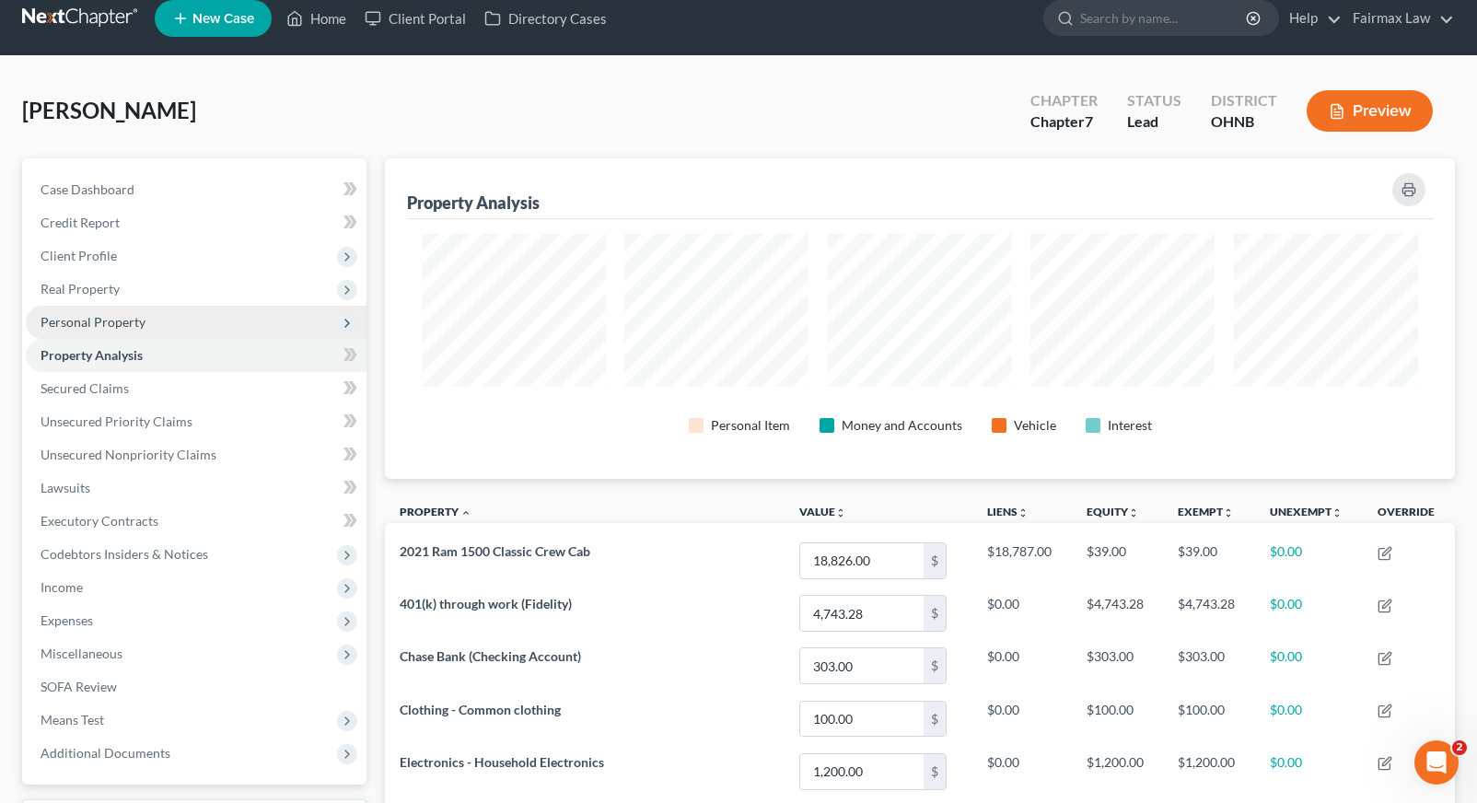
click at [218, 332] on span "Personal Property" at bounding box center [196, 322] width 341 height 33
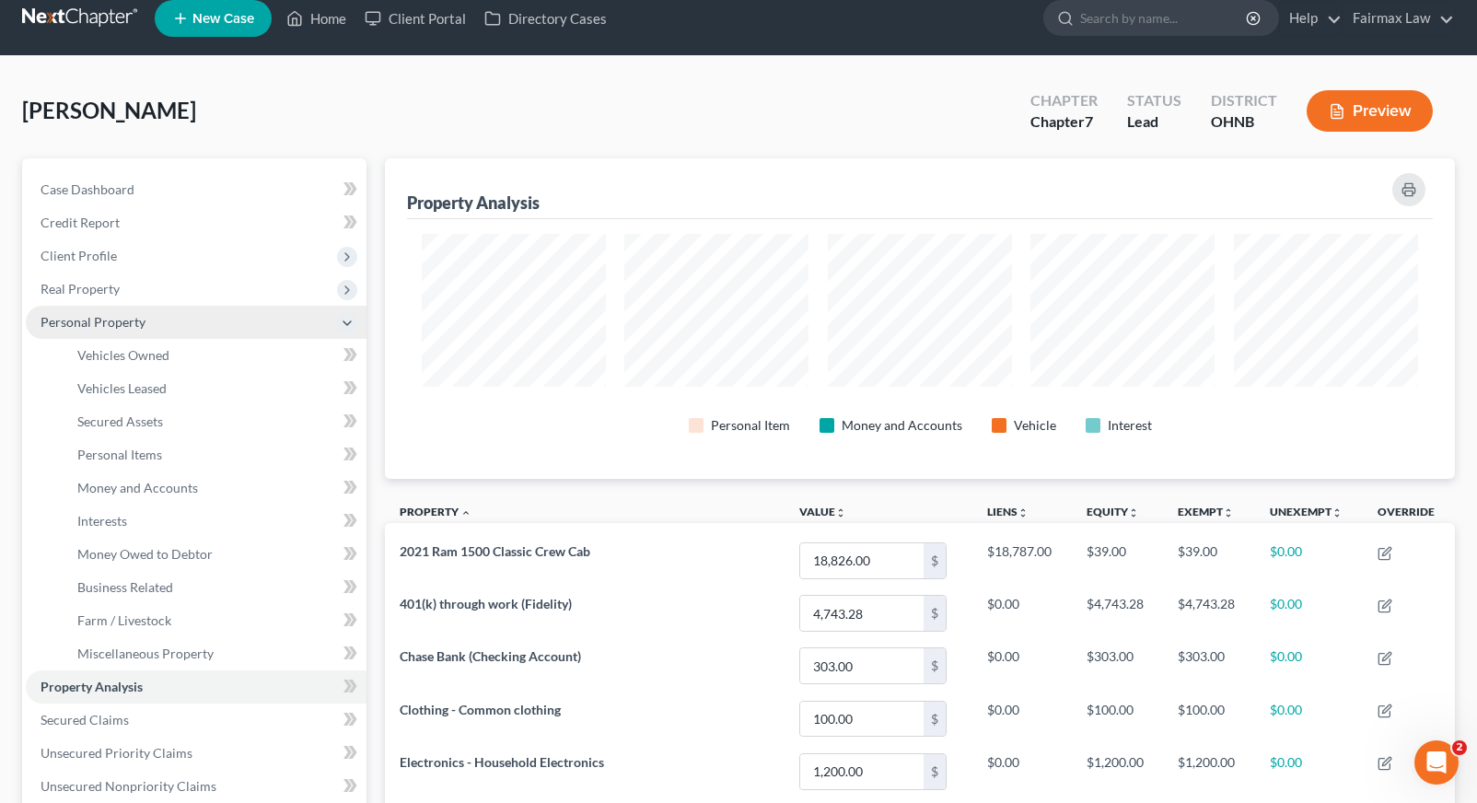
click at [217, 331] on span "Personal Property" at bounding box center [196, 322] width 341 height 33
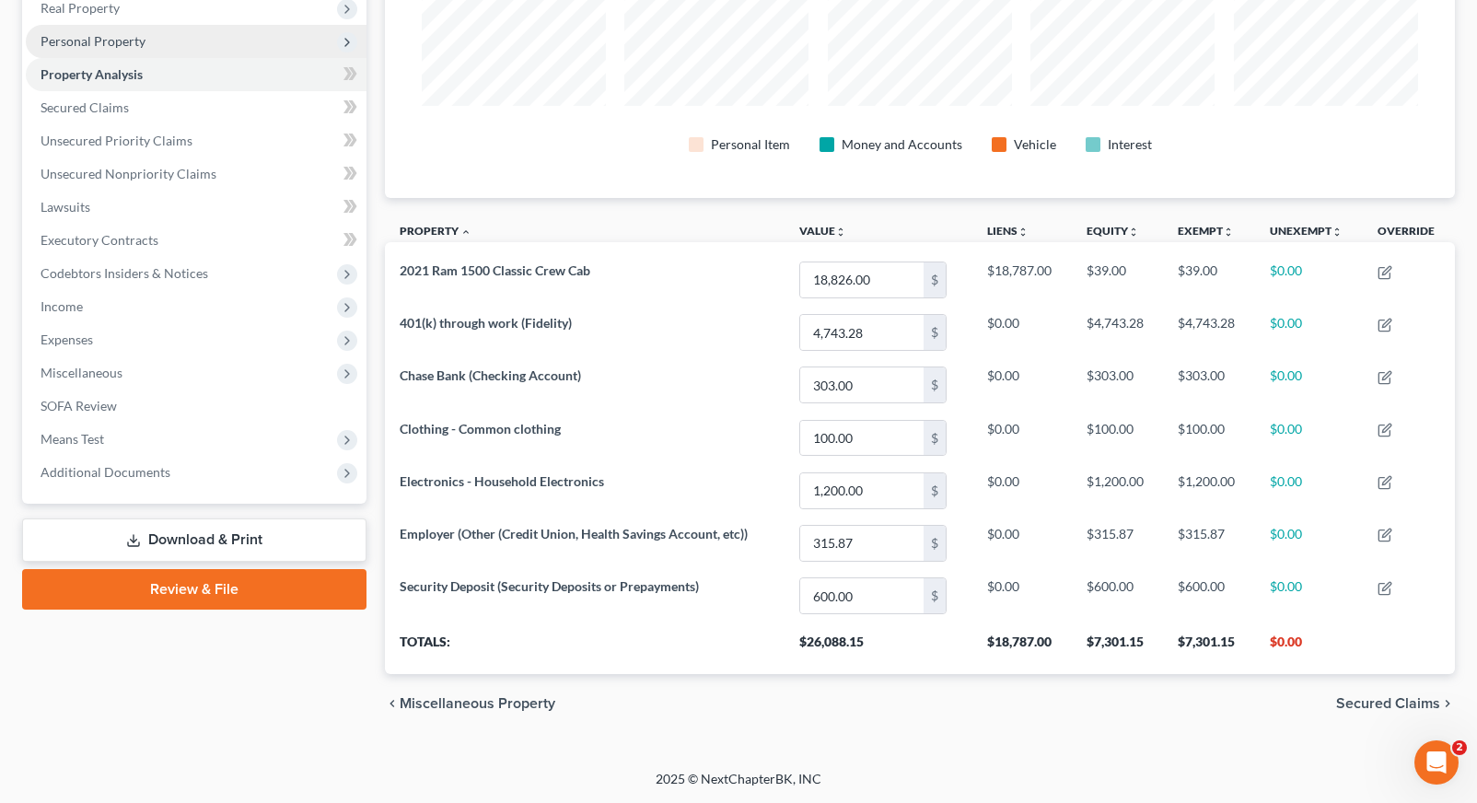
scroll to position [299, 0]
